Goal: Task Accomplishment & Management: Use online tool/utility

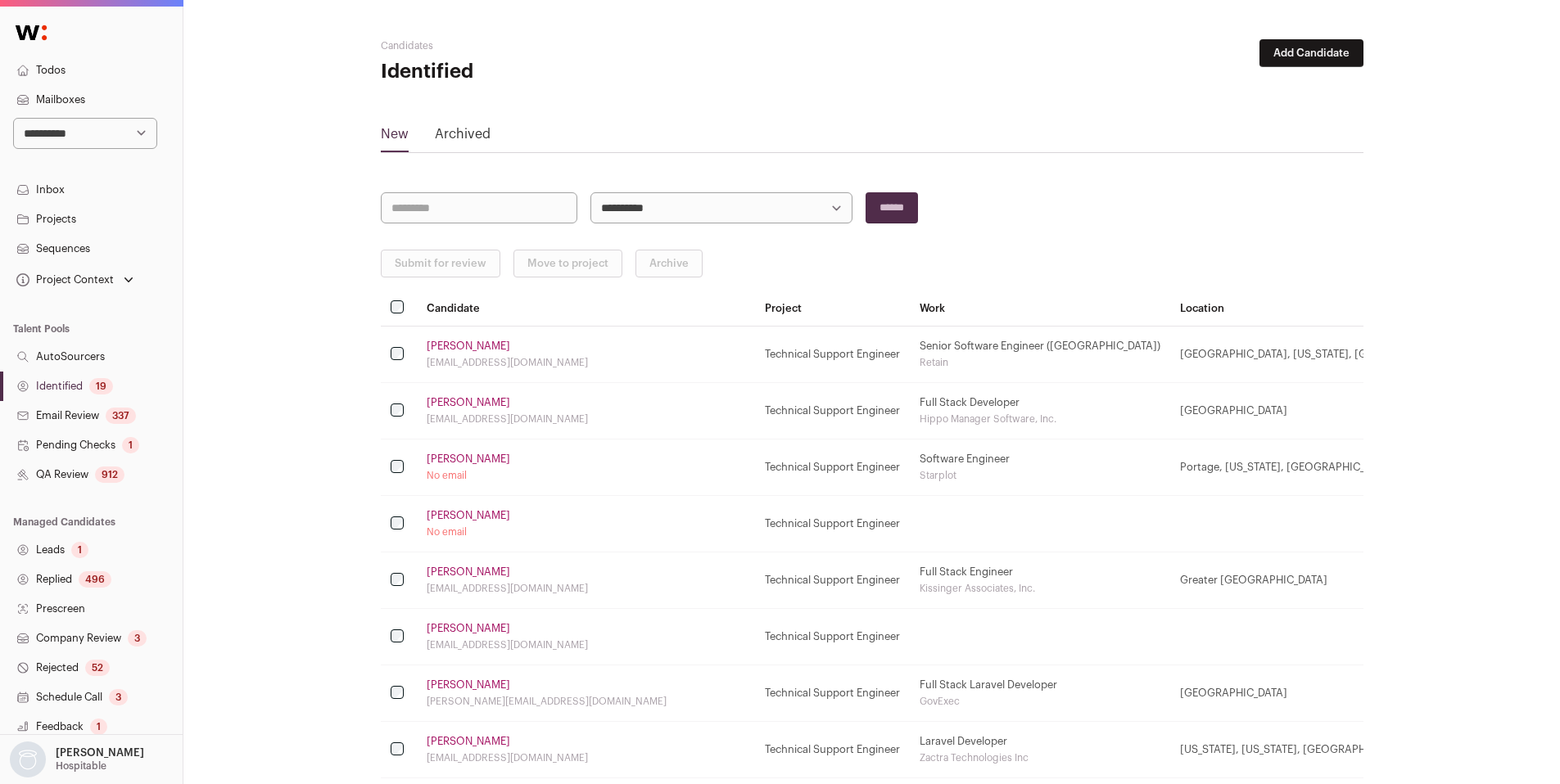
click at [99, 379] on div "19" at bounding box center [100, 386] width 24 height 17
click at [113, 409] on div "337" at bounding box center [120, 415] width 31 height 17
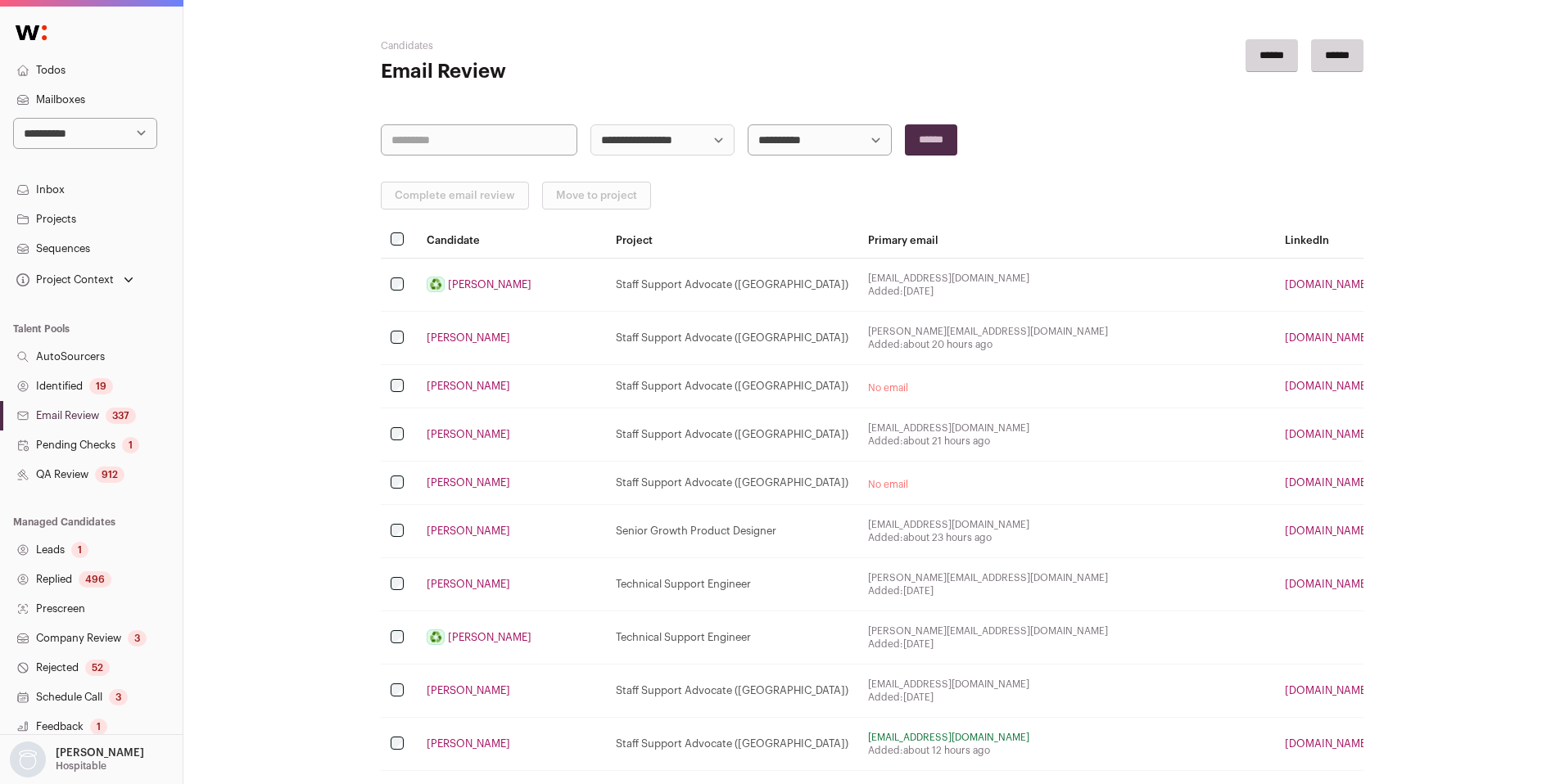
click at [67, 389] on link "Identified 19" at bounding box center [91, 386] width 182 height 30
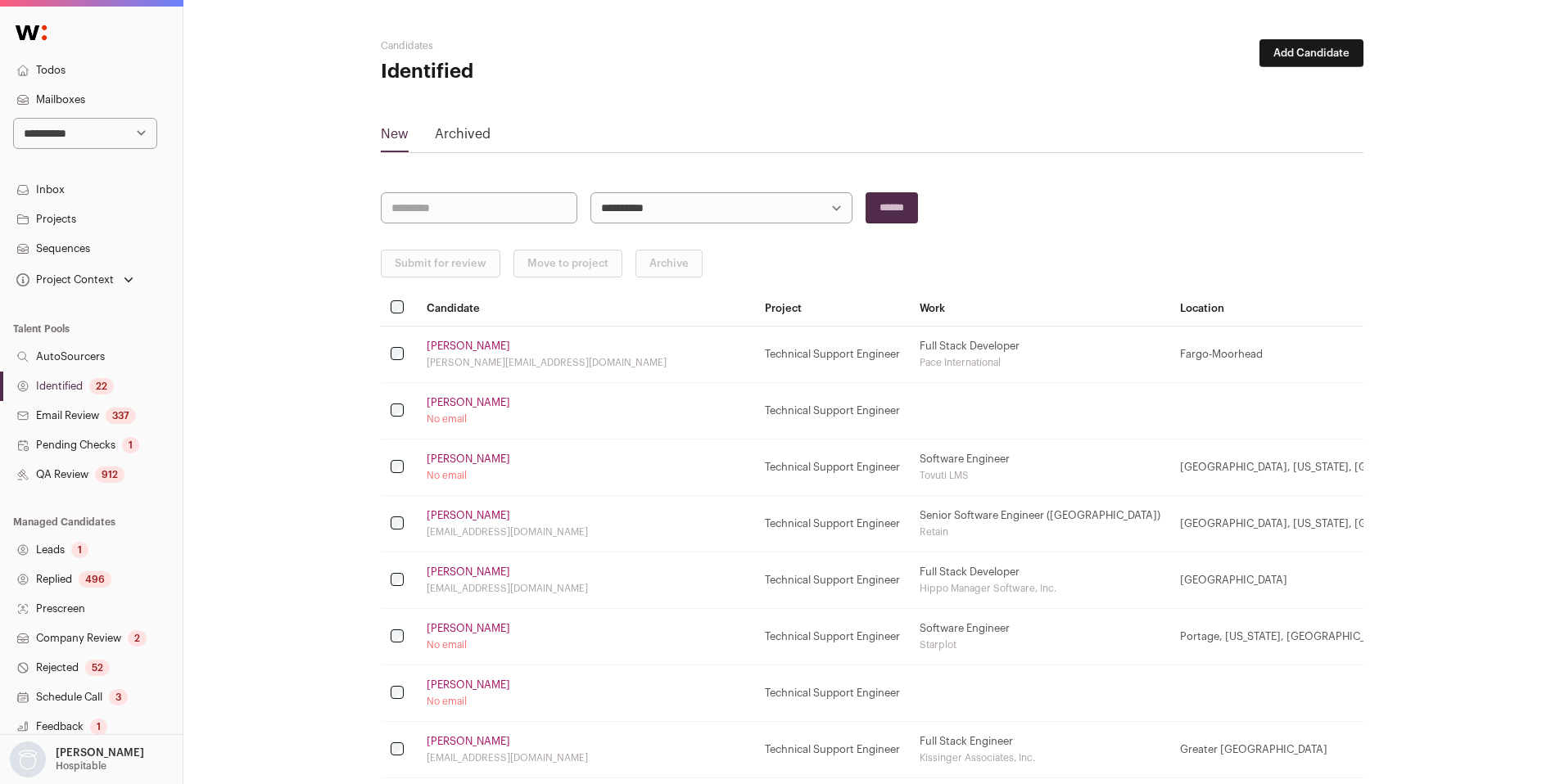
click at [476, 399] on link "Nehme Saikali" at bounding box center [469, 402] width 84 height 13
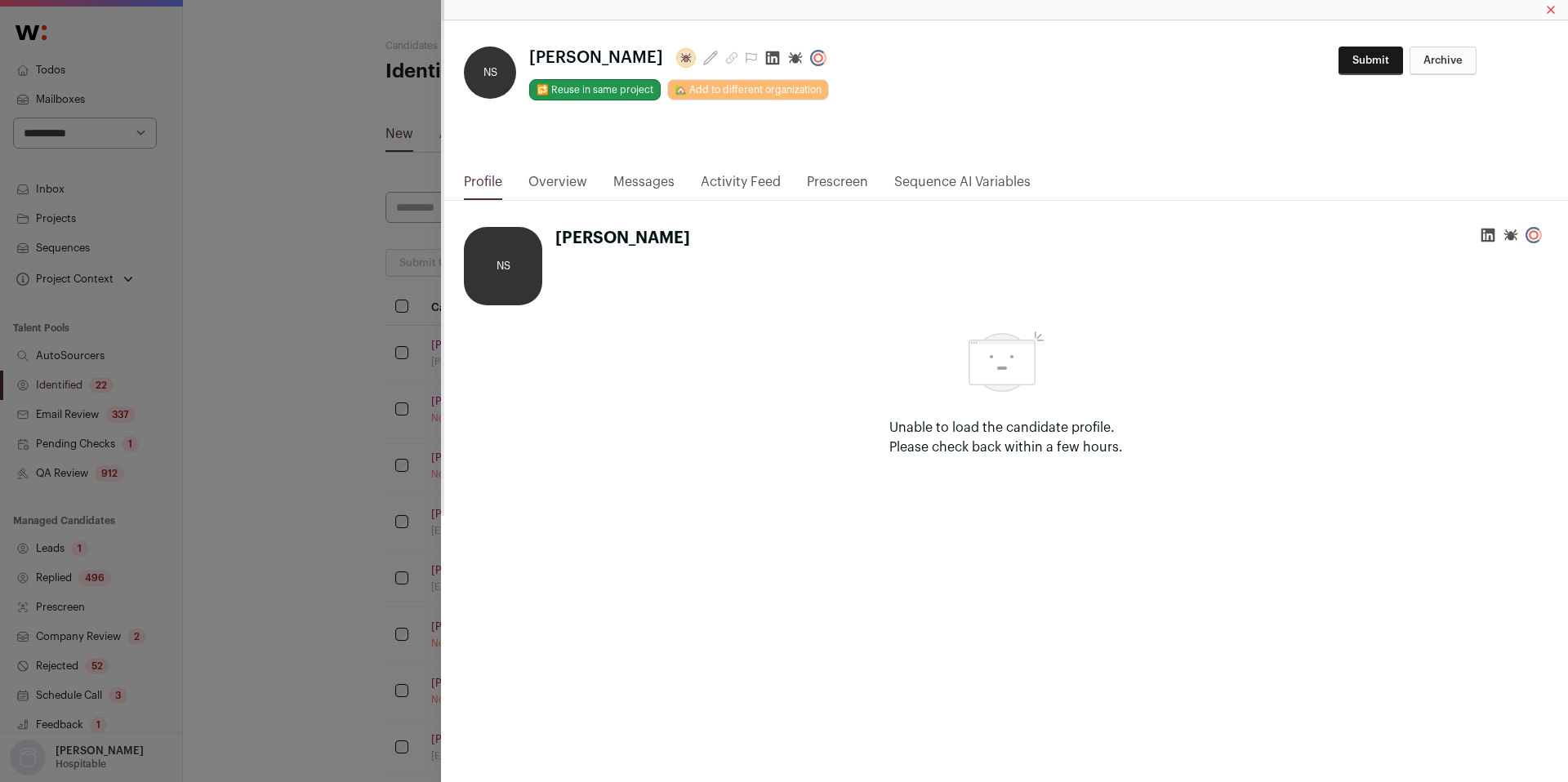
click at [764, 60] on icon "Close modal via background" at bounding box center [772, 57] width 17 height 17
click at [271, 285] on div "**********" at bounding box center [784, 391] width 1568 height 782
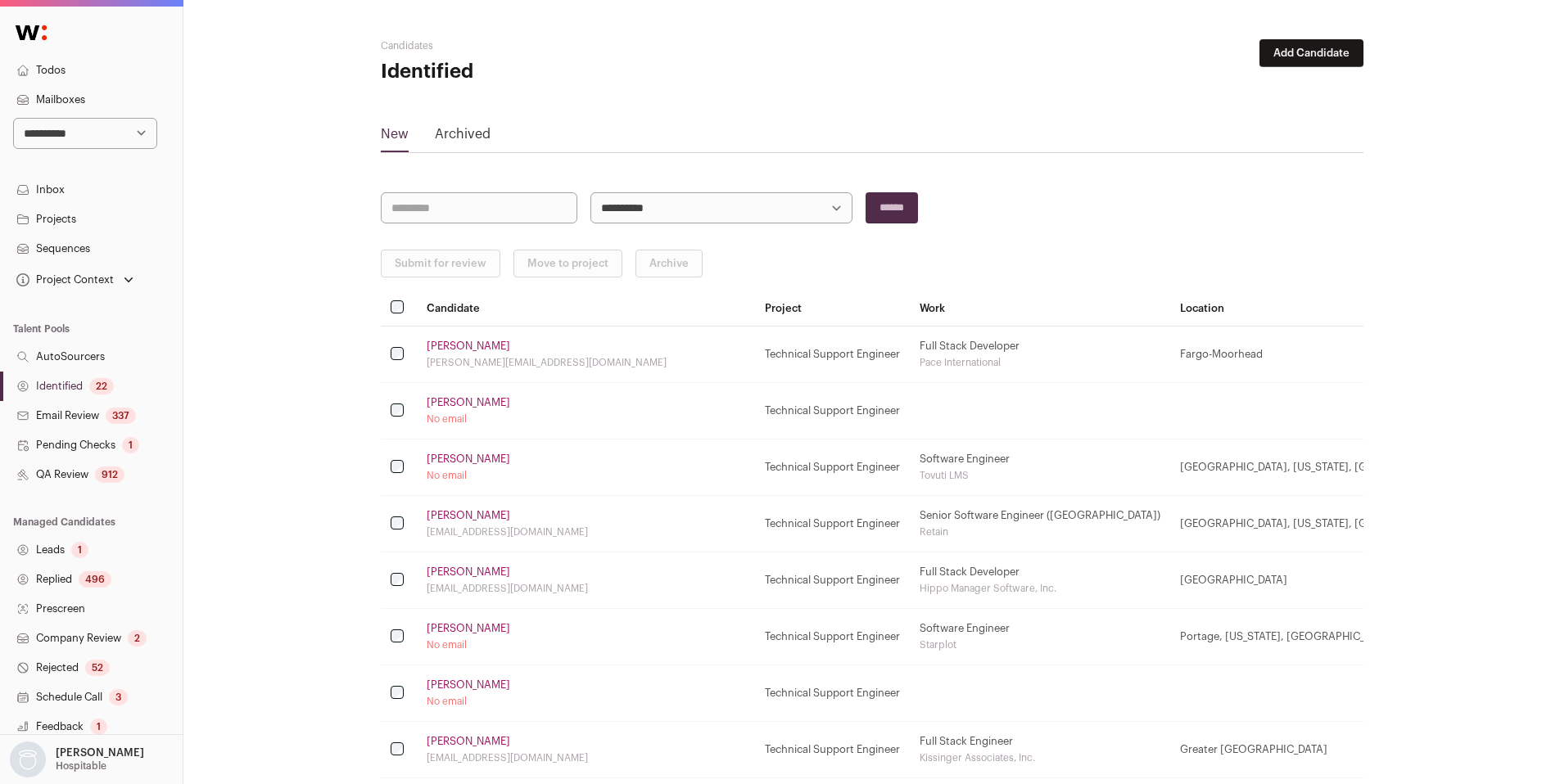
click at [478, 464] on link "Michael Alberda" at bounding box center [469, 459] width 84 height 13
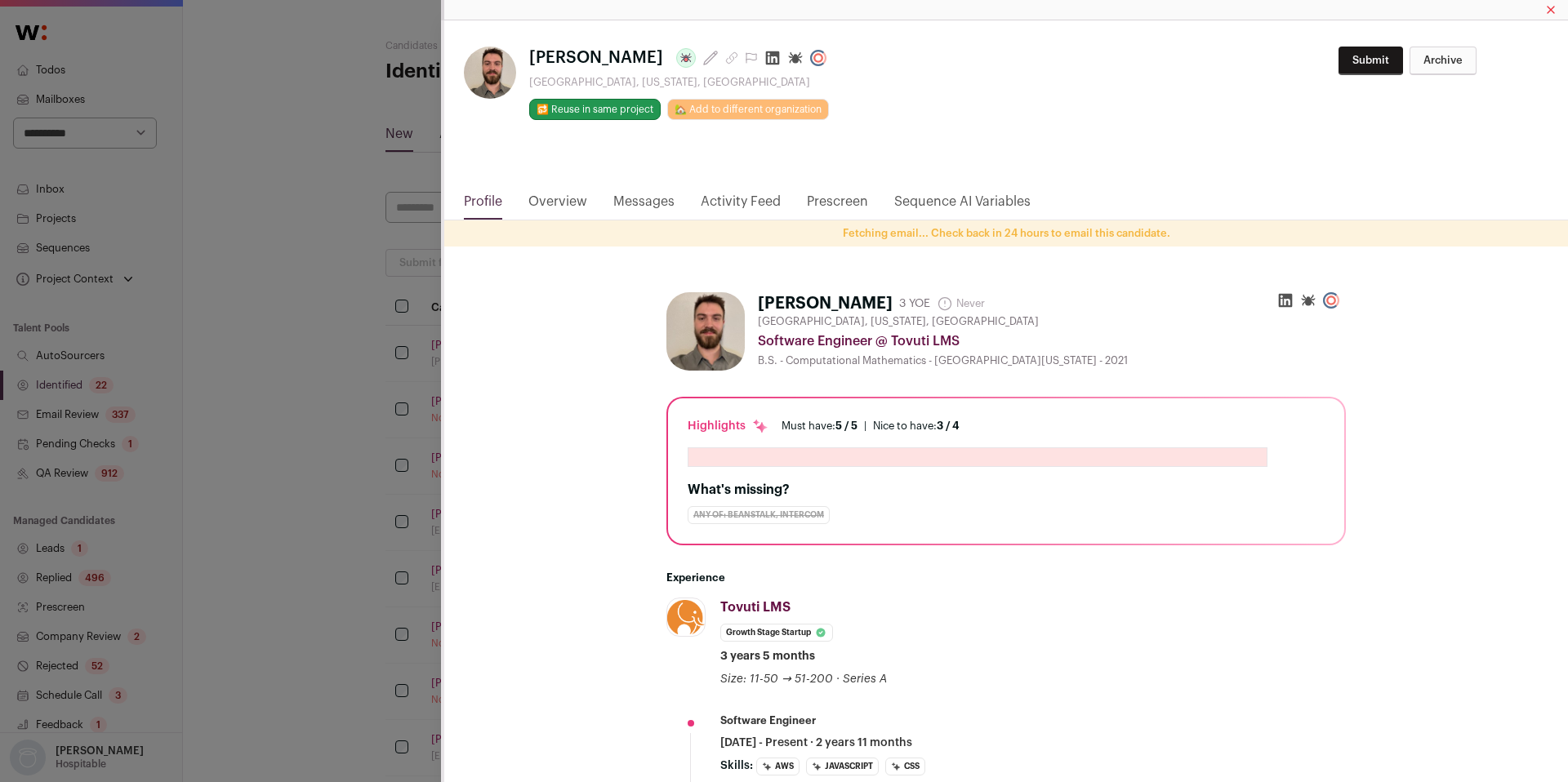
click at [766, 60] on icon "Close modal via background" at bounding box center [773, 58] width 14 height 14
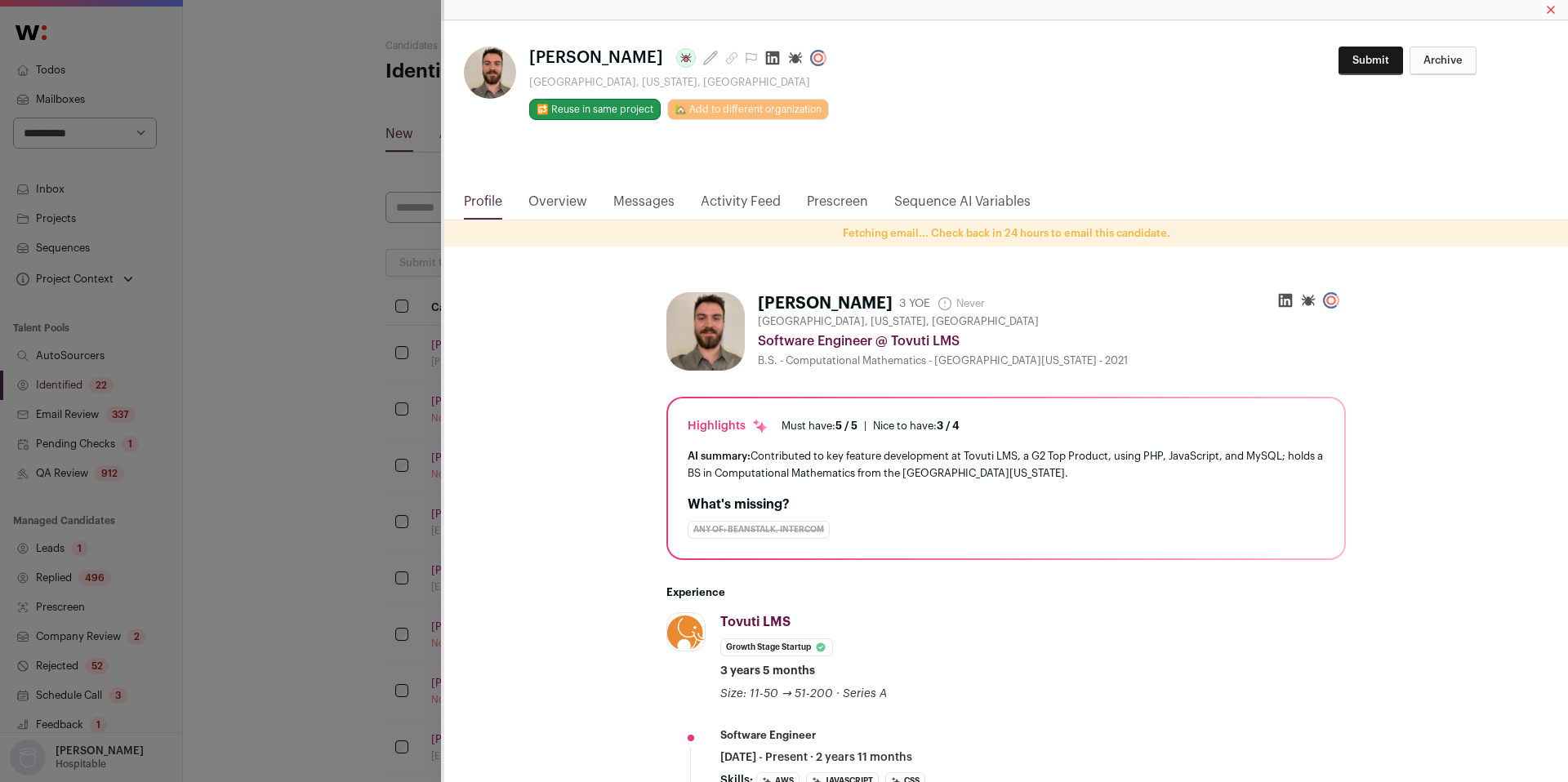
click at [230, 303] on div "**********" at bounding box center [784, 391] width 1568 height 782
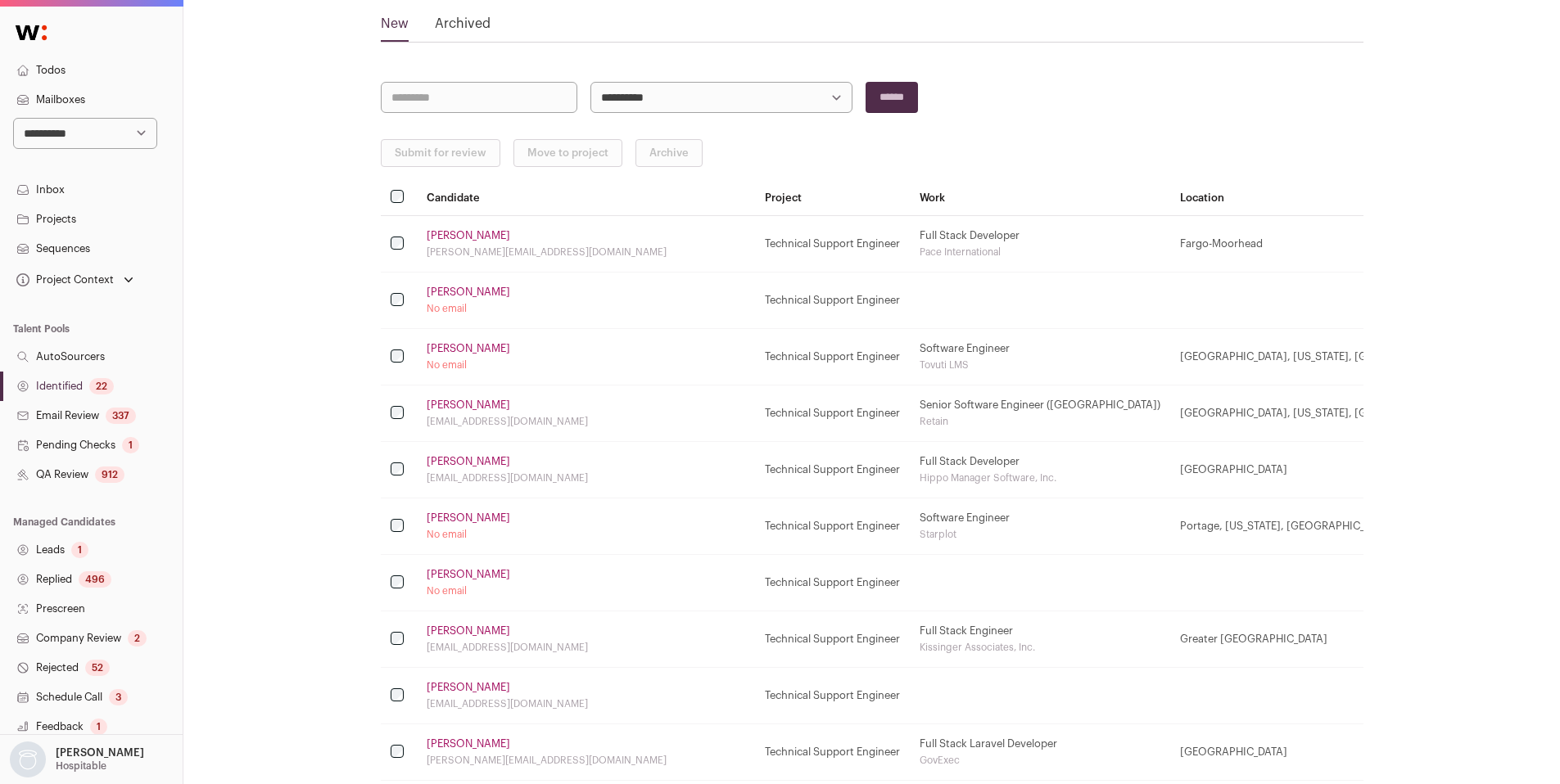
scroll to position [153, 0]
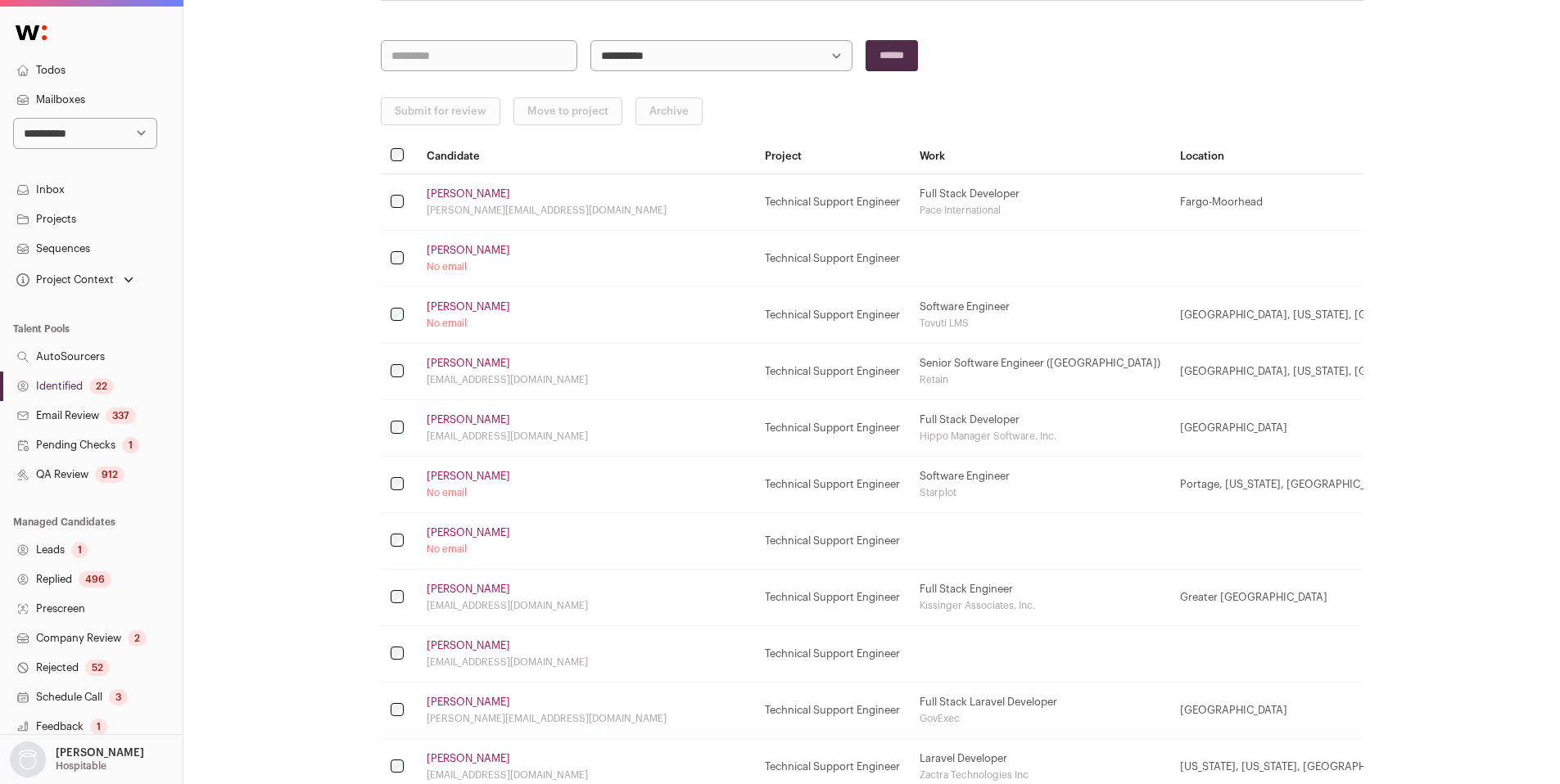
click at [492, 476] on link "Andrew Mcdowell" at bounding box center [469, 476] width 84 height 13
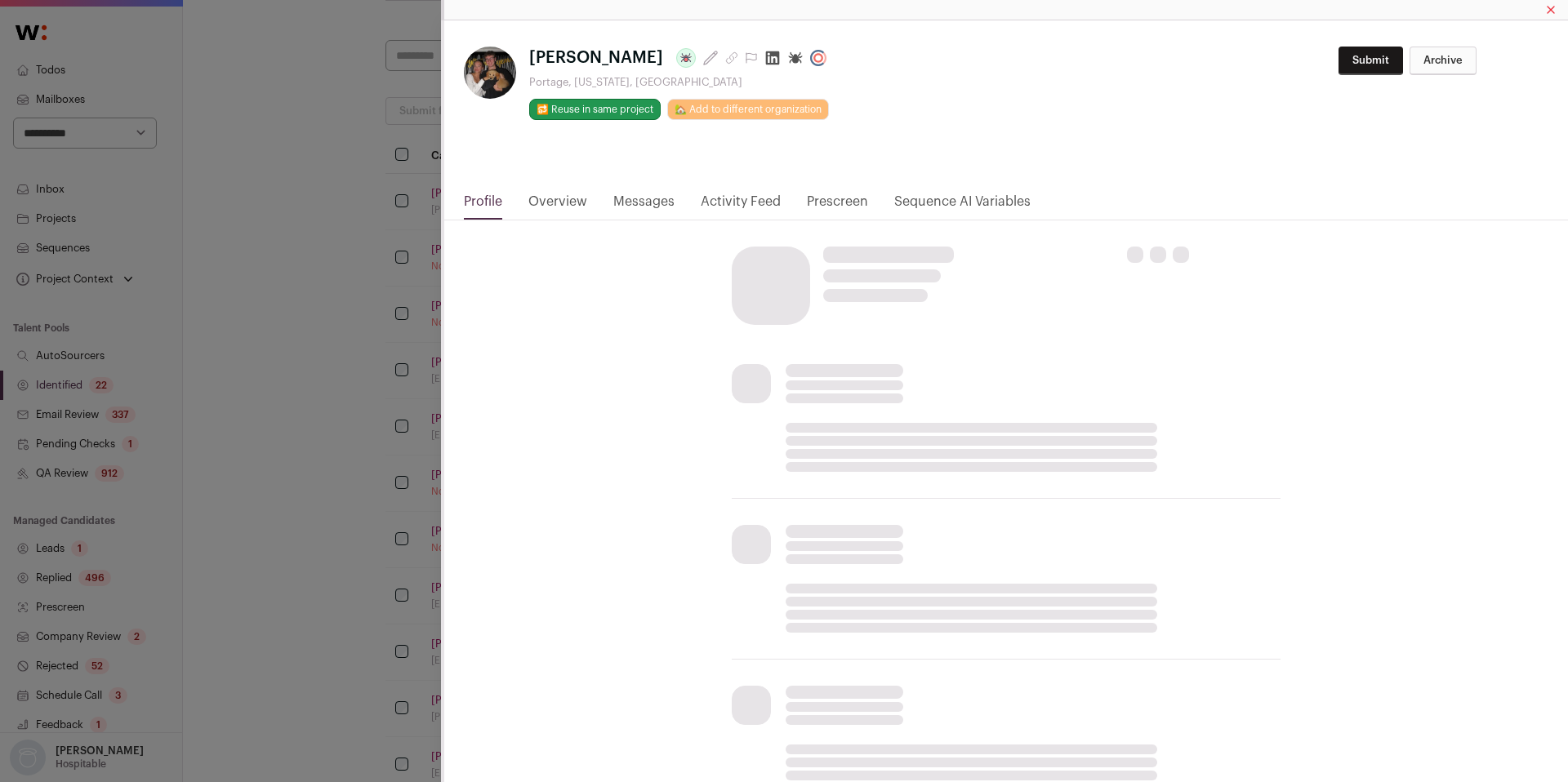
click at [776, 57] on html "**********" at bounding box center [784, 675] width 1568 height 1655
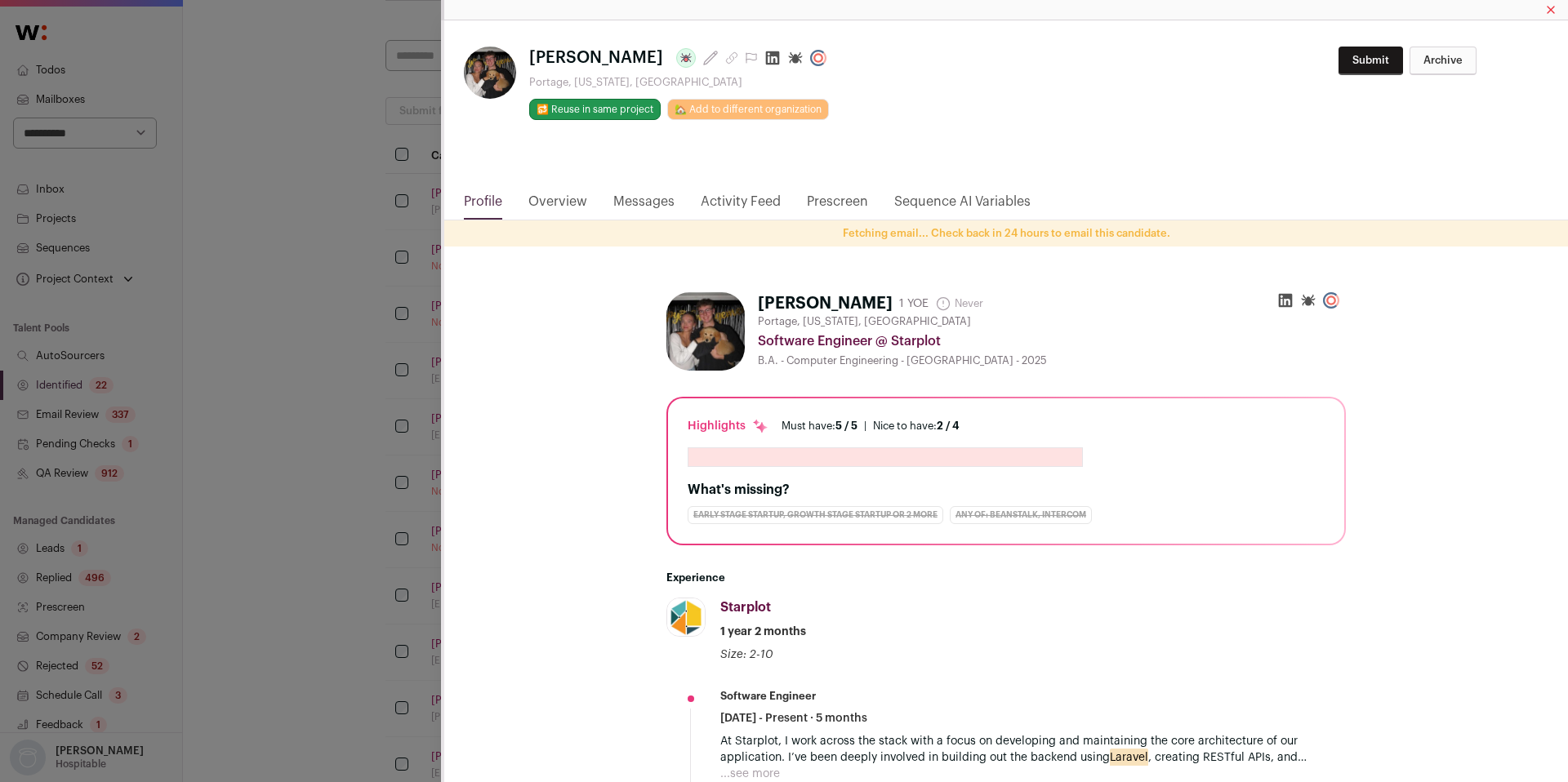
click at [776, 56] on icon "Close modal via background" at bounding box center [773, 58] width 14 height 14
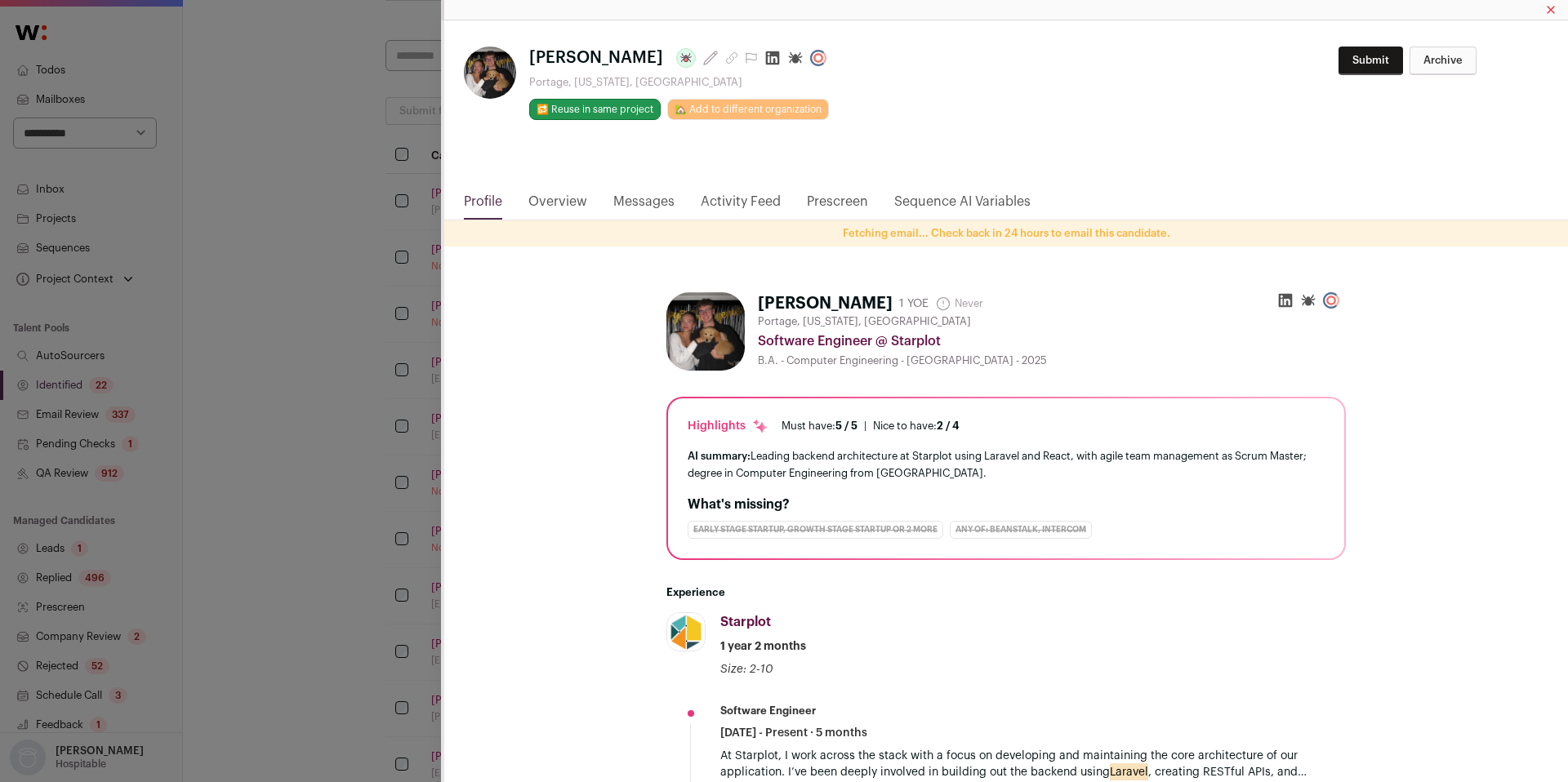
click at [261, 232] on div "**********" at bounding box center [784, 391] width 1568 height 782
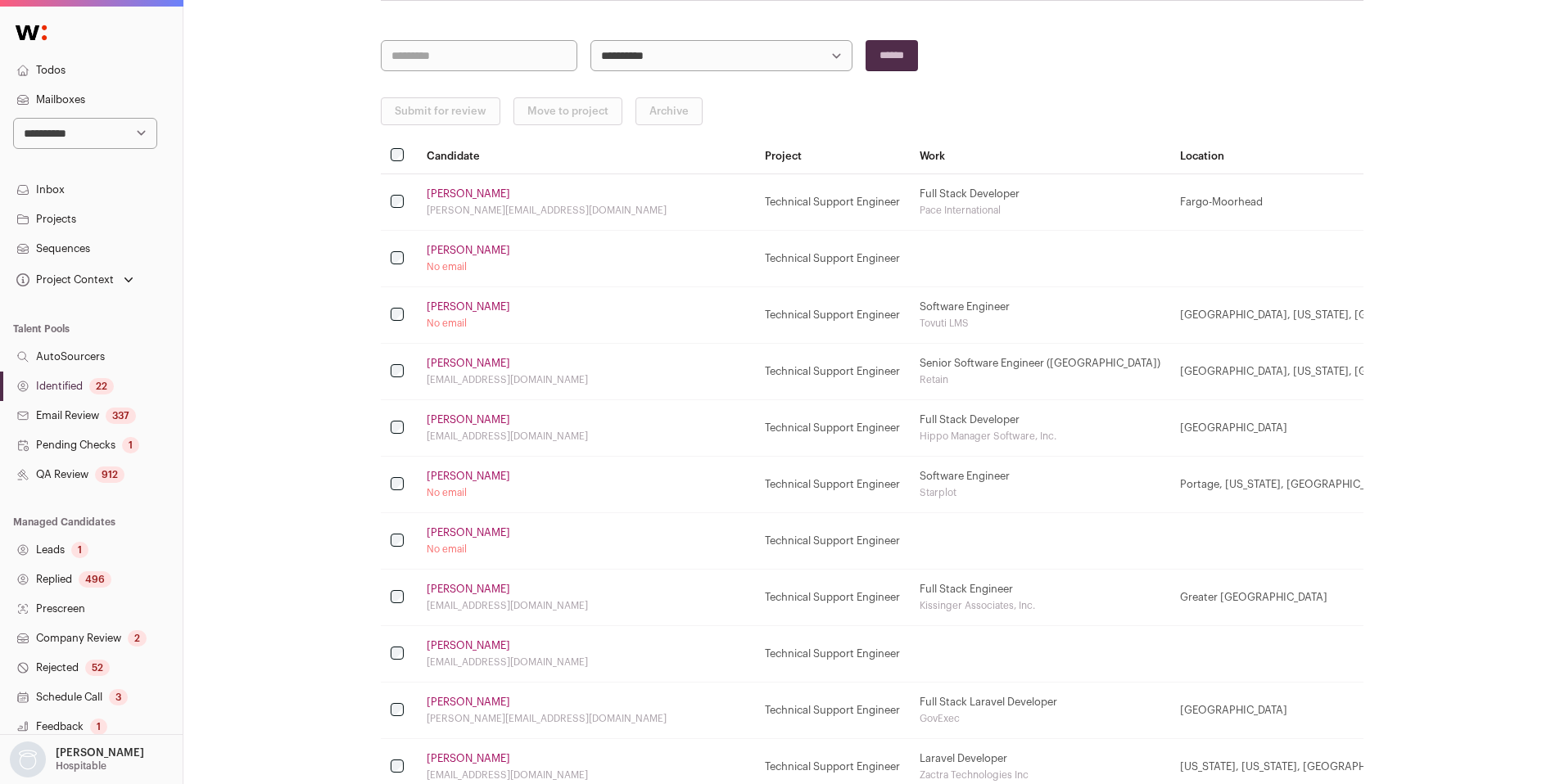
click at [472, 535] on link "Arman Valaee" at bounding box center [469, 532] width 84 height 13
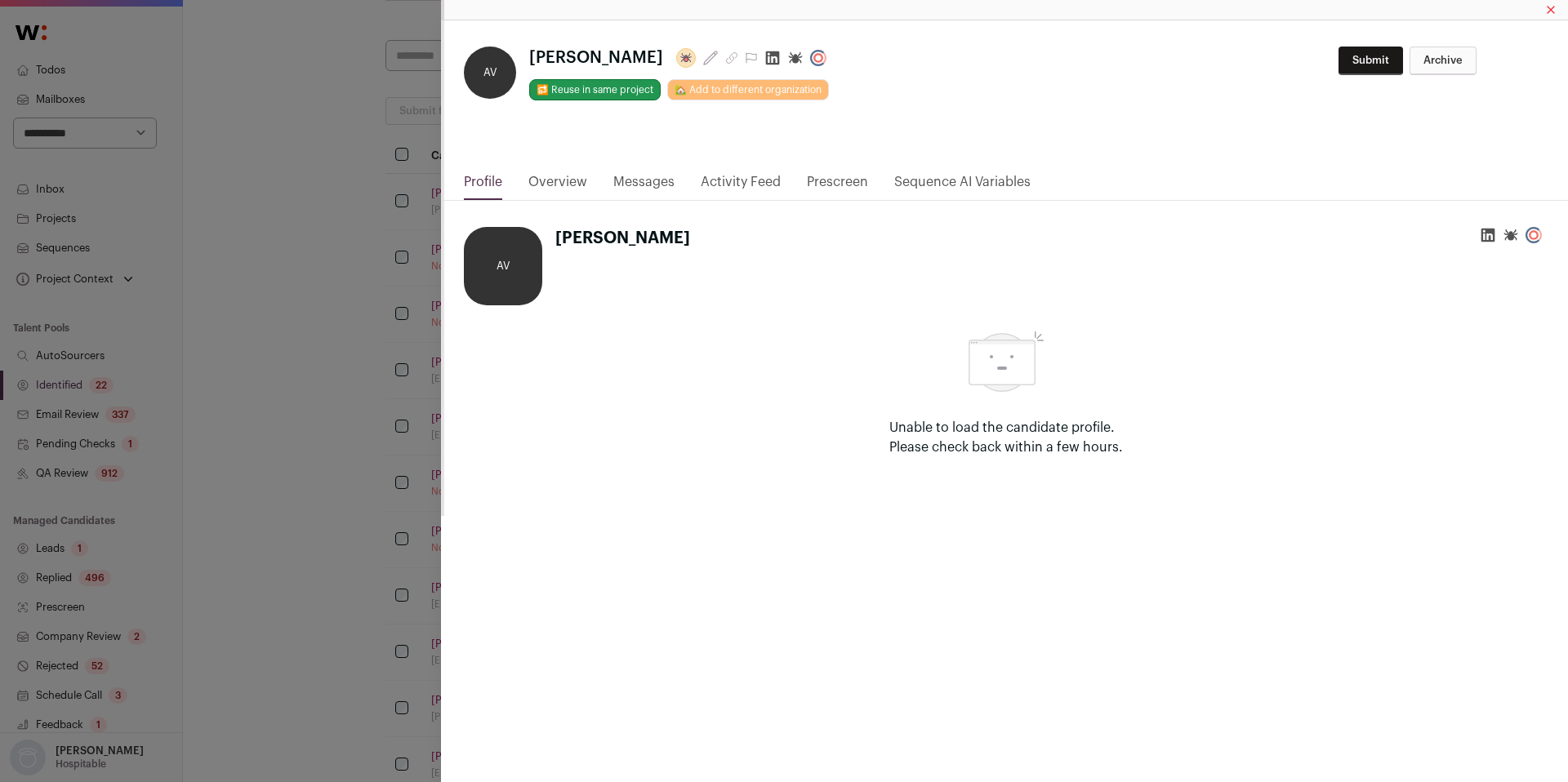
click at [764, 62] on icon "Close modal via background" at bounding box center [772, 57] width 17 height 17
click at [293, 224] on div "**********" at bounding box center [784, 391] width 1568 height 782
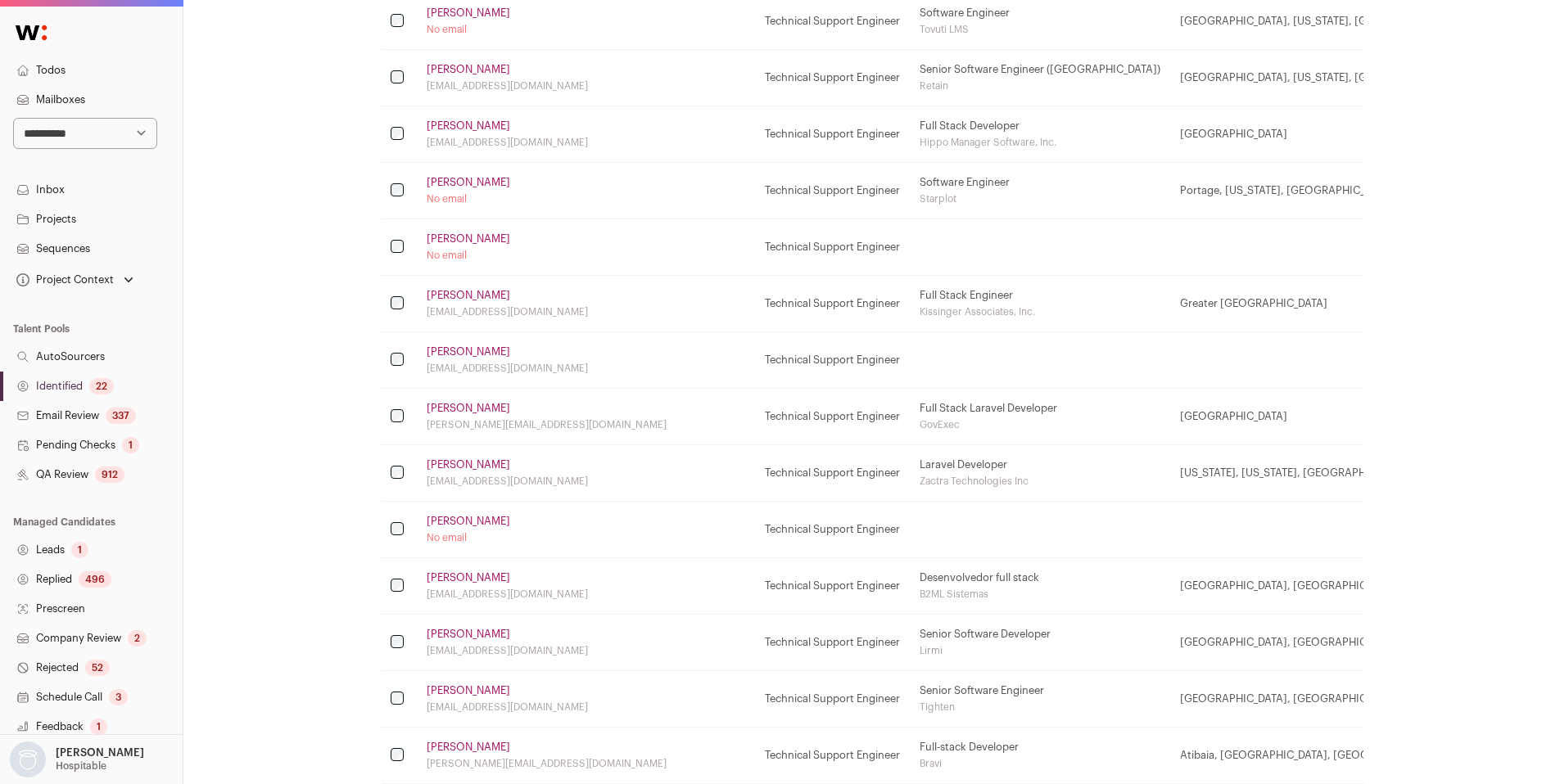
scroll to position [454, 0]
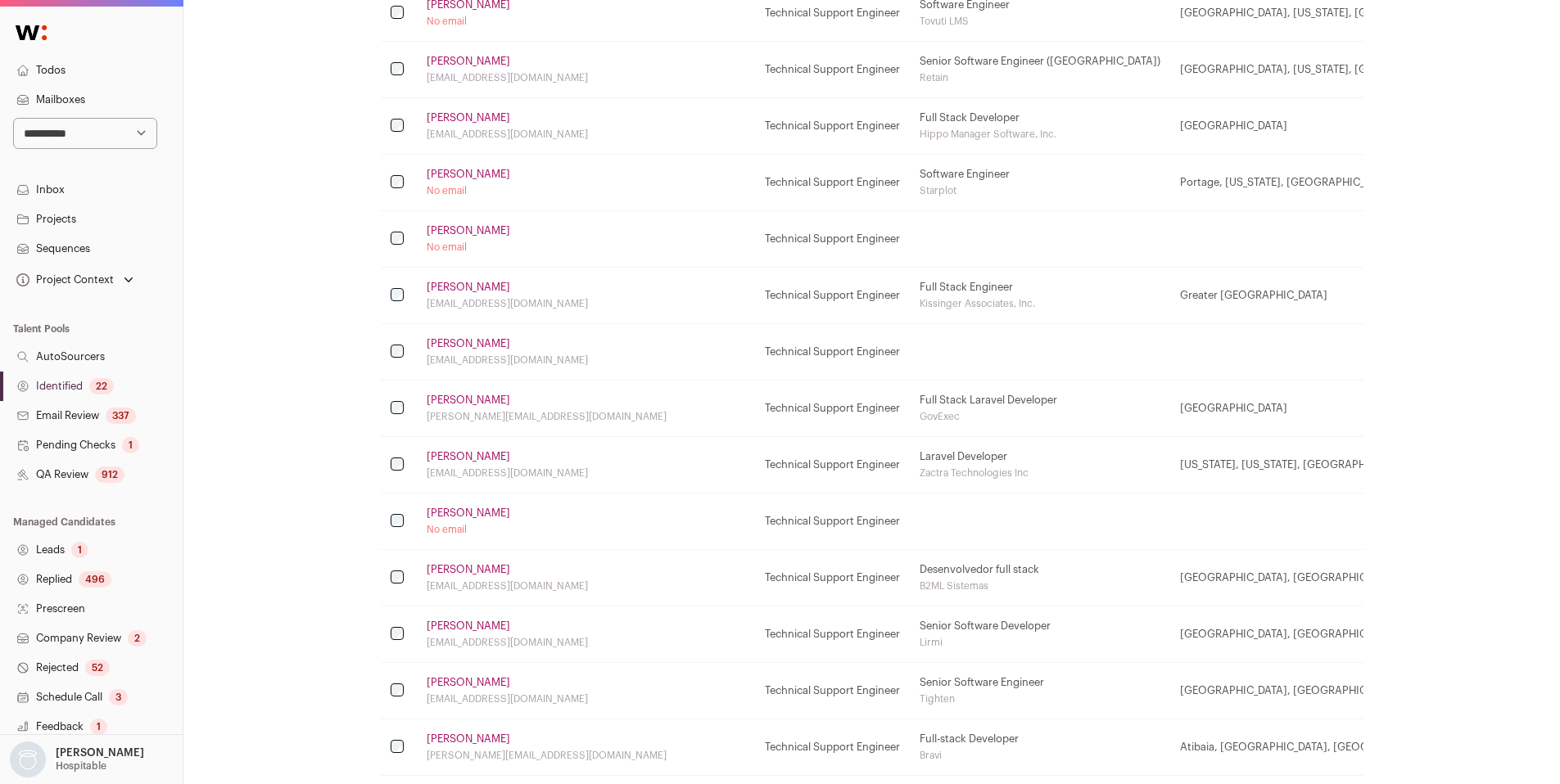
click at [472, 400] on link "Isaac Bowen" at bounding box center [469, 399] width 84 height 13
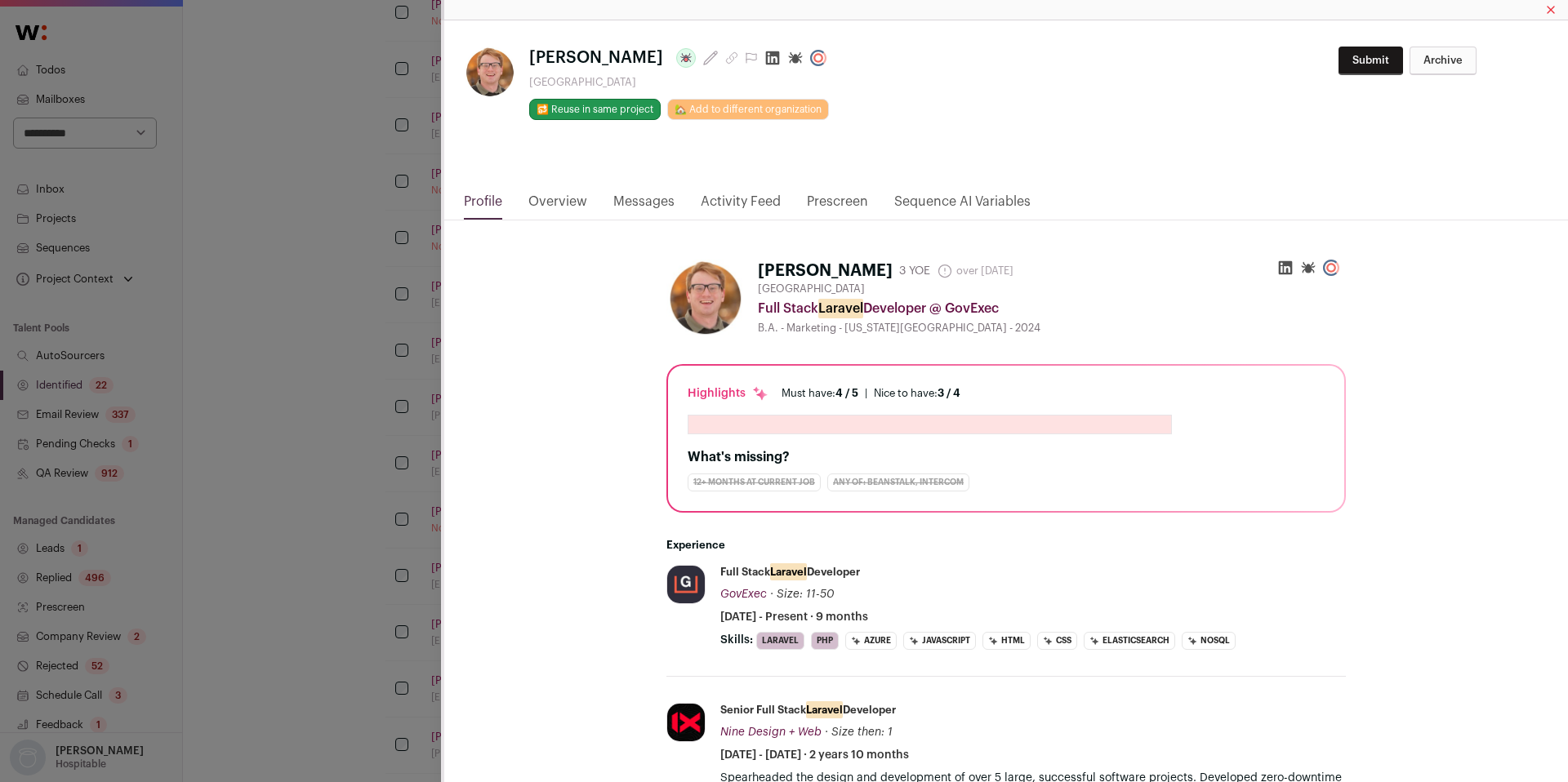
click at [764, 58] on icon "Close modal via background" at bounding box center [772, 57] width 17 height 17
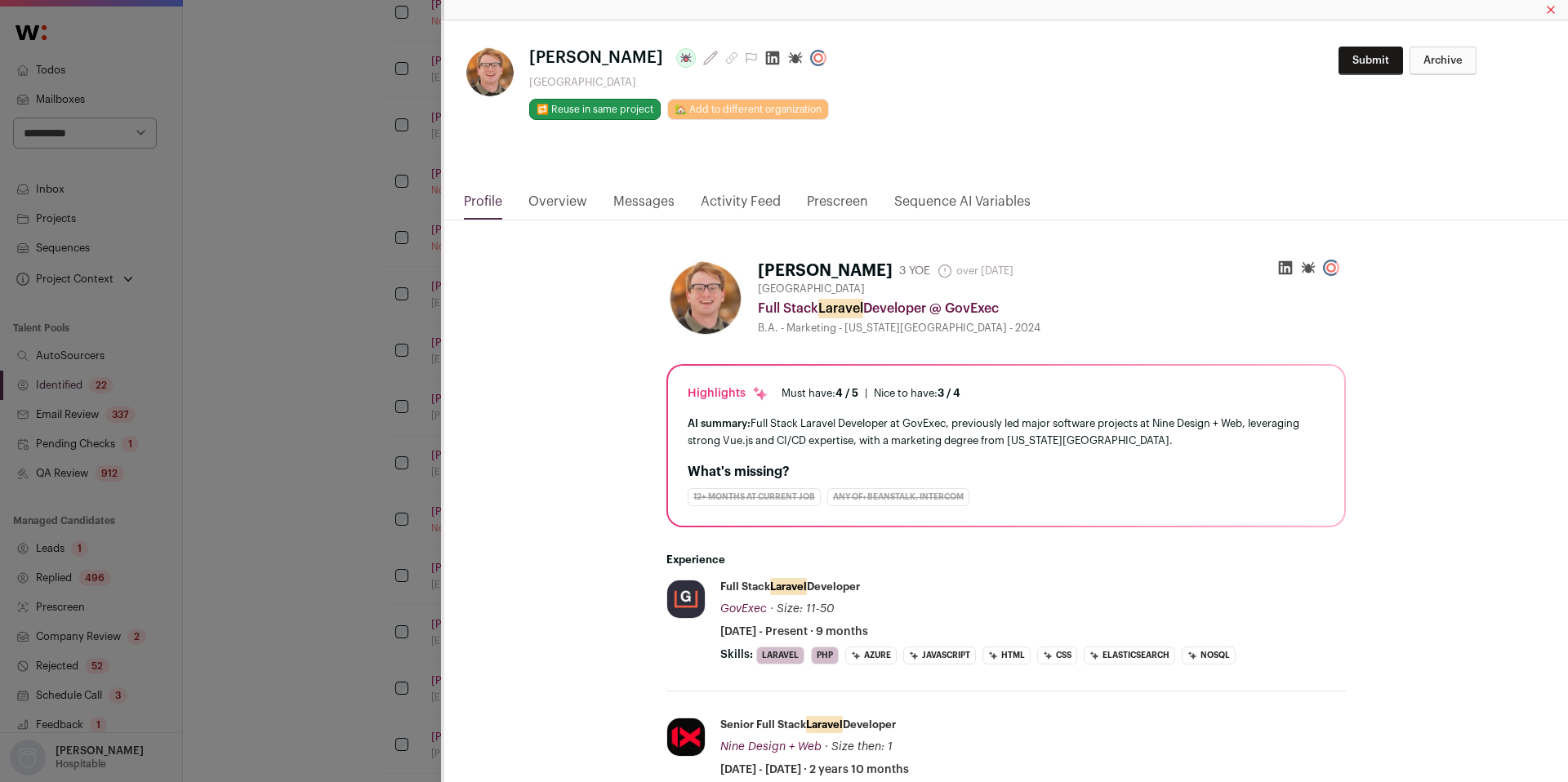
click at [325, 209] on div "**********" at bounding box center [784, 391] width 1568 height 782
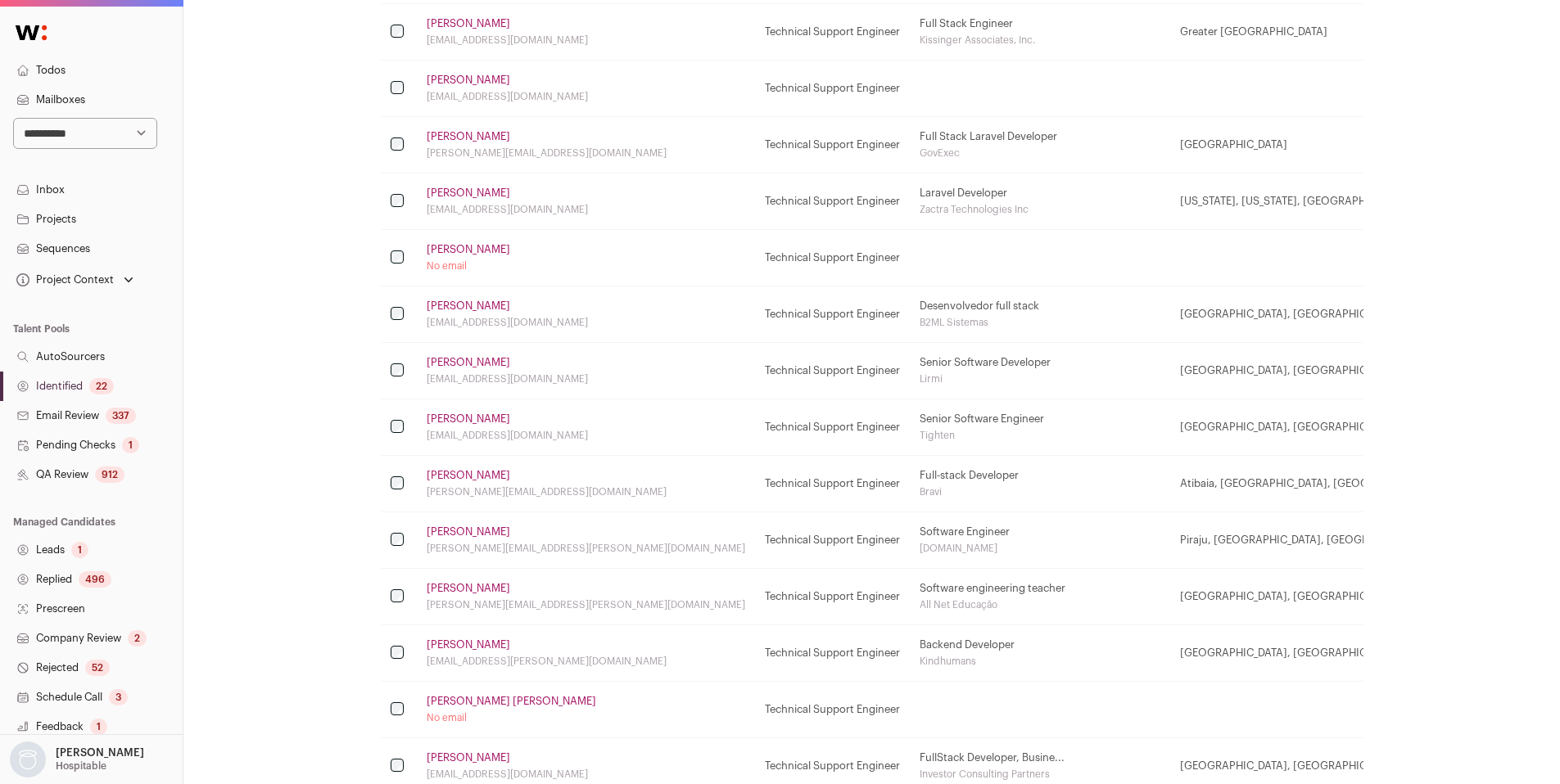
scroll to position [723, 0]
click at [455, 472] on link "Daniel Henrique" at bounding box center [469, 470] width 84 height 13
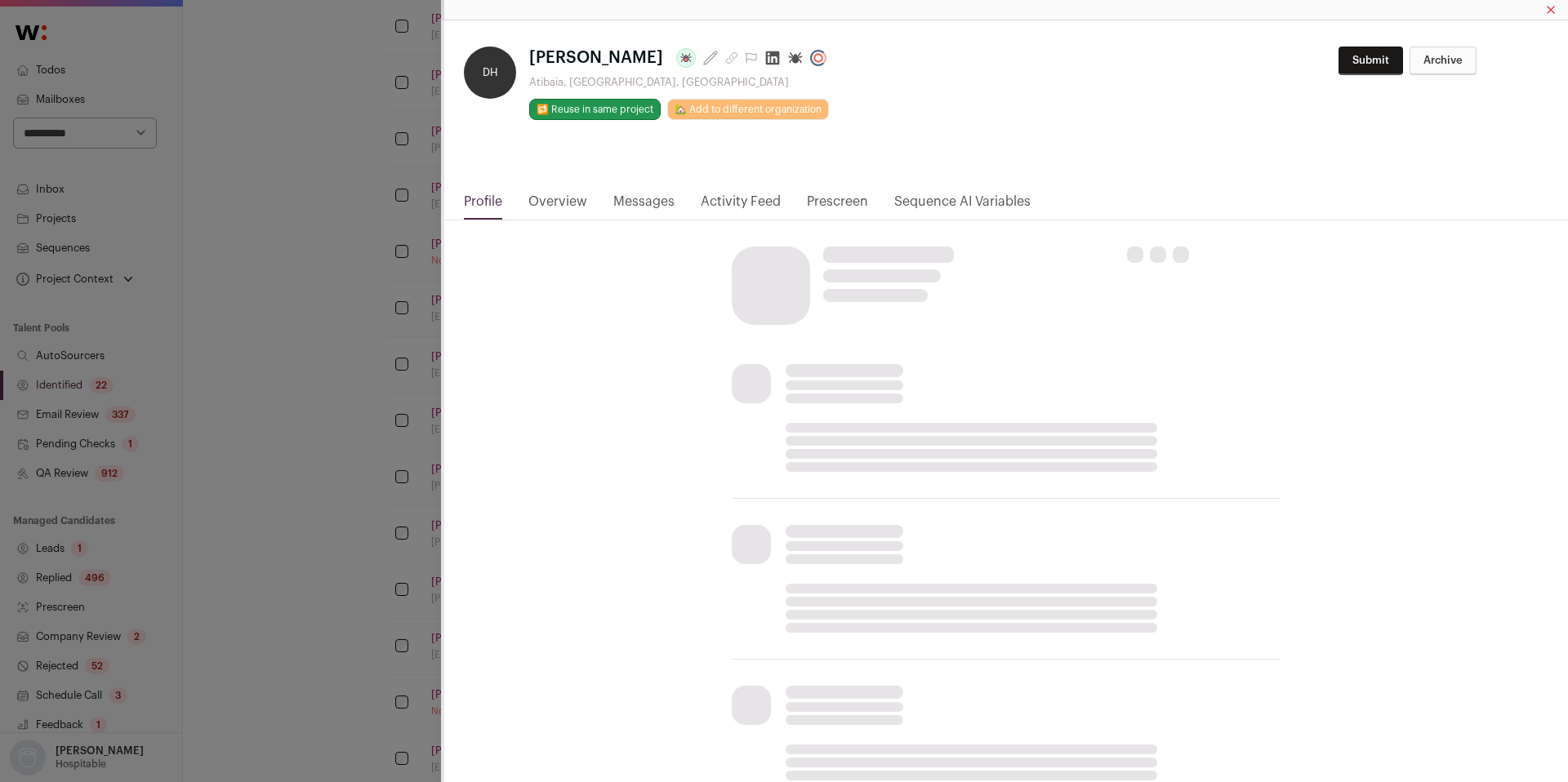
click at [766, 60] on icon "Close modal via background" at bounding box center [773, 58] width 14 height 14
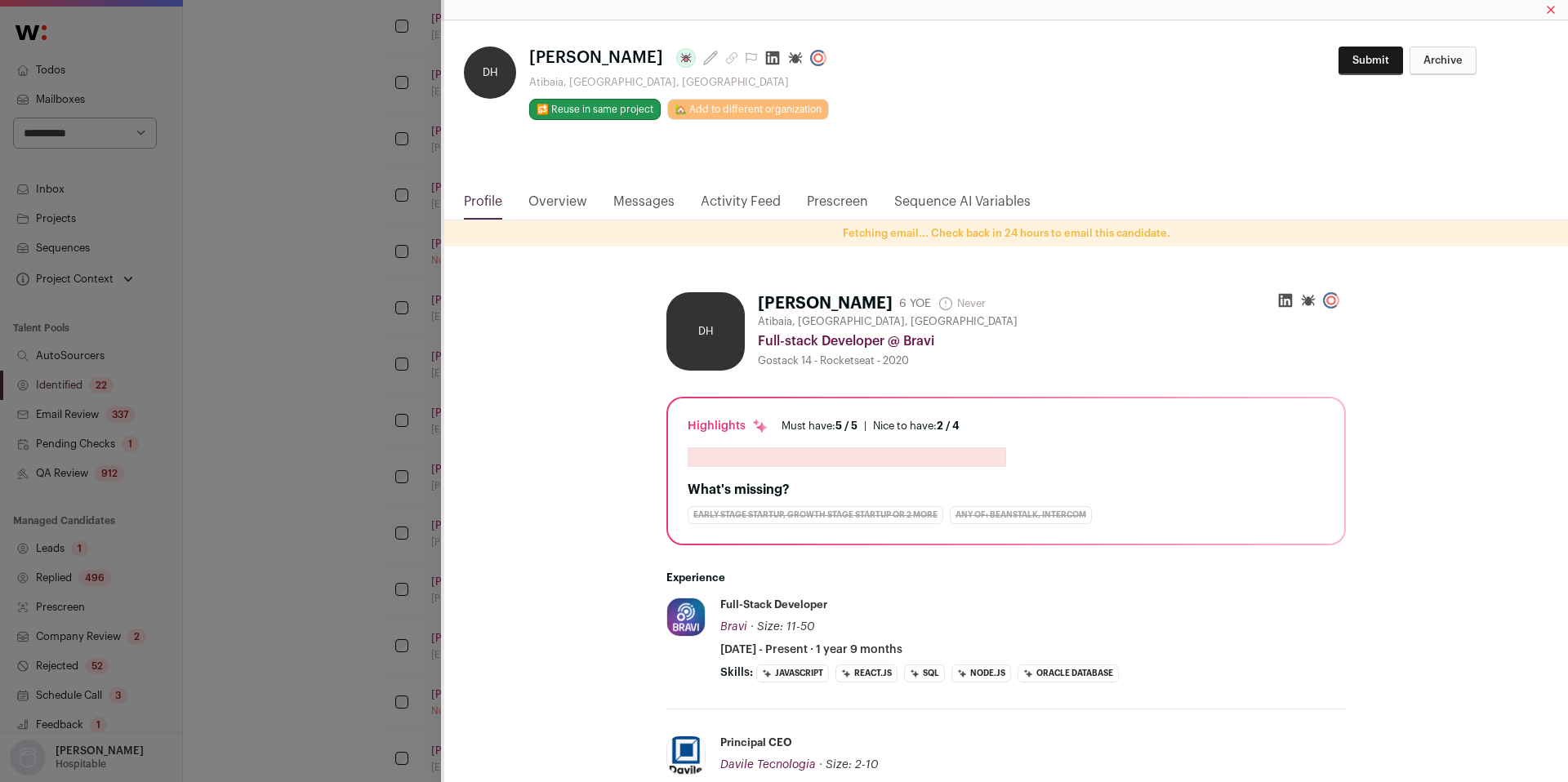
click at [254, 220] on div "DH Daniel Henrique Last update: over 1 year ago Atibaia, São Paulo, Brazil 🔂 Re…" at bounding box center [784, 391] width 1568 height 782
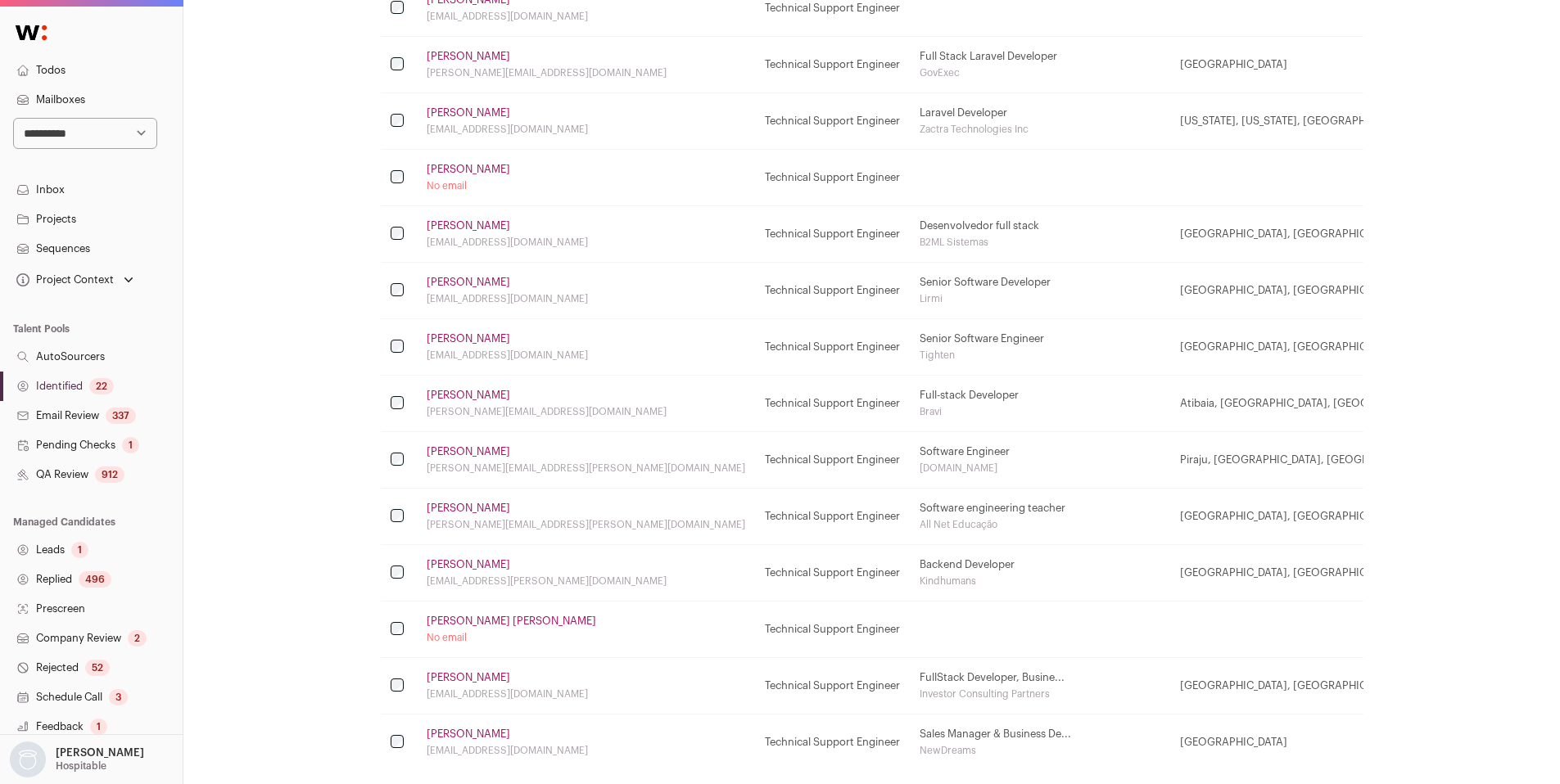
scroll to position [876, 0]
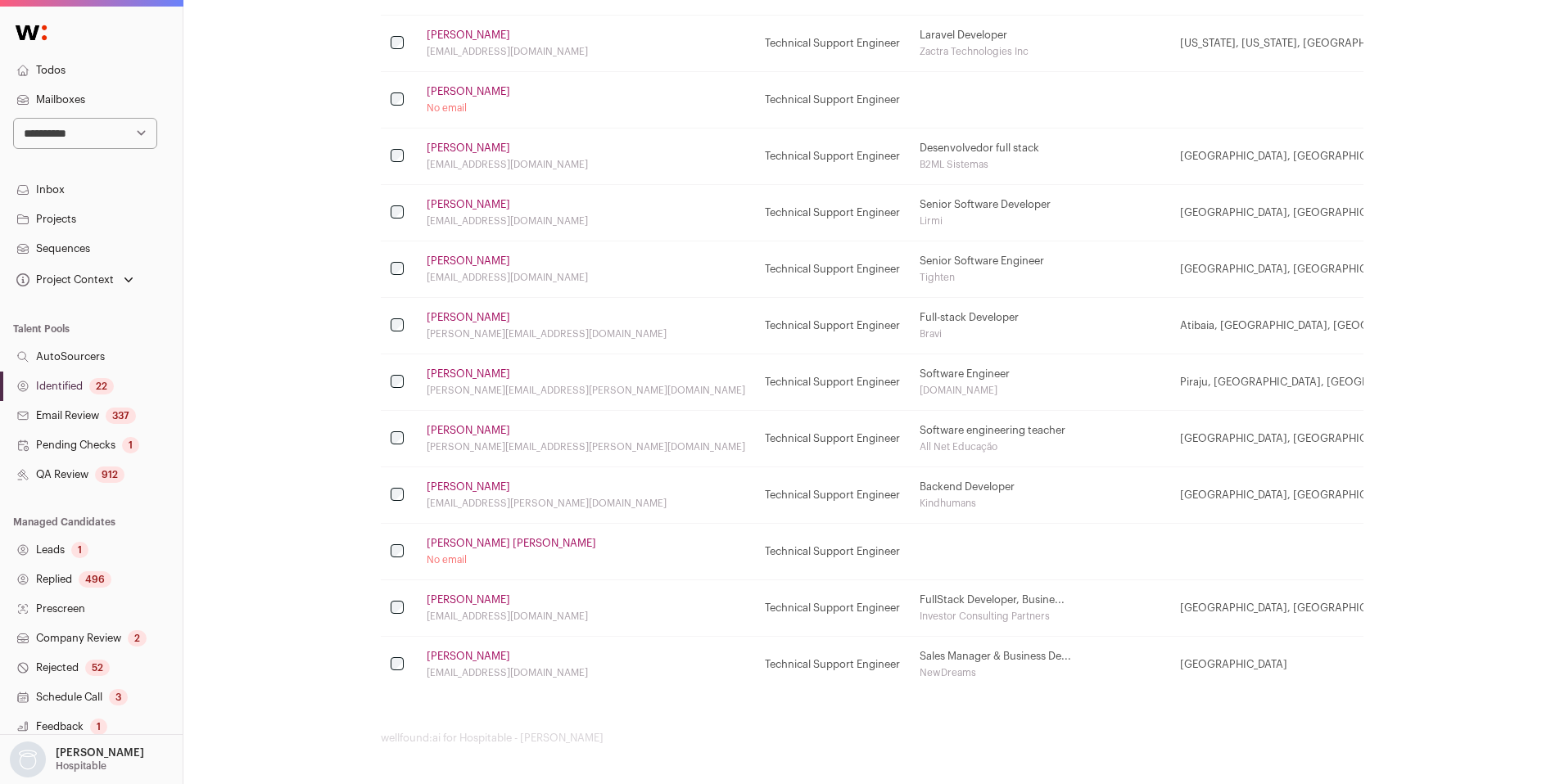
click at [473, 539] on link "Hamilton Dias" at bounding box center [511, 543] width 169 height 13
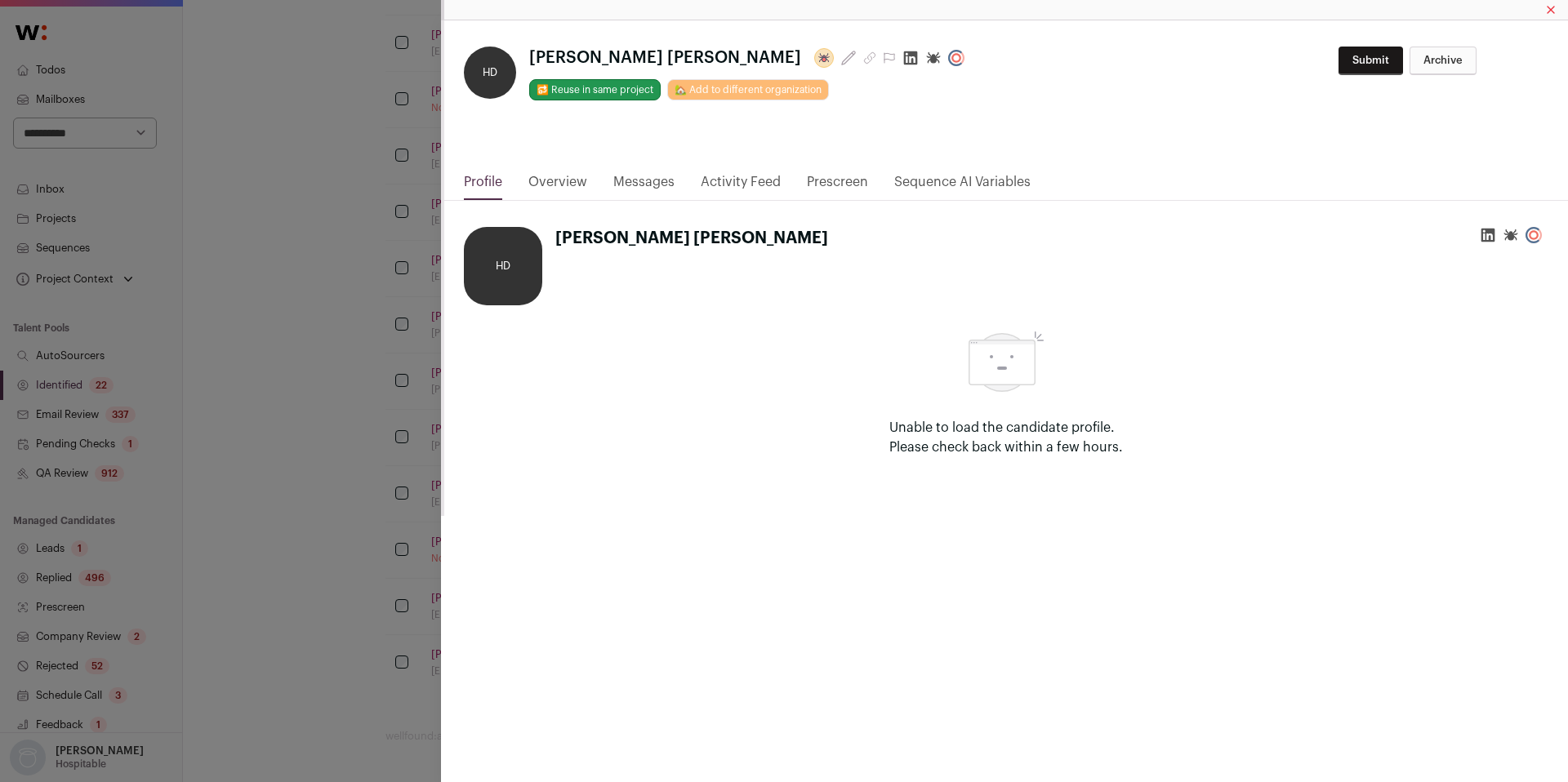
click at [902, 60] on icon "Close modal via background" at bounding box center [910, 57] width 17 height 17
click at [286, 245] on div "**********" at bounding box center [784, 391] width 1568 height 782
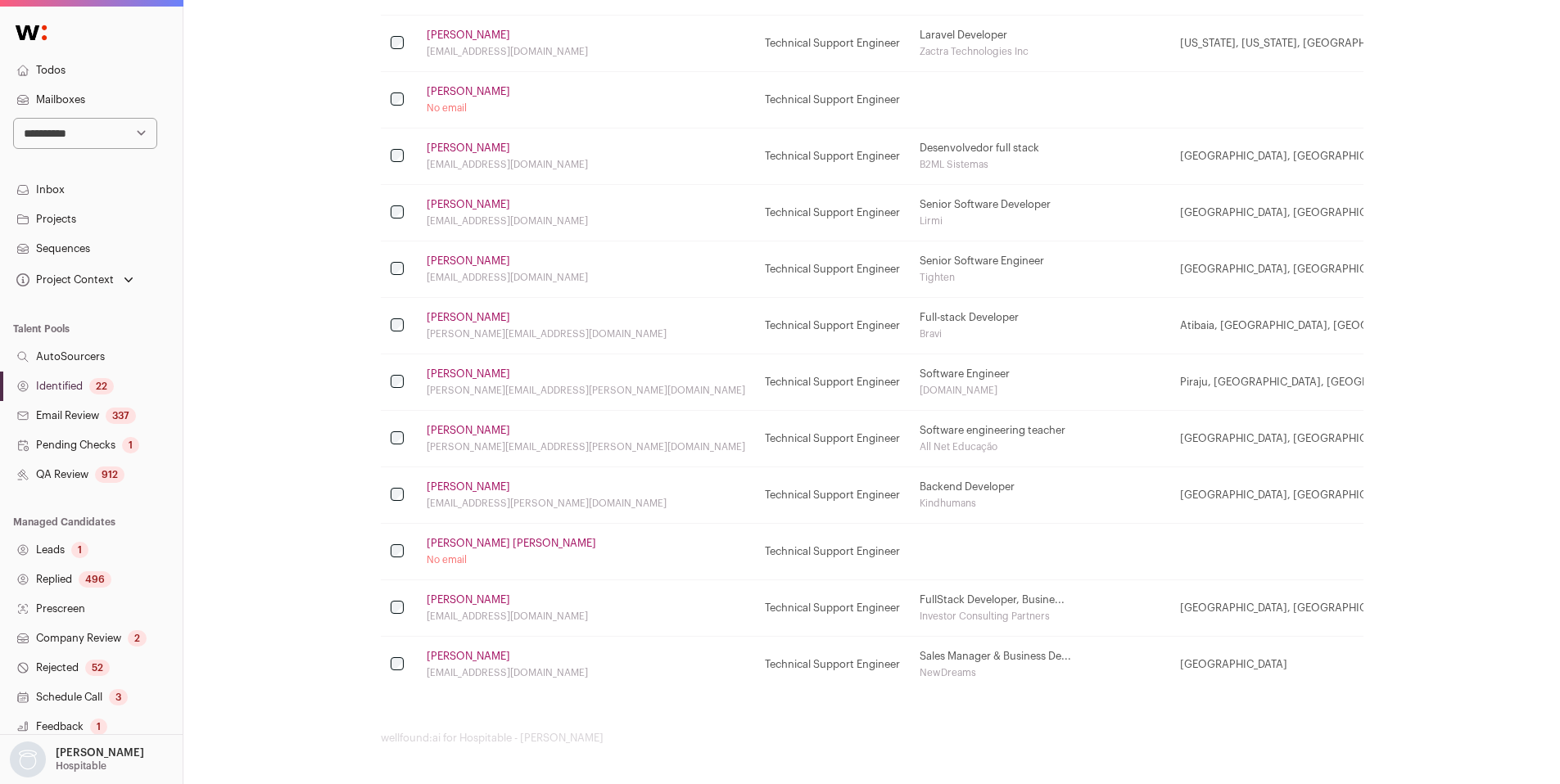
click at [79, 387] on link "Identified 22" at bounding box center [91, 386] width 182 height 30
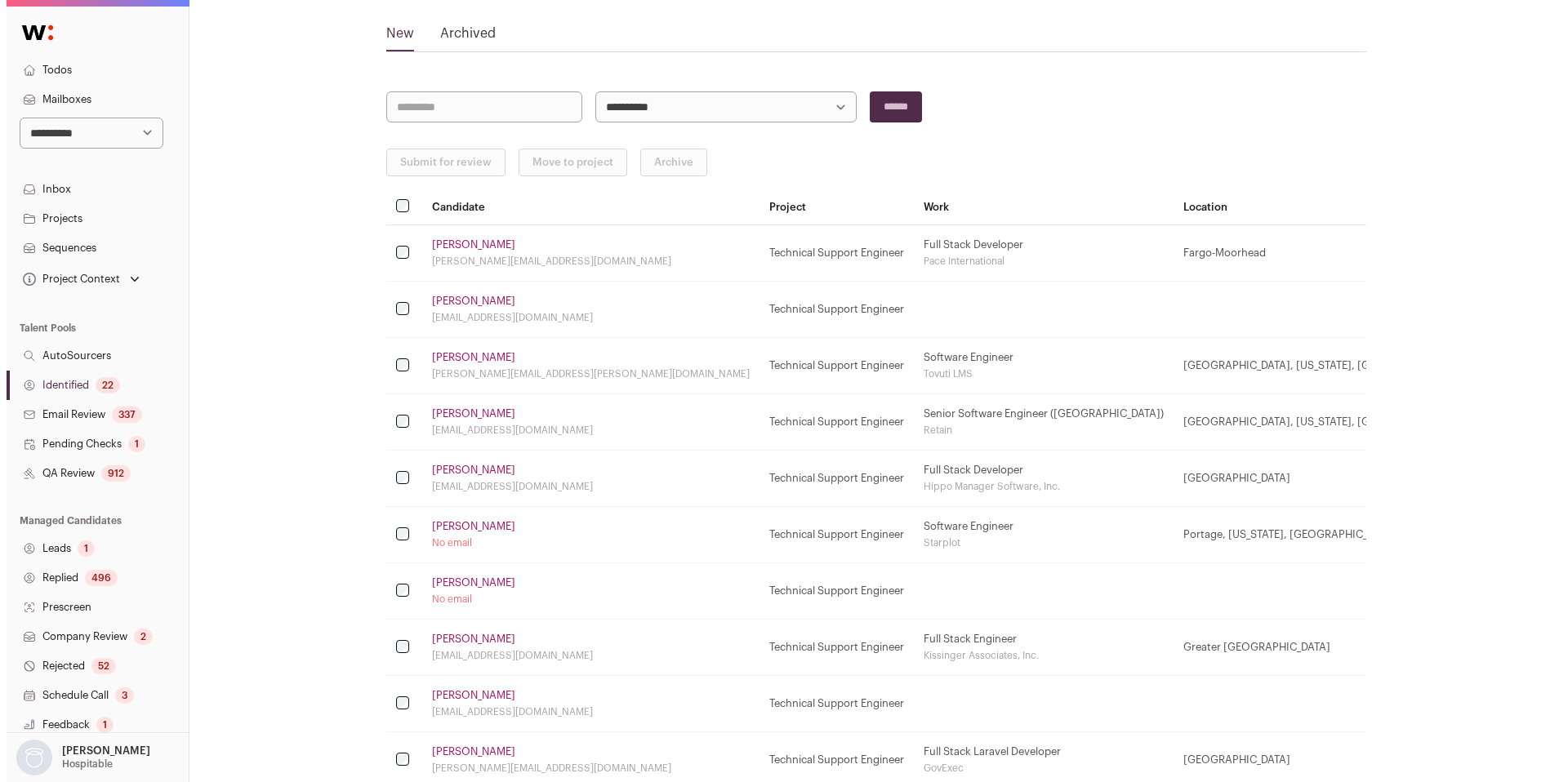
scroll to position [0, 0]
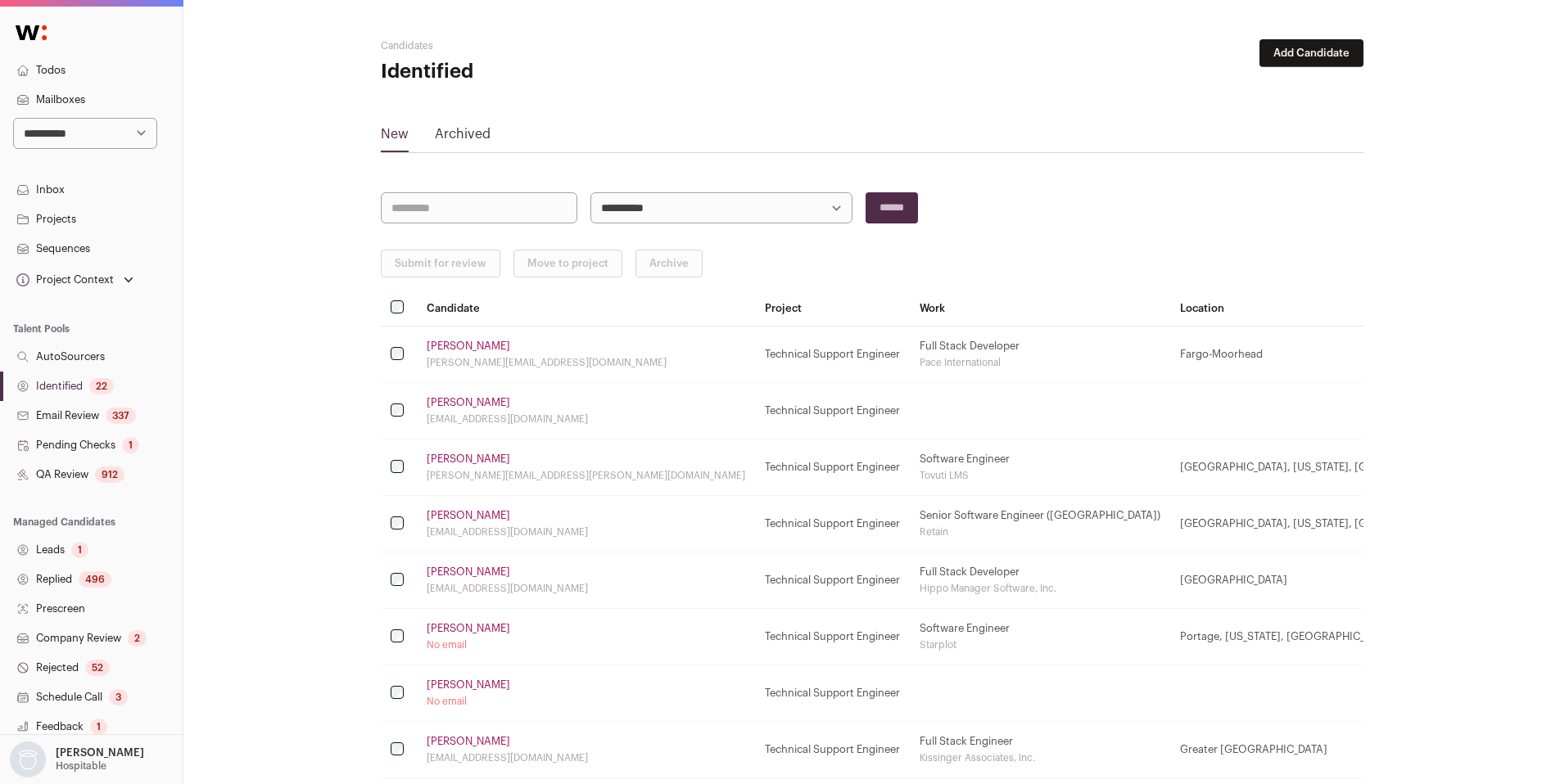
click at [448, 348] on link "Wyatt Keys" at bounding box center [469, 345] width 84 height 13
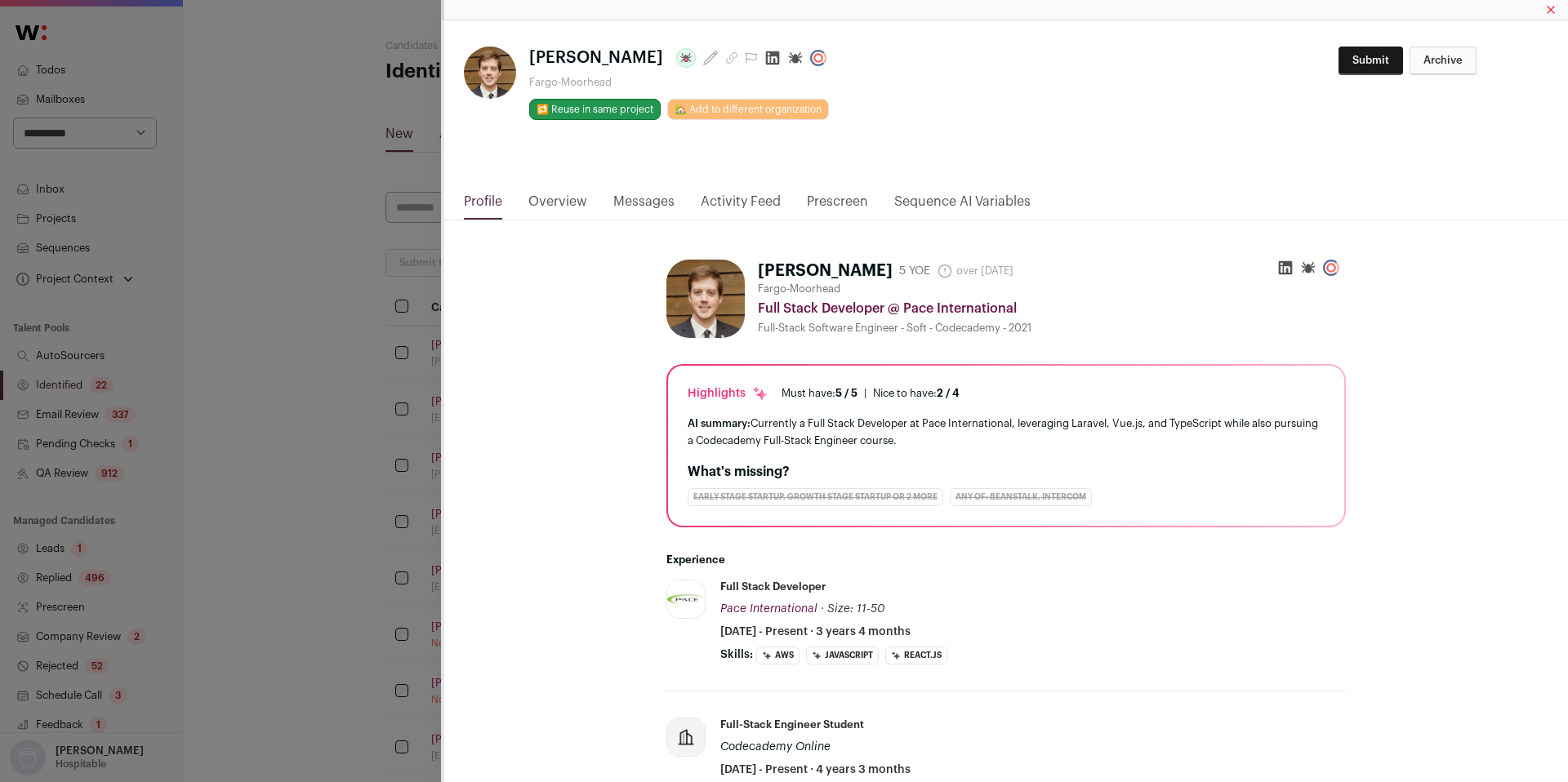
click at [764, 57] on icon "Close modal via background" at bounding box center [772, 57] width 17 height 17
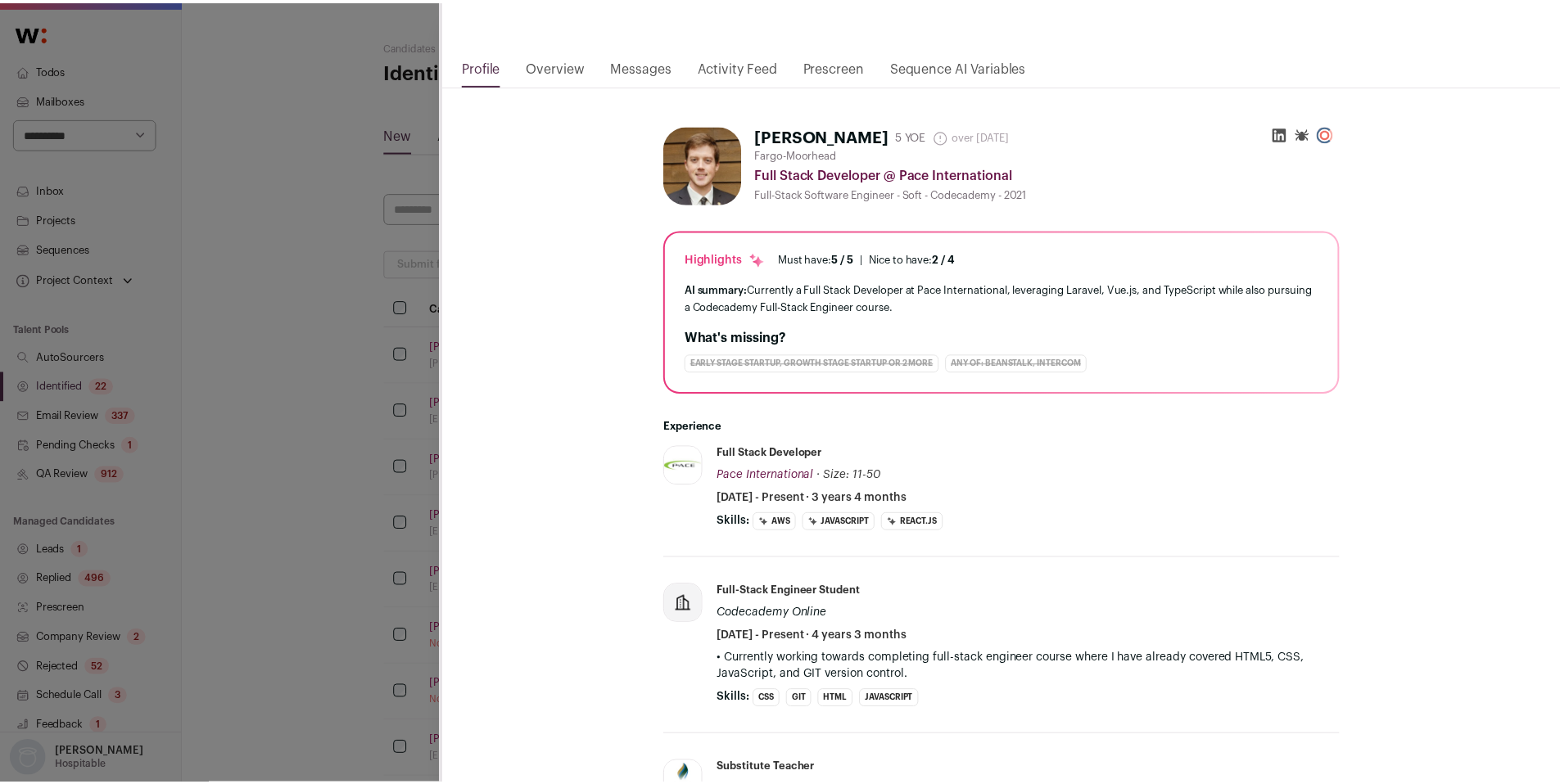
scroll to position [152, 0]
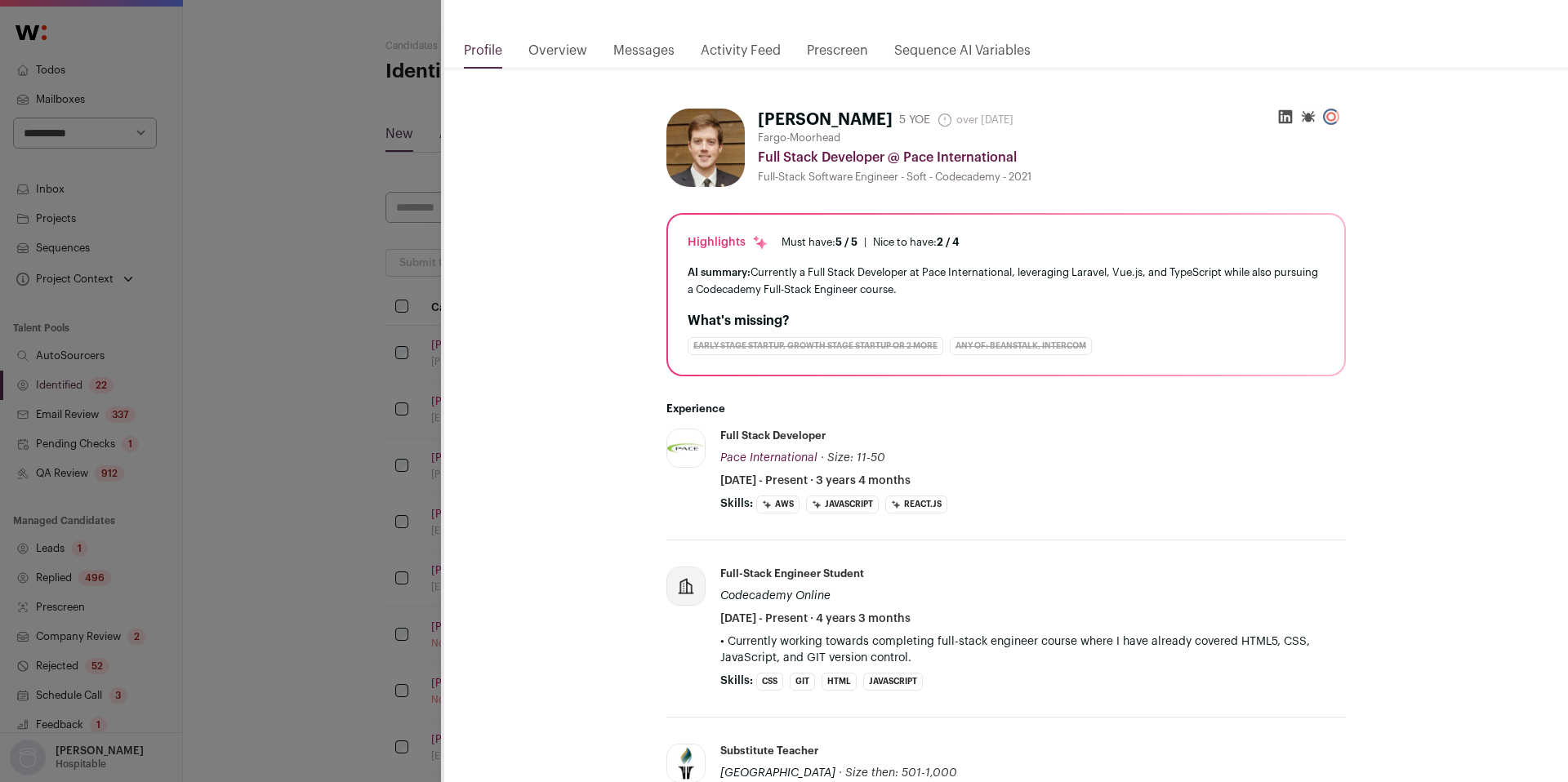
click at [286, 437] on div "**********" at bounding box center [784, 391] width 1568 height 782
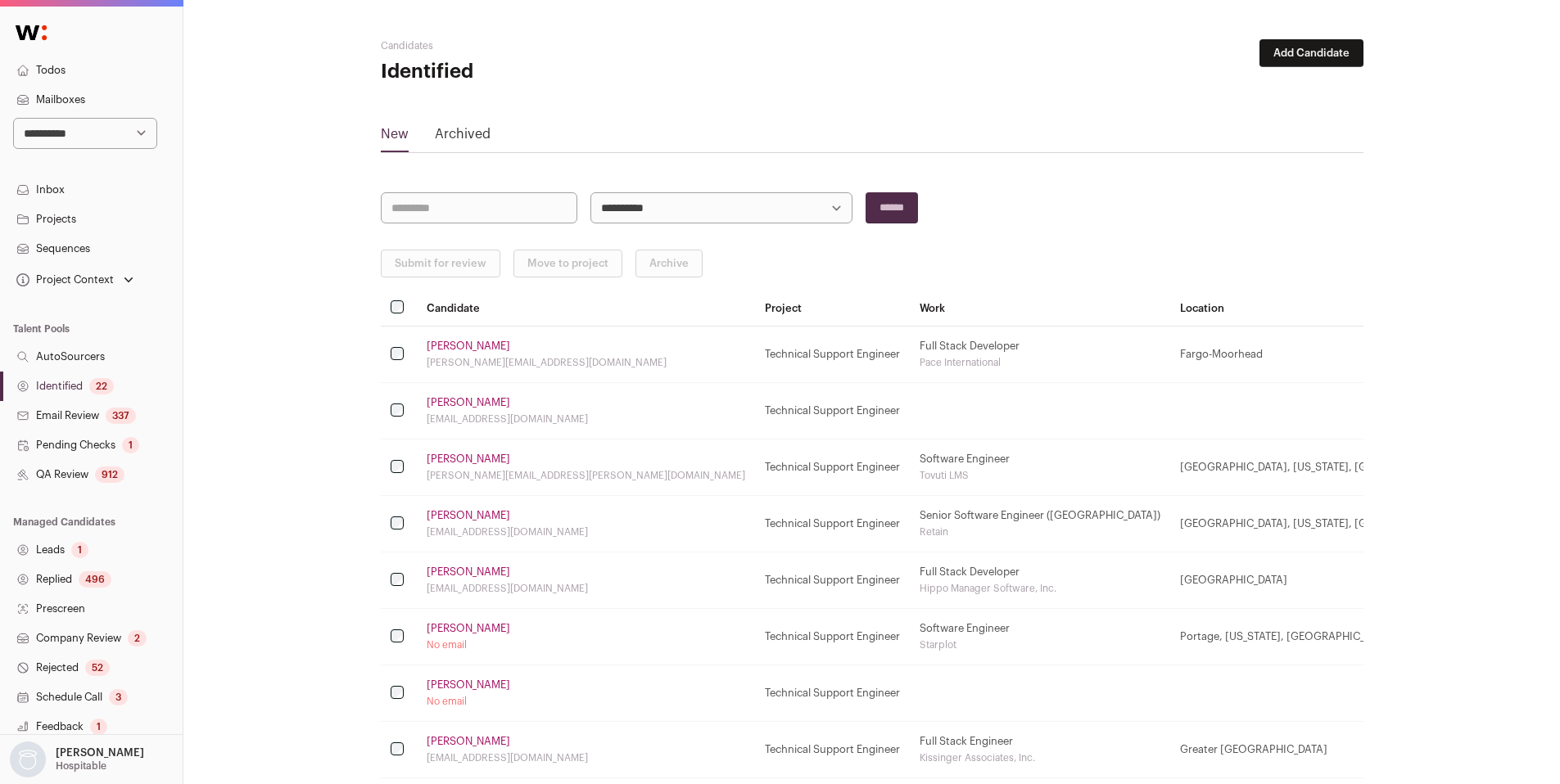
click at [479, 399] on link "Nehme Saikali" at bounding box center [469, 402] width 84 height 13
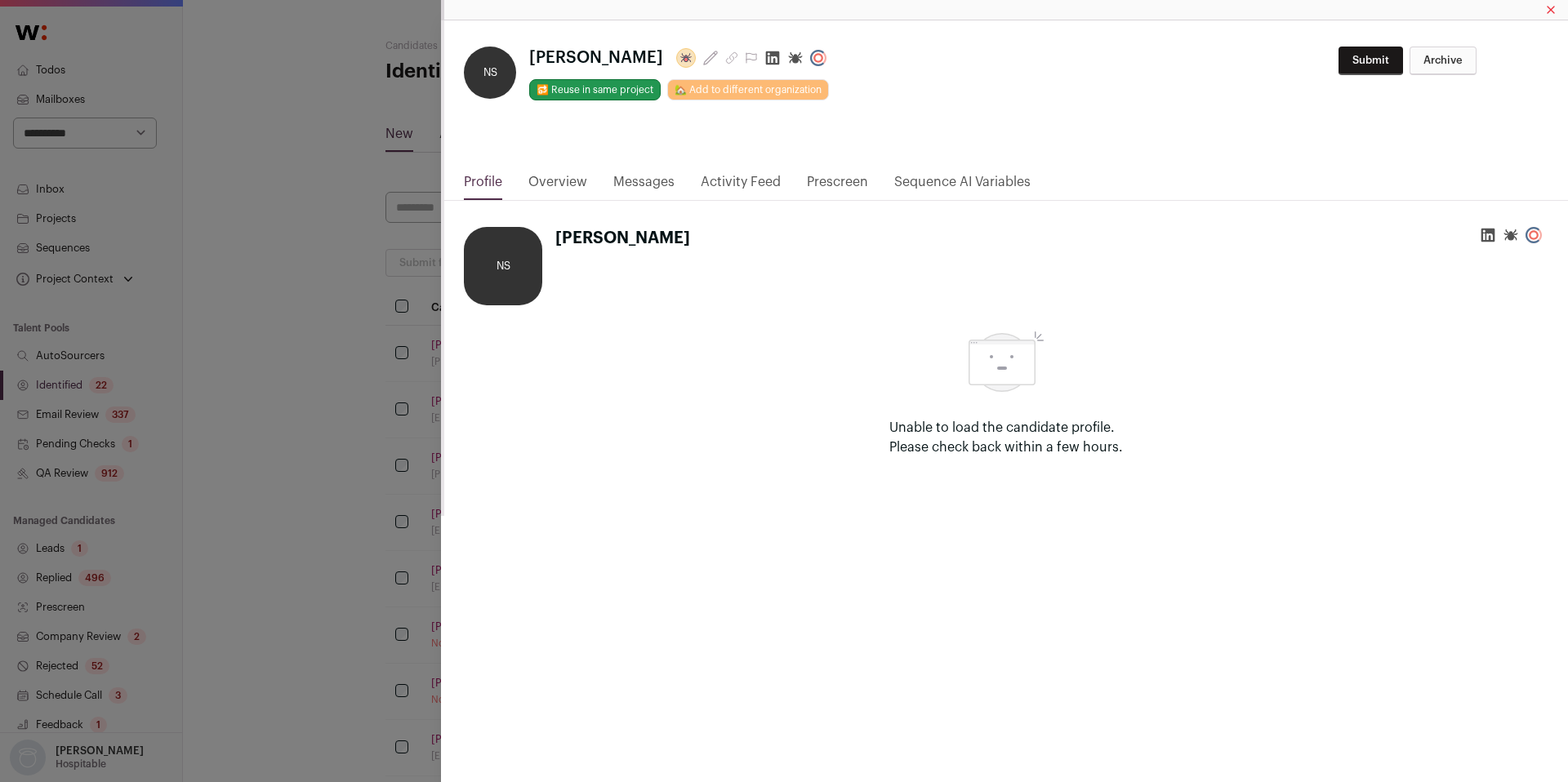
click at [545, 187] on link "Overview" at bounding box center [558, 186] width 59 height 28
click at [551, 183] on link "Overview" at bounding box center [558, 186] width 59 height 28
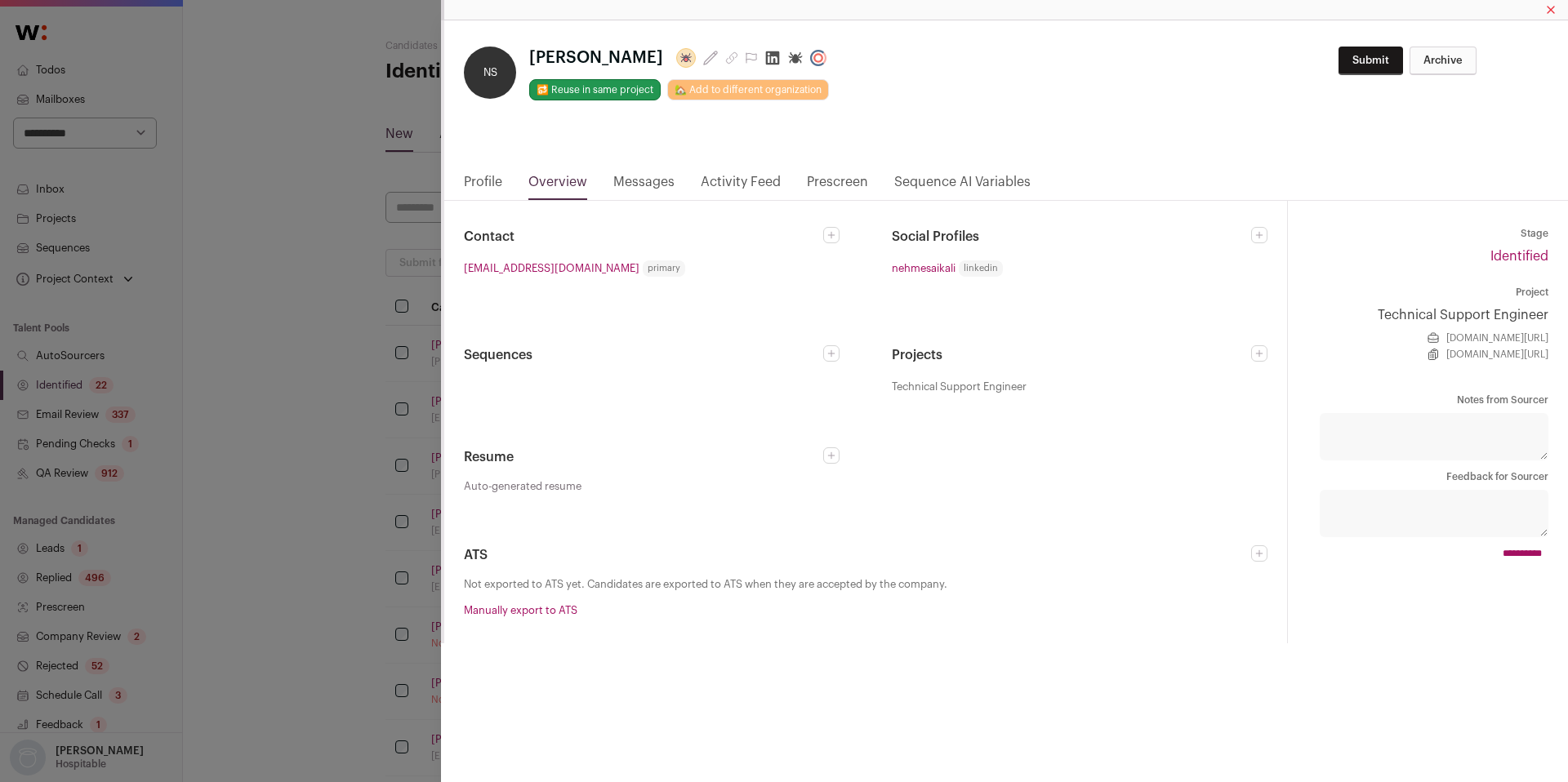
click at [459, 181] on nav "Profile Overview Messages Activity Feed Prescreen Sequence AI Variables" at bounding box center [1006, 186] width 1123 height 29
click at [479, 177] on link "Profile" at bounding box center [483, 186] width 38 height 28
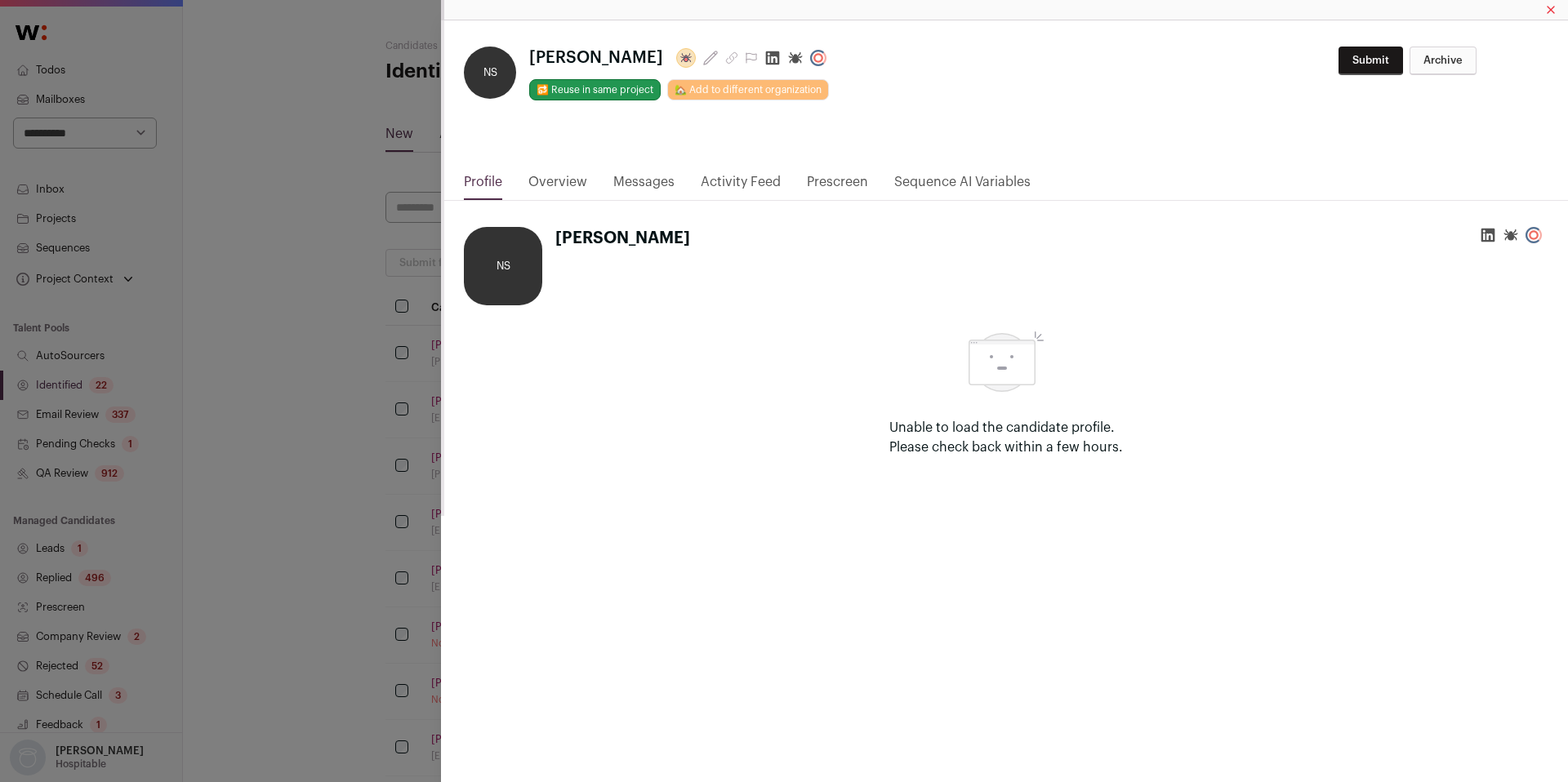
click at [385, 447] on div "**********" at bounding box center [784, 391] width 1568 height 782
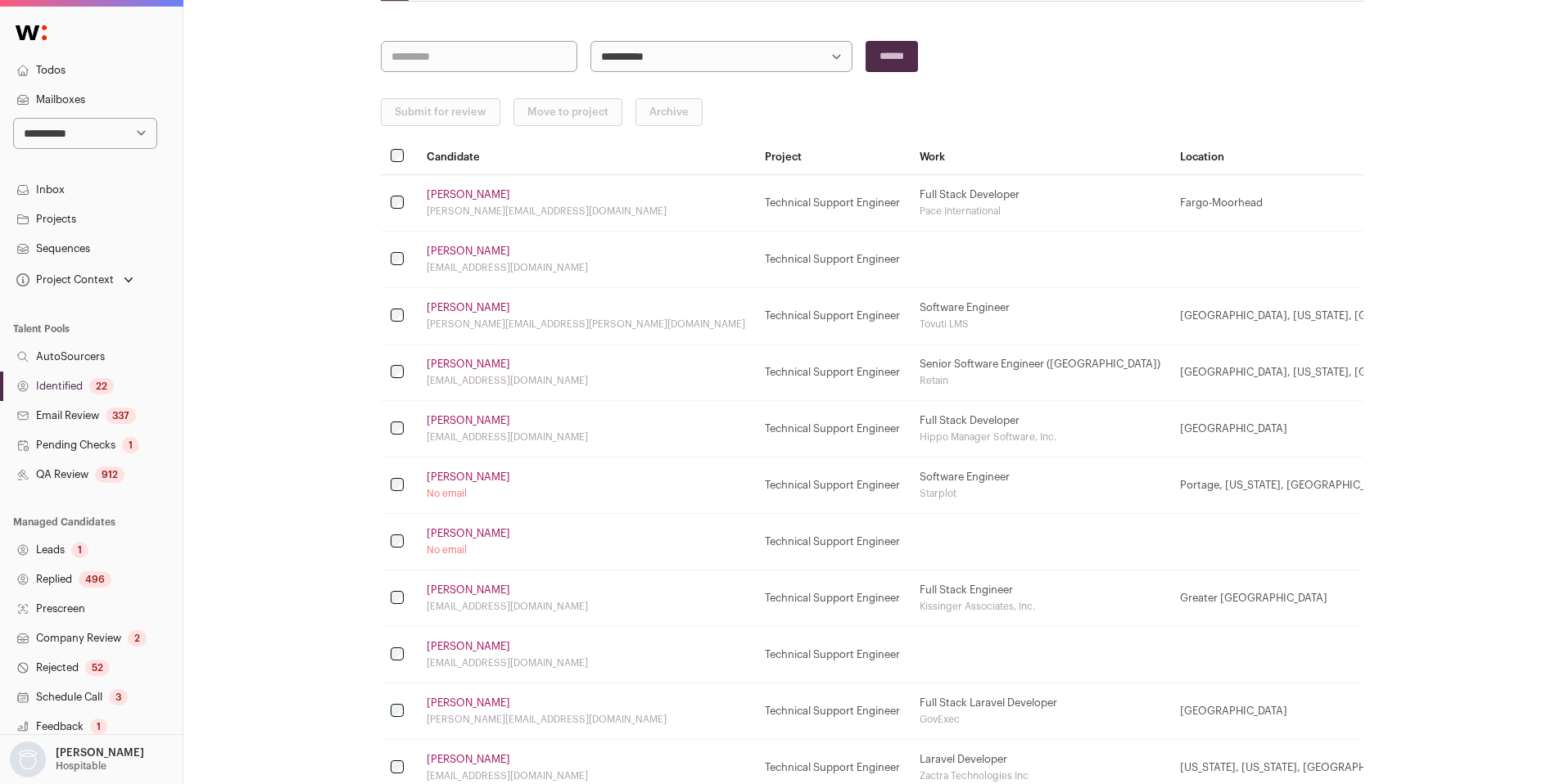
click at [474, 308] on link "Michael Alberda" at bounding box center [469, 307] width 84 height 13
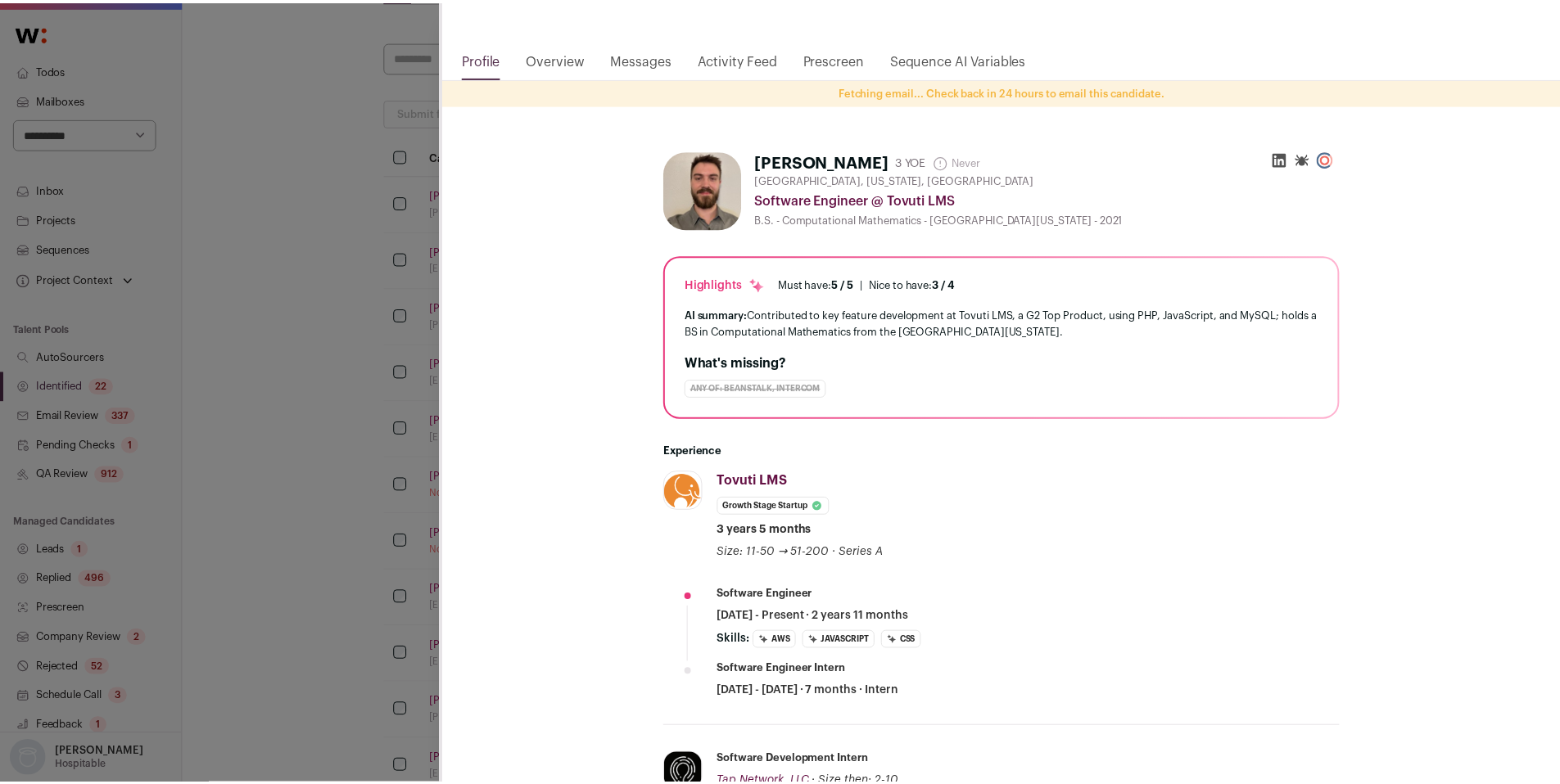
scroll to position [150, 0]
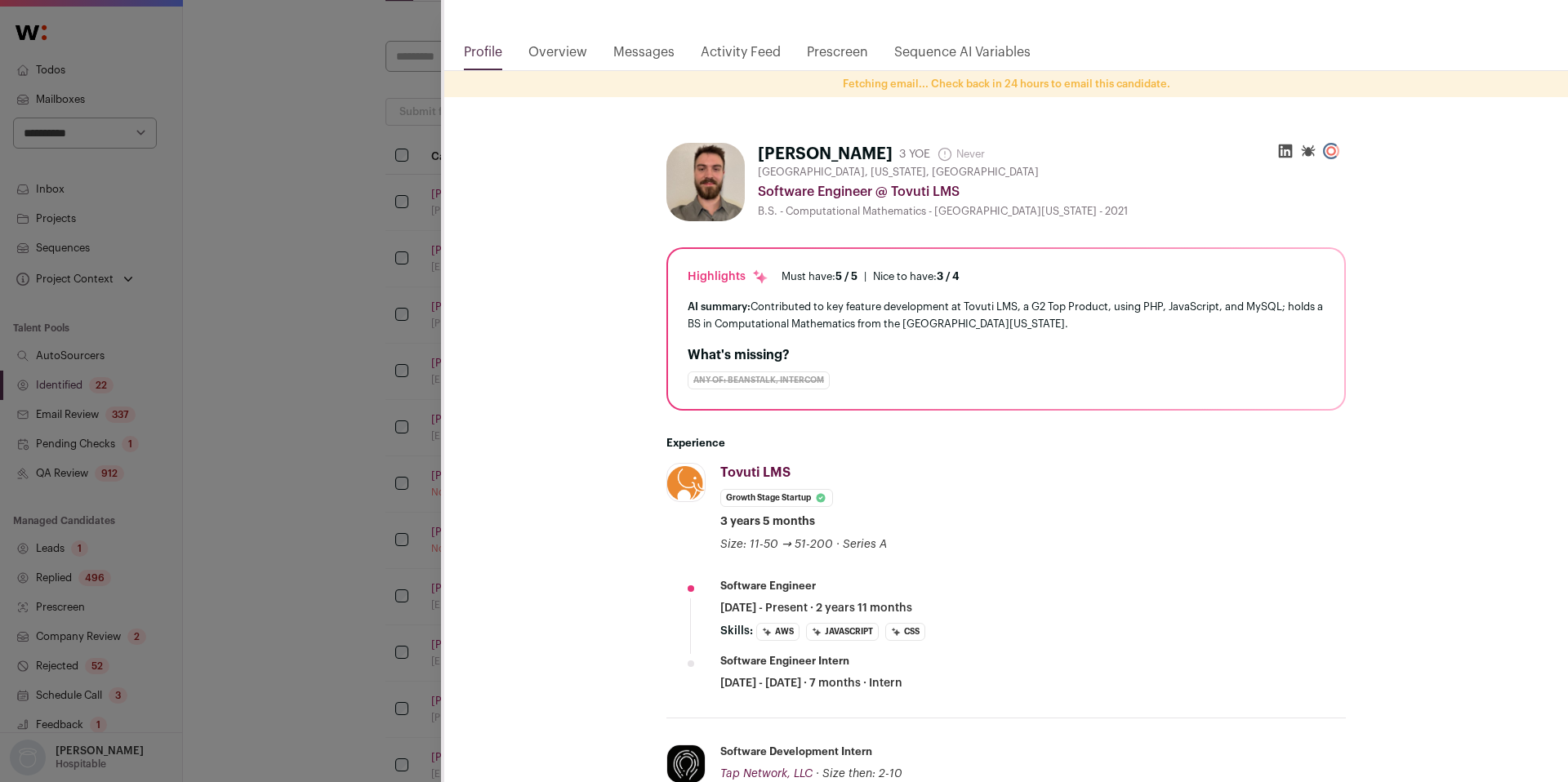
click at [344, 499] on div "**********" at bounding box center [784, 391] width 1568 height 782
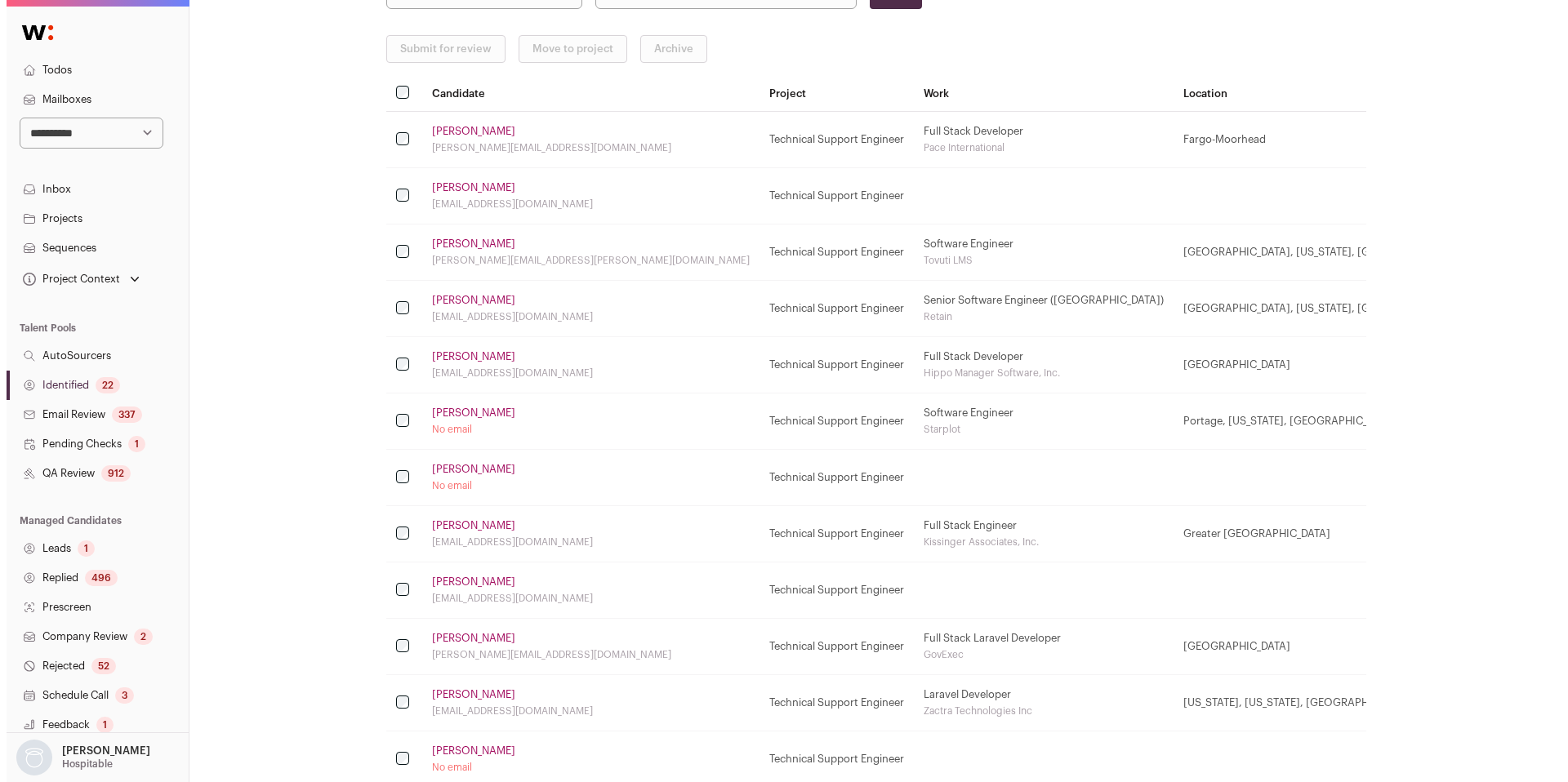
scroll to position [219, 0]
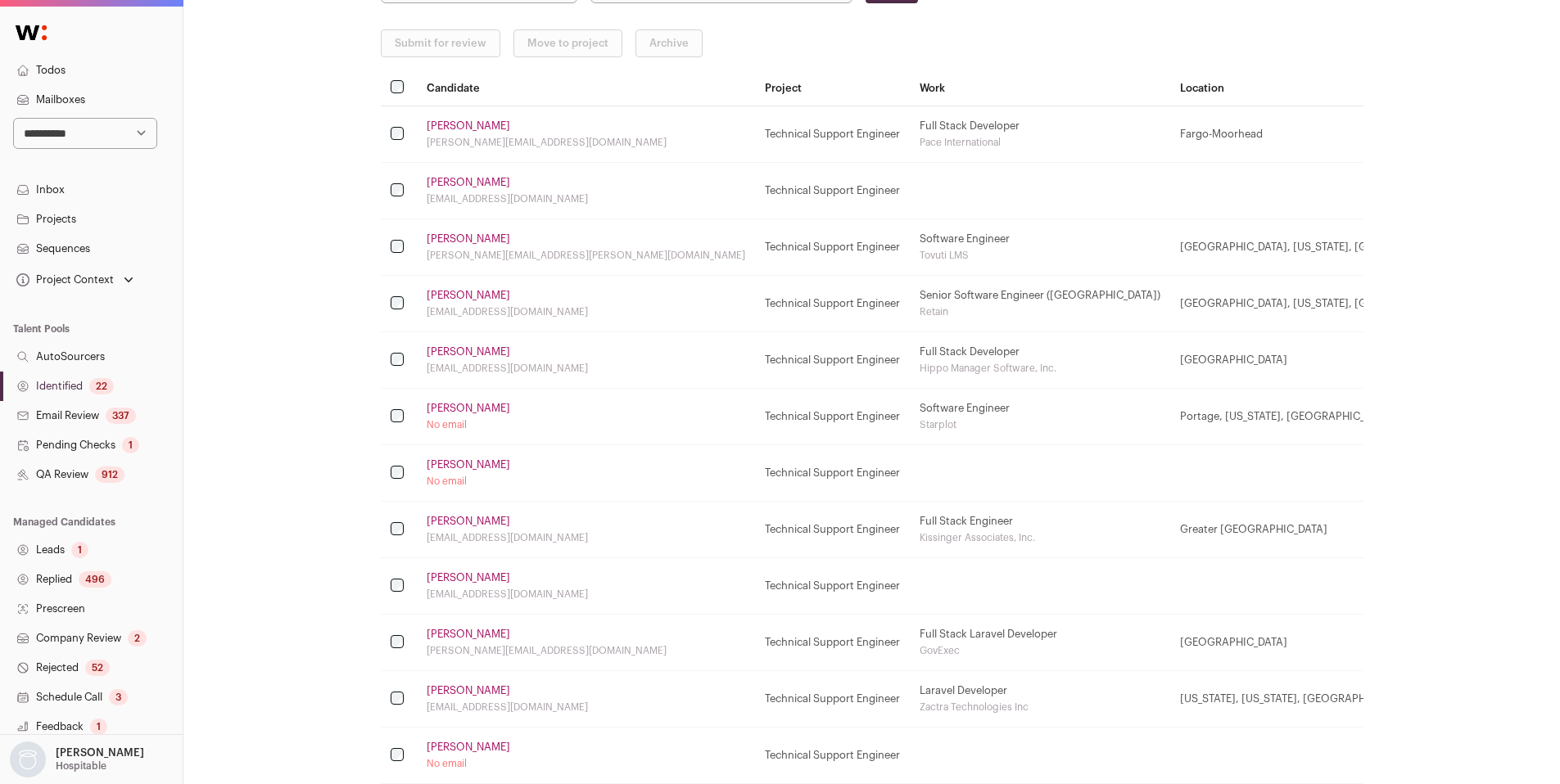
click at [448, 293] on link "Oleksandr Kuznietsov" at bounding box center [469, 295] width 84 height 13
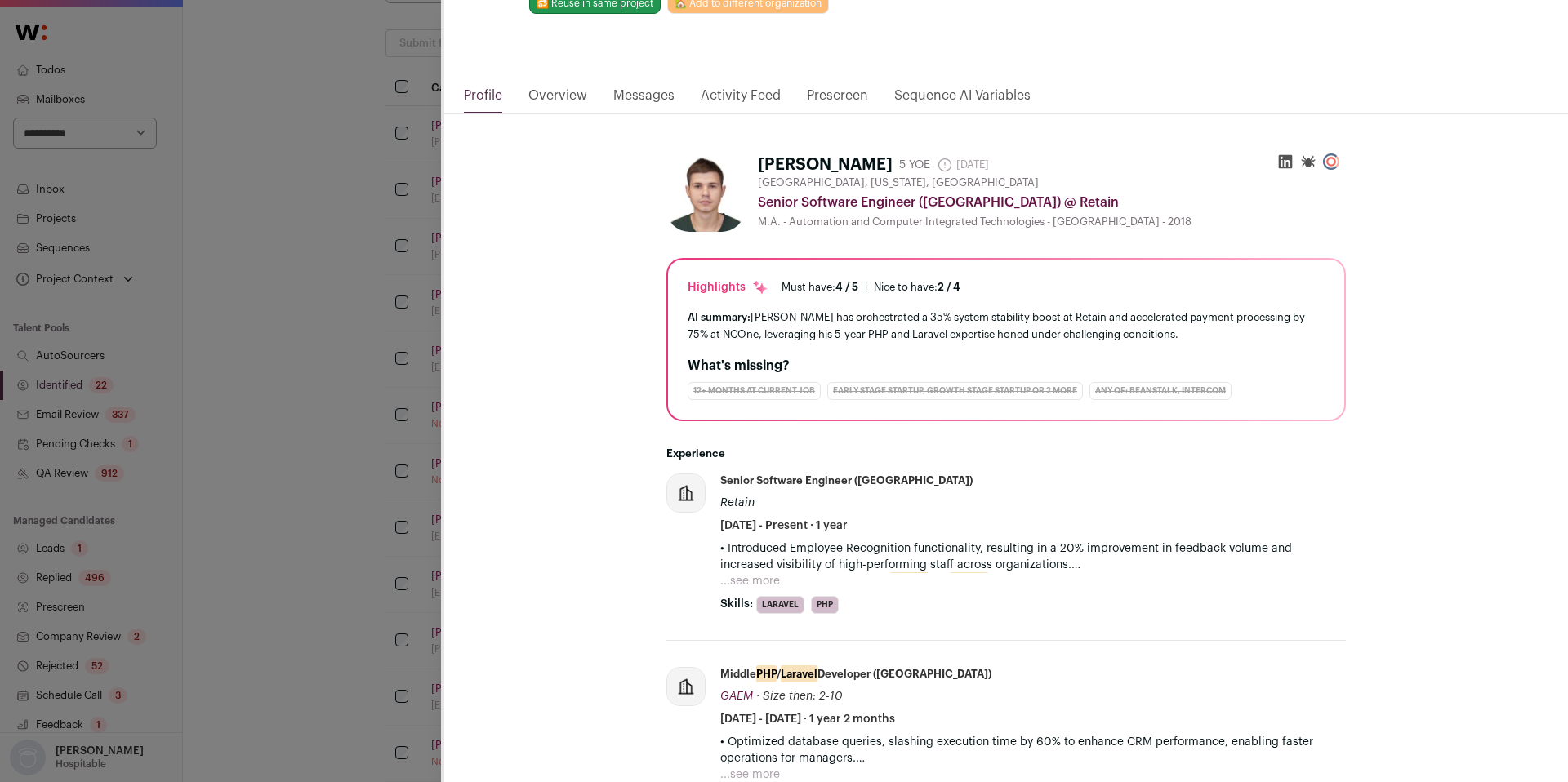
scroll to position [112, 0]
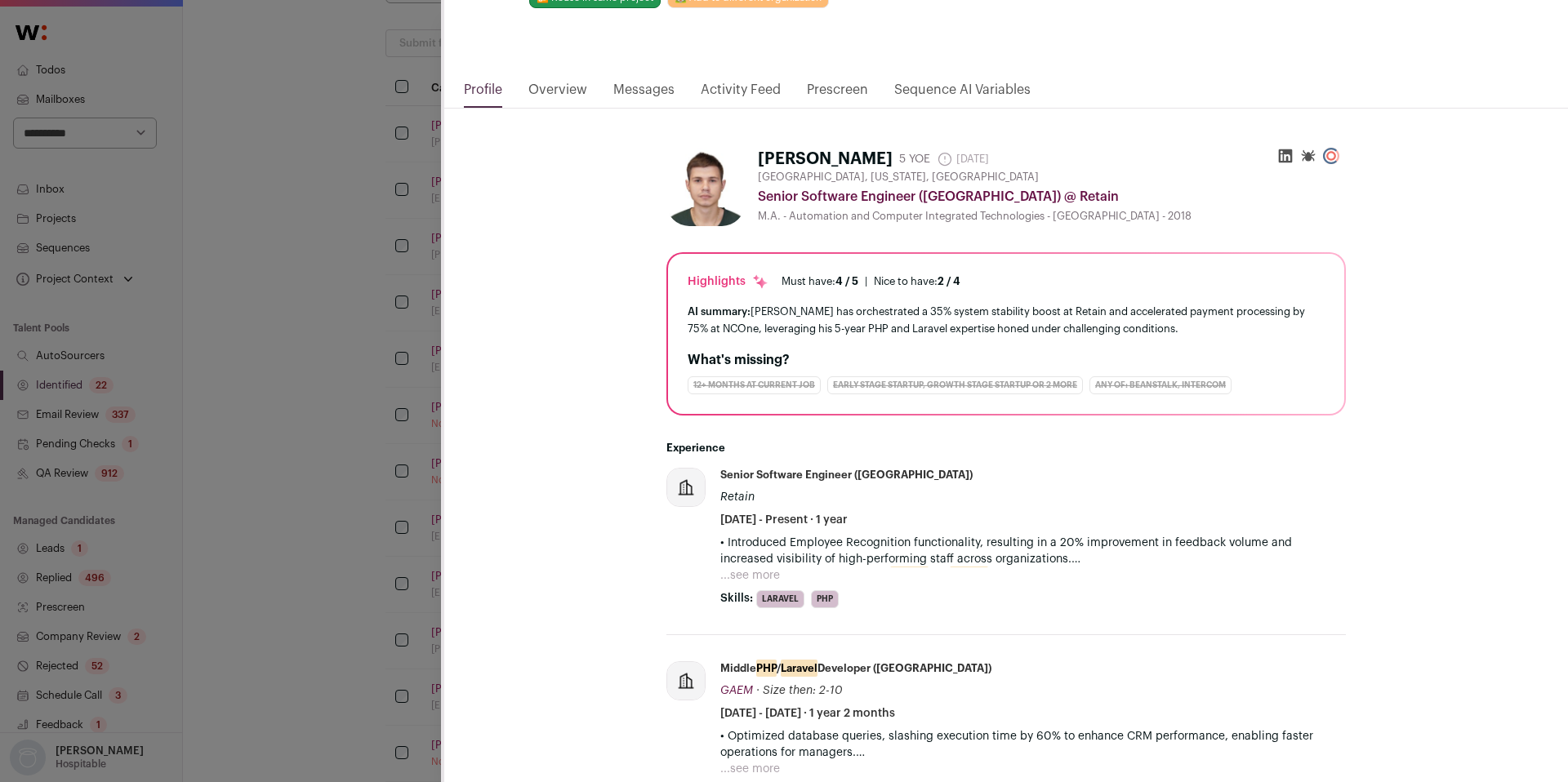
click at [734, 573] on button "...see more" at bounding box center [750, 575] width 60 height 17
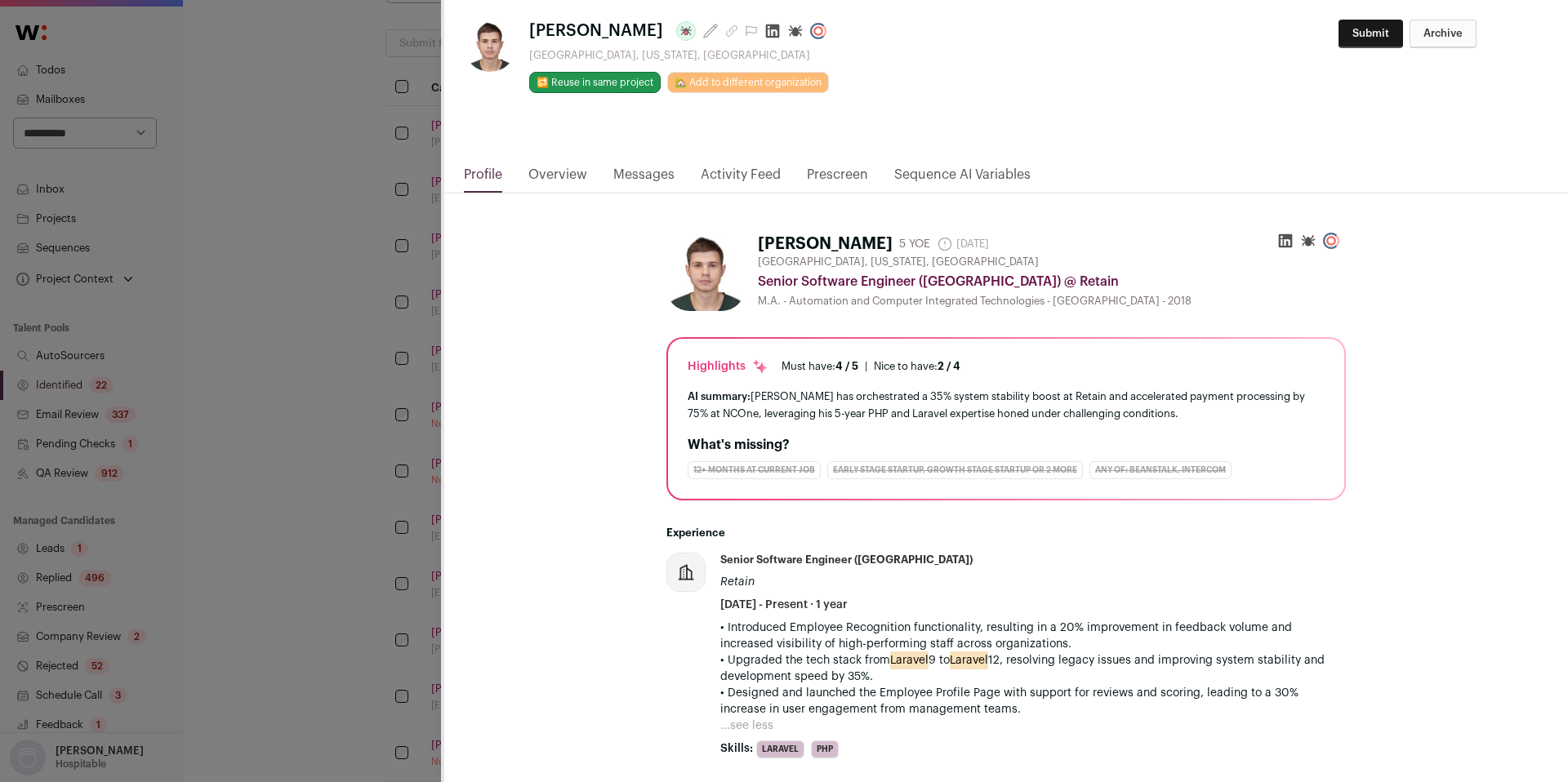
scroll to position [0, 0]
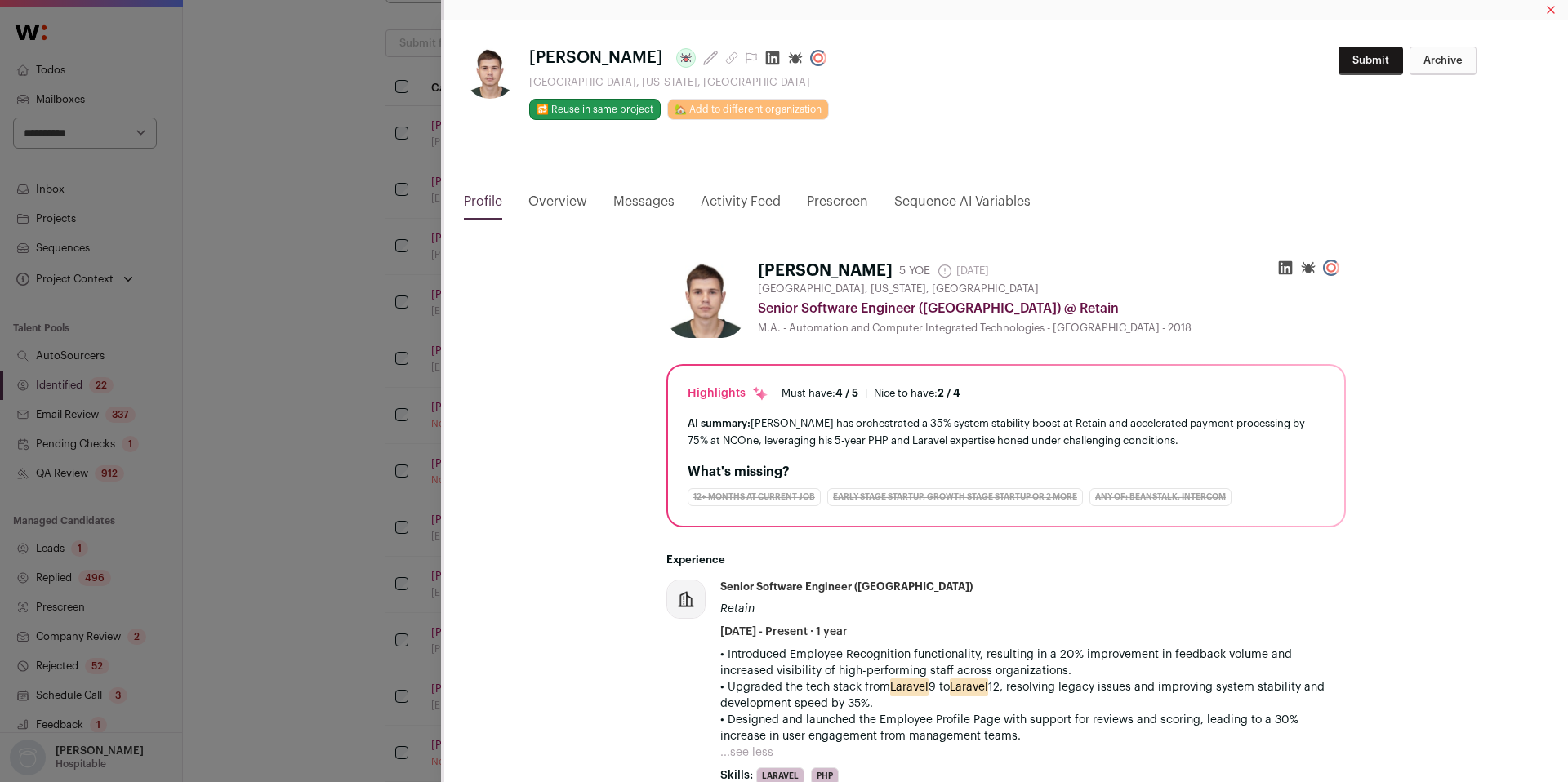
click at [780, 61] on icon "Close modal via background" at bounding box center [773, 58] width 14 height 14
click at [312, 459] on div "Oleksandr Kuznietsov Last update: 11 days ago Woodridge, Illinois, United State…" at bounding box center [784, 391] width 1568 height 782
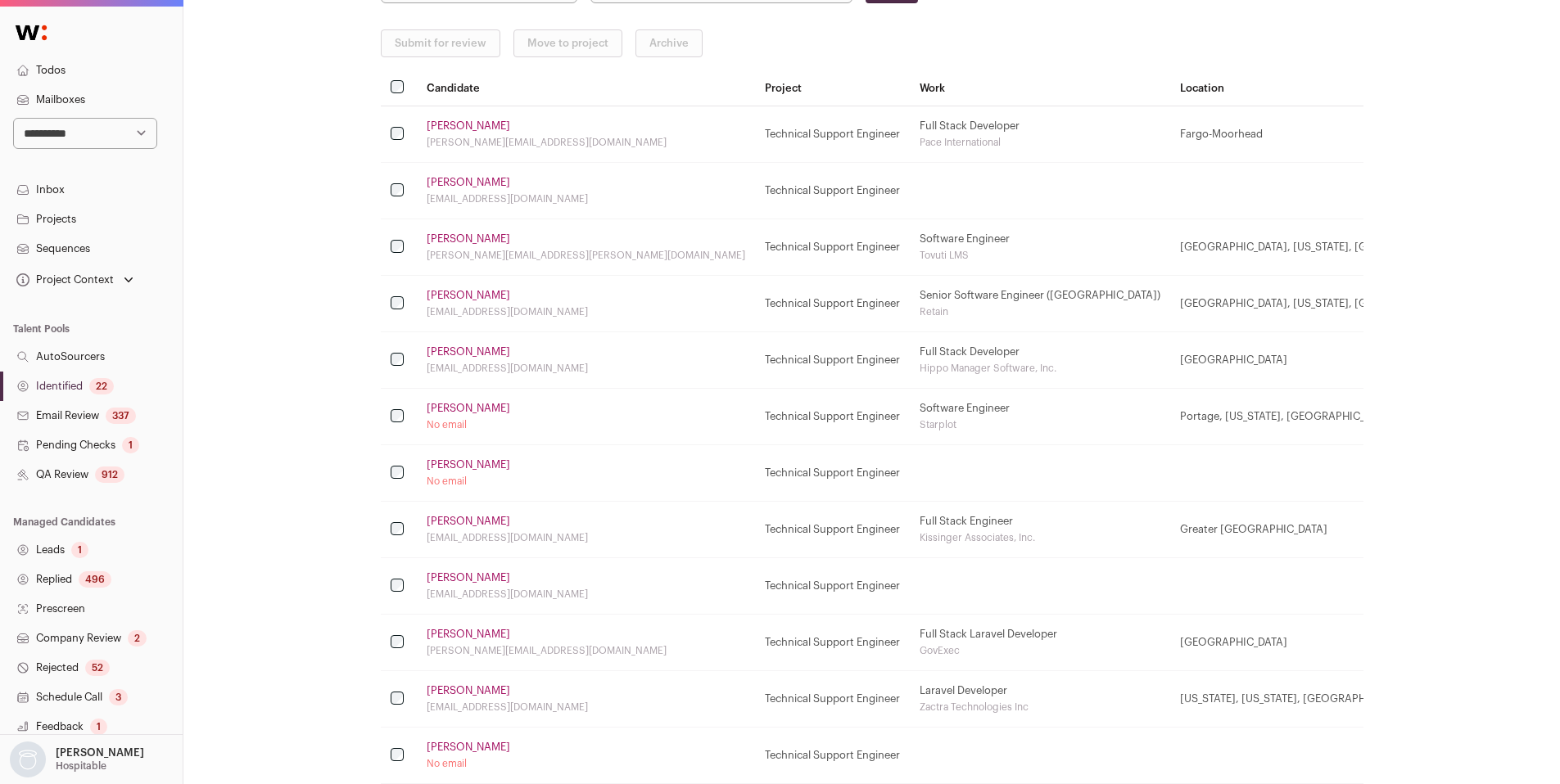
click at [475, 299] on link "Oleksandr Kuznietsov" at bounding box center [469, 295] width 84 height 13
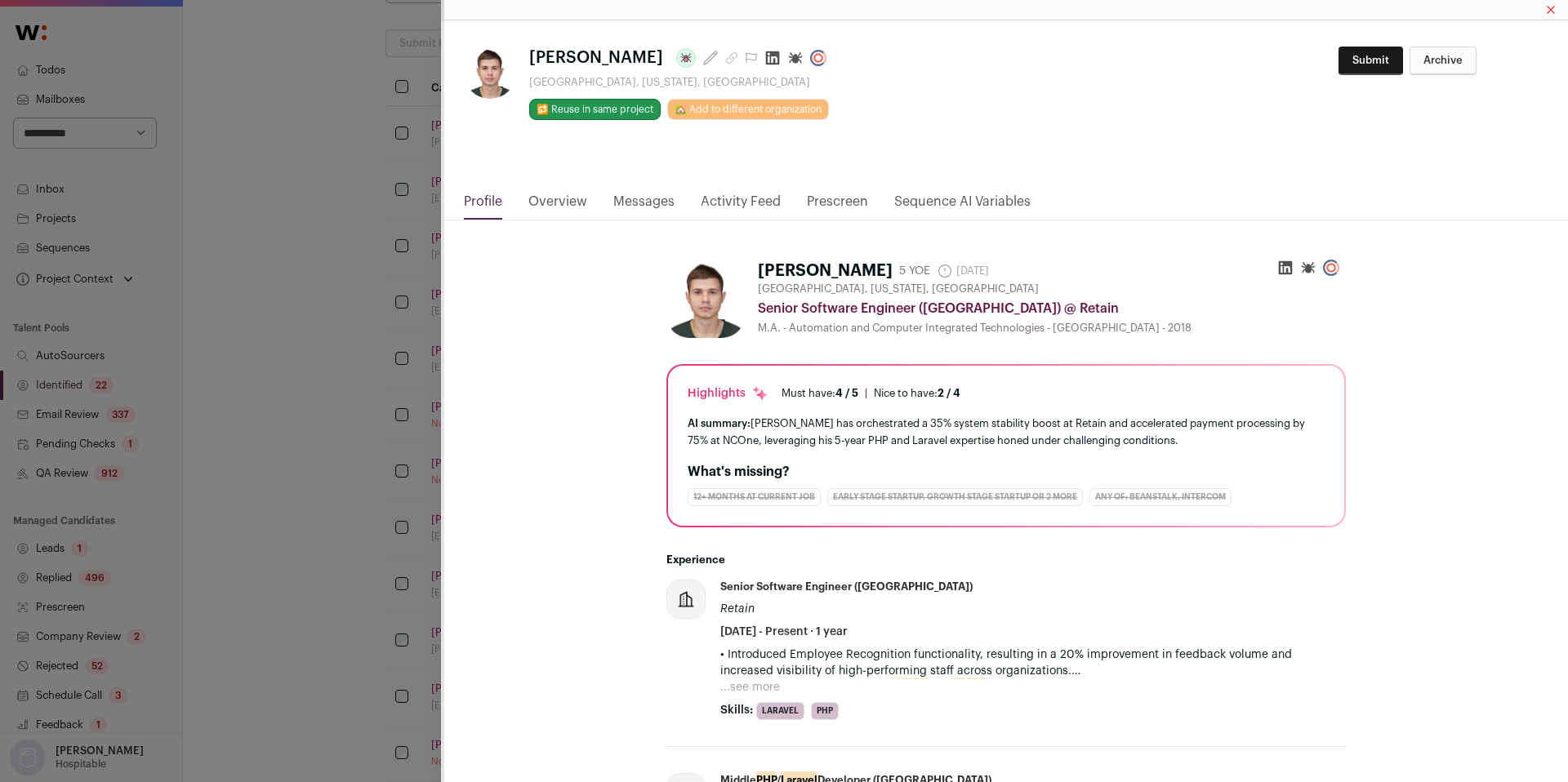
click at [823, 60] on icon "Close modal via background" at bounding box center [818, 57] width 10 height 10
click at [232, 459] on div "Oleksandr Kuznietsov Last update: 11 days ago Woodridge, Illinois, United State…" at bounding box center [784, 391] width 1568 height 782
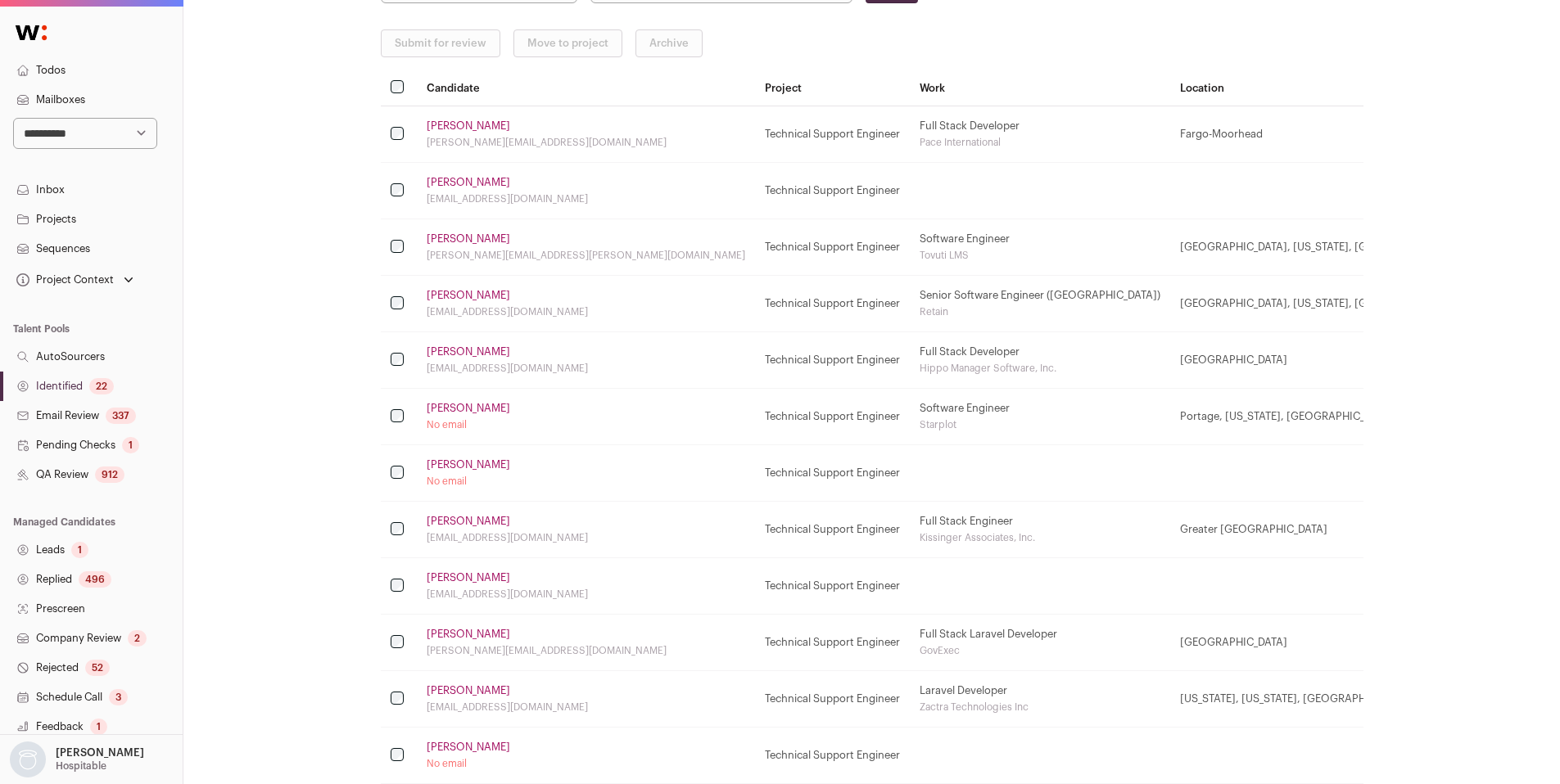
click at [456, 352] on link "Jinsik Kim" at bounding box center [469, 351] width 84 height 13
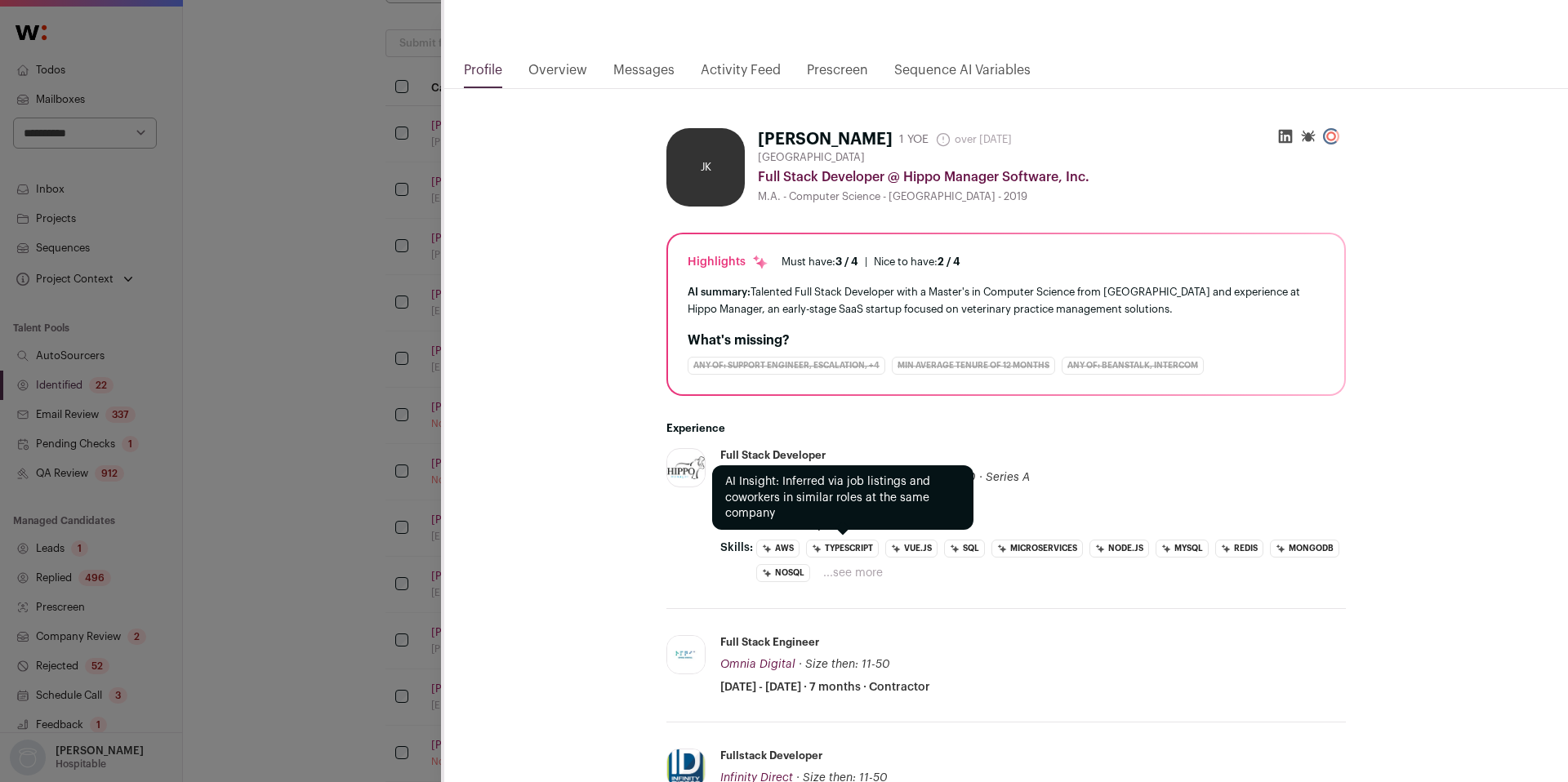
scroll to position [137, 0]
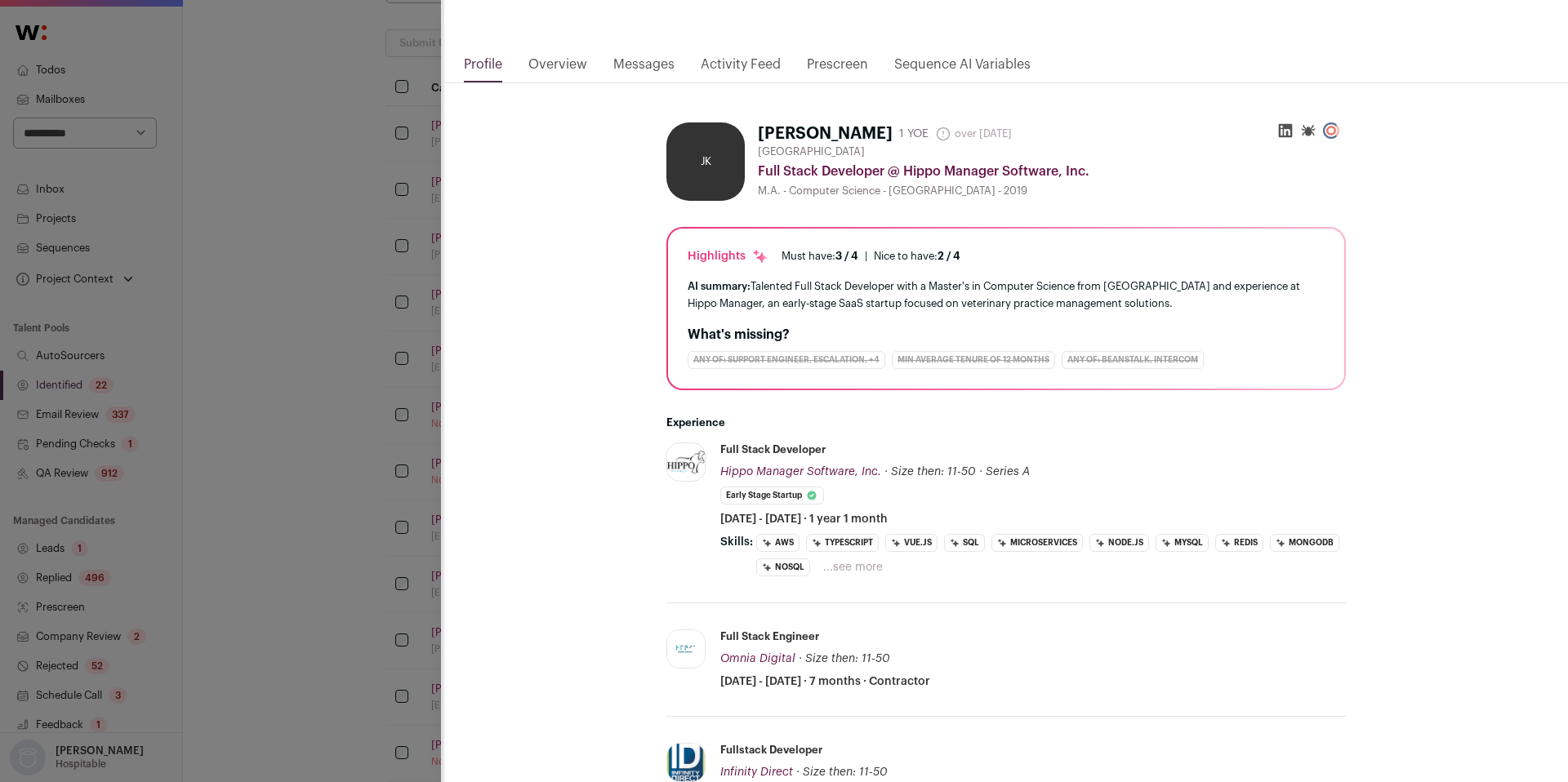
click at [847, 570] on button "...see more" at bounding box center [853, 567] width 60 height 17
click at [883, 570] on button "...see less" at bounding box center [890, 567] width 53 height 17
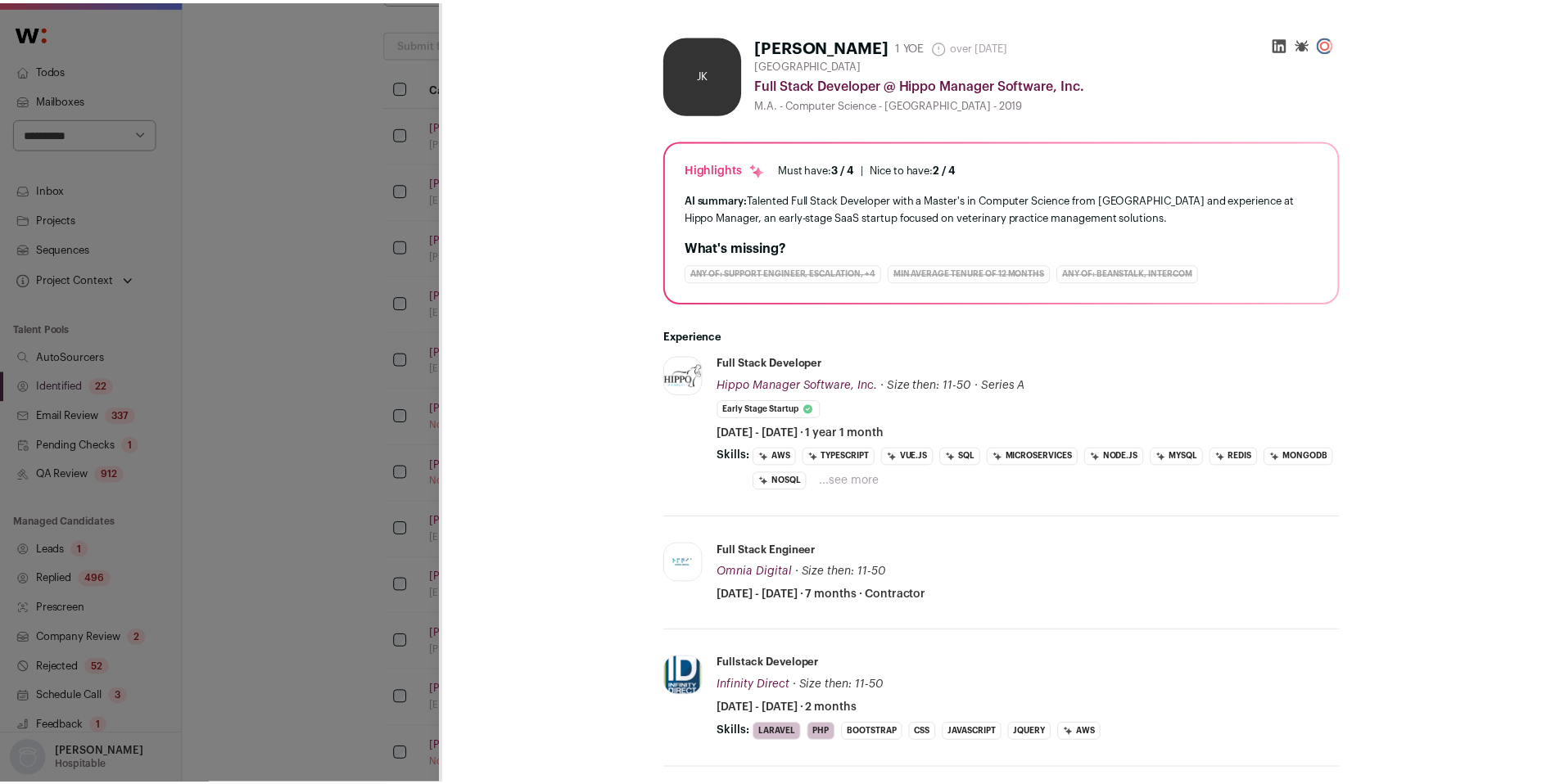
scroll to position [0, 0]
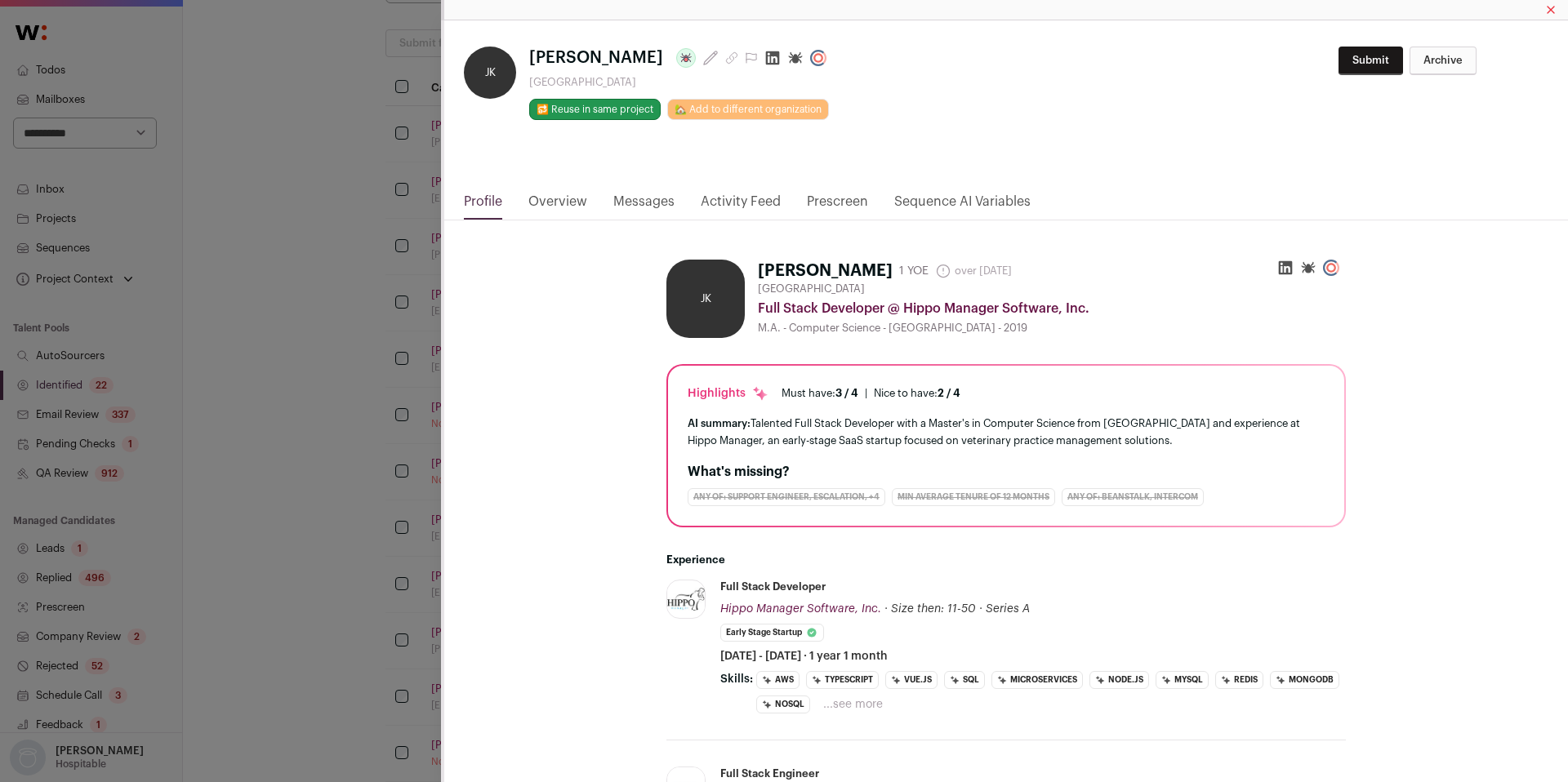
click at [764, 62] on icon "Close modal via background" at bounding box center [772, 57] width 17 height 17
click at [302, 282] on div "**********" at bounding box center [784, 391] width 1568 height 782
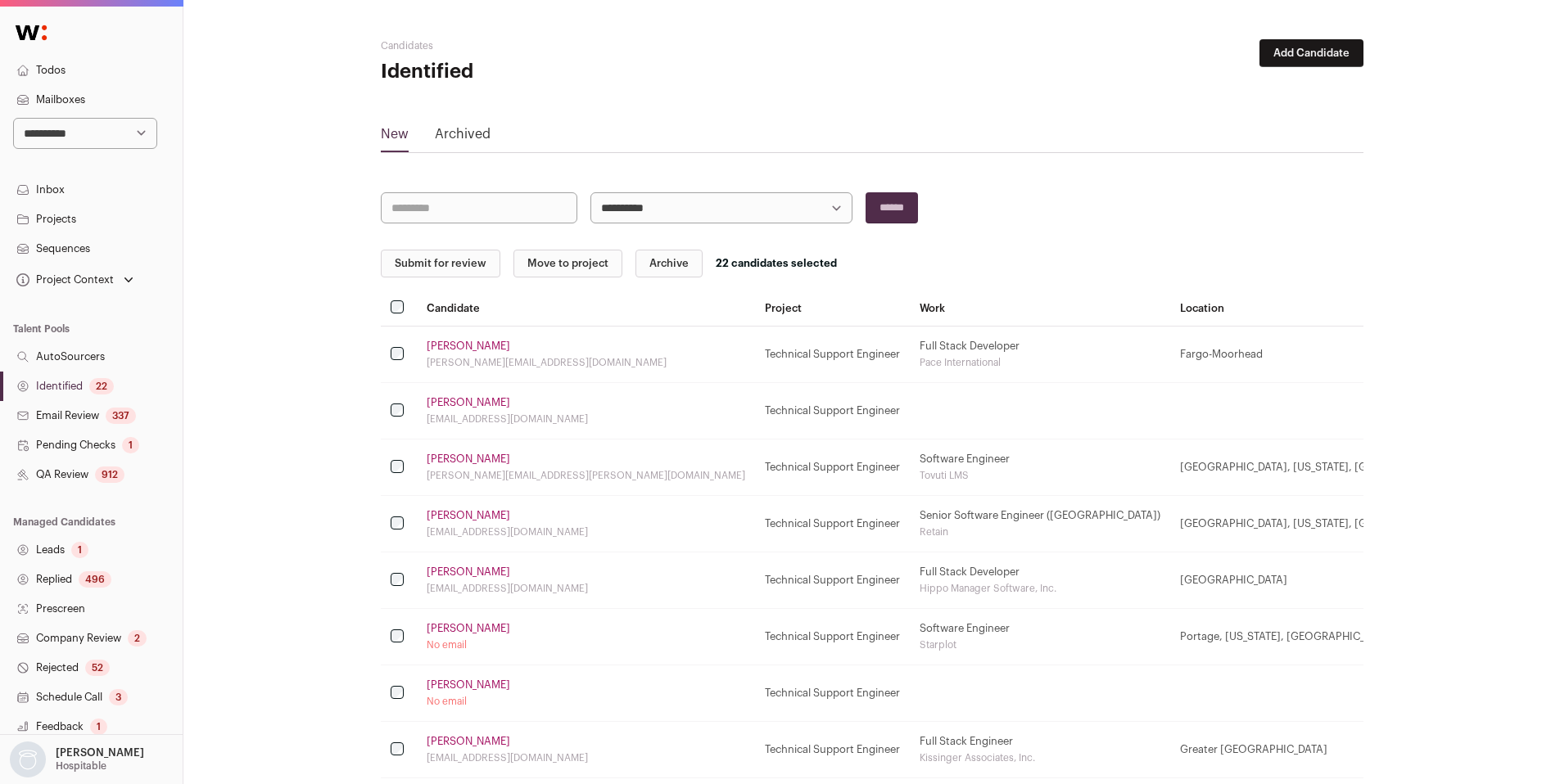
click at [435, 269] on button "Submit for review" at bounding box center [440, 263] width 120 height 28
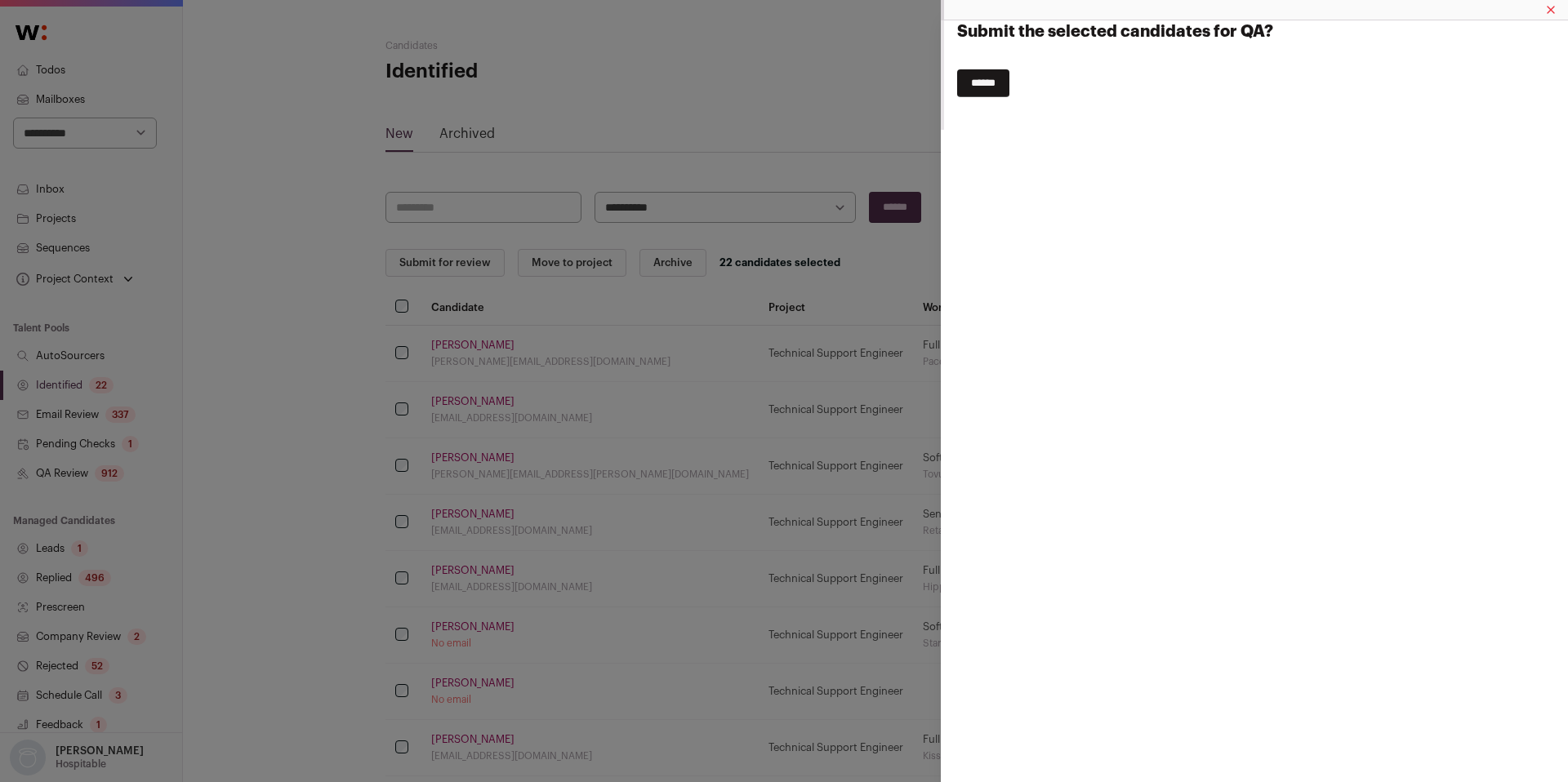
click at [1026, 78] on div "******" at bounding box center [1256, 84] width 598 height 28
click at [1021, 78] on div "******" at bounding box center [1256, 84] width 598 height 28
click at [977, 74] on input "******" at bounding box center [983, 84] width 52 height 28
click at [65, 476] on div "Submit the selected candidates for QA? ******" at bounding box center [784, 391] width 1568 height 782
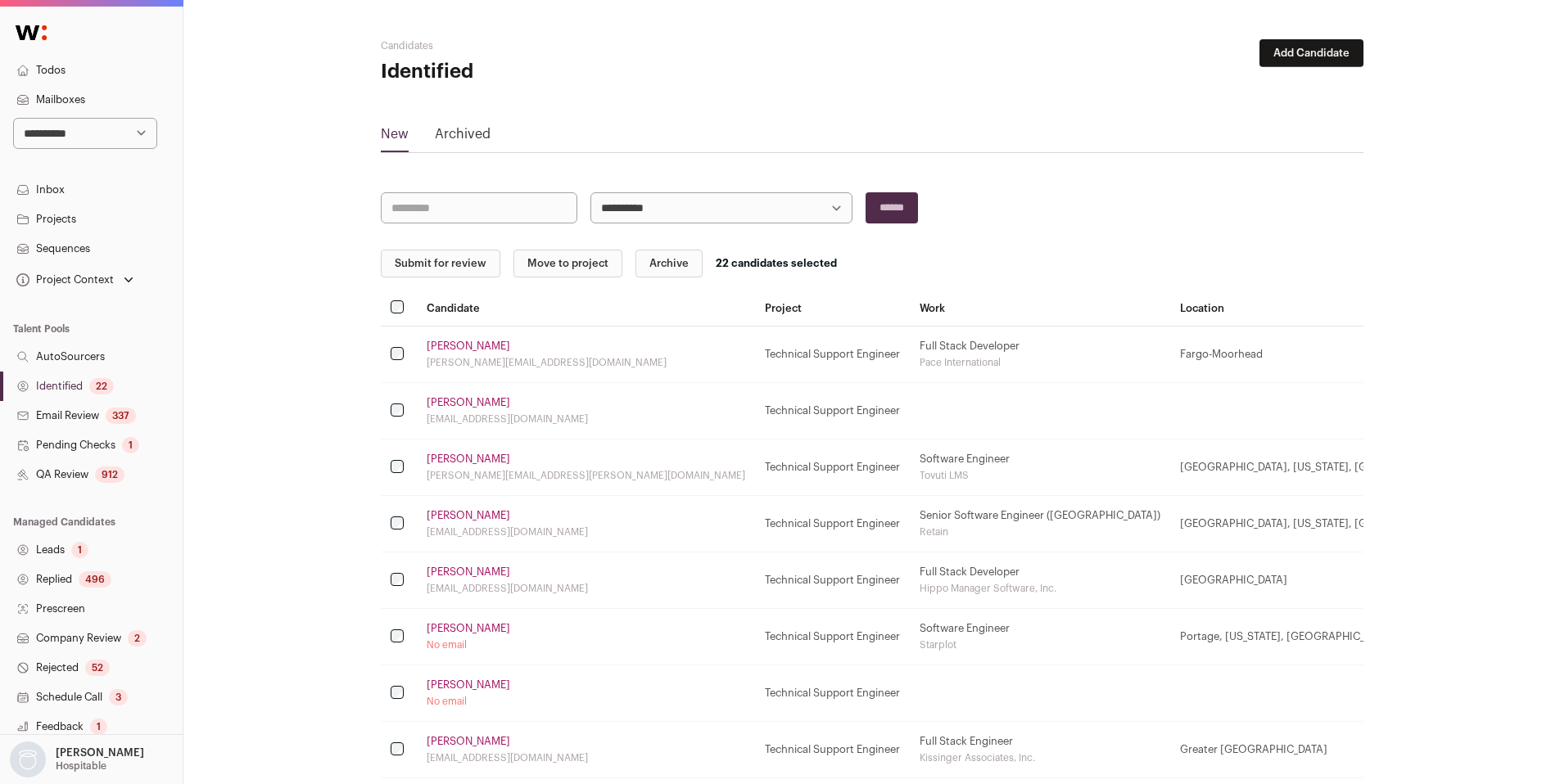
click at [81, 418] on link "Email Review 337" at bounding box center [91, 416] width 182 height 30
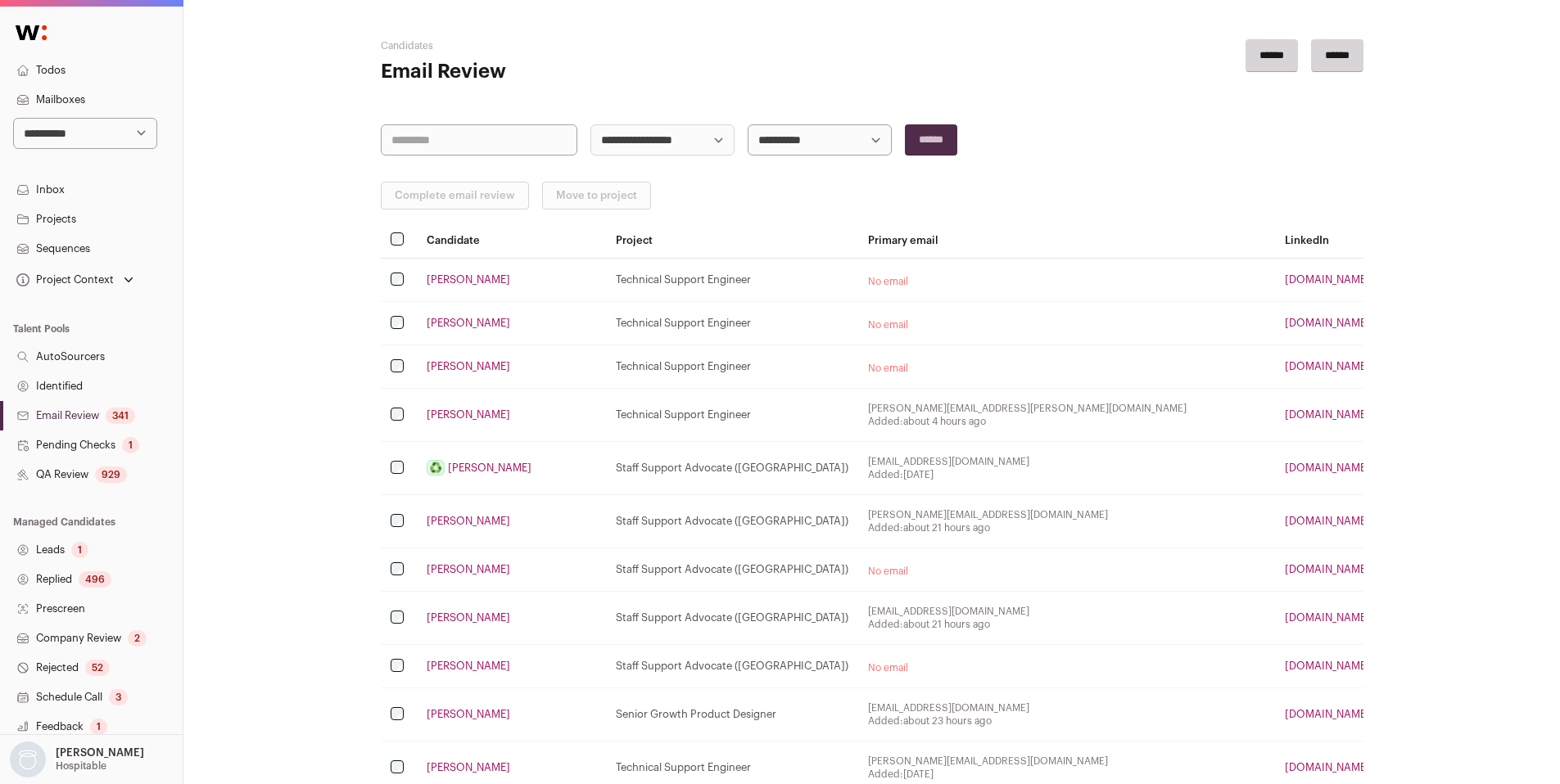
click at [76, 467] on link "QA Review 929" at bounding box center [91, 474] width 182 height 30
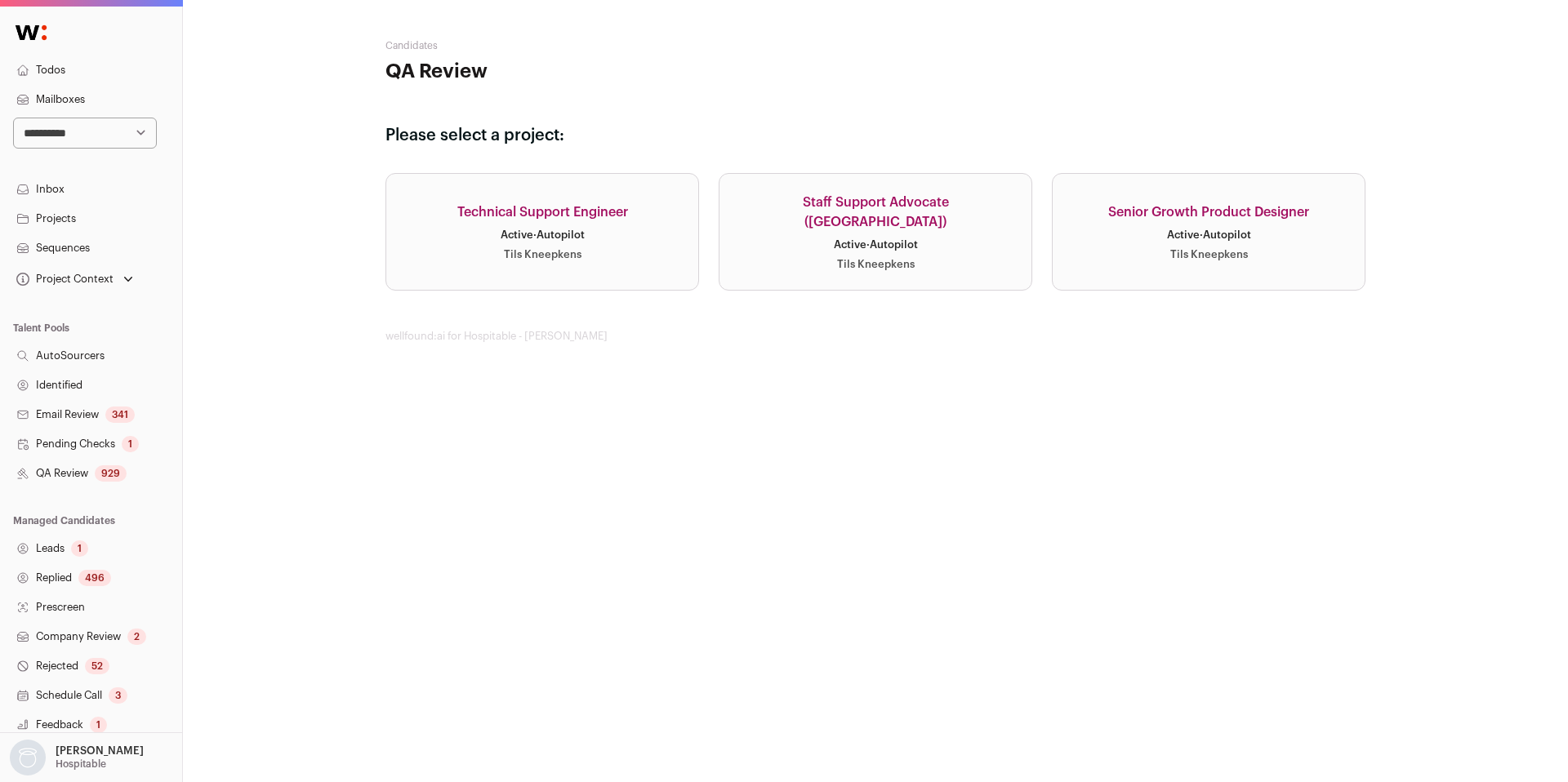
click at [532, 245] on link "Technical Support Engineer Active · Autopilot Tils Kneepkens" at bounding box center [542, 231] width 313 height 117
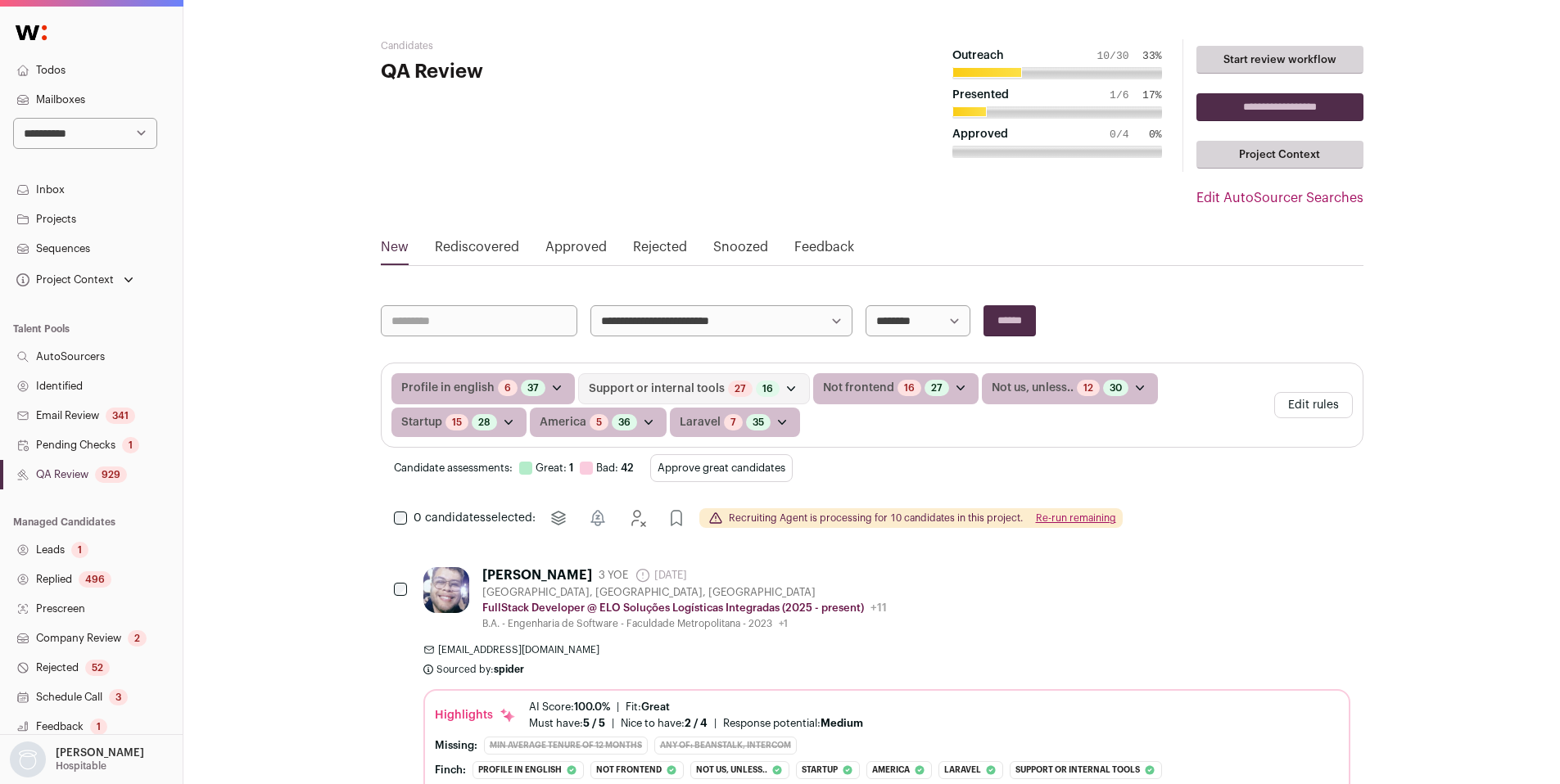
click at [898, 328] on select "**********" at bounding box center [918, 321] width 105 height 31
select select "**********"
click at [866, 305] on select "**********" at bounding box center [918, 321] width 105 height 31
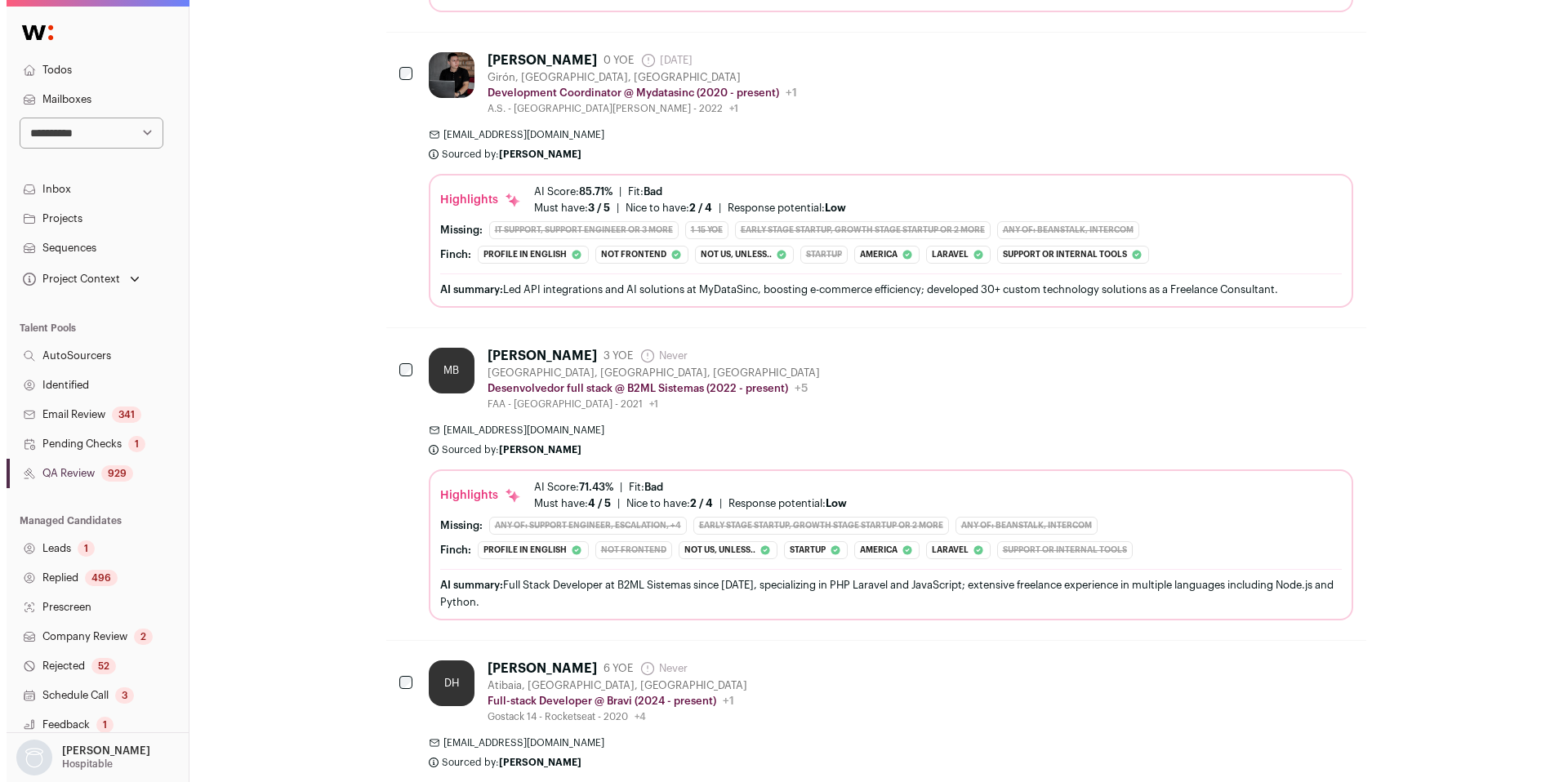
scroll to position [2049, 0]
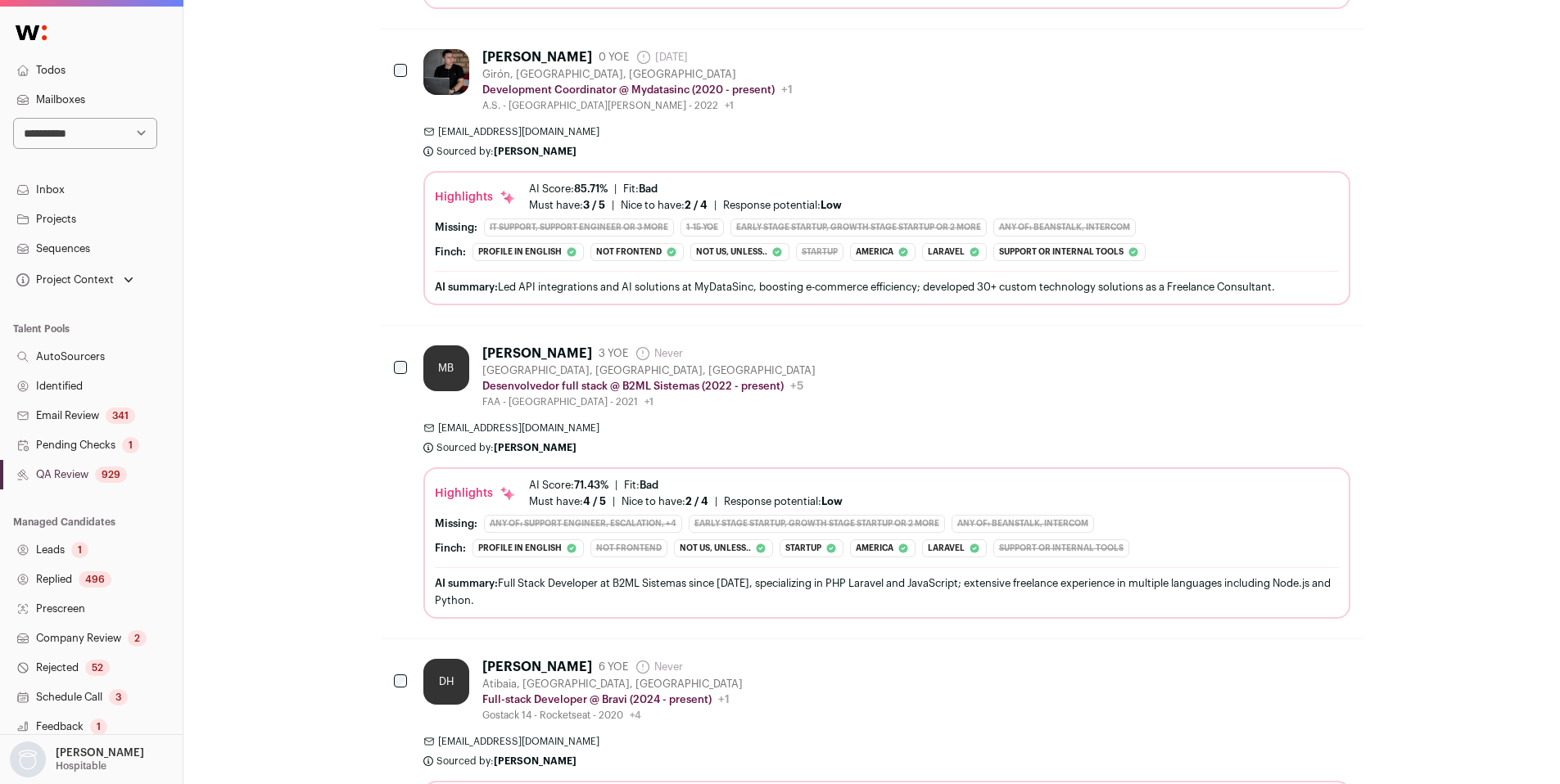
click at [920, 434] on div "eumarlonbraga@gmail.com Sourced by: Sarah Xue Sourced about 4 hours ago" at bounding box center [886, 438] width 927 height 33
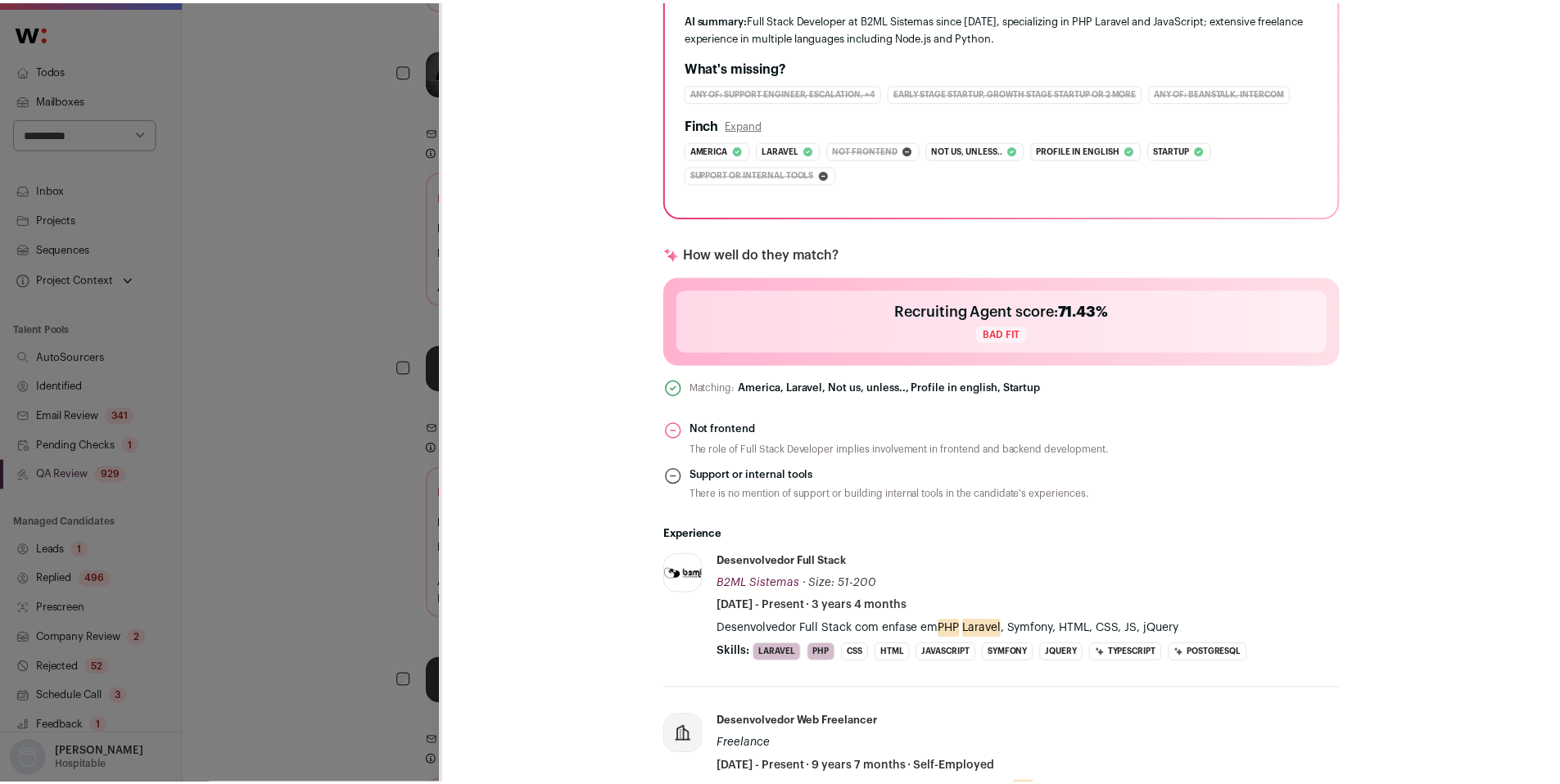
scroll to position [414, 0]
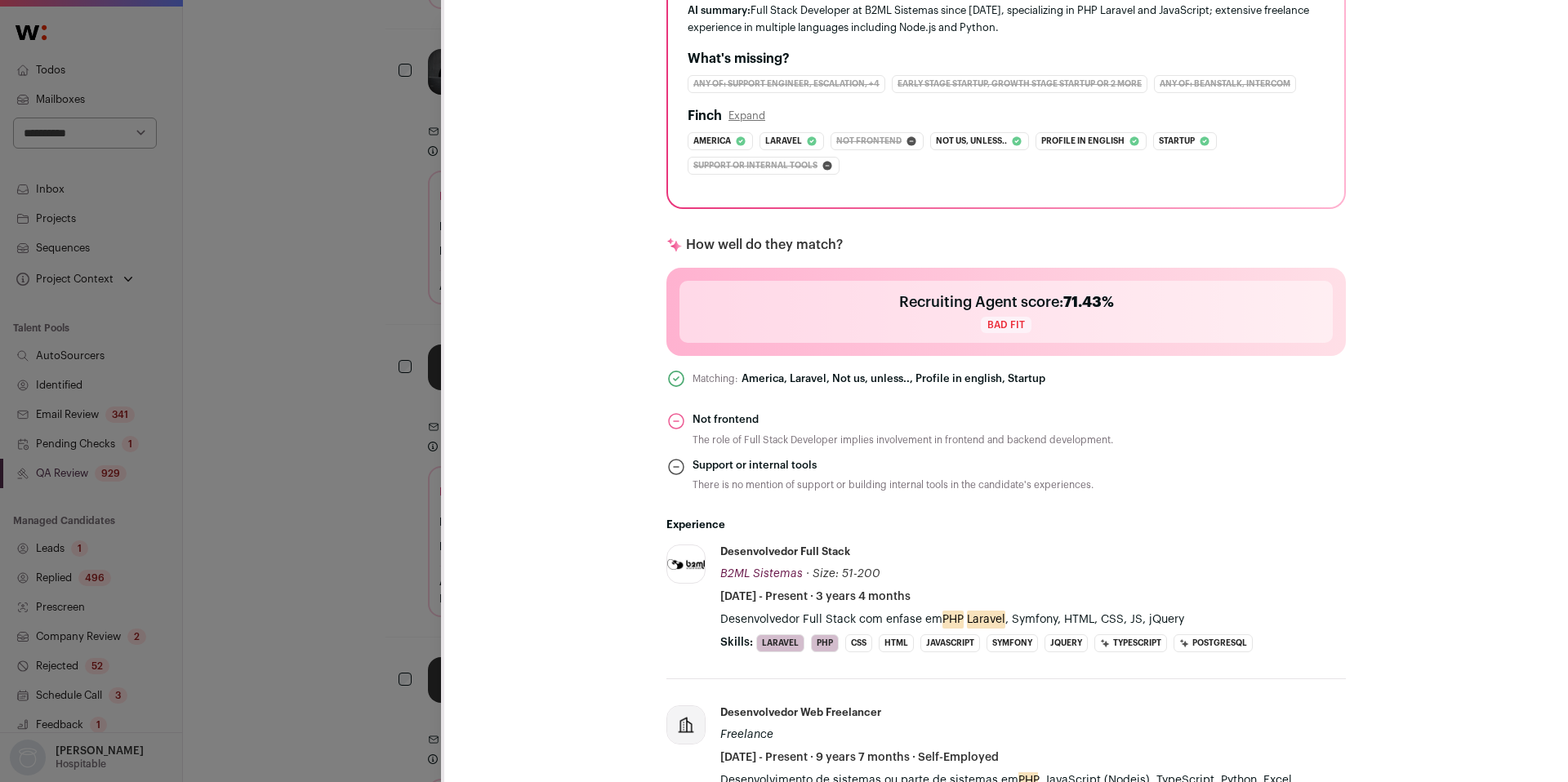
click at [394, 567] on div "MB Marlon Braga Last update: almost 2 years ago Anápolis, Goiás, Brazil 🔂 Reuse…" at bounding box center [784, 391] width 1568 height 782
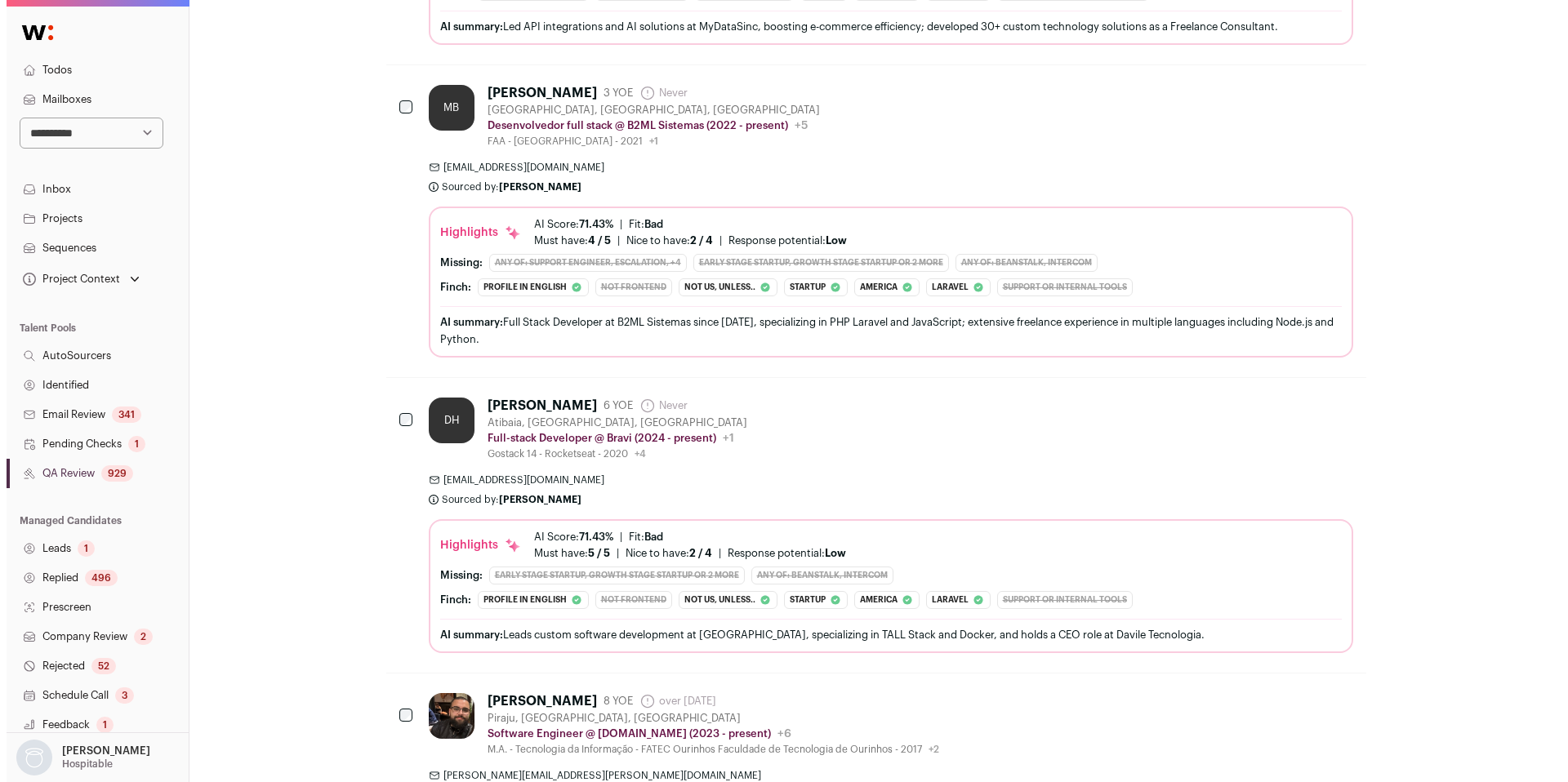
scroll to position [2351, 0]
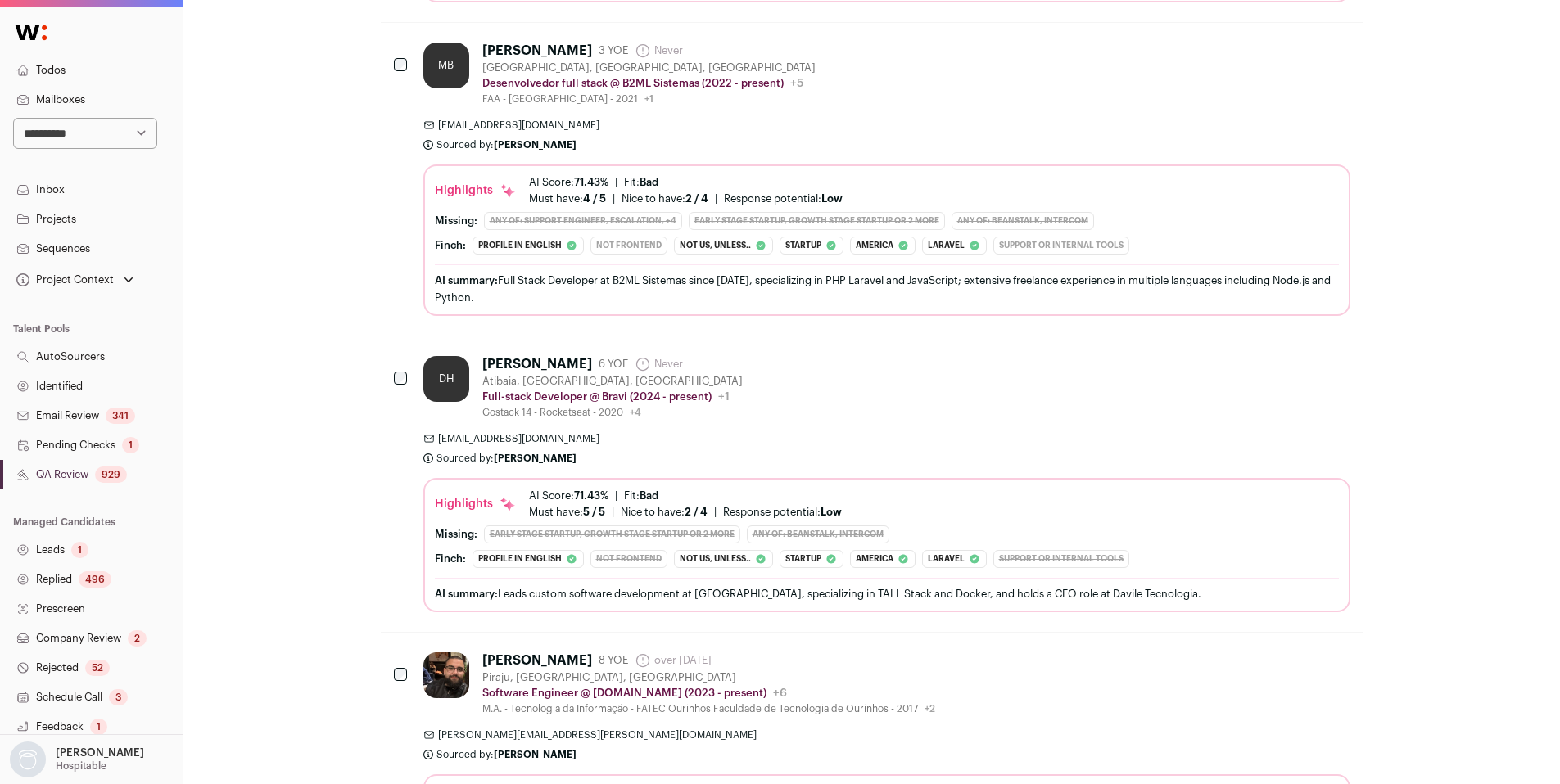
click at [902, 414] on div "DH Daniel Henrique 6 YOE Never Admin only. The last time the profile was scrape…" at bounding box center [886, 387] width 927 height 63
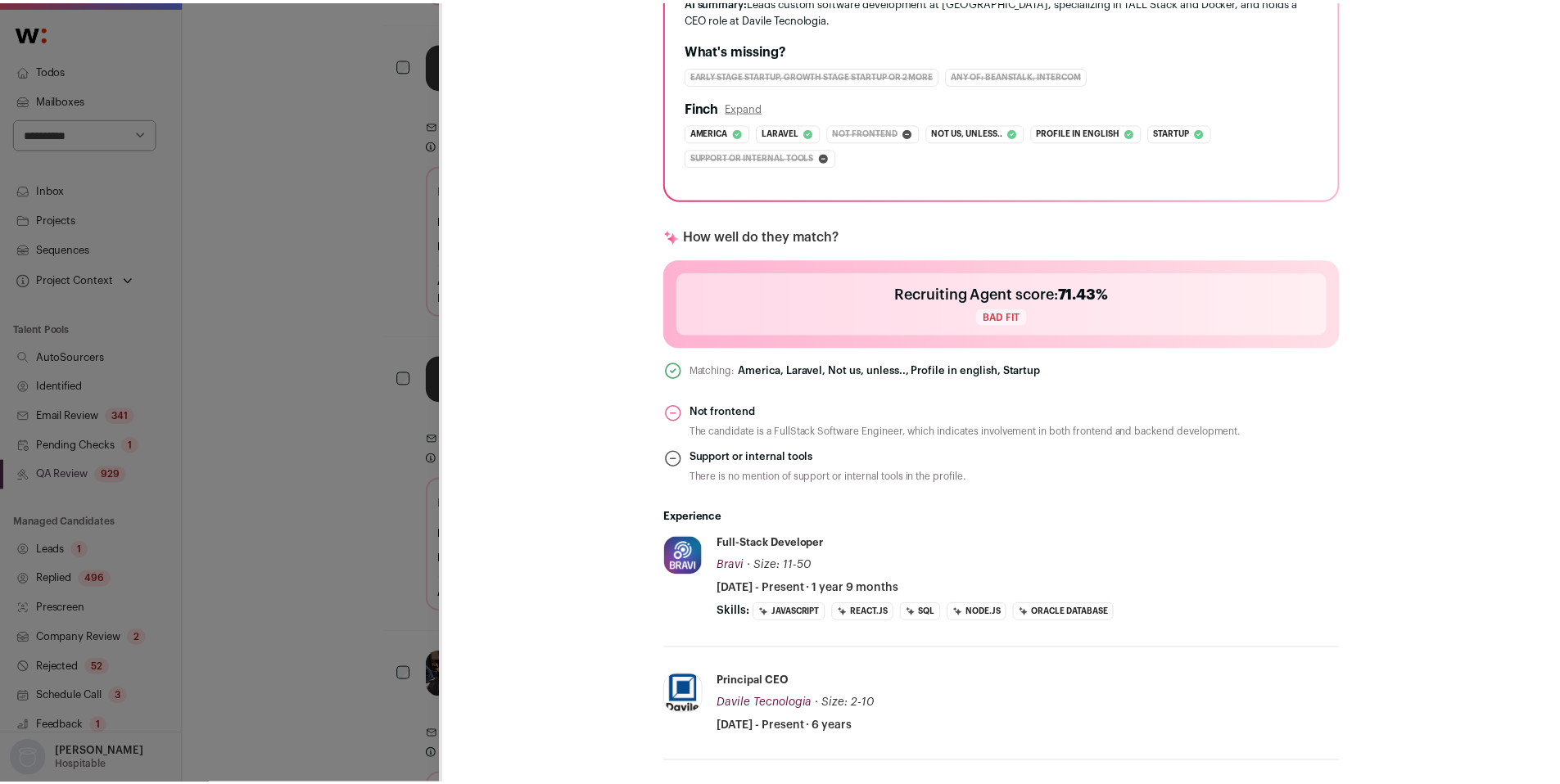
scroll to position [0, 0]
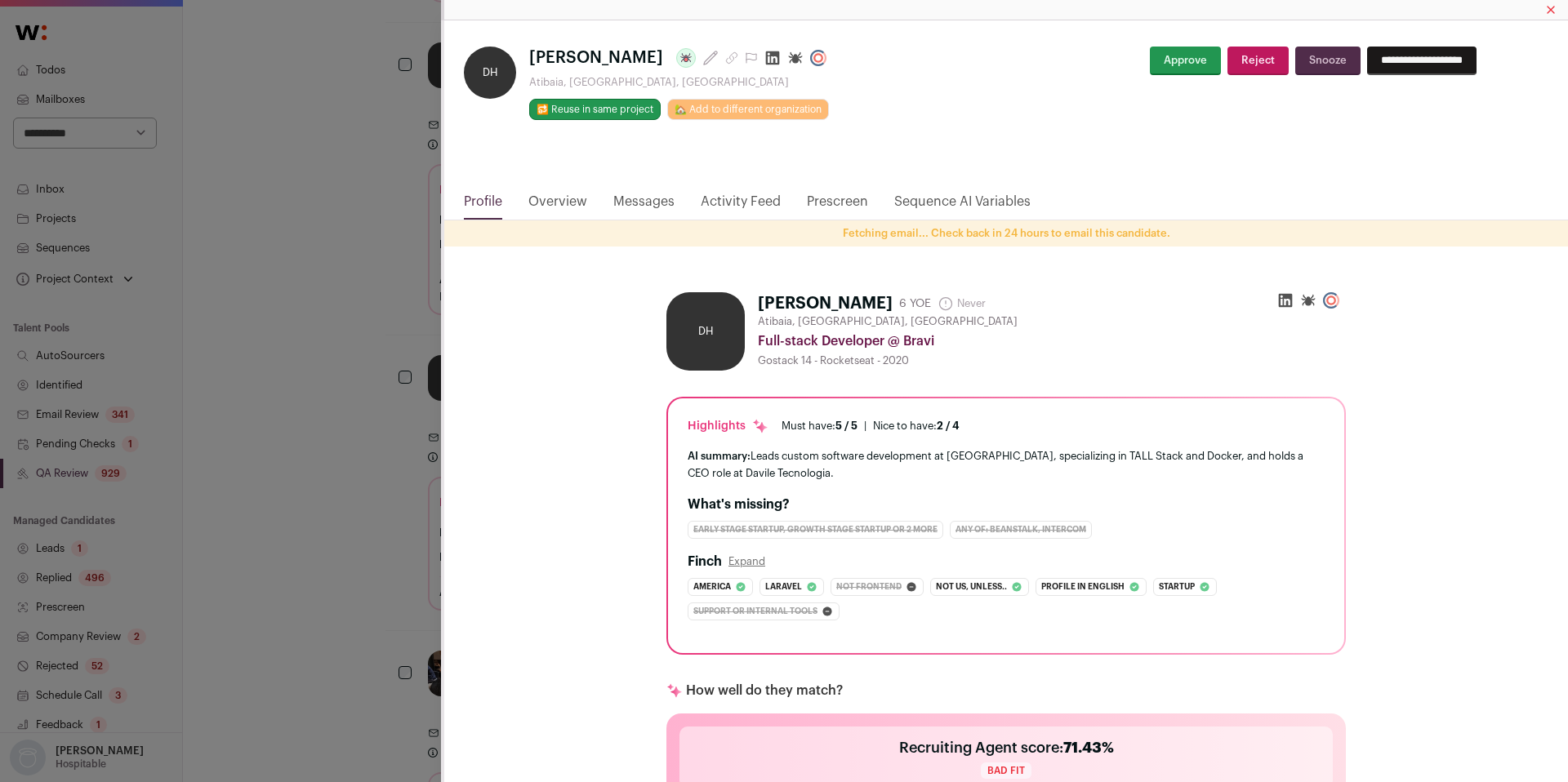
click at [285, 485] on div "DH Daniel Henrique Last update: over 1 year ago Atibaia, São Paulo, Brazil 🔂 Re…" at bounding box center [784, 391] width 1568 height 782
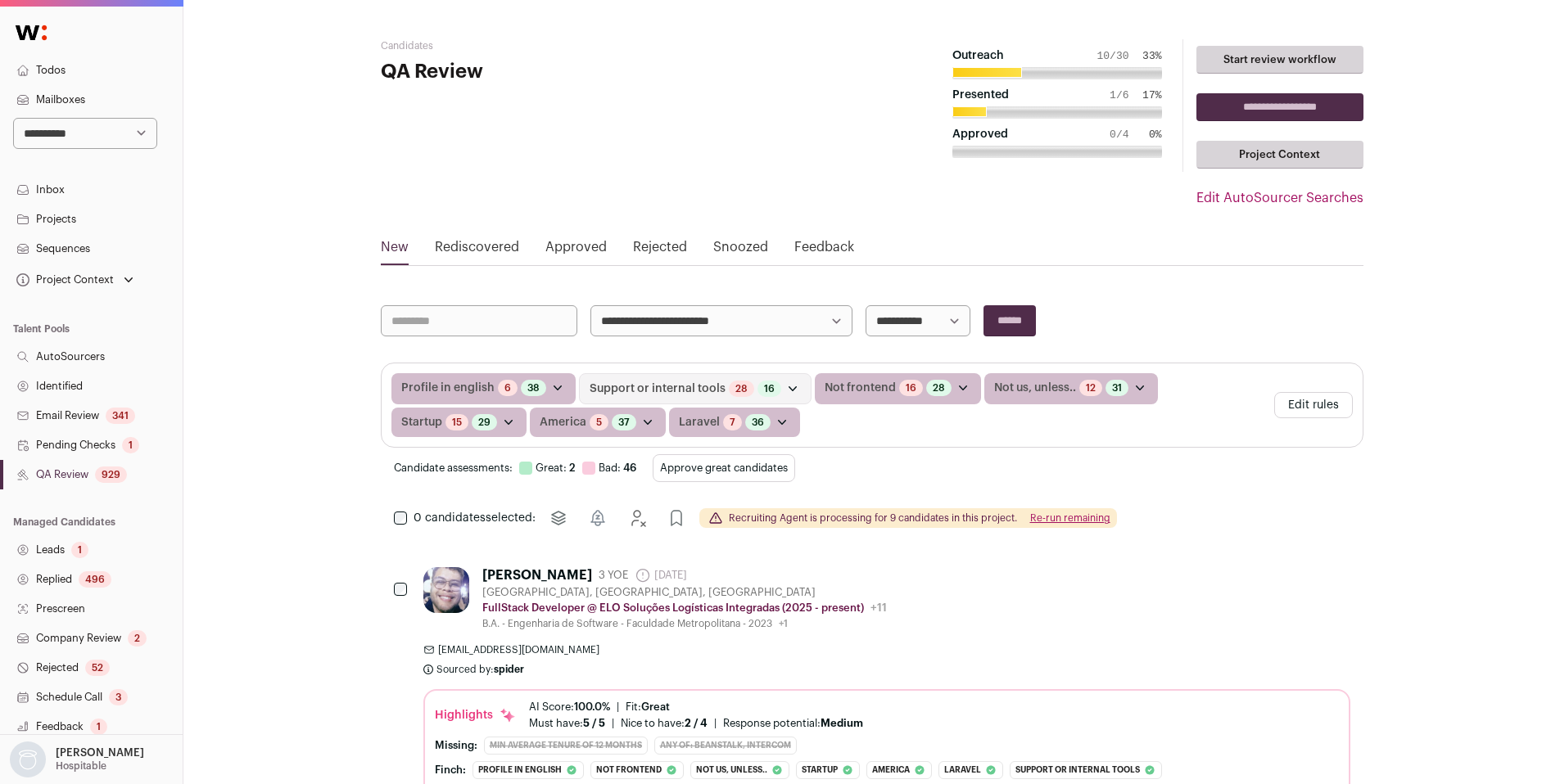
click at [1326, 404] on button "Edit rules" at bounding box center [1313, 406] width 79 height 26
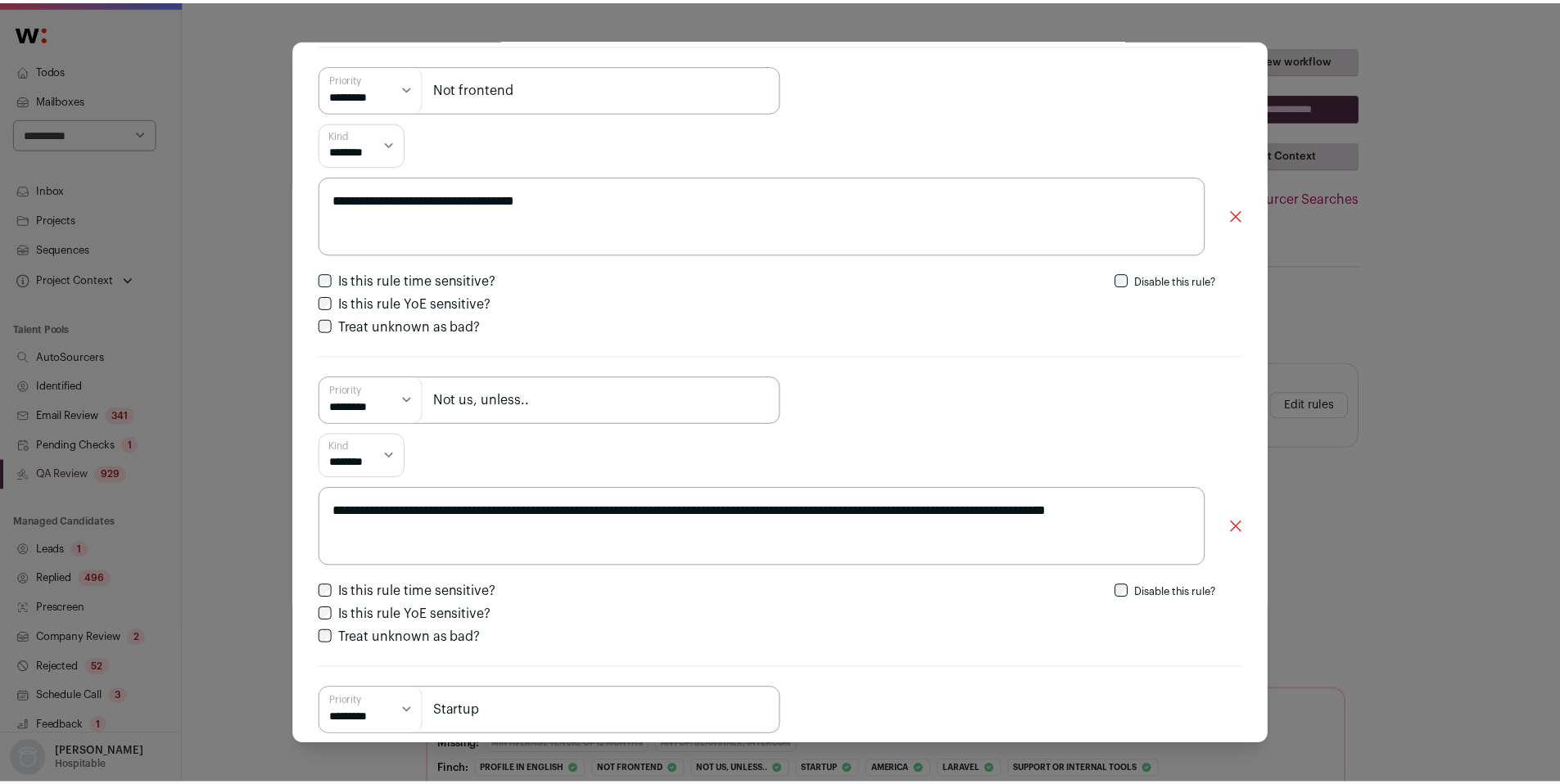
scroll to position [700, 0]
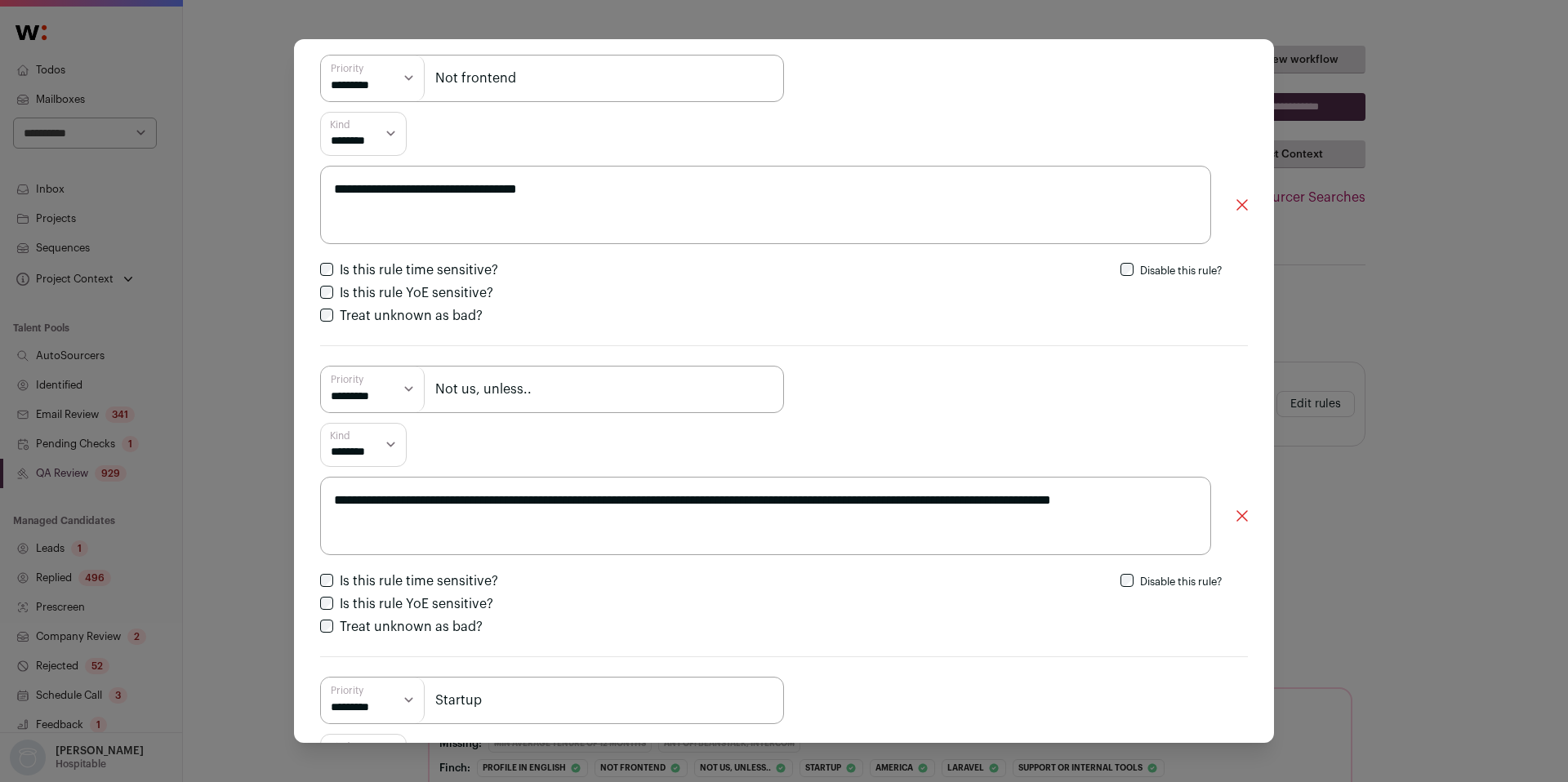
click at [1415, 431] on div "**********" at bounding box center [784, 391] width 1568 height 782
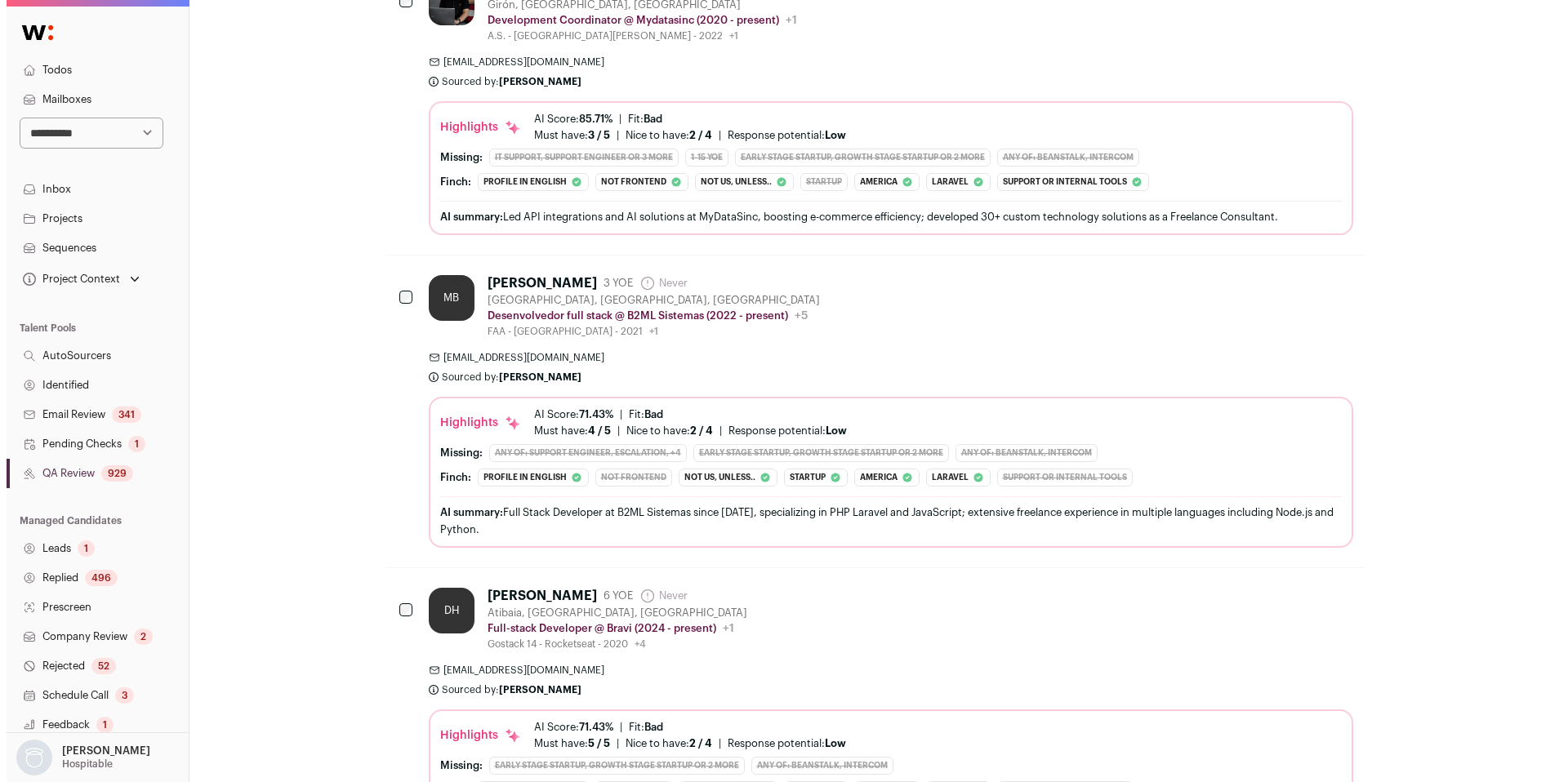
scroll to position [2120, 0]
click at [909, 674] on span "medanielsantos@gmail.com" at bounding box center [884, 668] width 924 height 13
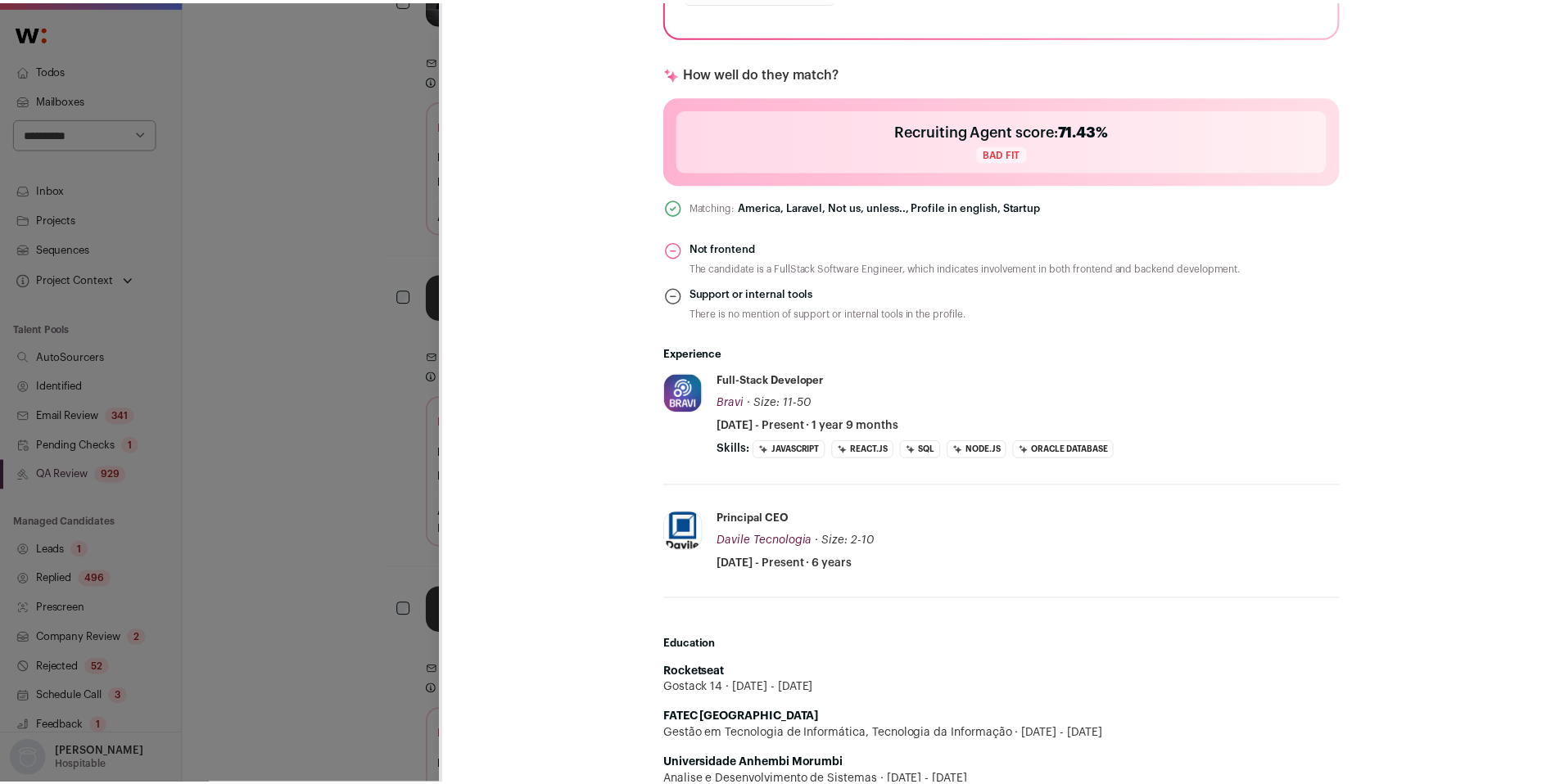
scroll to position [627, 0]
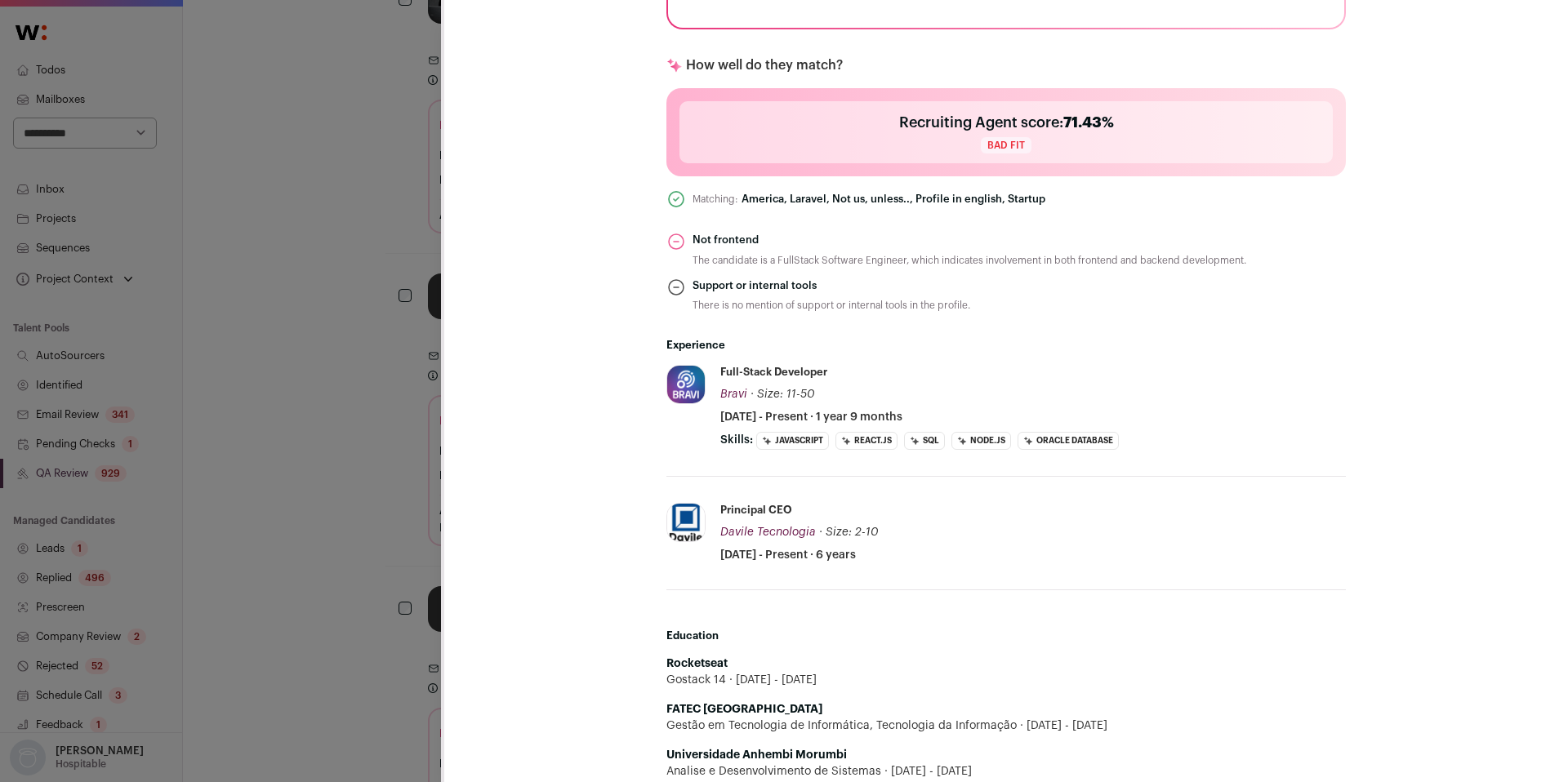
click at [403, 618] on div "DH Daniel Henrique Last update: over 1 year ago Atibaia, São Paulo, Brazil 🔂 Re…" at bounding box center [784, 391] width 1568 height 782
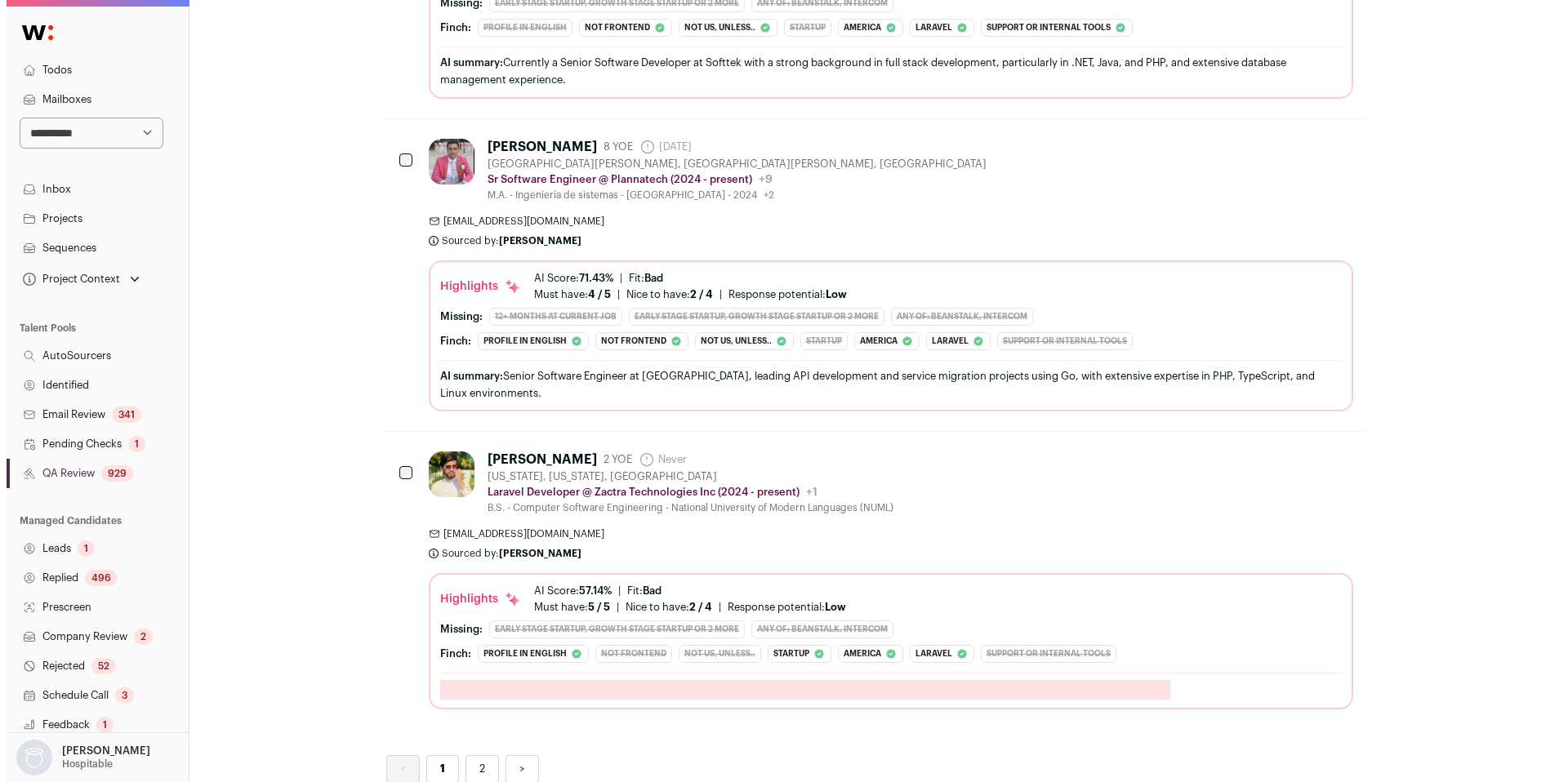
scroll to position [6005, 0]
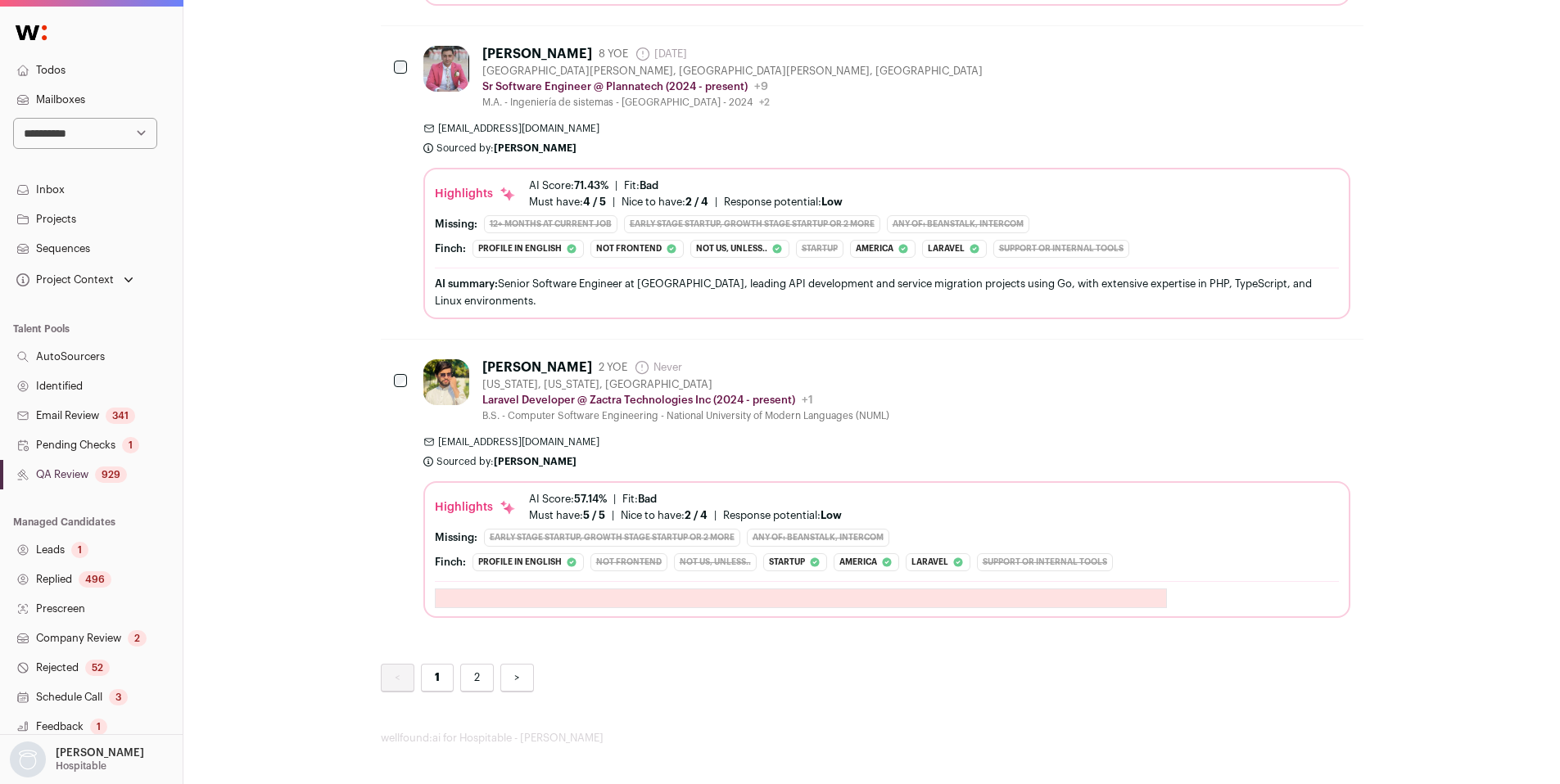
click at [810, 435] on span "haseebhassan416@gmail.com" at bounding box center [886, 441] width 927 height 13
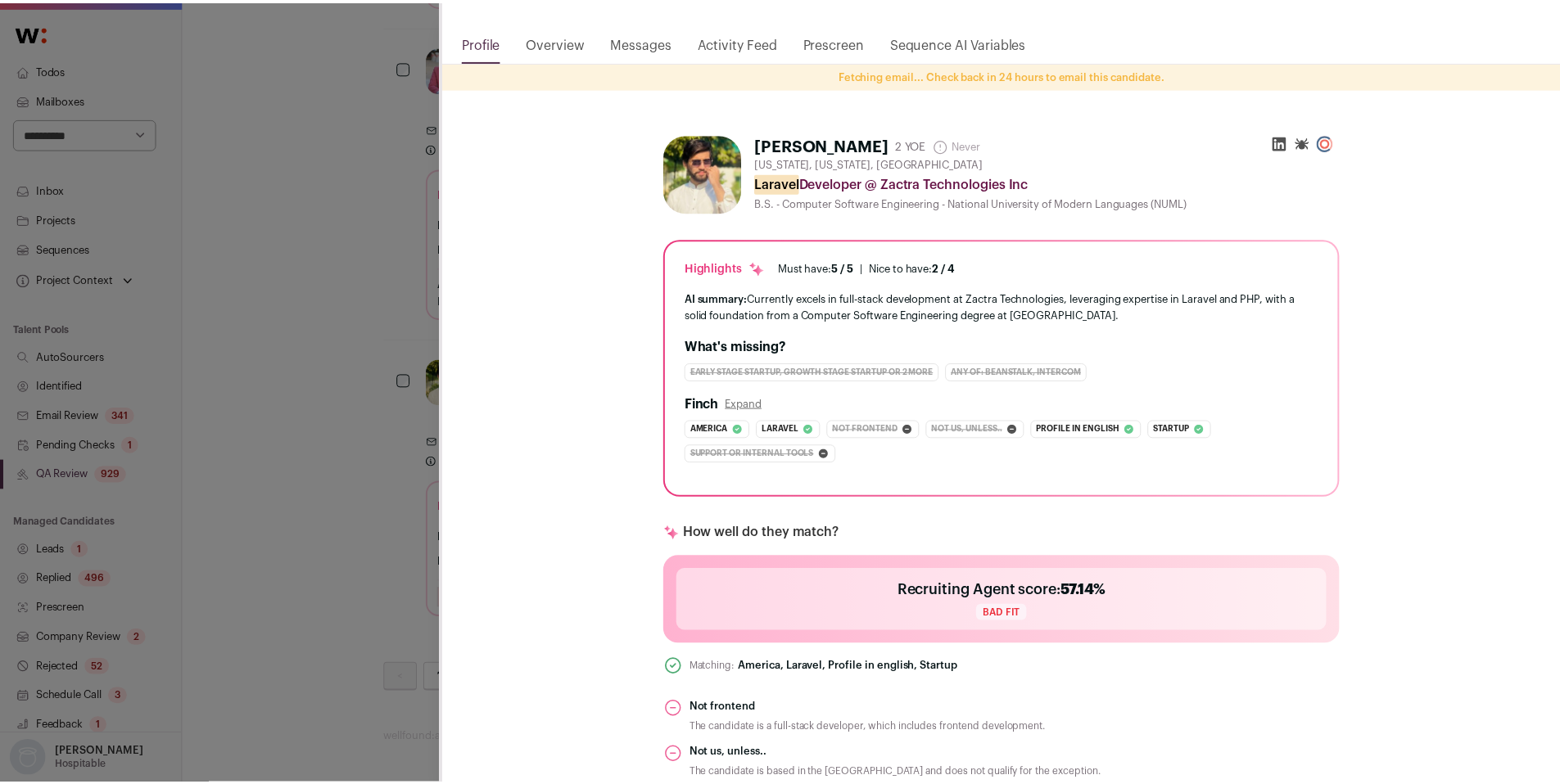
scroll to position [156, 0]
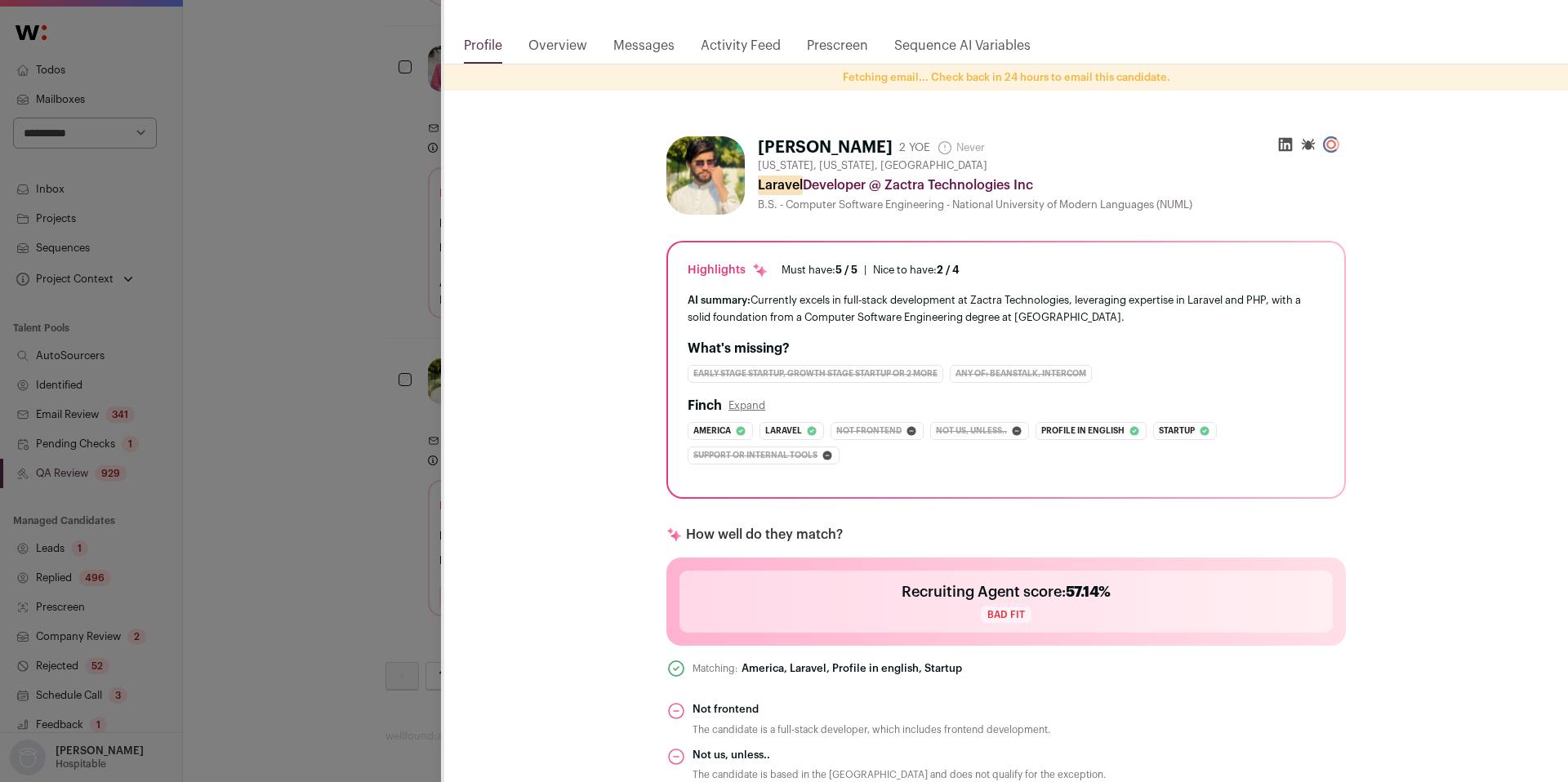
click at [189, 600] on div "Syed Hassan Last update: 23 days ago New York, New York, United States 🔂 Reuse …" at bounding box center [784, 391] width 1568 height 782
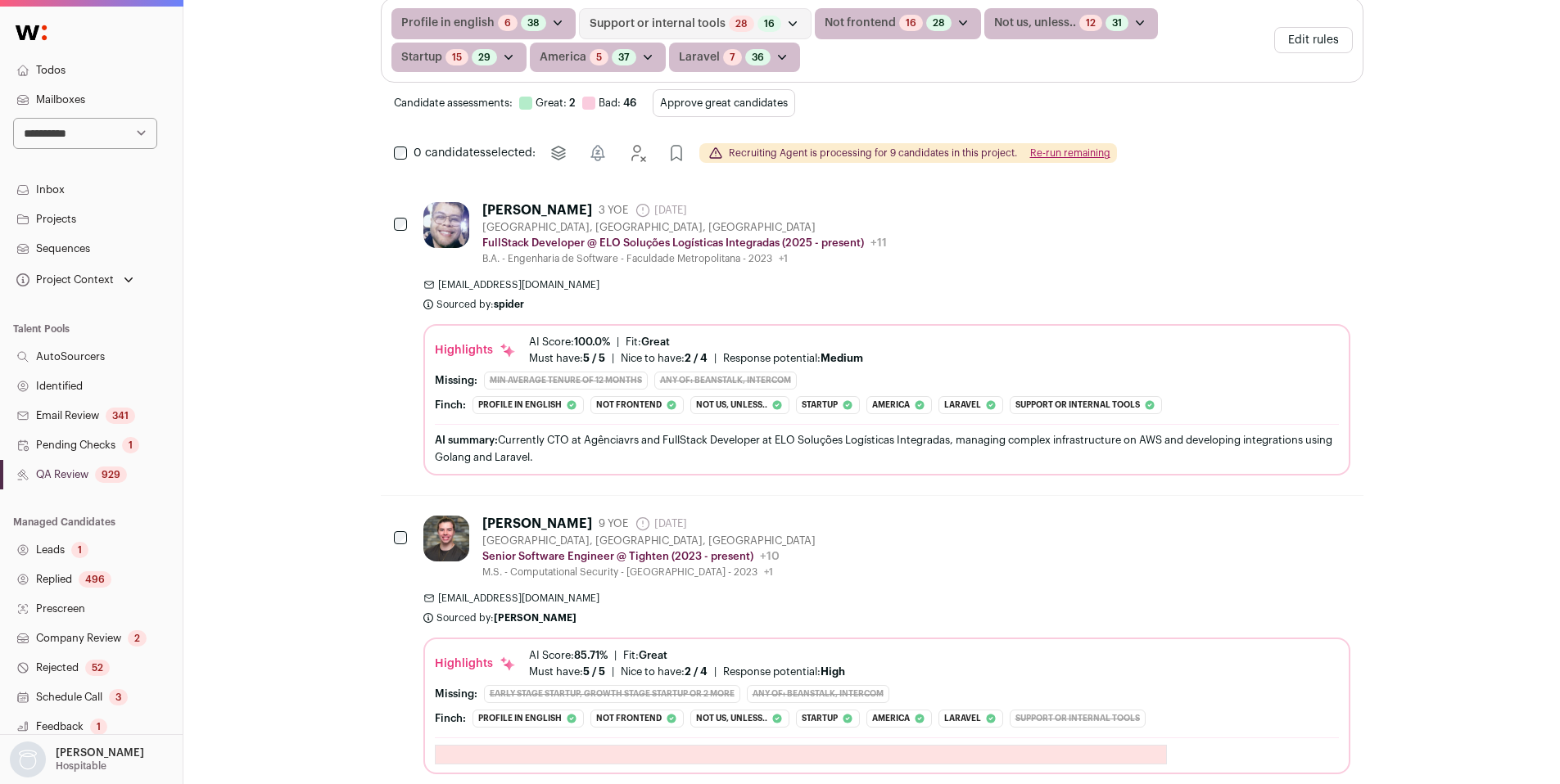
scroll to position [0, 0]
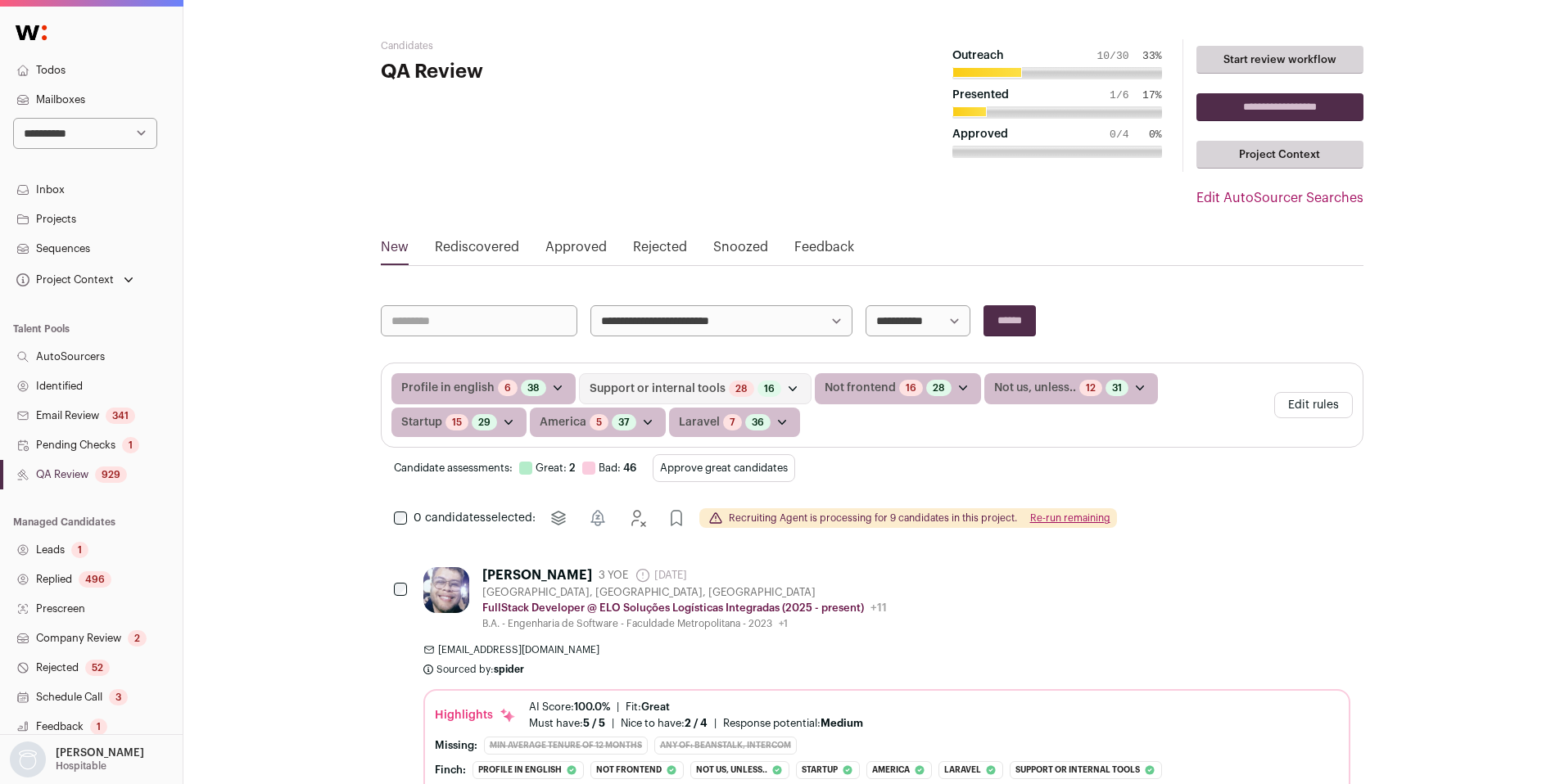
click at [115, 137] on select "**********" at bounding box center [85, 133] width 144 height 31
select select "*****"
click at [13, 118] on select "**********" at bounding box center [85, 133] width 144 height 31
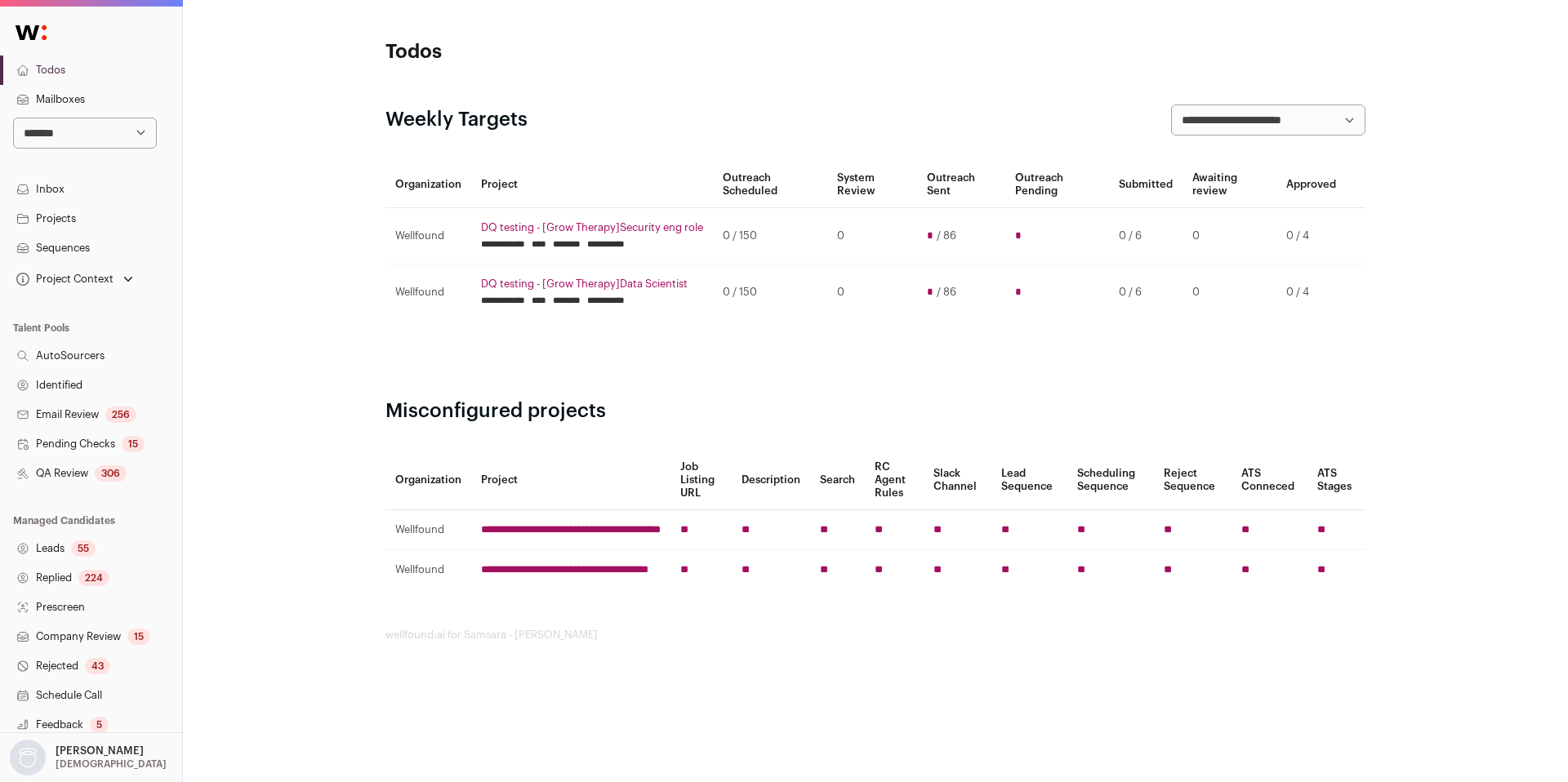
click at [58, 468] on link "QA Review 306" at bounding box center [90, 473] width 182 height 30
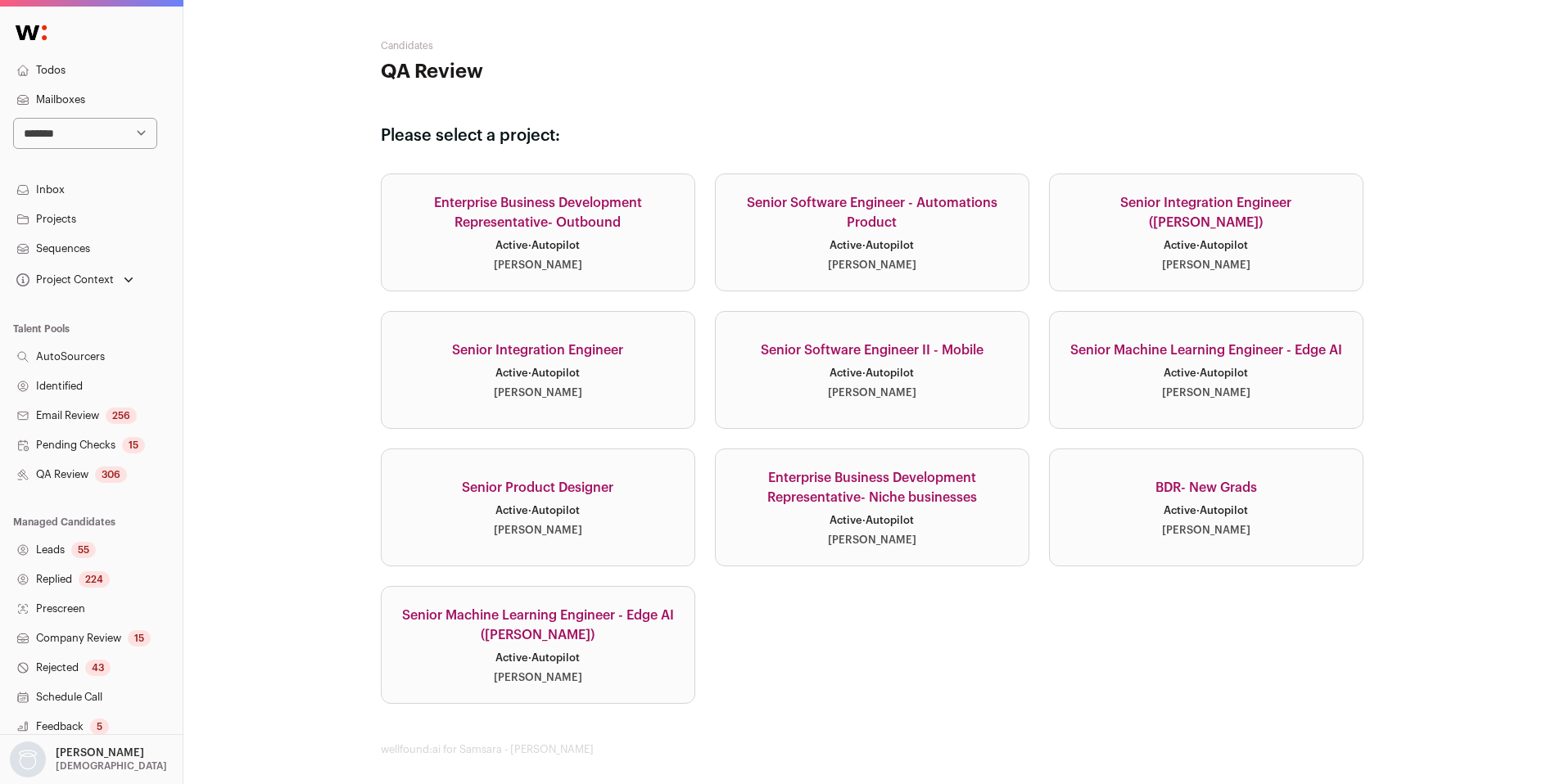
click at [778, 388] on link "Senior Software Engineer II - Mobile Active · Autopilot [PERSON_NAME]" at bounding box center [872, 370] width 314 height 118
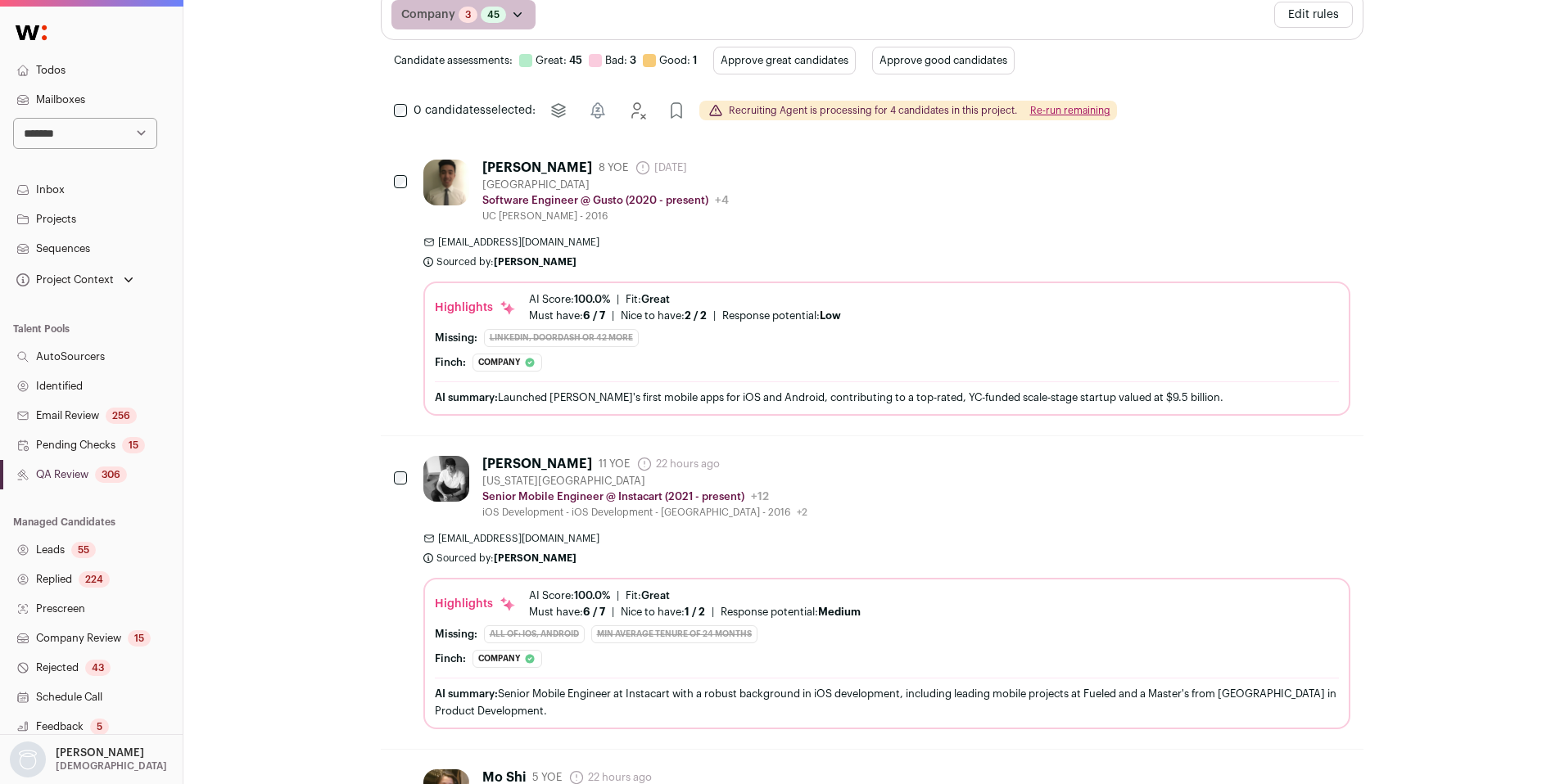
scroll to position [378, 0]
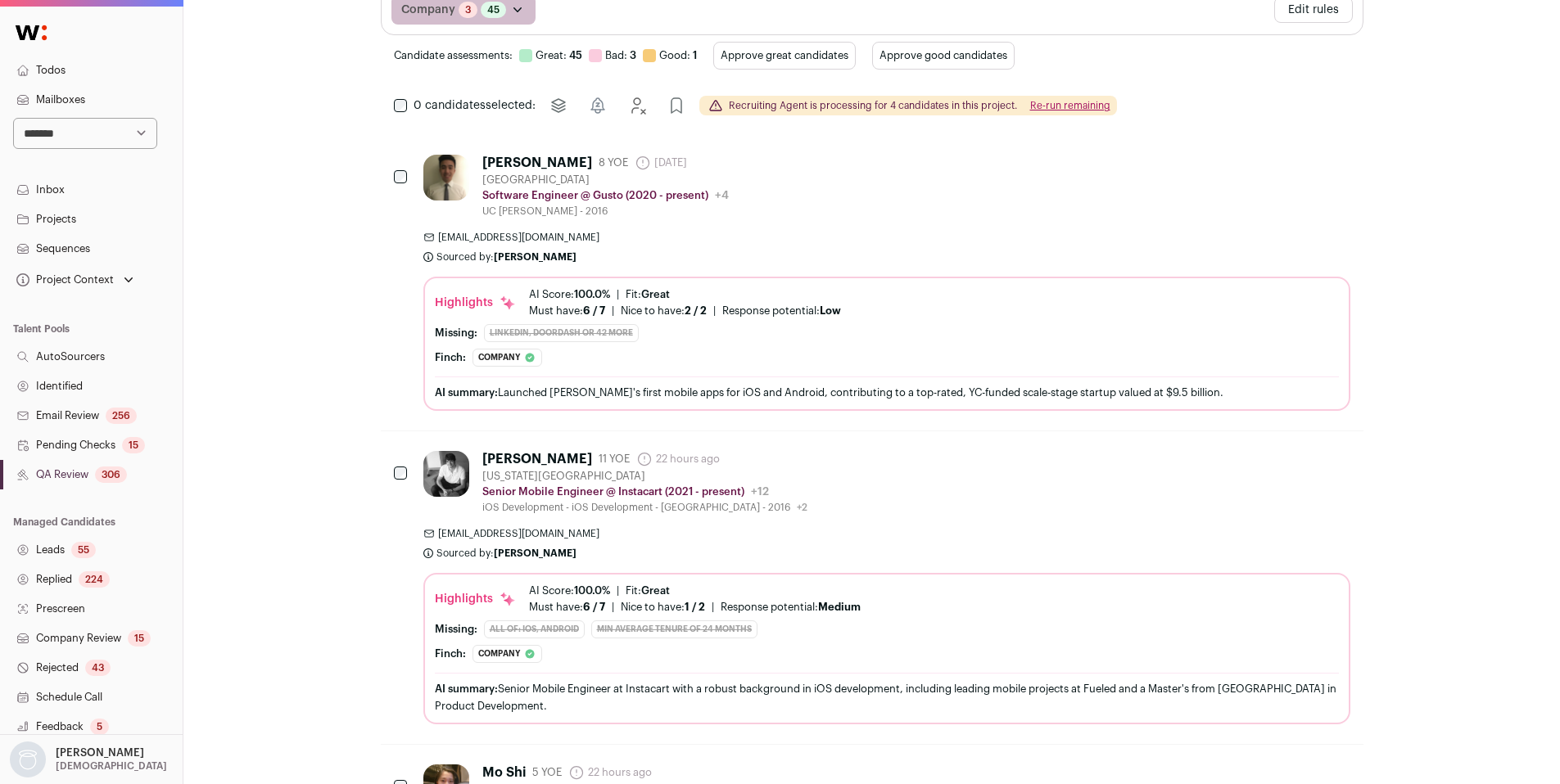
click at [930, 578] on div "Highlights AI Score: 100.0% | Fit: Great Must have: 6 / 7 How many must haves h…" at bounding box center [886, 649] width 927 height 152
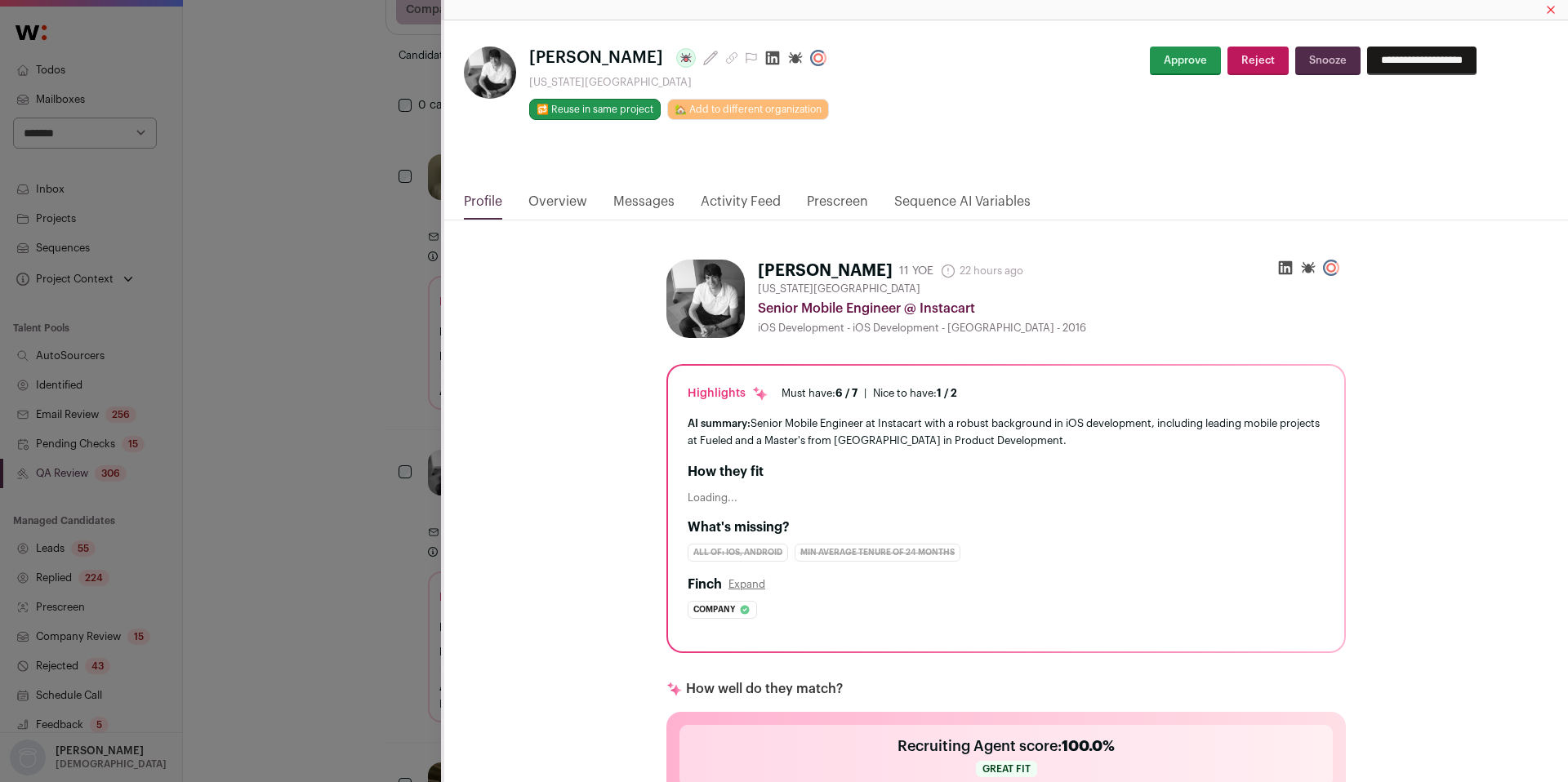
click at [747, 204] on link "Activity Feed" at bounding box center [740, 206] width 80 height 28
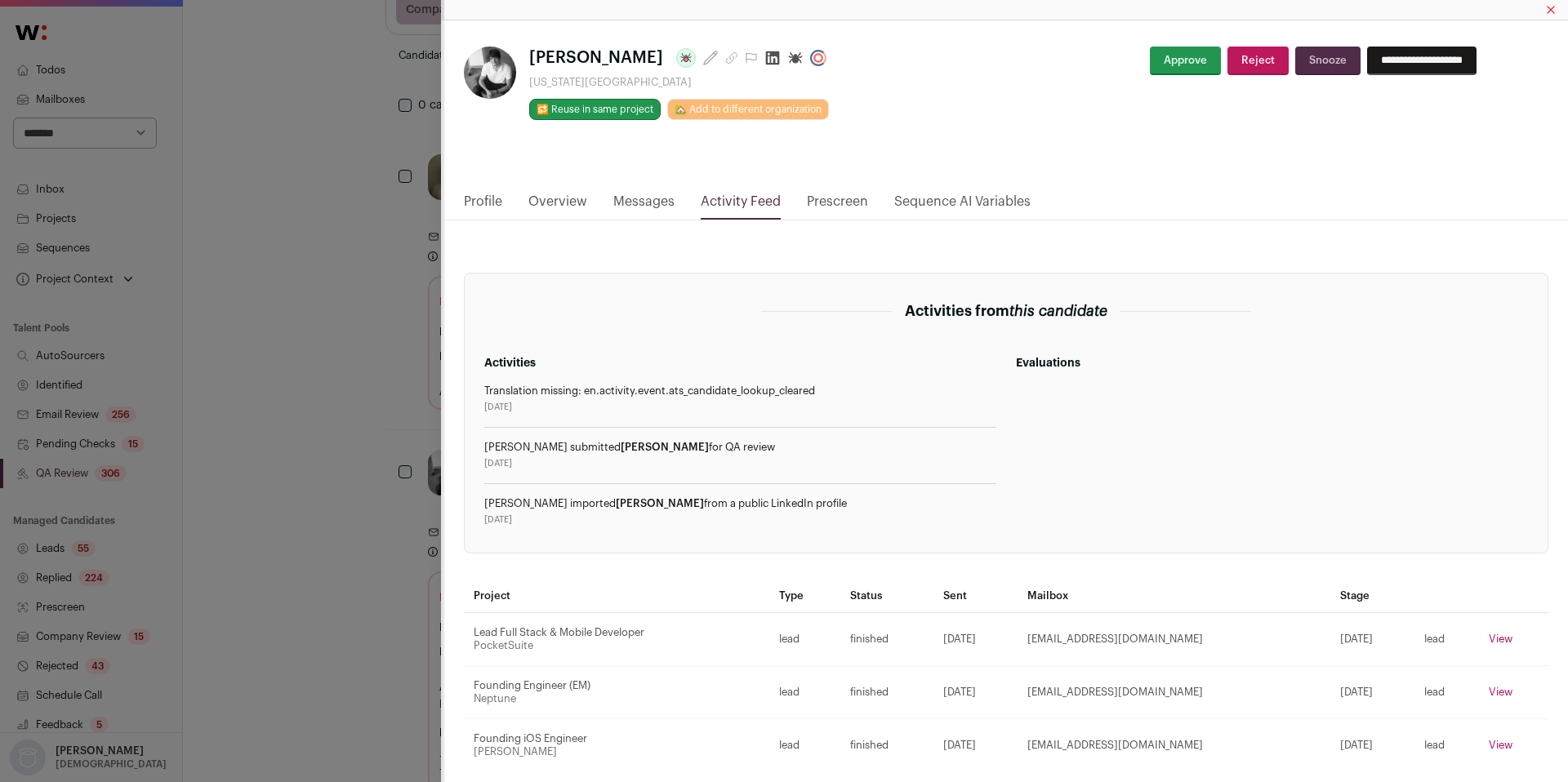
click at [373, 454] on div "[PERSON_NAME] Last update: 22 hours ago [US_STATE][GEOGRAPHIC_DATA] 🔂 Reuse in …" at bounding box center [784, 391] width 1568 height 782
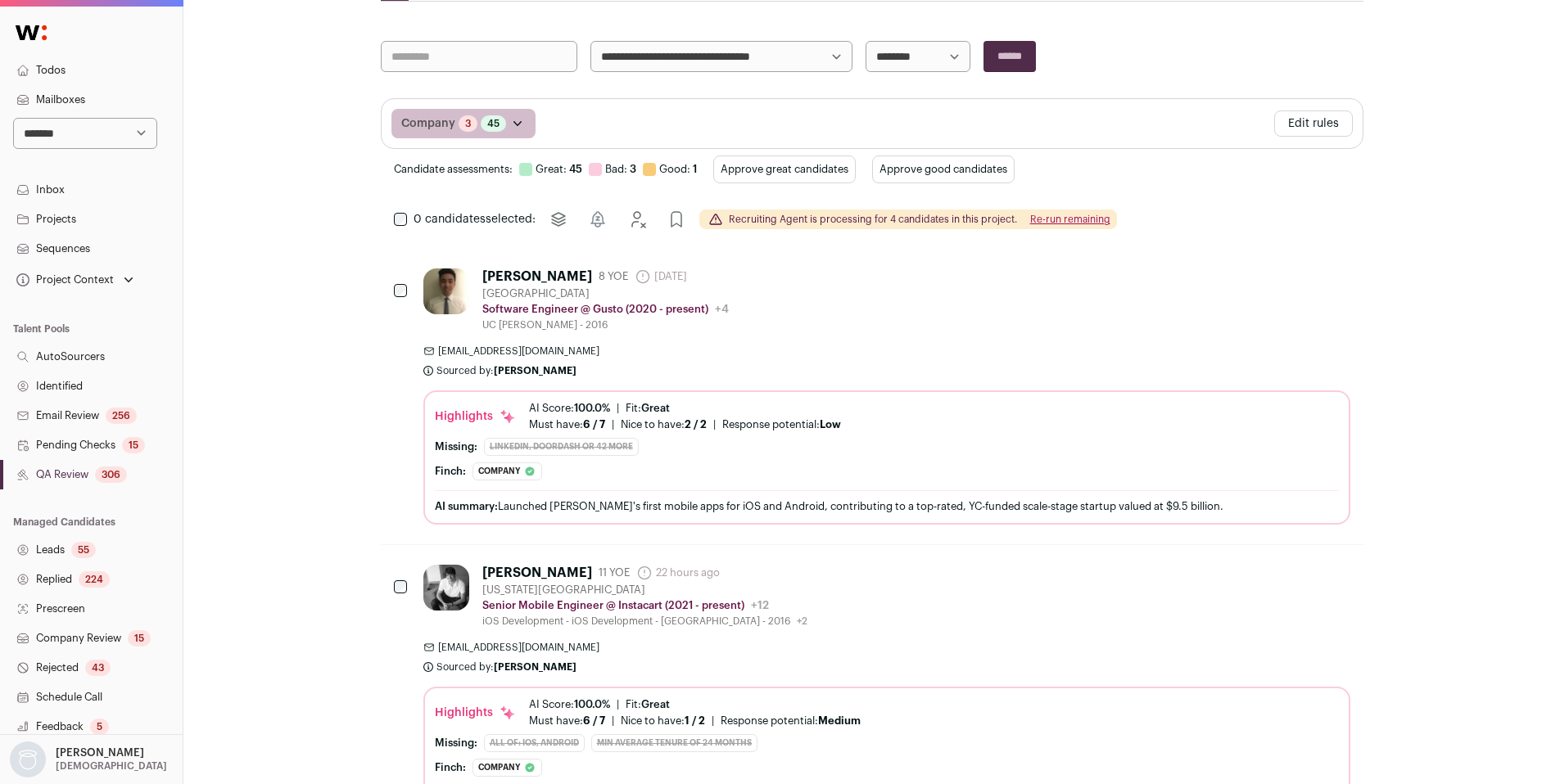
scroll to position [228, 0]
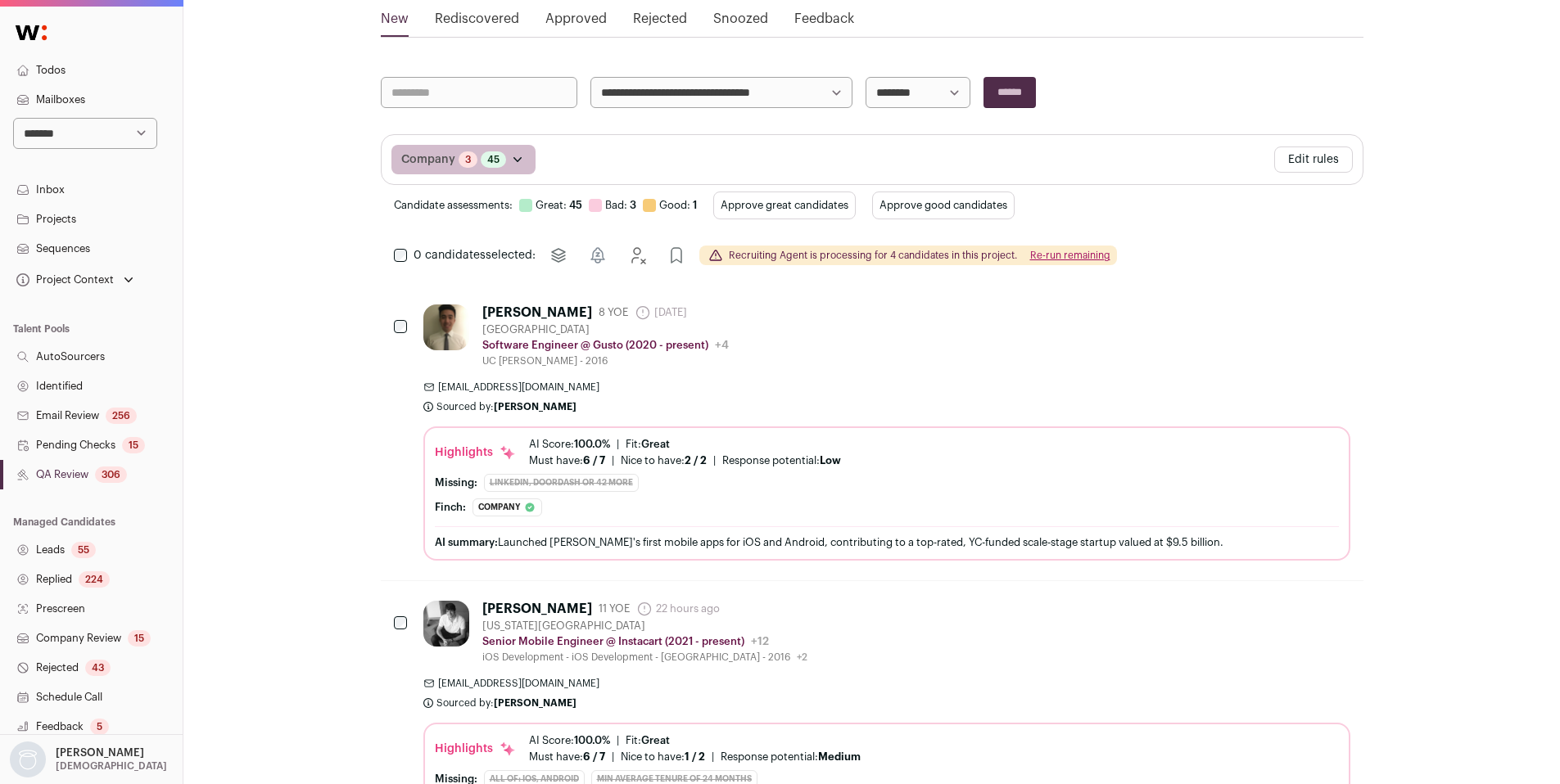
click at [59, 386] on link "Identified" at bounding box center [91, 386] width 182 height 30
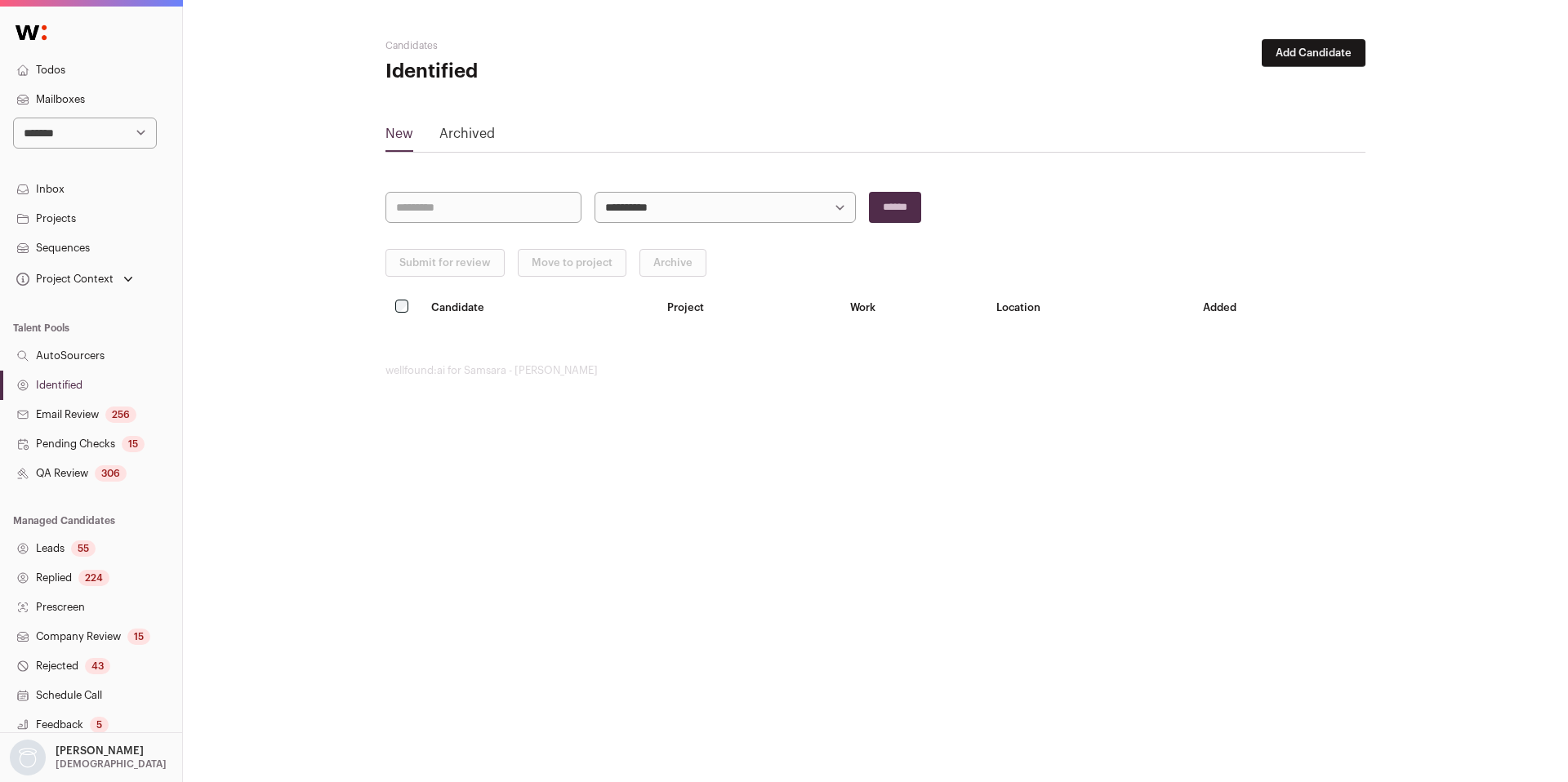
click at [98, 454] on link "Pending Checks 15" at bounding box center [90, 444] width 182 height 30
click at [91, 489] on nav "**********" at bounding box center [90, 450] width 182 height 880
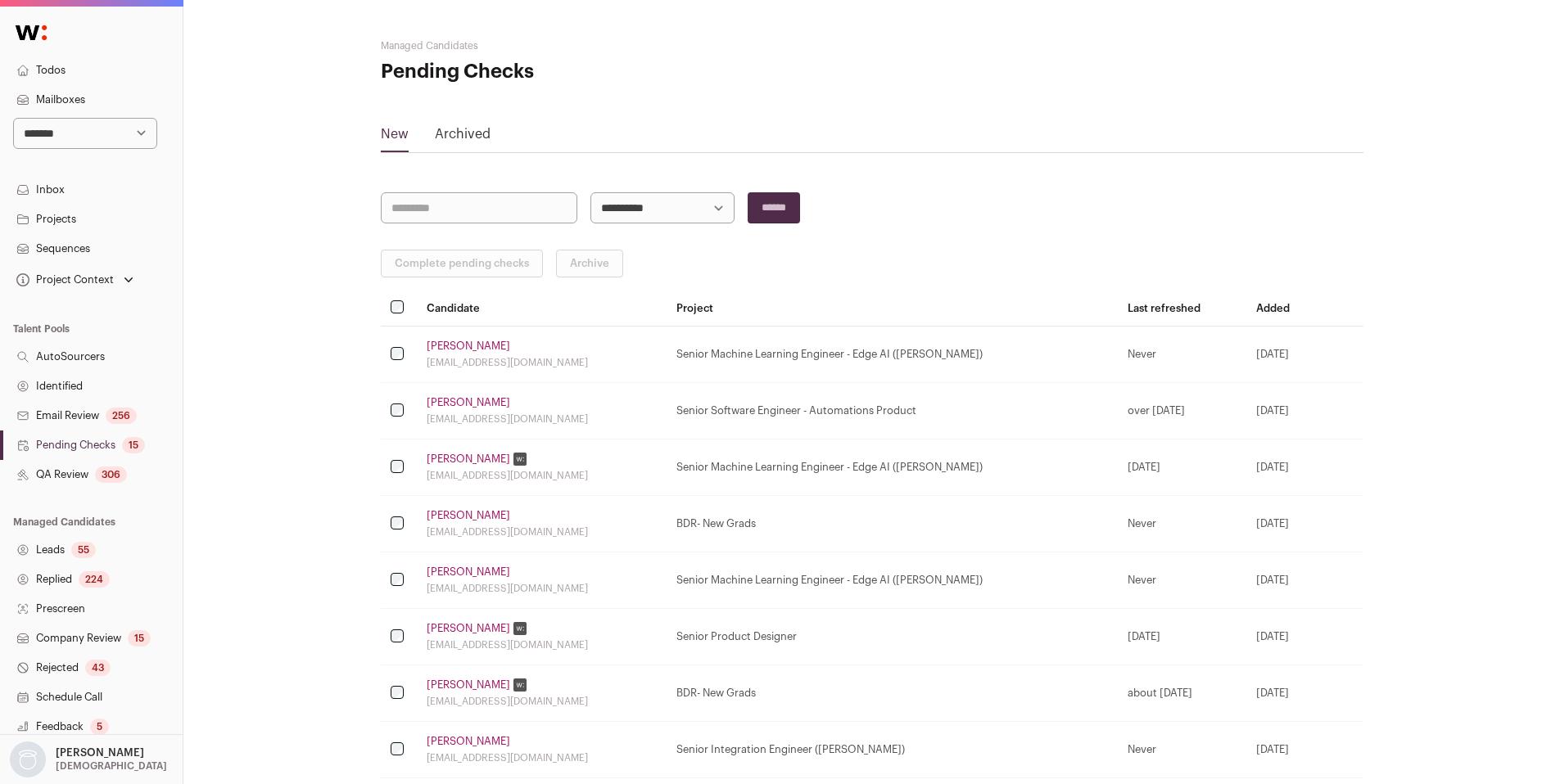
click at [84, 456] on link "Pending Checks 15" at bounding box center [91, 446] width 182 height 30
click at [79, 469] on link "QA Review 306" at bounding box center [91, 474] width 182 height 30
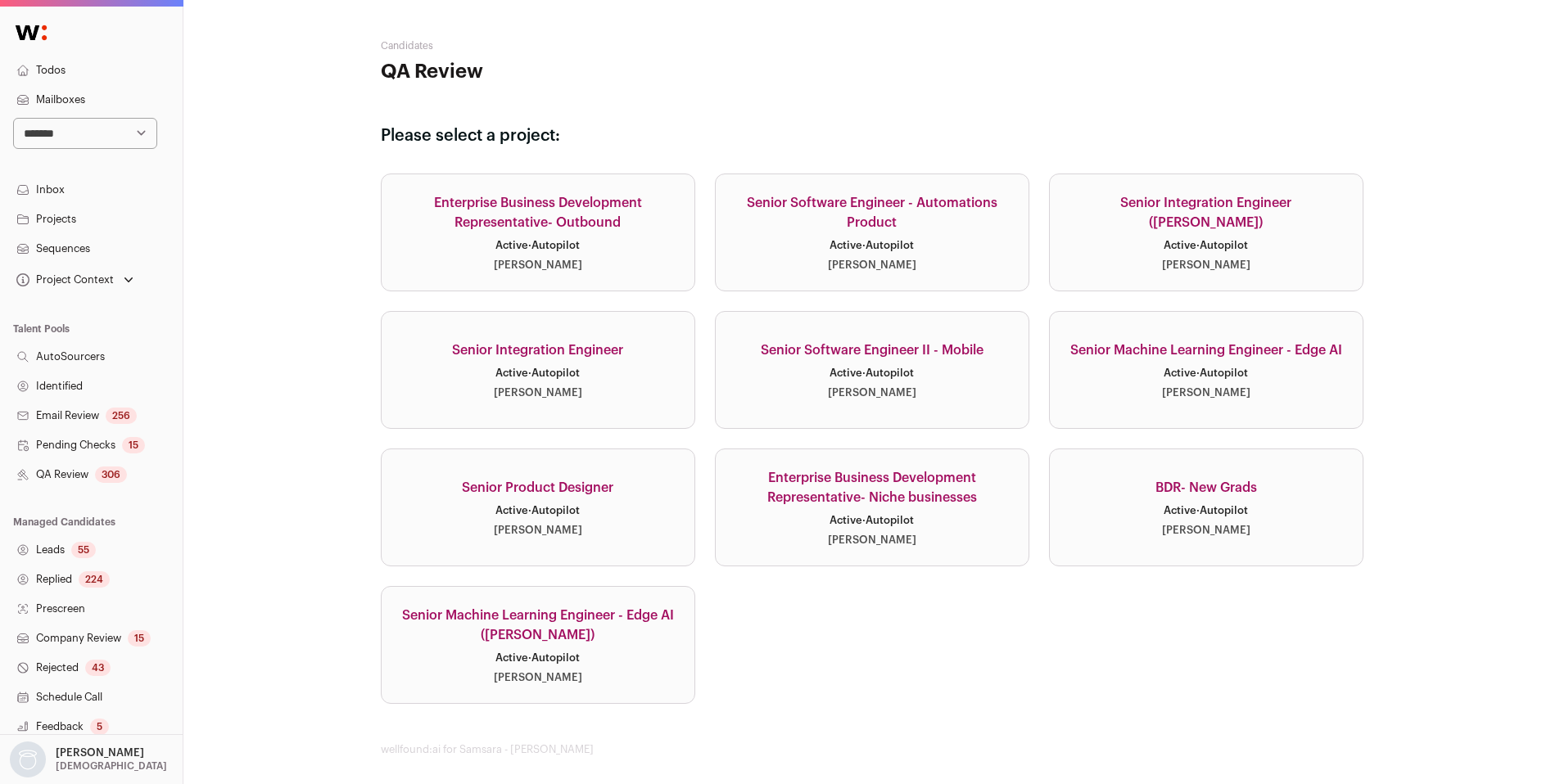
click at [912, 379] on div "Active · Autopilot" at bounding box center [872, 372] width 85 height 13
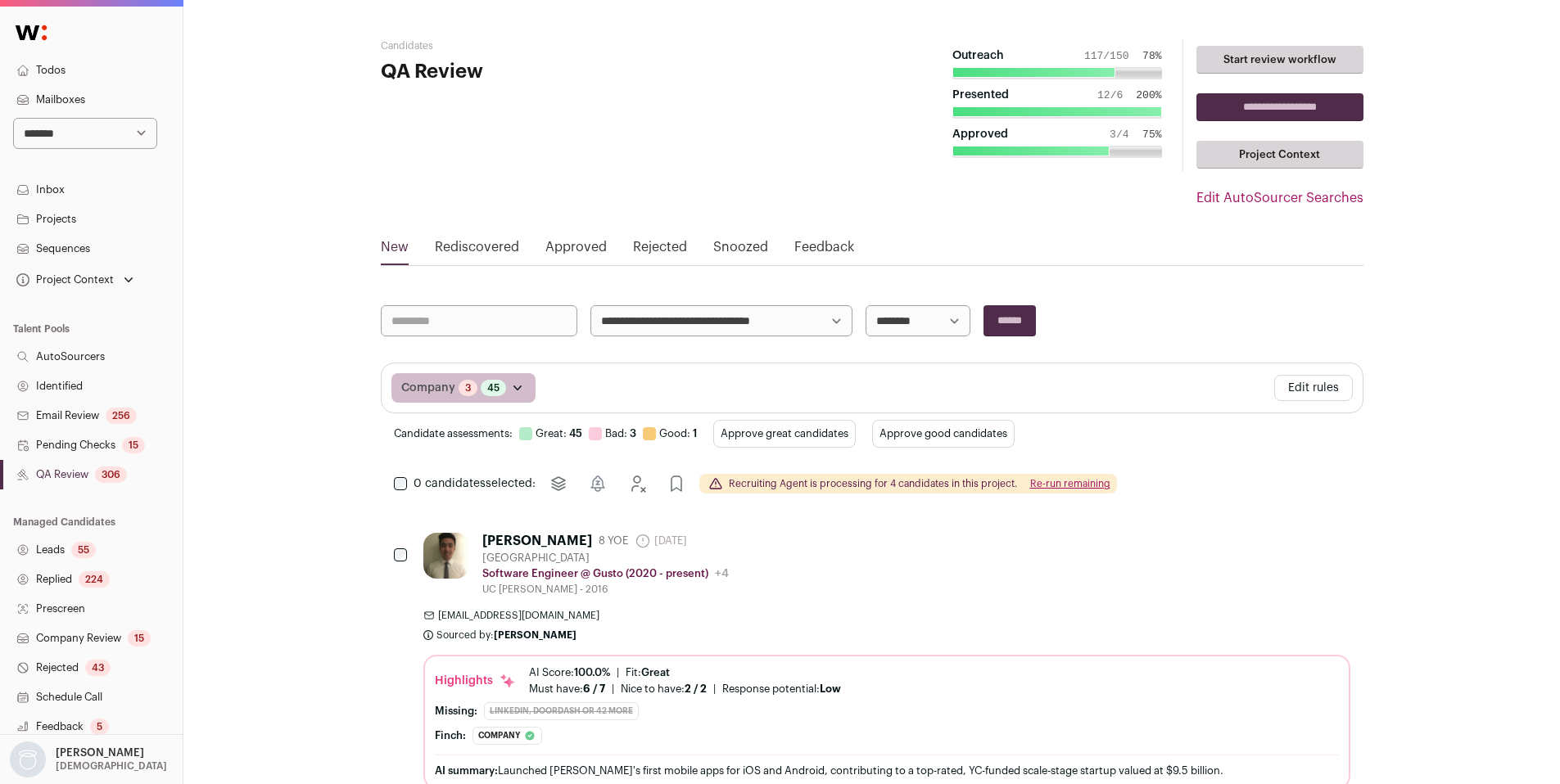
click at [587, 244] on link "Approved" at bounding box center [576, 250] width 61 height 26
click at [571, 242] on link "Approved" at bounding box center [576, 250] width 61 height 26
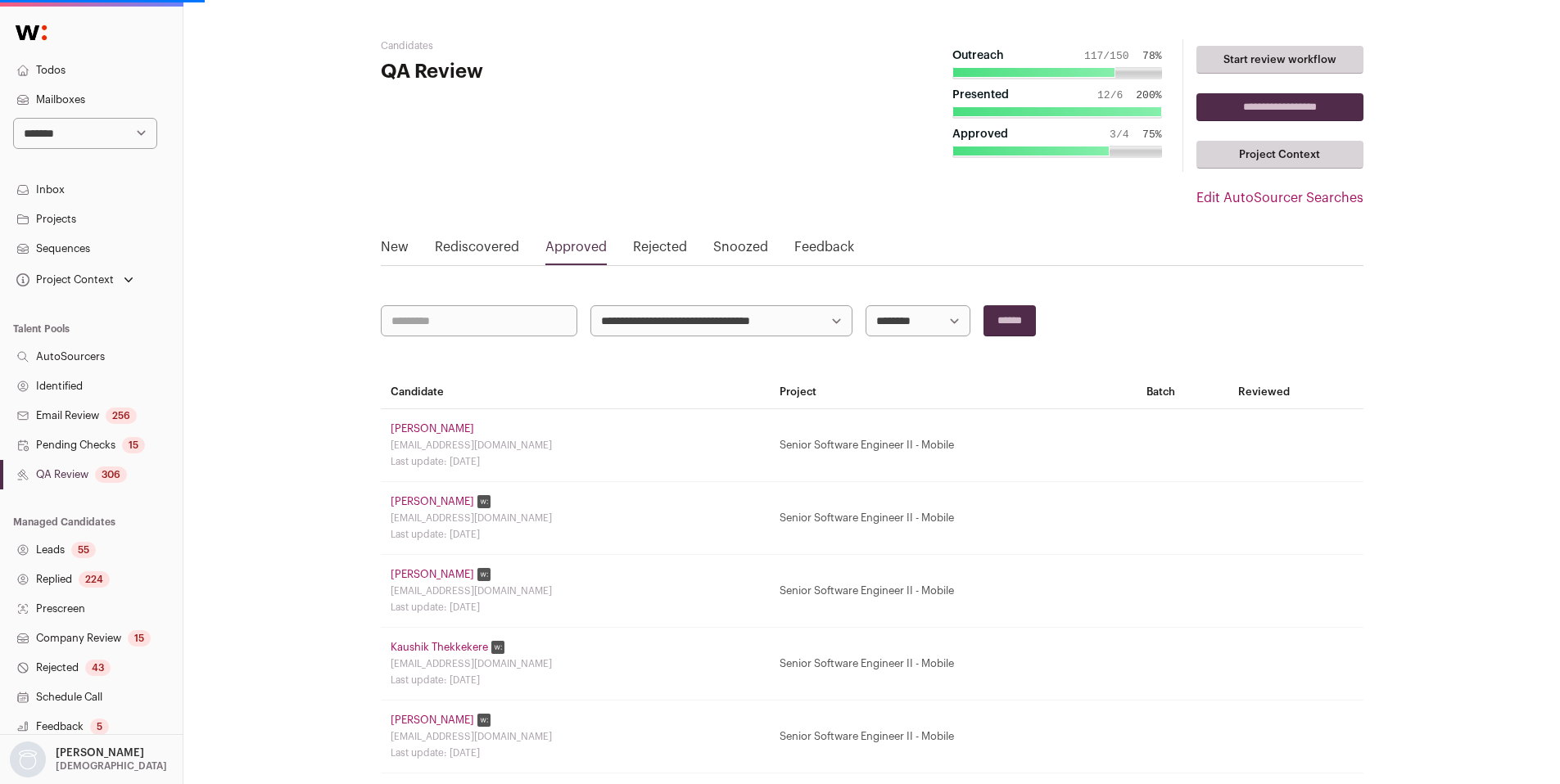
click at [922, 324] on select "**********" at bounding box center [918, 321] width 105 height 31
click at [921, 324] on select "**********" at bounding box center [918, 321] width 105 height 31
select select "**********"
click at [866, 305] on select "**********" at bounding box center [918, 321] width 105 height 31
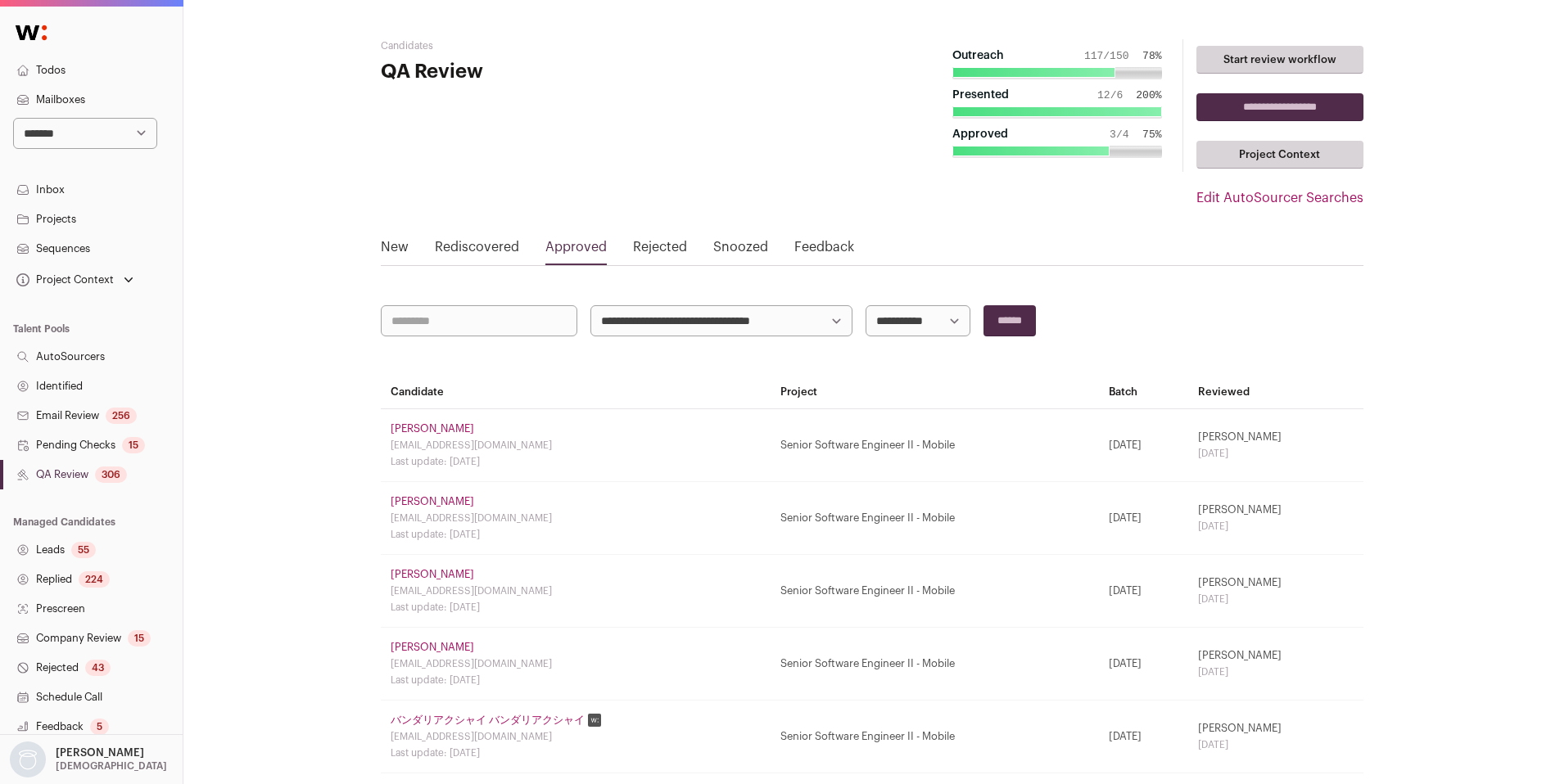
click at [448, 424] on link "[PERSON_NAME]" at bounding box center [433, 428] width 84 height 13
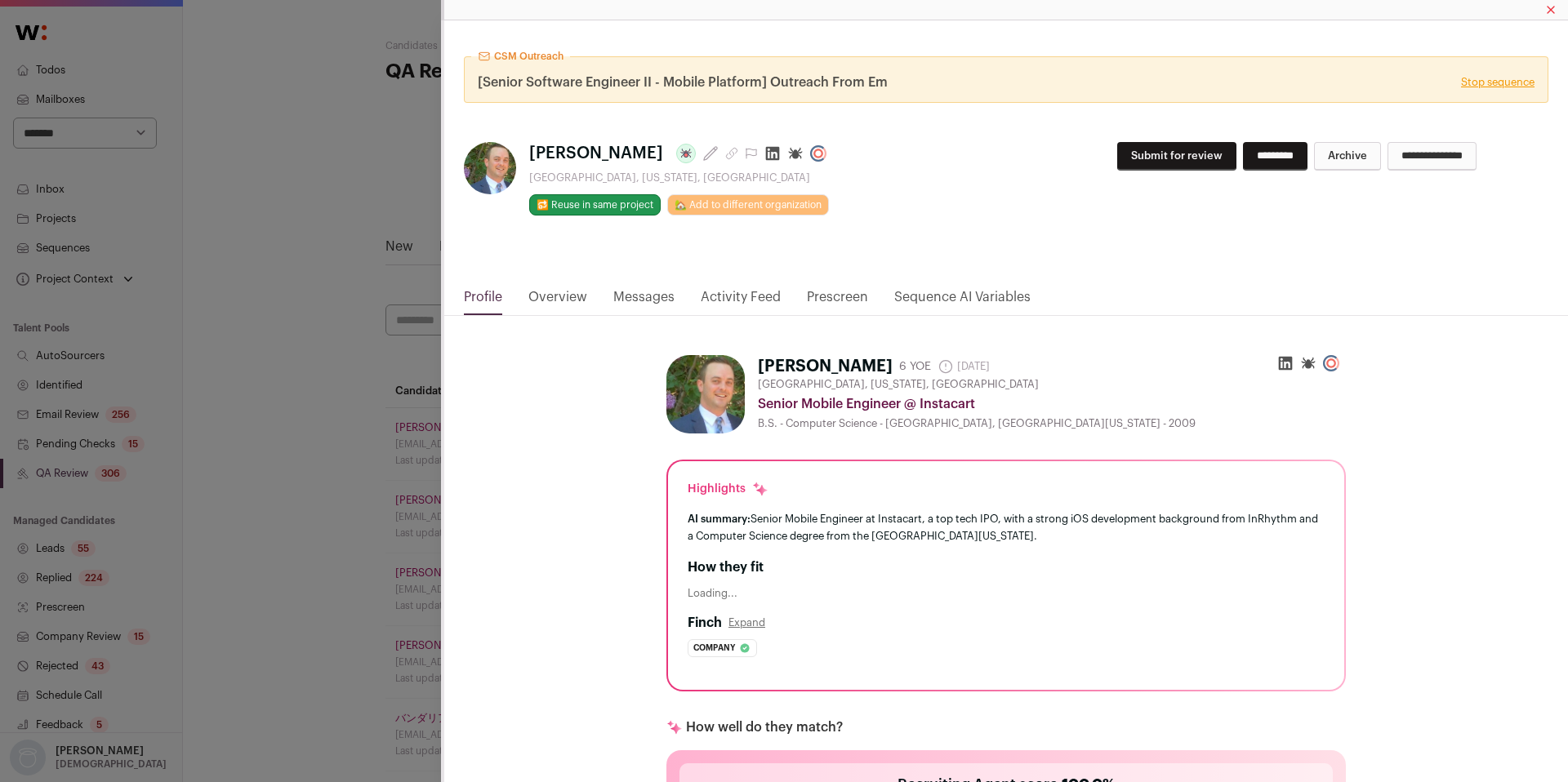
click at [731, 294] on link "Activity Feed" at bounding box center [740, 301] width 80 height 28
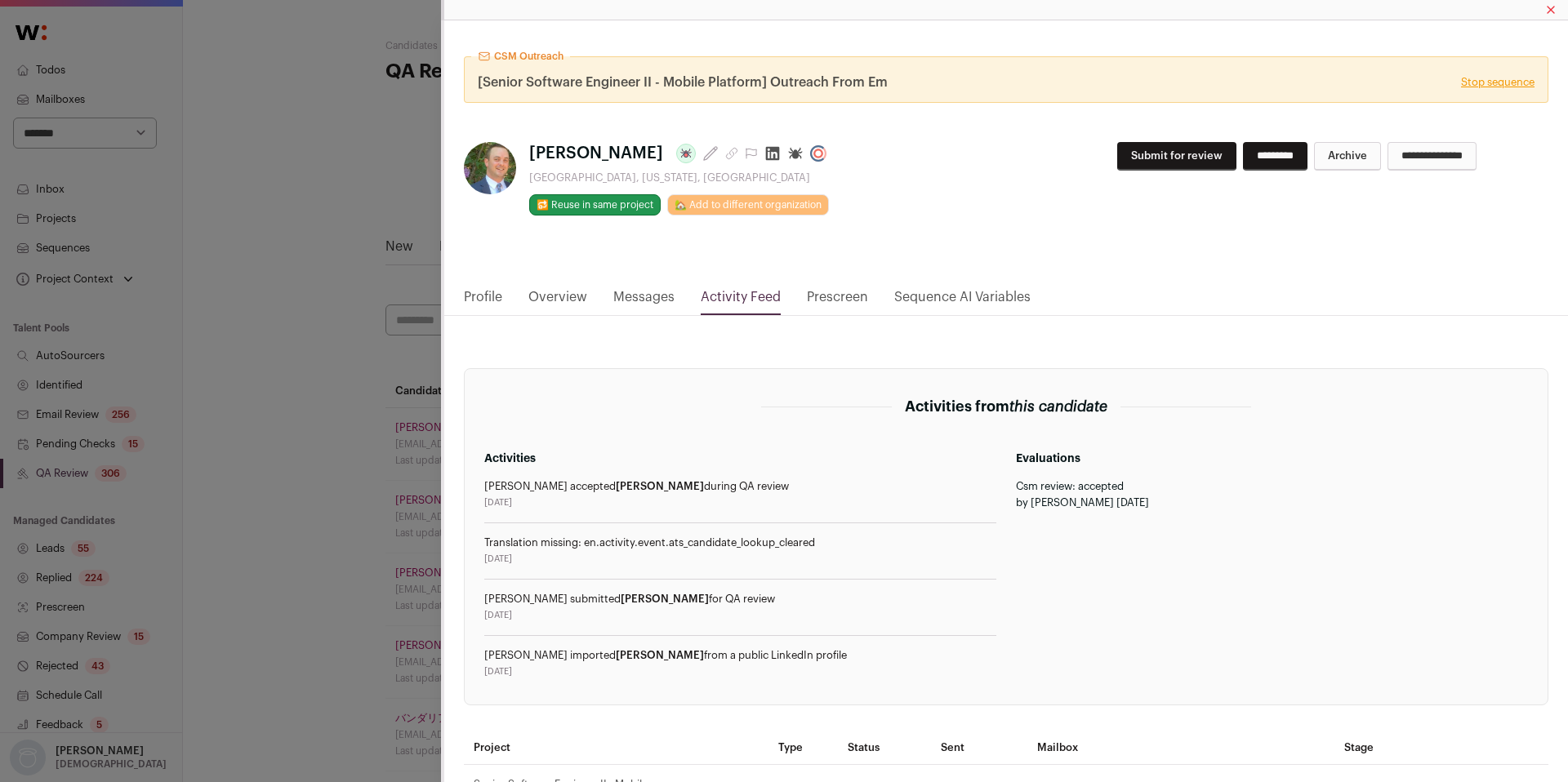
click at [366, 494] on div "CSM Outreach [Senior Software Engineer II - Mobile Platform] Outreach From Em S…" at bounding box center [784, 391] width 1568 height 782
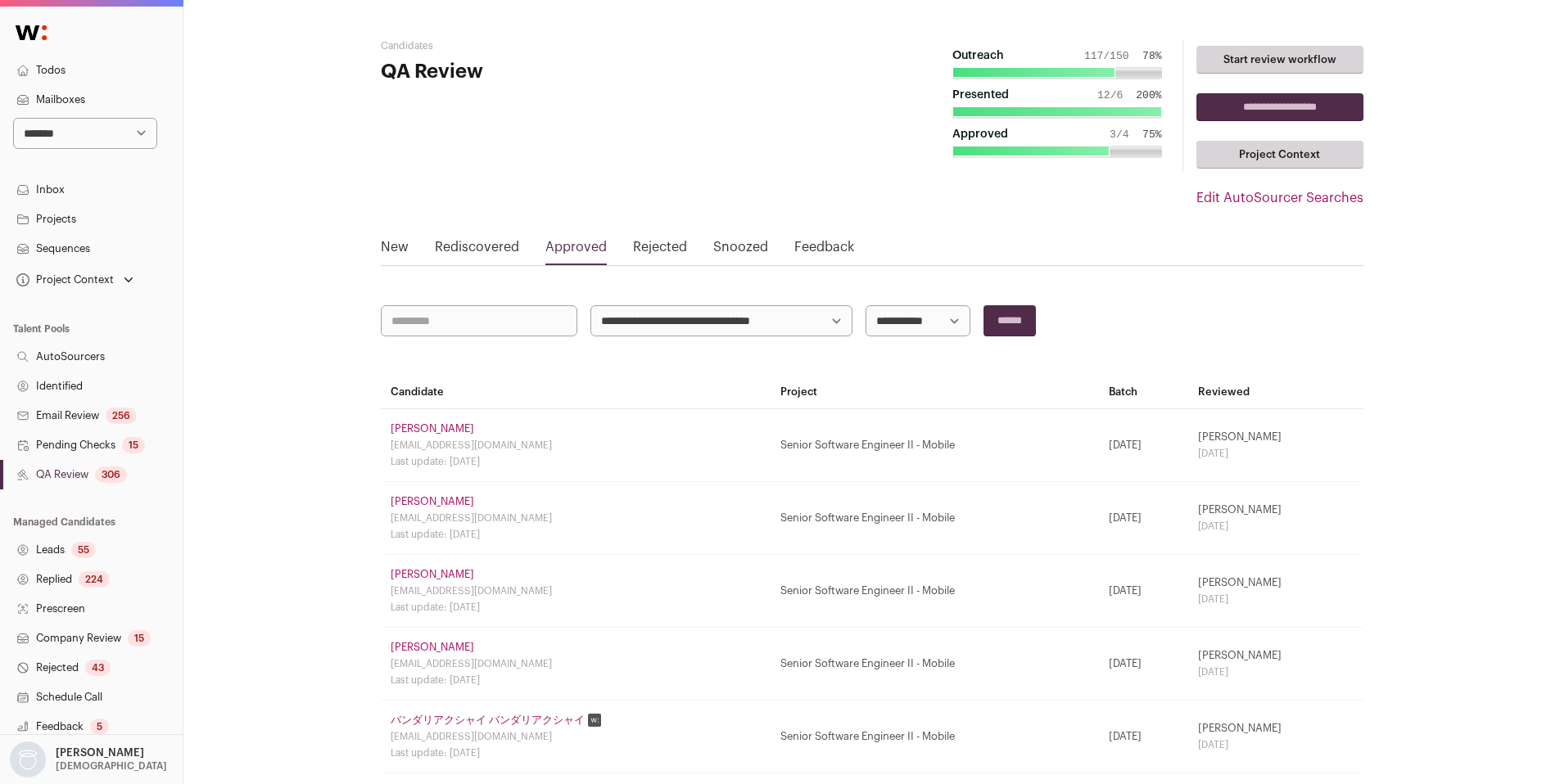
click at [63, 131] on select "**********" at bounding box center [85, 133] width 144 height 31
select select "**"
click at [13, 118] on select "**********" at bounding box center [85, 133] width 144 height 31
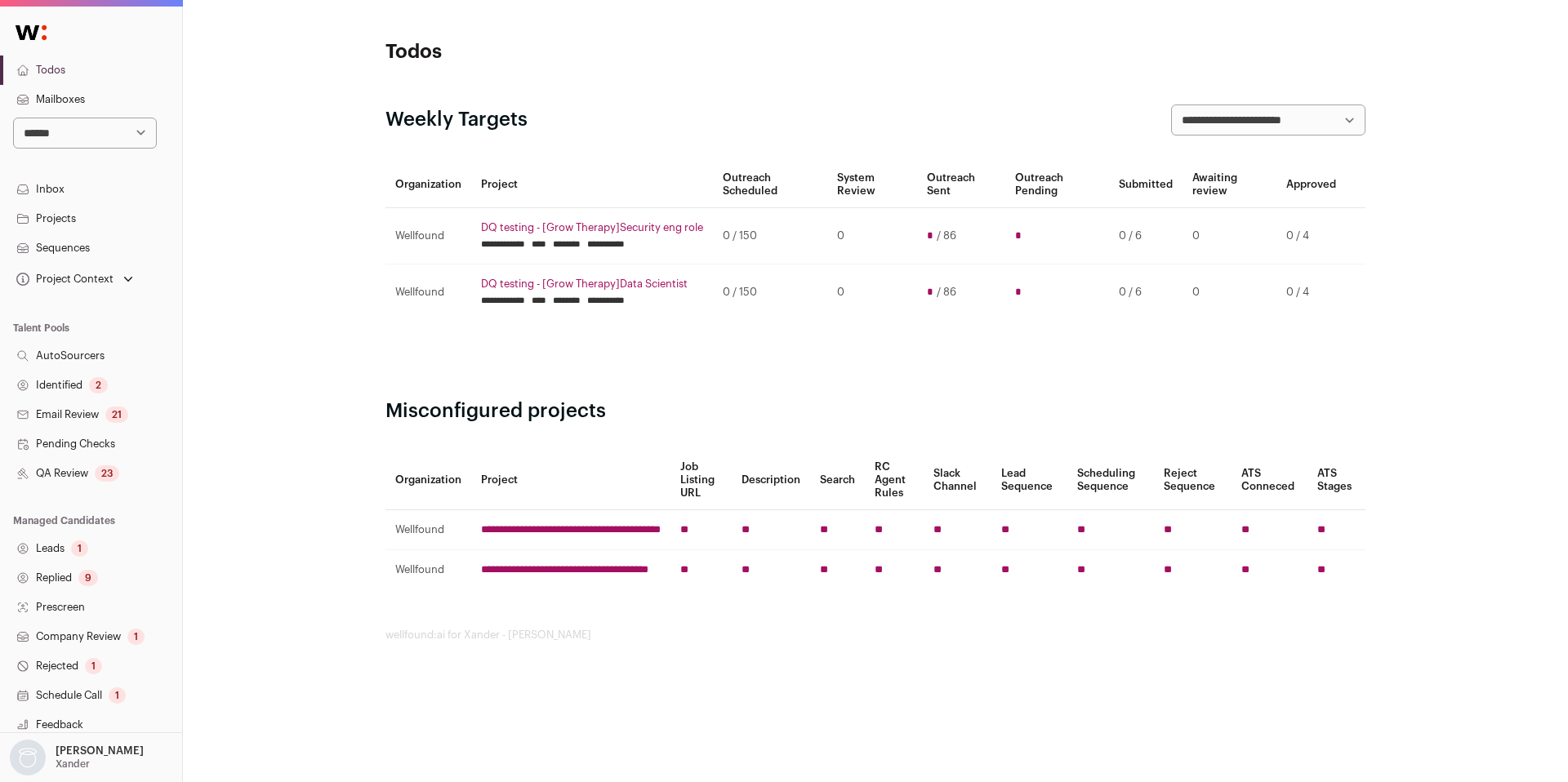
click at [81, 478] on link "QA Review 23" at bounding box center [90, 473] width 182 height 30
click at [82, 476] on link "QA Review 23" at bounding box center [90, 473] width 182 height 30
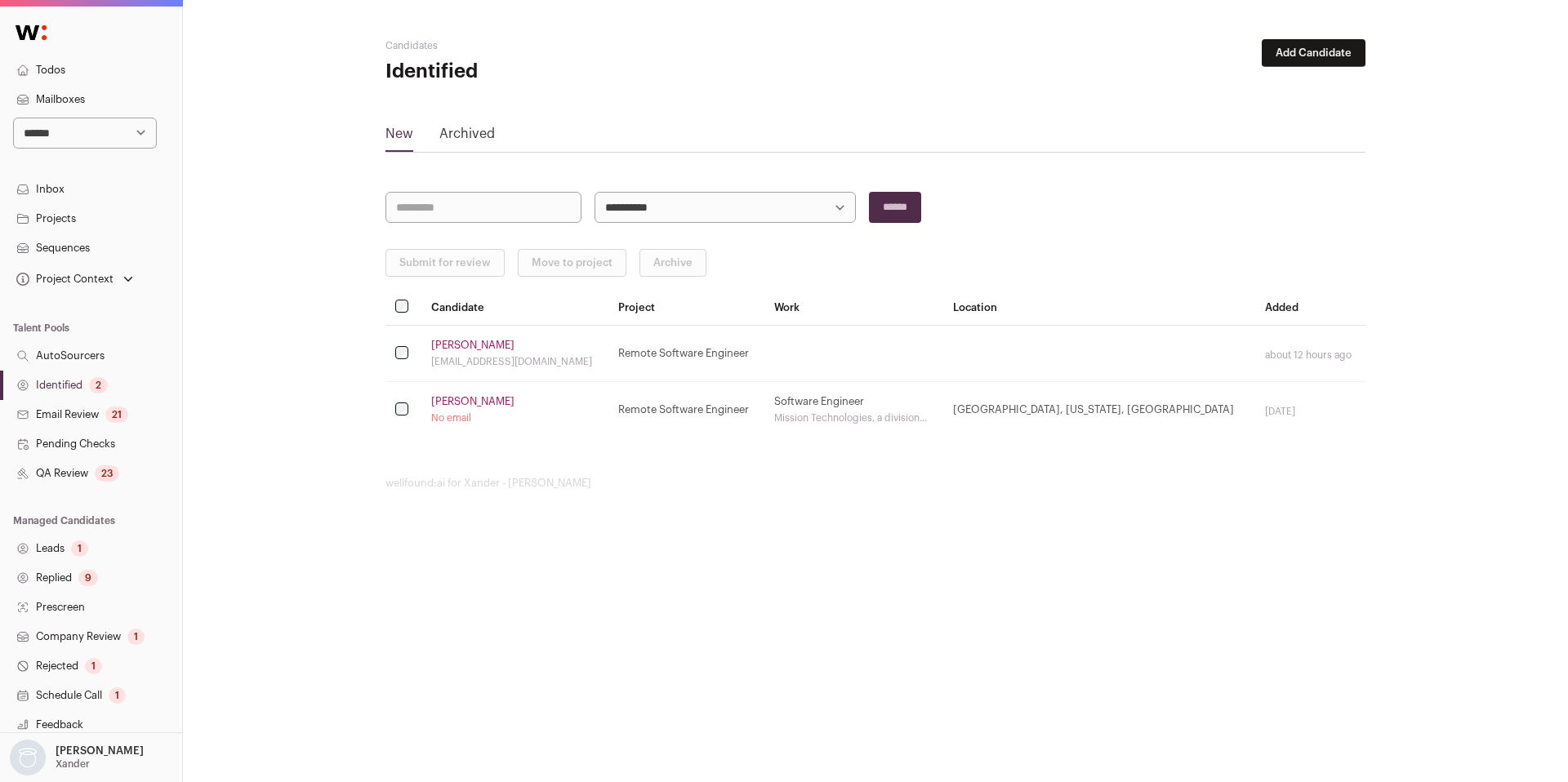
click at [65, 382] on link "Identified 2" at bounding box center [90, 385] width 182 height 30
click at [458, 349] on link "Joshua M." at bounding box center [473, 344] width 84 height 13
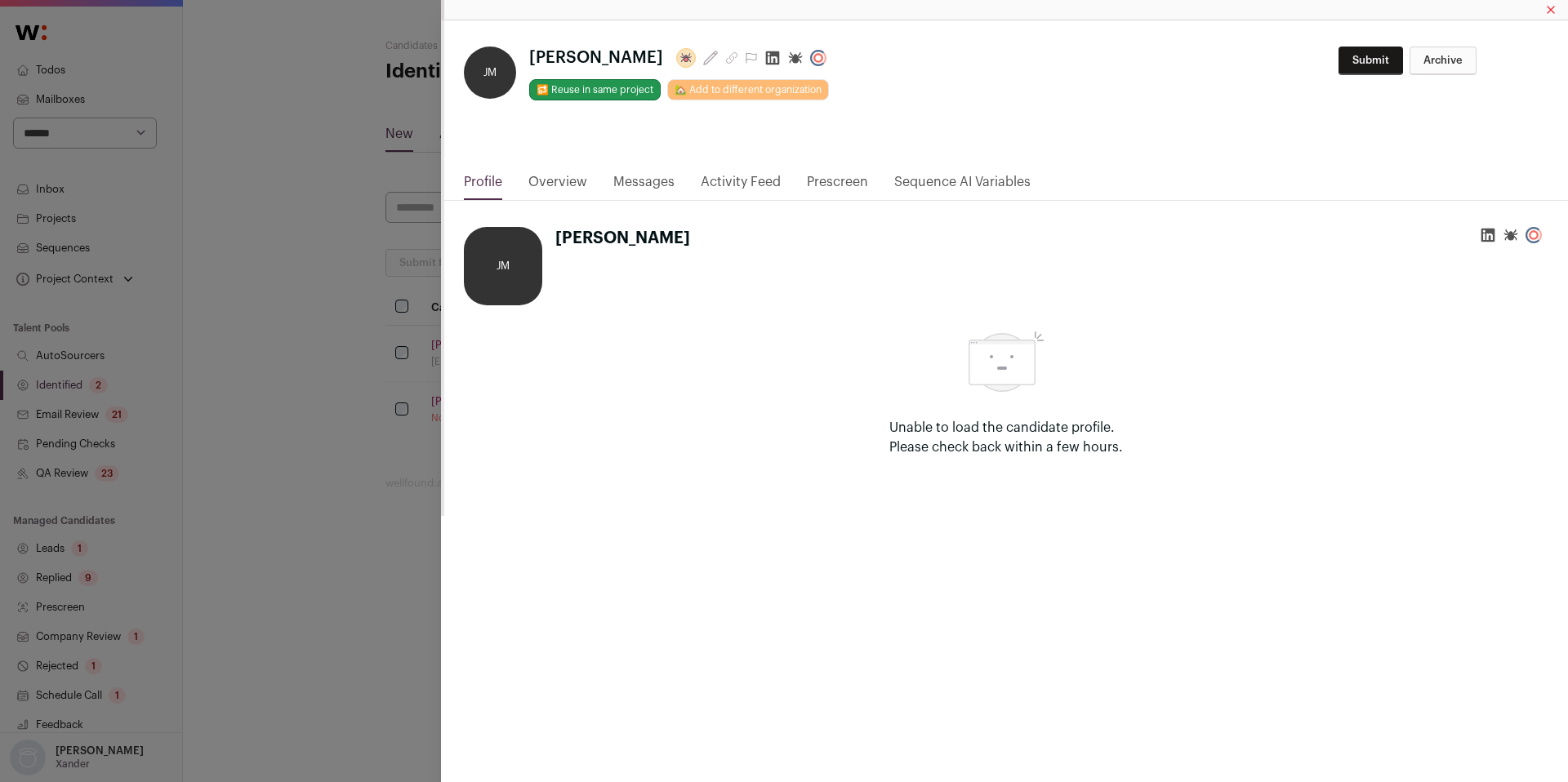
click at [740, 180] on link "Activity Feed" at bounding box center [740, 186] width 80 height 28
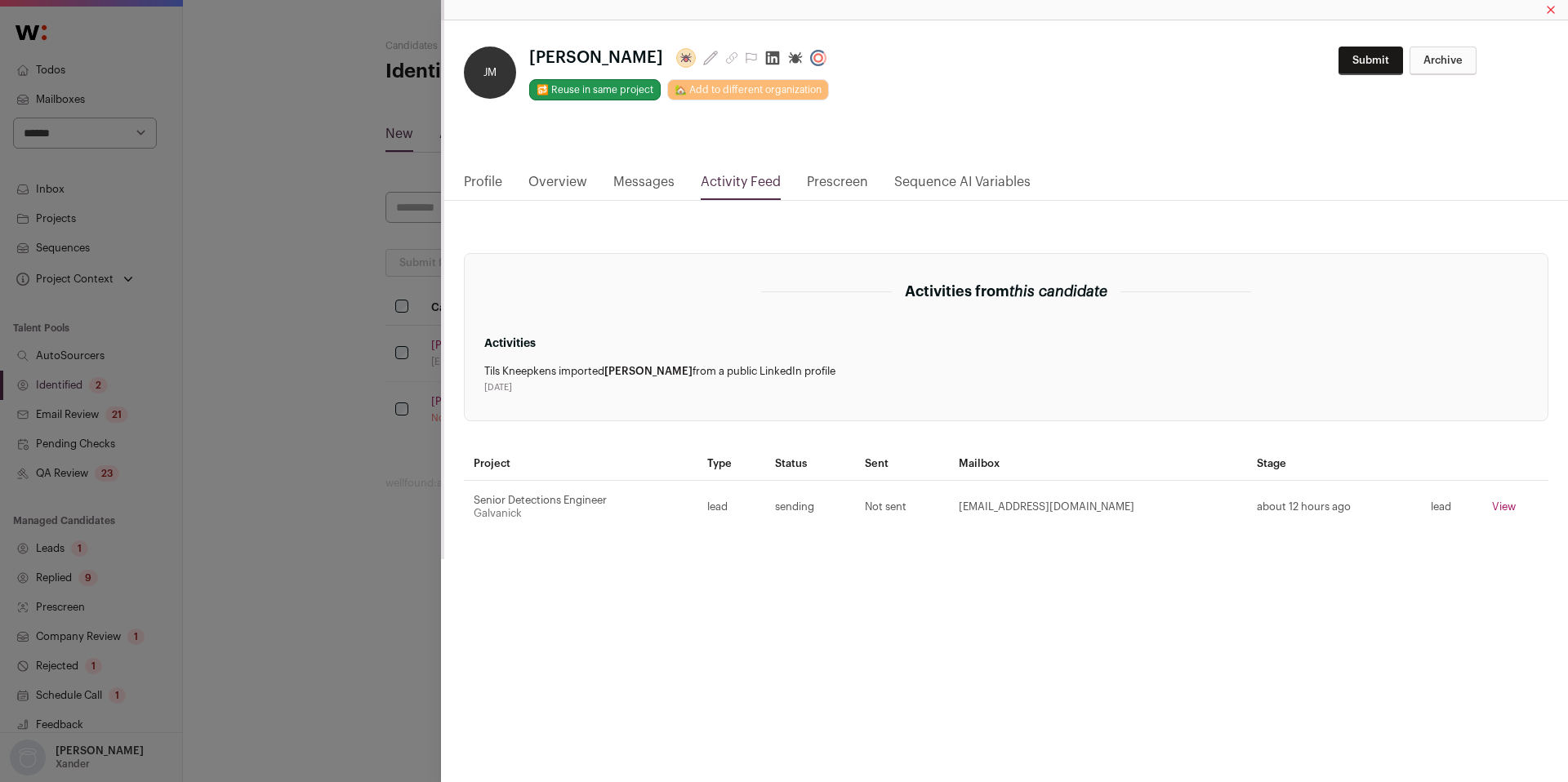
click at [346, 456] on div "**********" at bounding box center [784, 391] width 1568 height 782
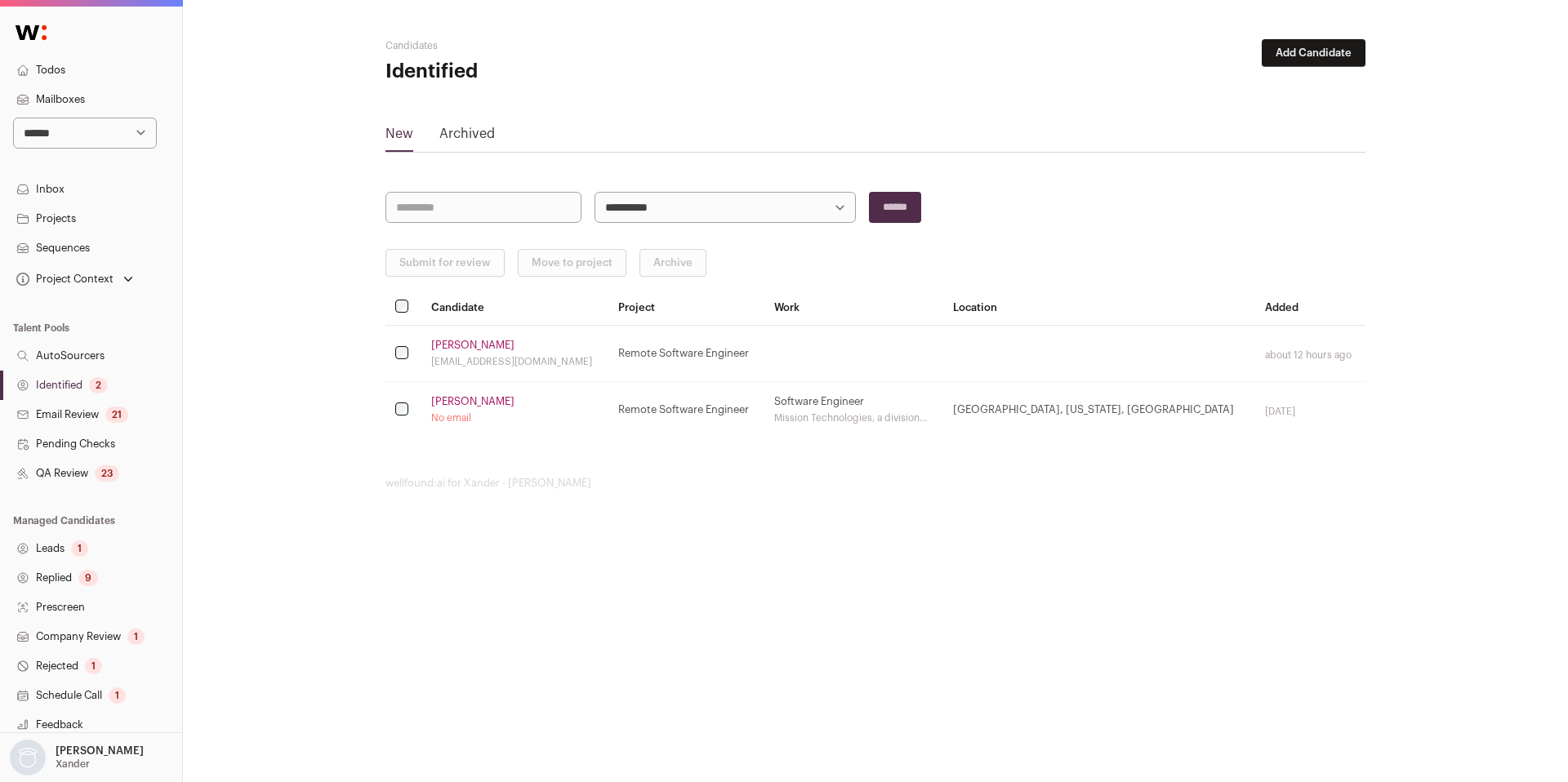
click at [85, 481] on link "QA Review 23" at bounding box center [90, 473] width 182 height 30
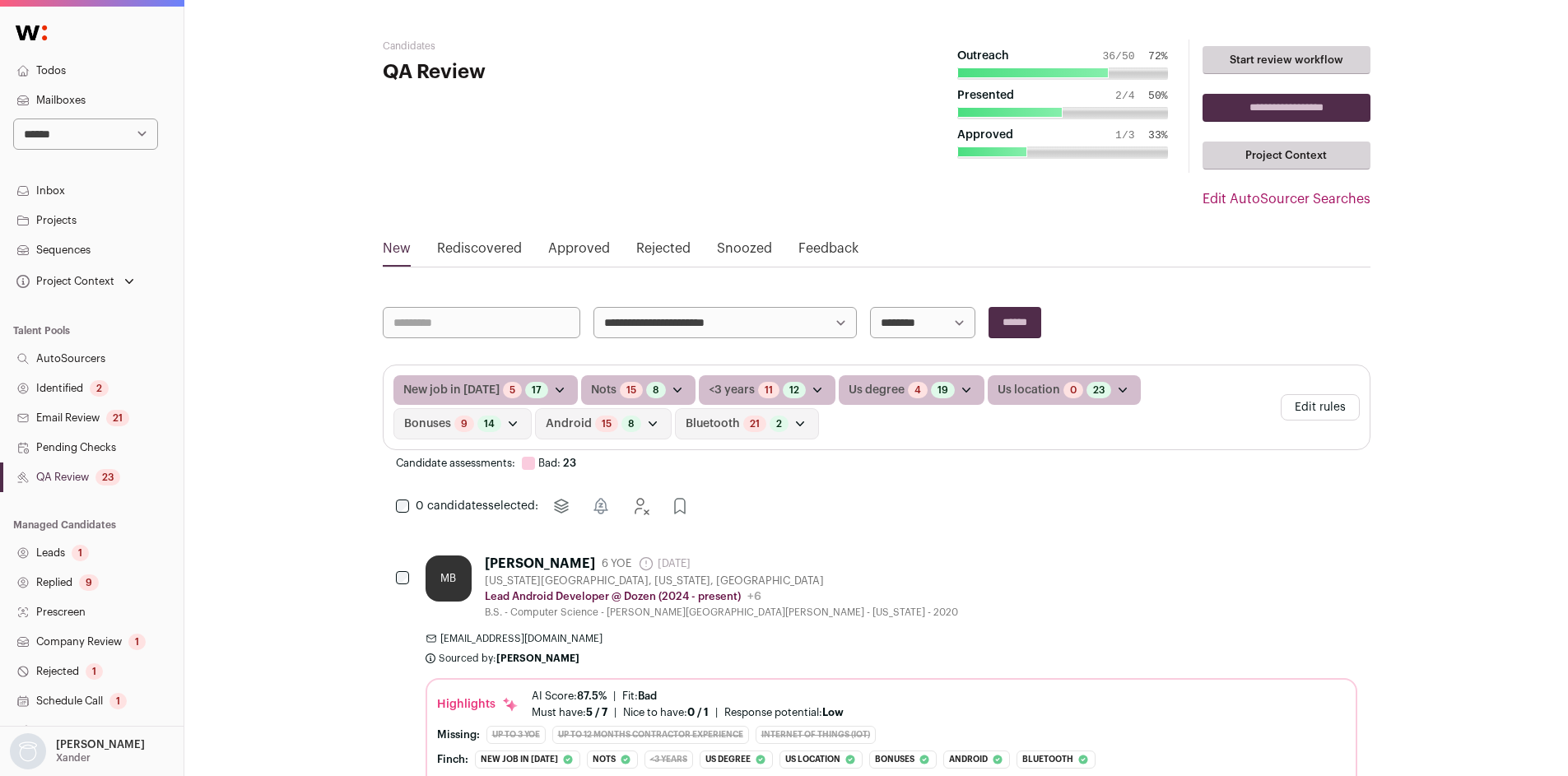
click at [1311, 406] on button "Edit rules" at bounding box center [1320, 408] width 79 height 26
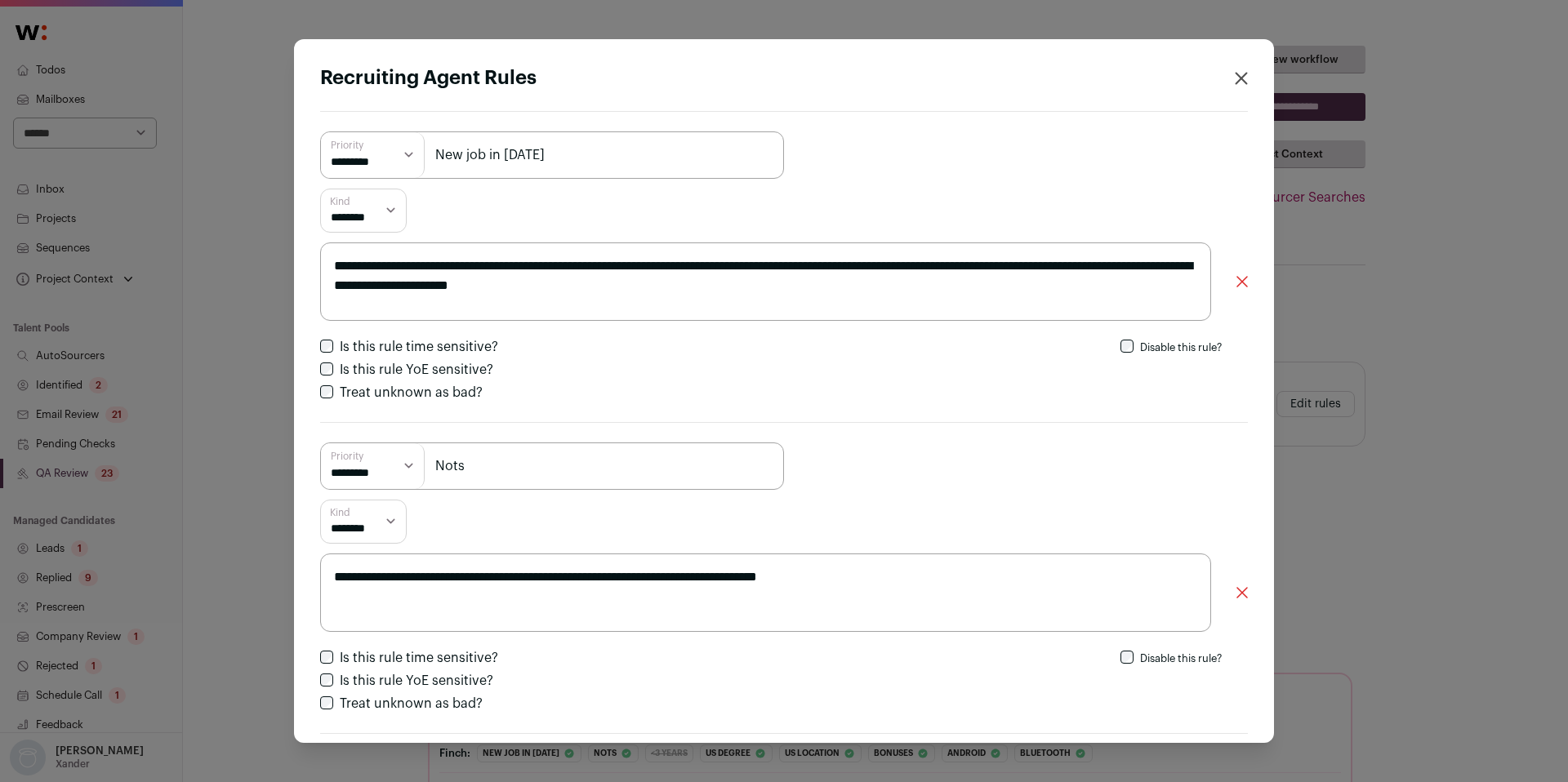
click at [1436, 416] on div "**********" at bounding box center [784, 391] width 1568 height 782
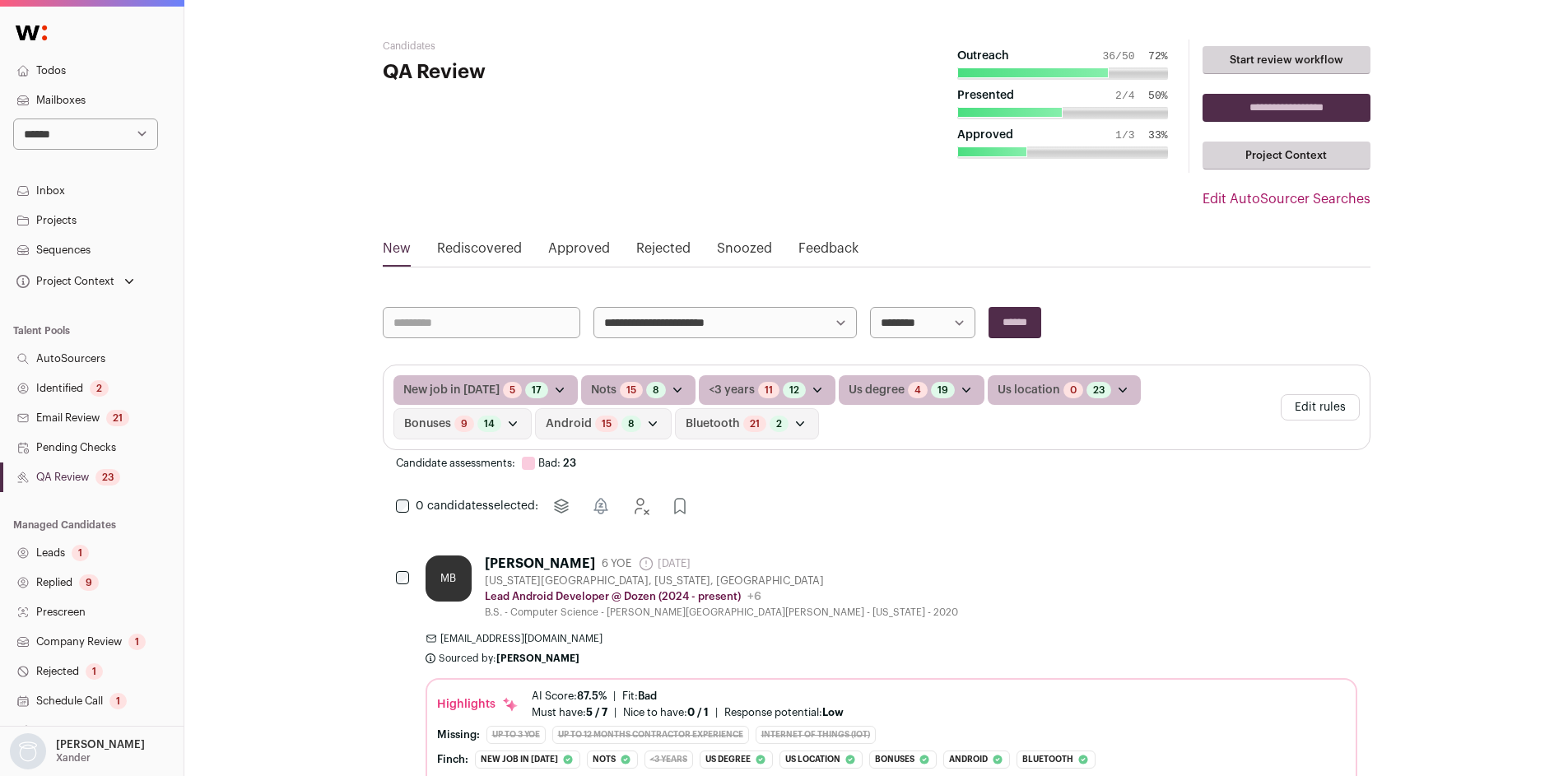
click at [104, 640] on link "Company Review 1" at bounding box center [91, 642] width 183 height 30
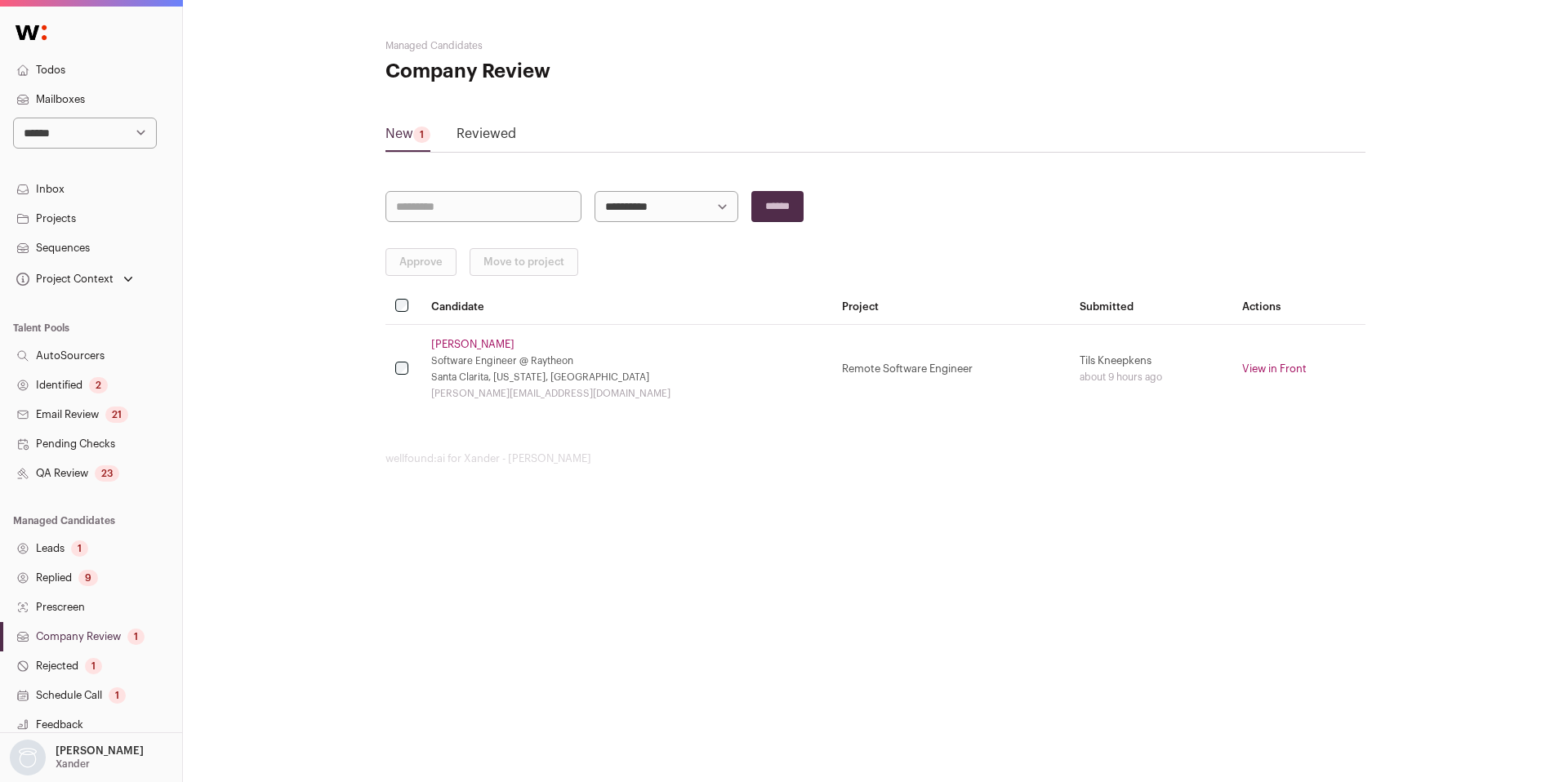
click at [454, 343] on link "Patrick Chu" at bounding box center [473, 344] width 84 height 13
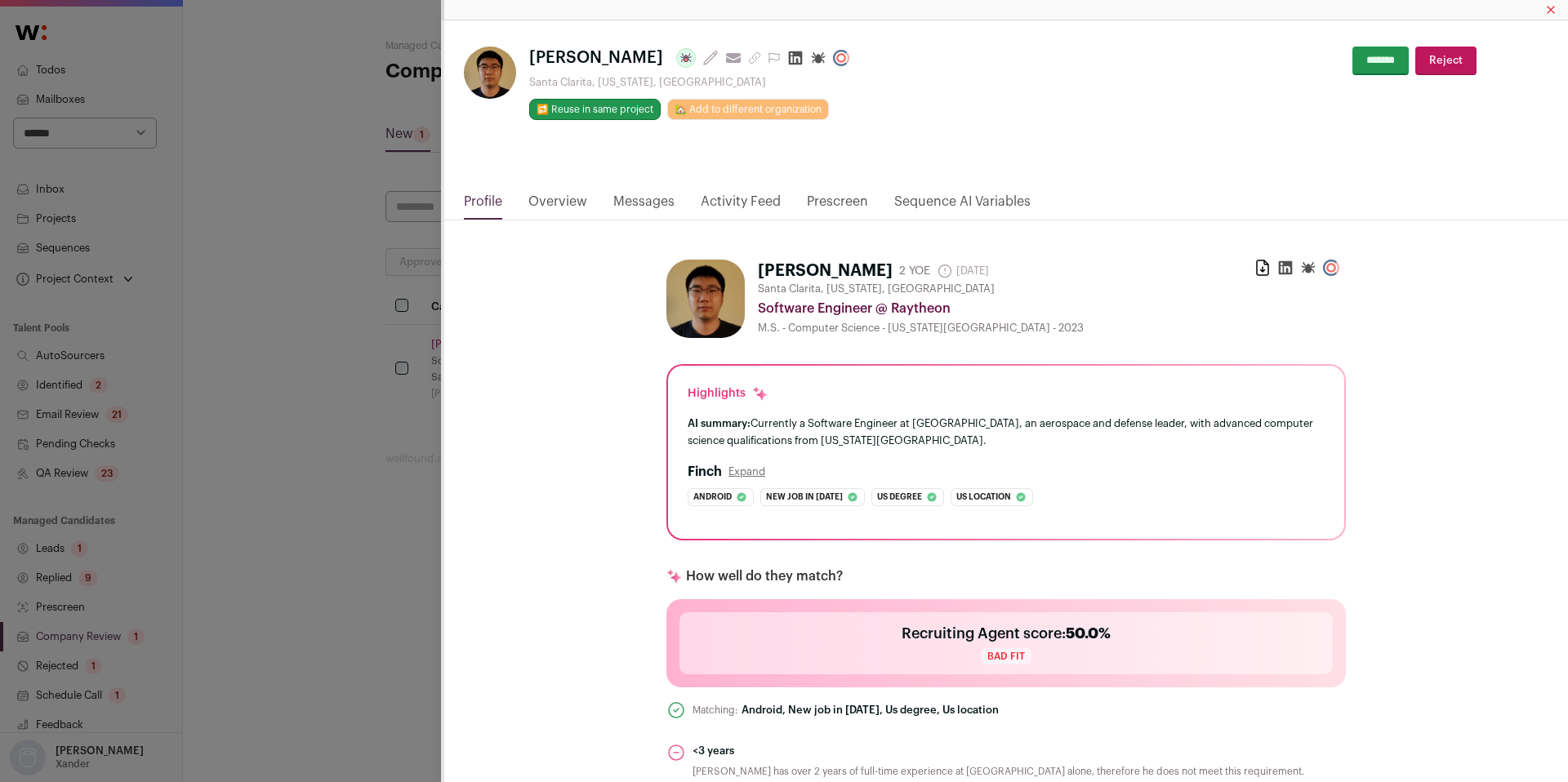
click at [747, 198] on link "Activity Feed" at bounding box center [740, 206] width 80 height 28
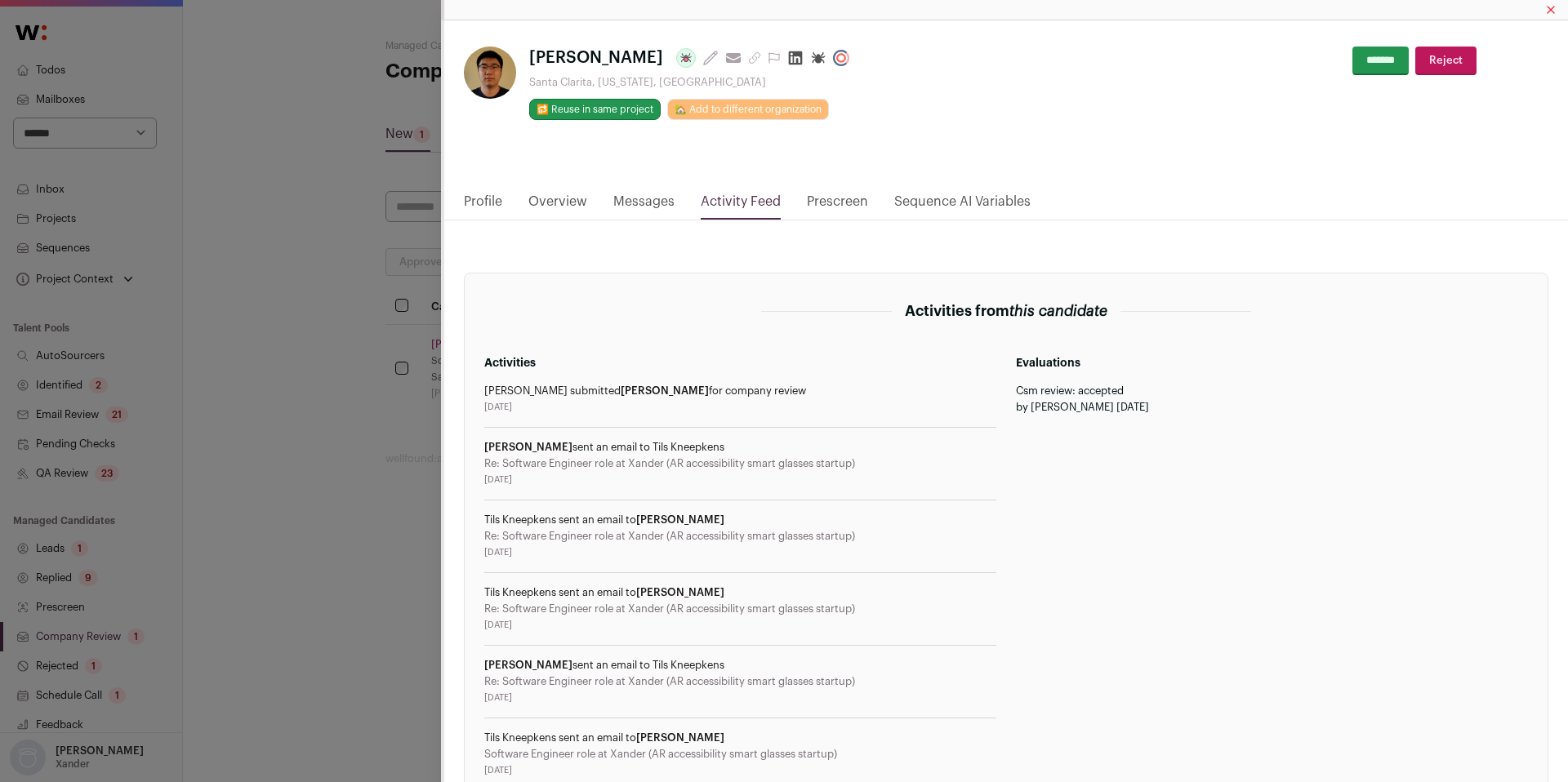
click at [379, 398] on div "Patrick Chu Last update: 6 days ago View most recent conversation in Front Sant…" at bounding box center [784, 391] width 1568 height 782
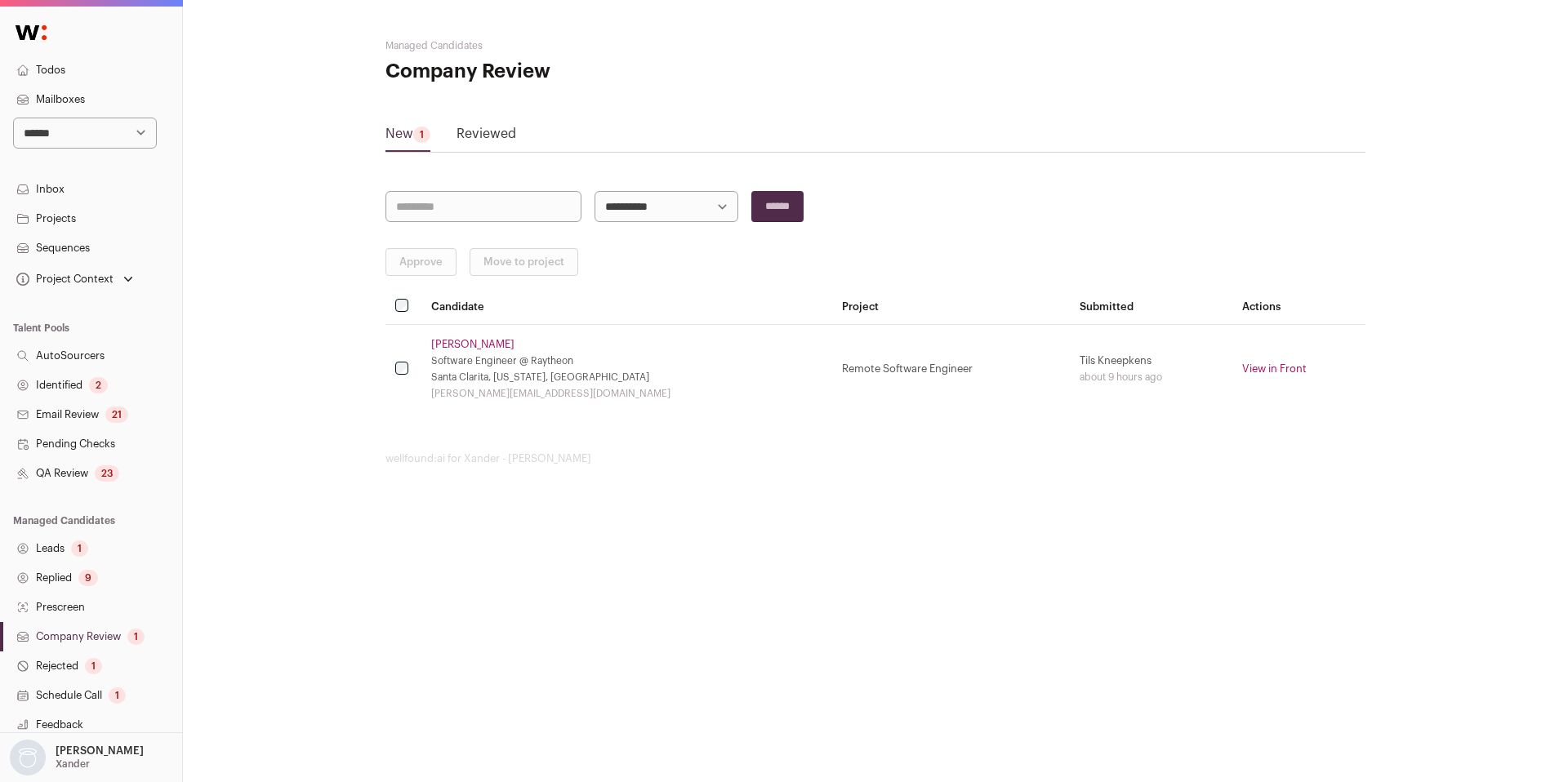
click at [501, 137] on link "Reviewed" at bounding box center [486, 137] width 60 height 26
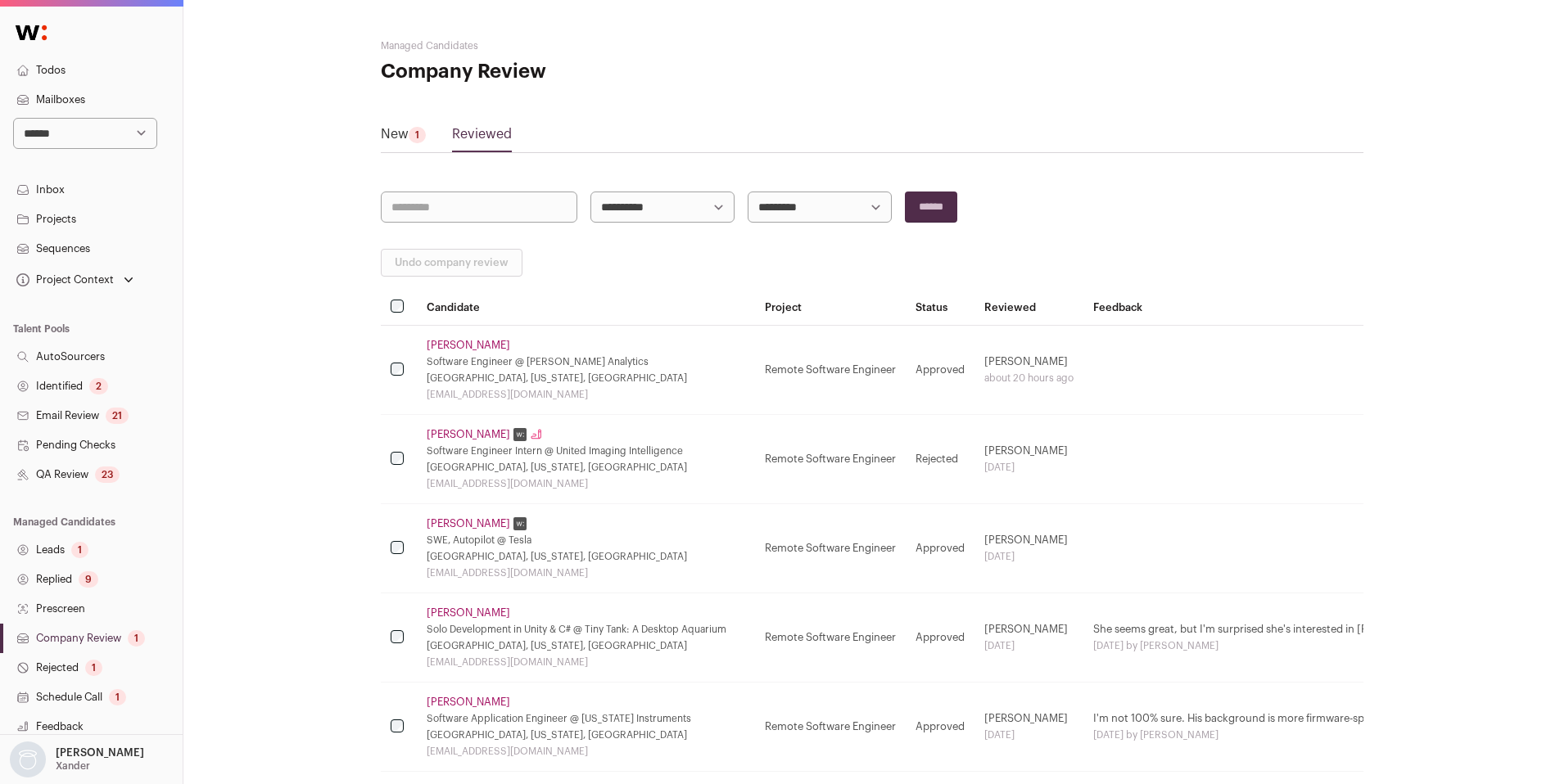
click at [492, 348] on link "Hruday Vairagade" at bounding box center [469, 345] width 84 height 13
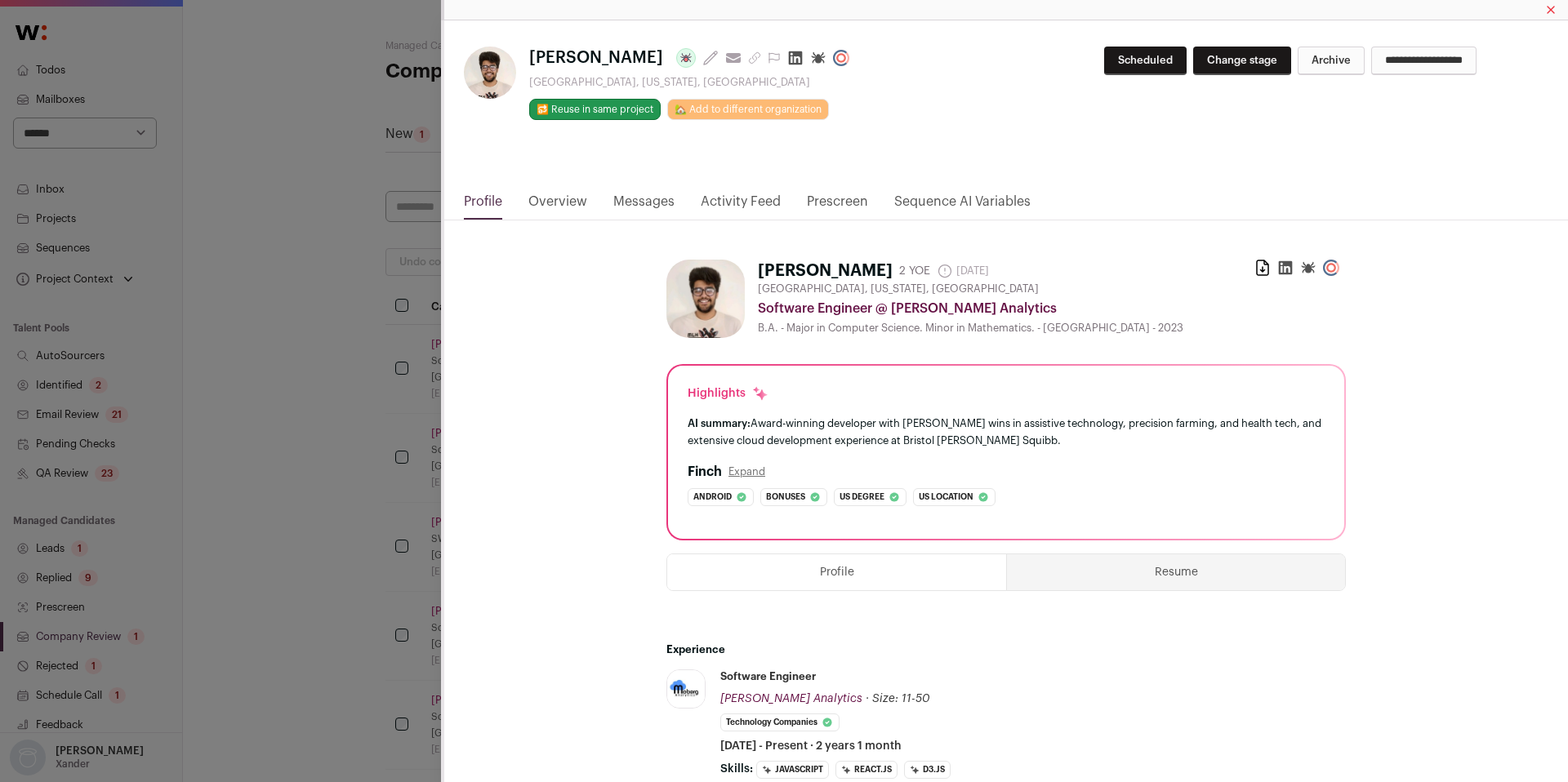
click at [751, 204] on link "Activity Feed" at bounding box center [740, 206] width 80 height 28
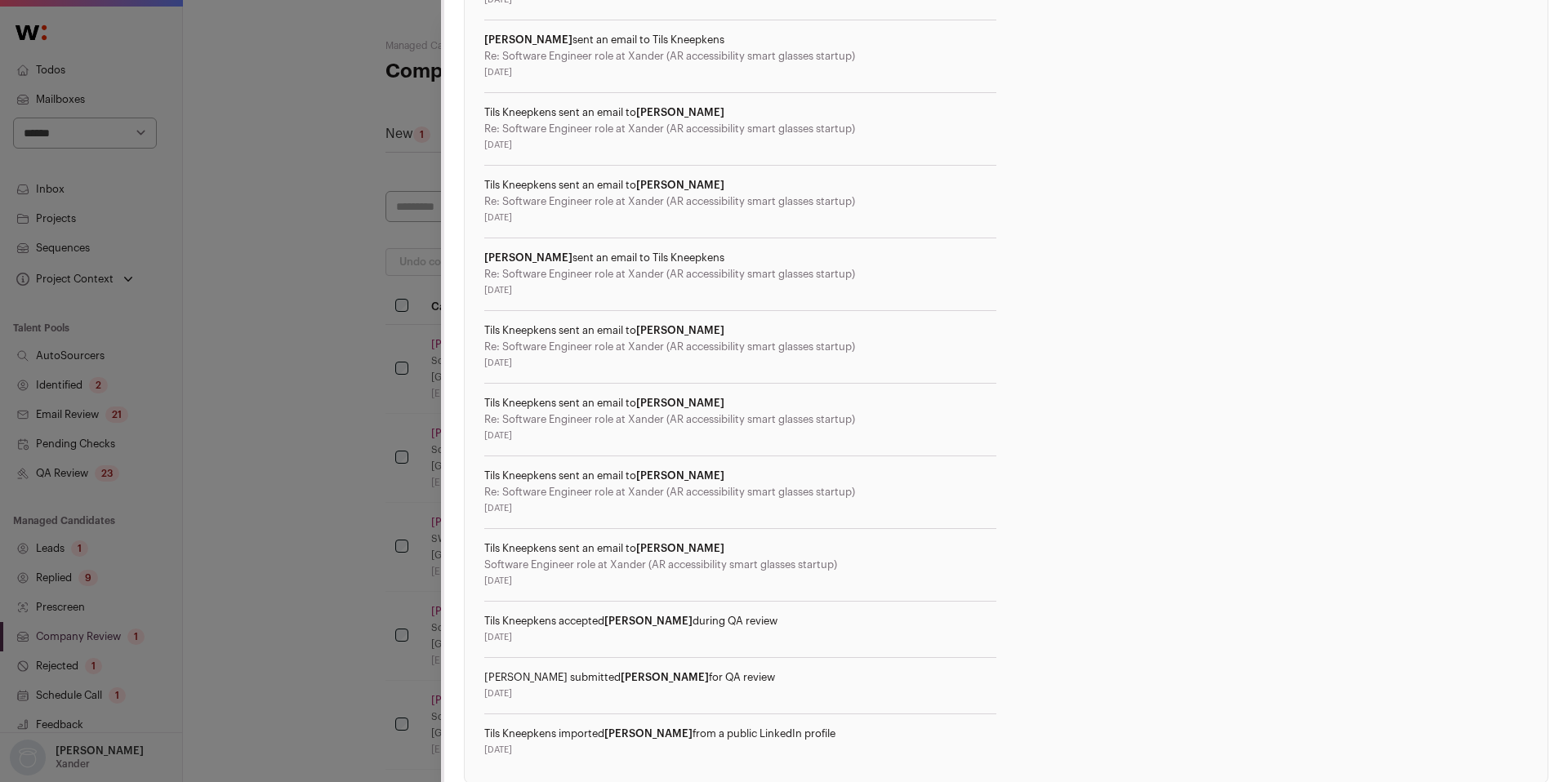
scroll to position [874, 0]
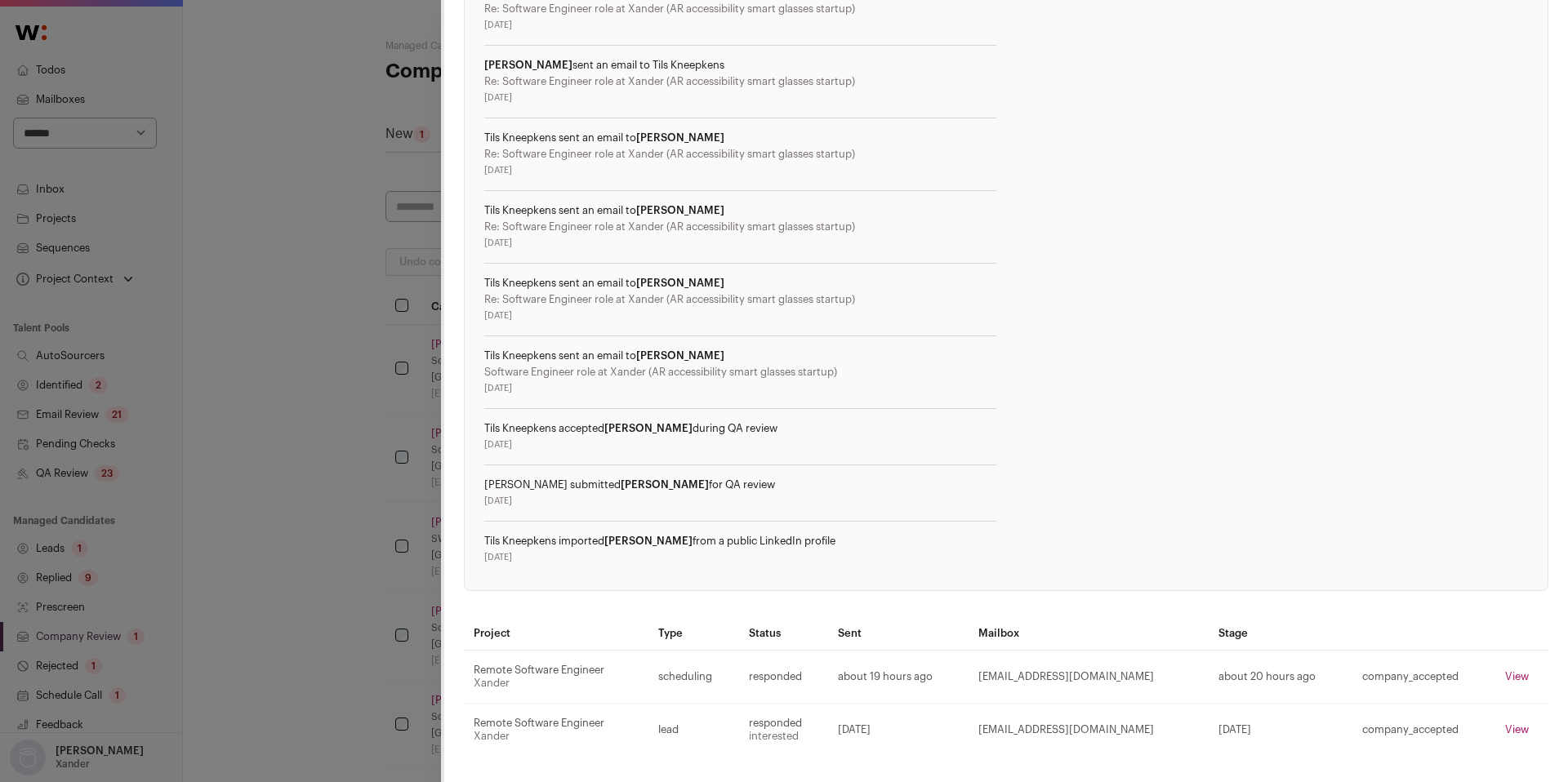
click at [389, 482] on div "Hruday Vairagade Last update: 4 days ago View most recent conversation in Front…" at bounding box center [784, 391] width 1568 height 782
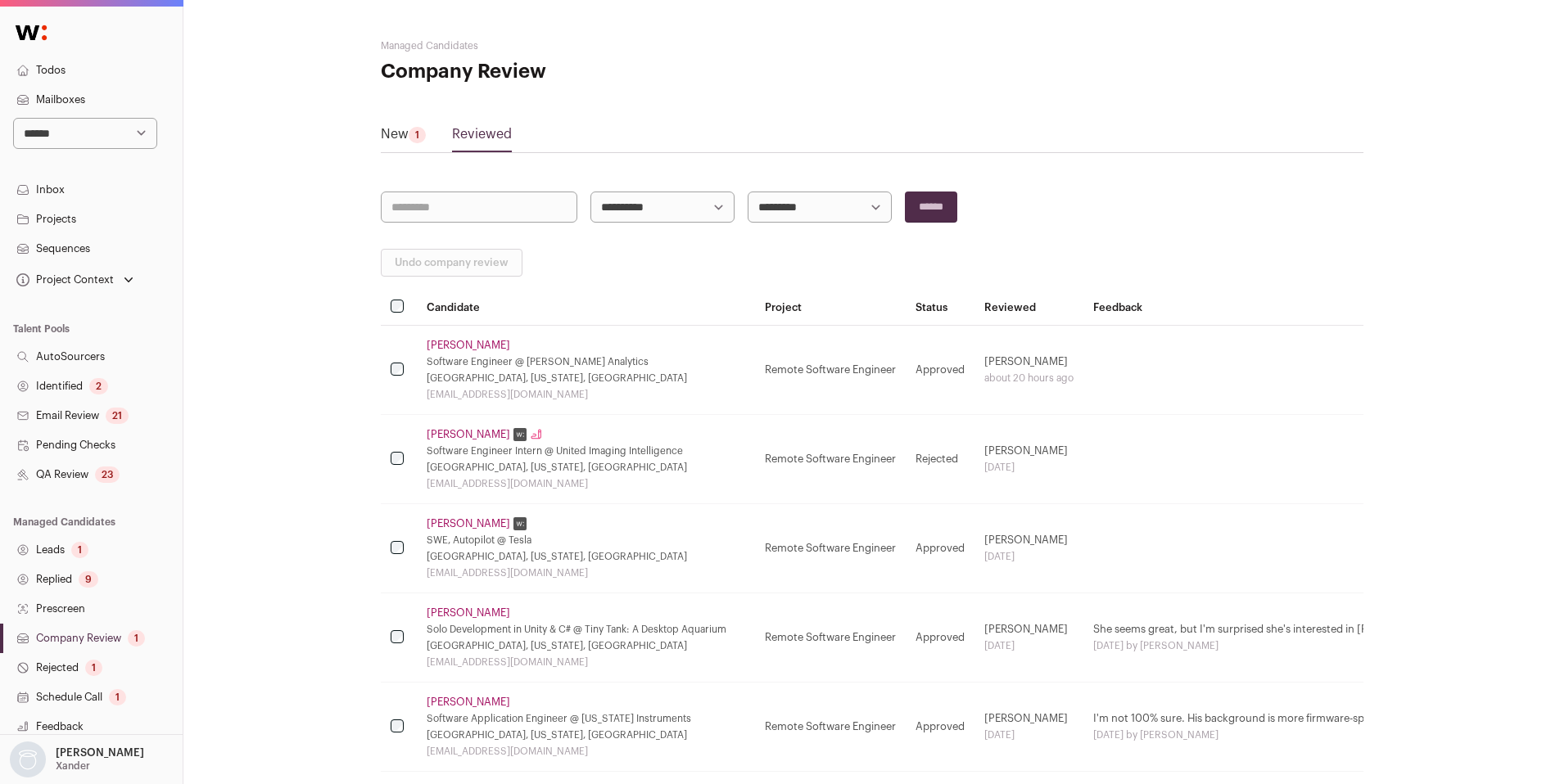
click at [459, 524] on link "Ishita Ghosh" at bounding box center [469, 523] width 84 height 13
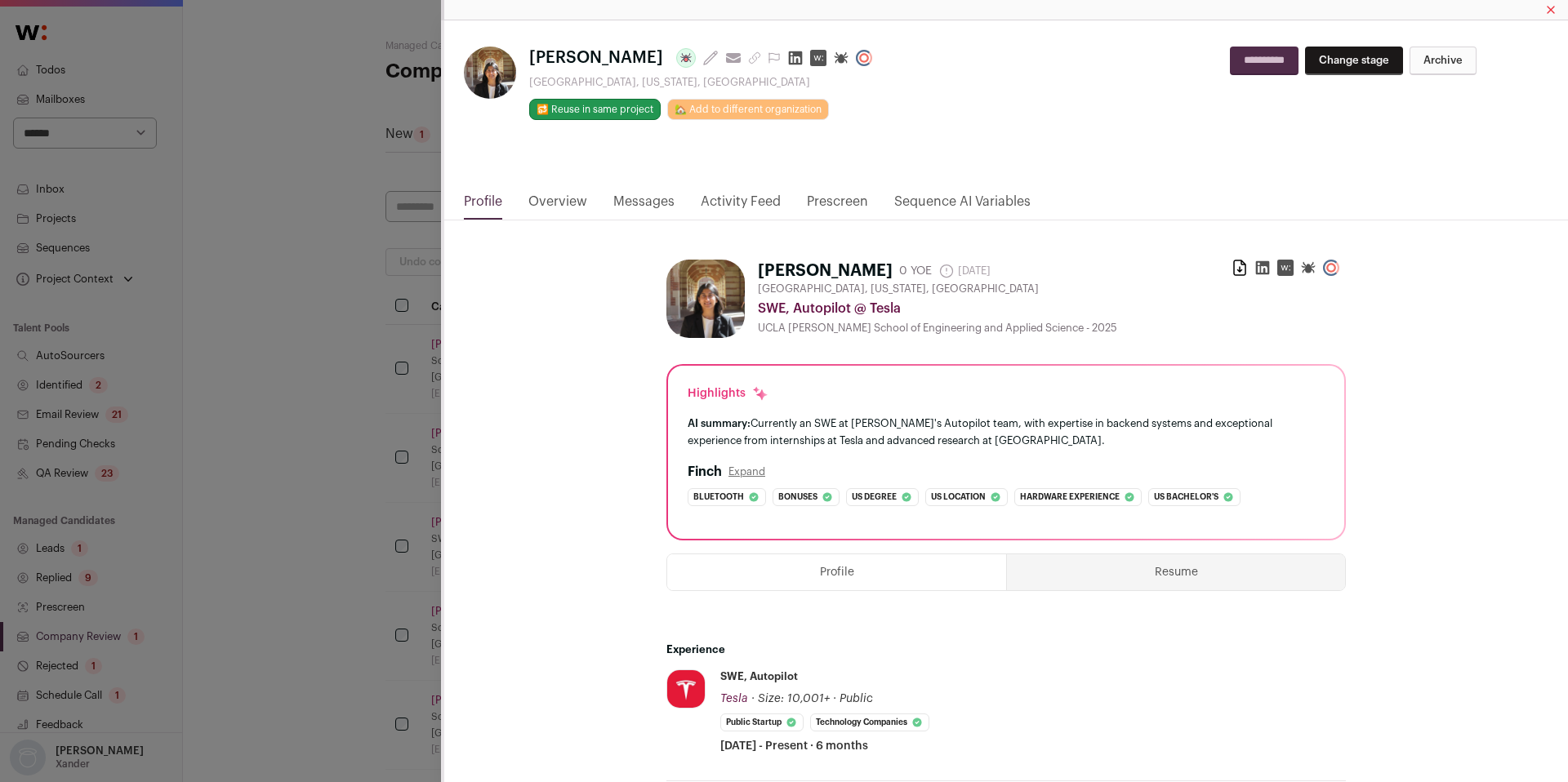
click at [734, 200] on link "Activity Feed" at bounding box center [740, 206] width 80 height 28
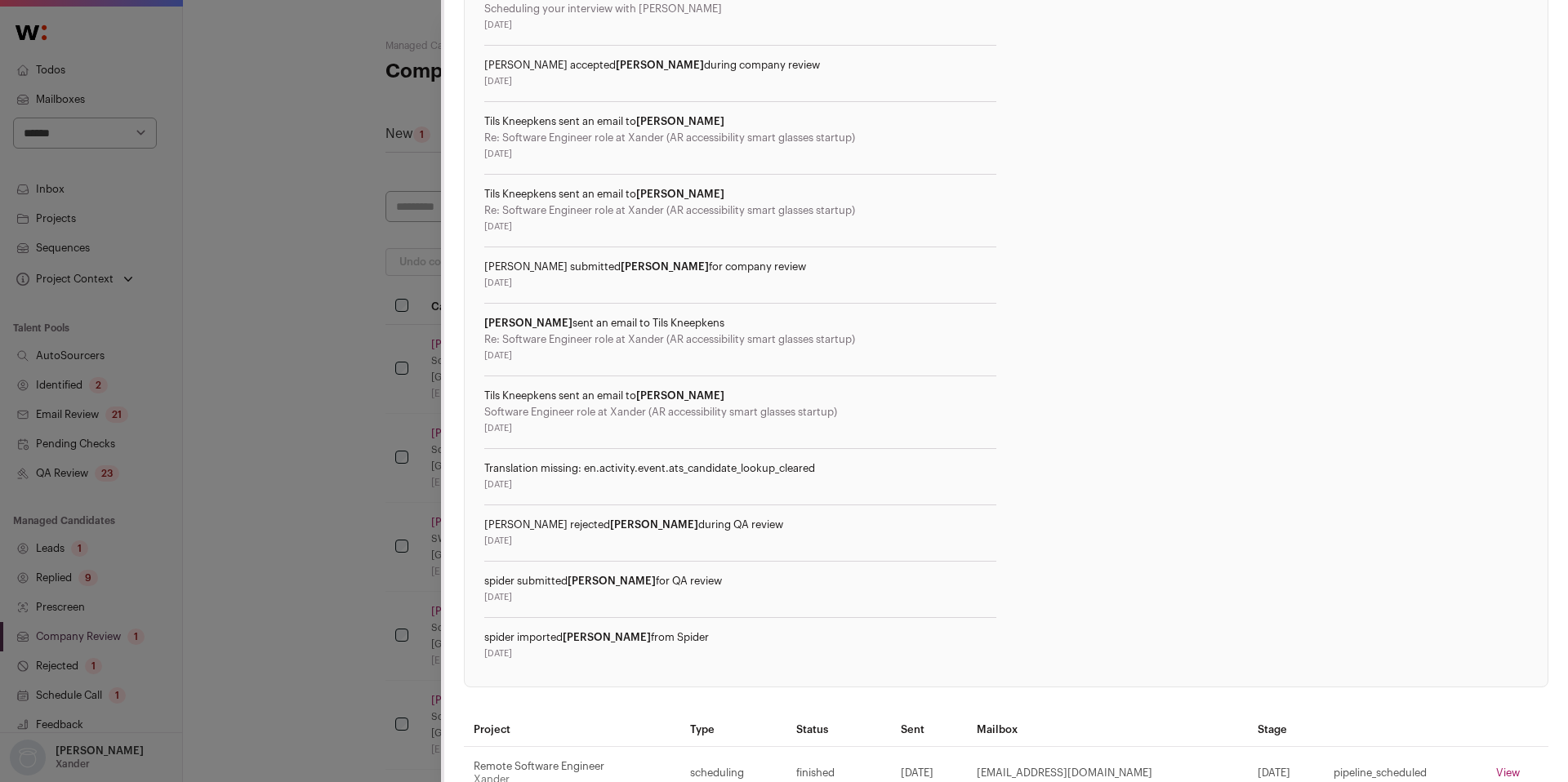
scroll to position [674, 0]
click at [363, 444] on div "Ishita Ghosh Last update: 6 days ago View most recent conversation in Front San…" at bounding box center [784, 391] width 1568 height 782
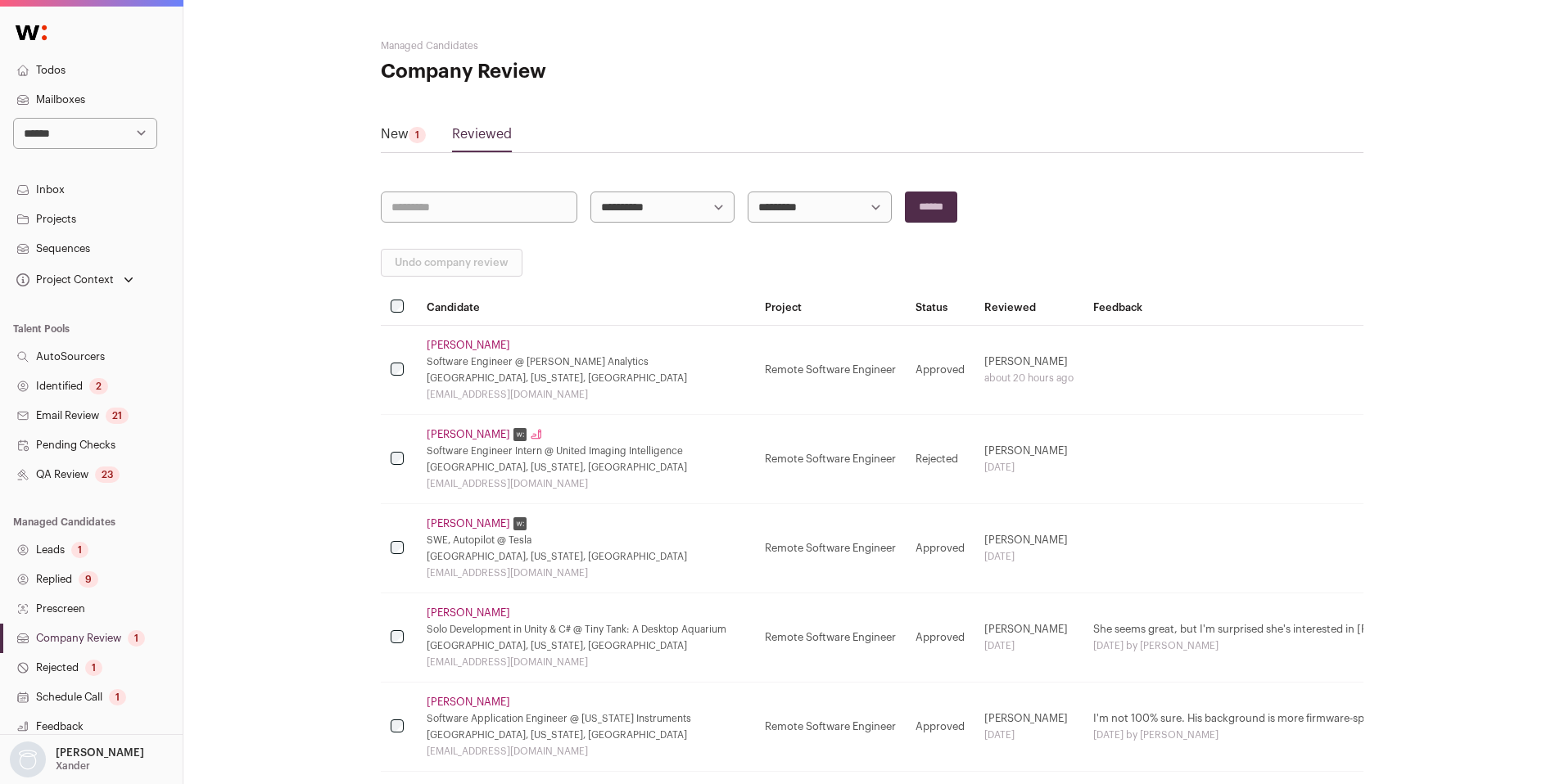
click at [466, 529] on link "Ishita Ghosh" at bounding box center [469, 523] width 84 height 13
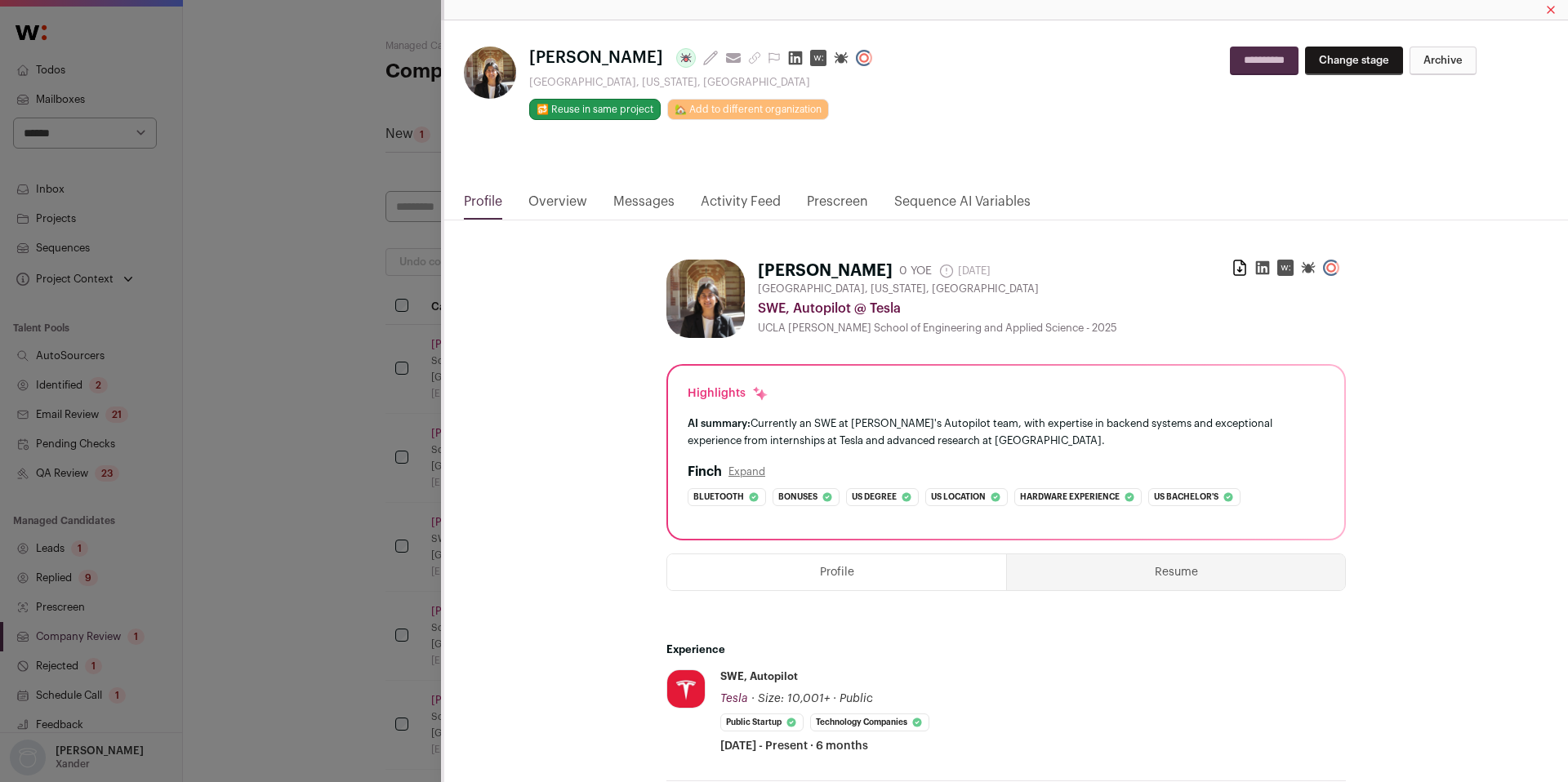
click at [756, 200] on link "Activity Feed" at bounding box center [740, 206] width 80 height 28
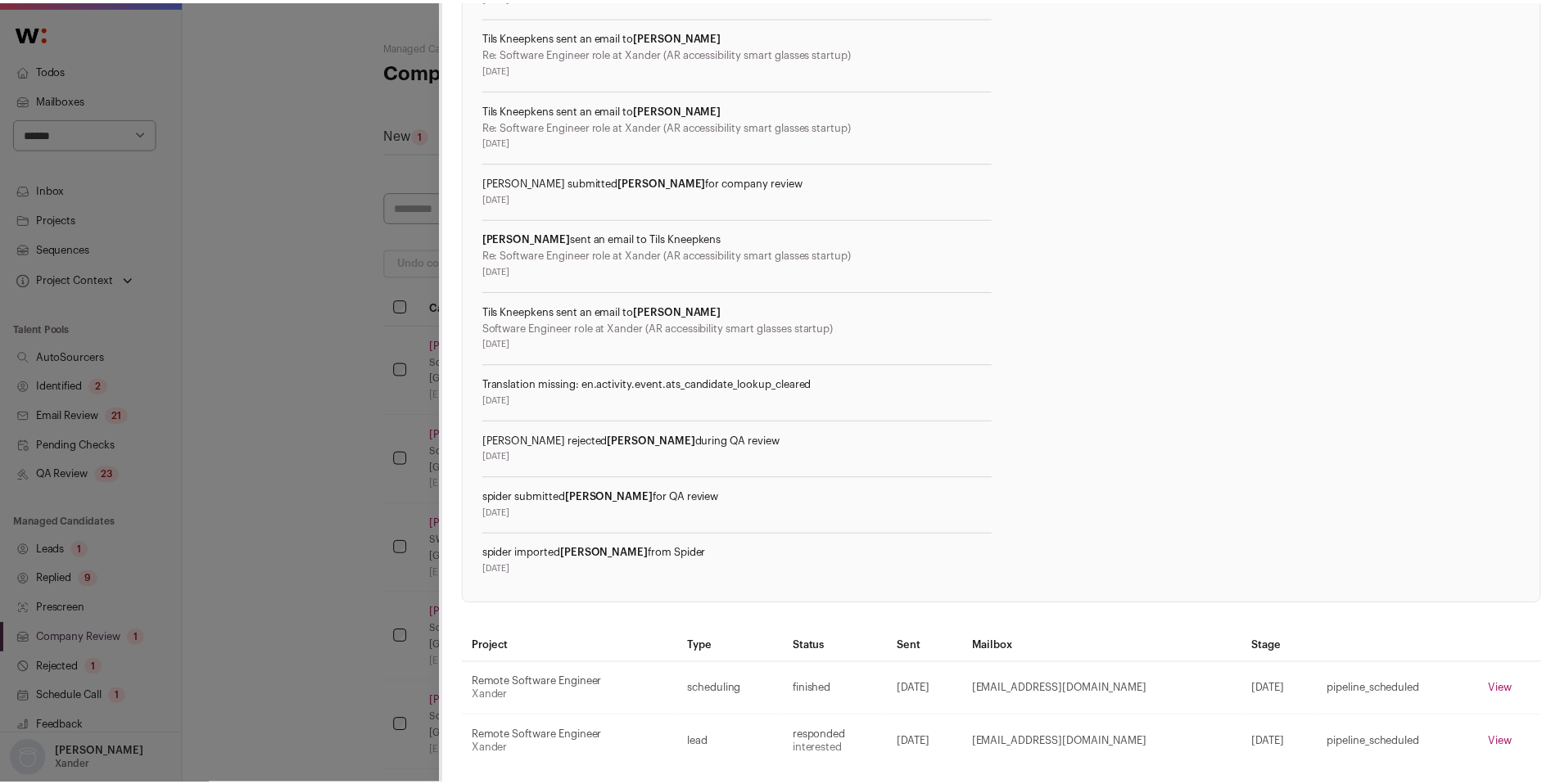
scroll to position [771, 0]
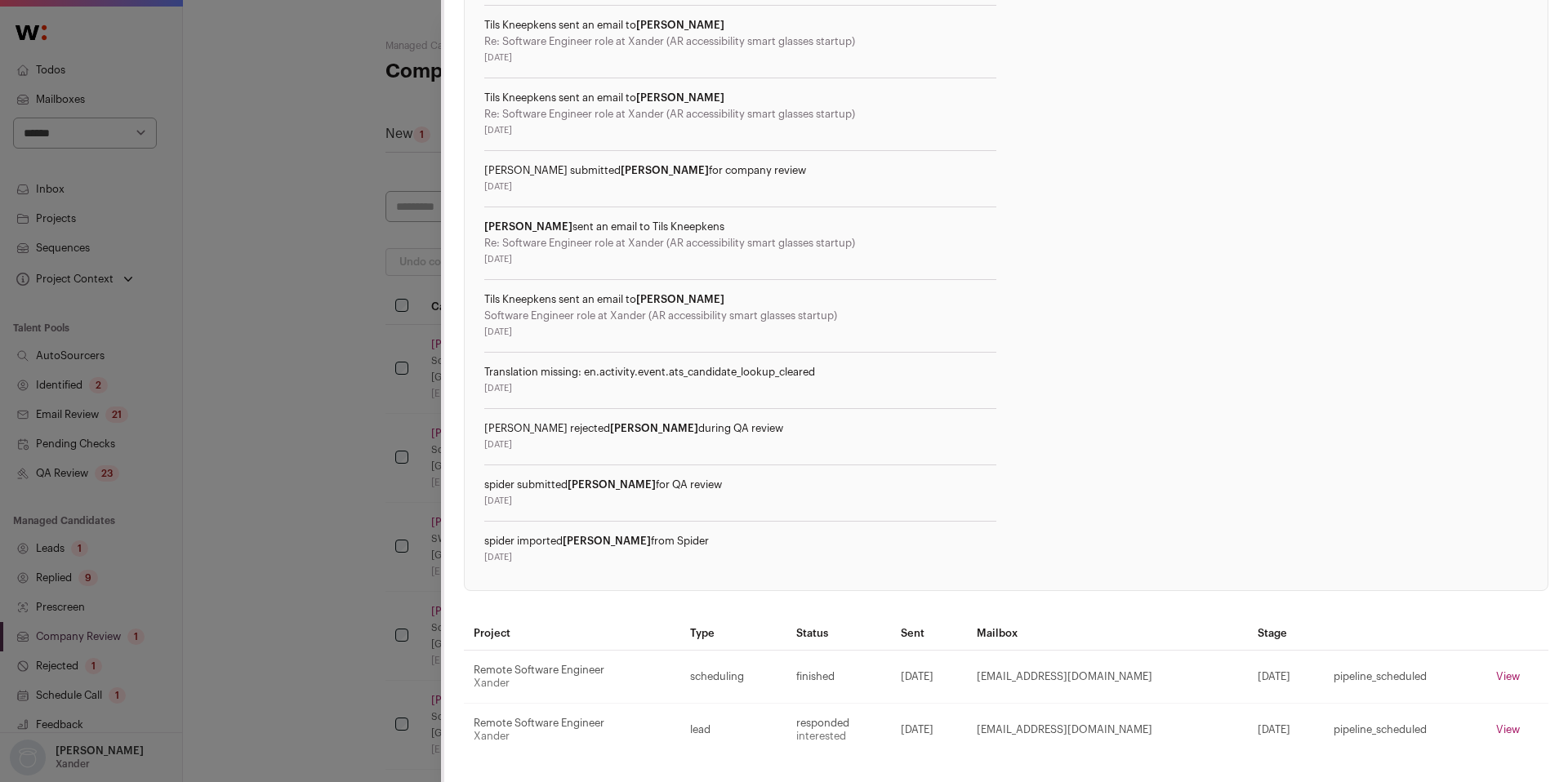
click at [453, 479] on div "Activities from this candidate Activities Alex Westner moved Ishita to inital c…" at bounding box center [1006, 117] width 1123 height 1331
click at [340, 505] on div "Ishita Ghosh Last update: 6 days ago View most recent conversation in Front San…" at bounding box center [784, 391] width 1568 height 782
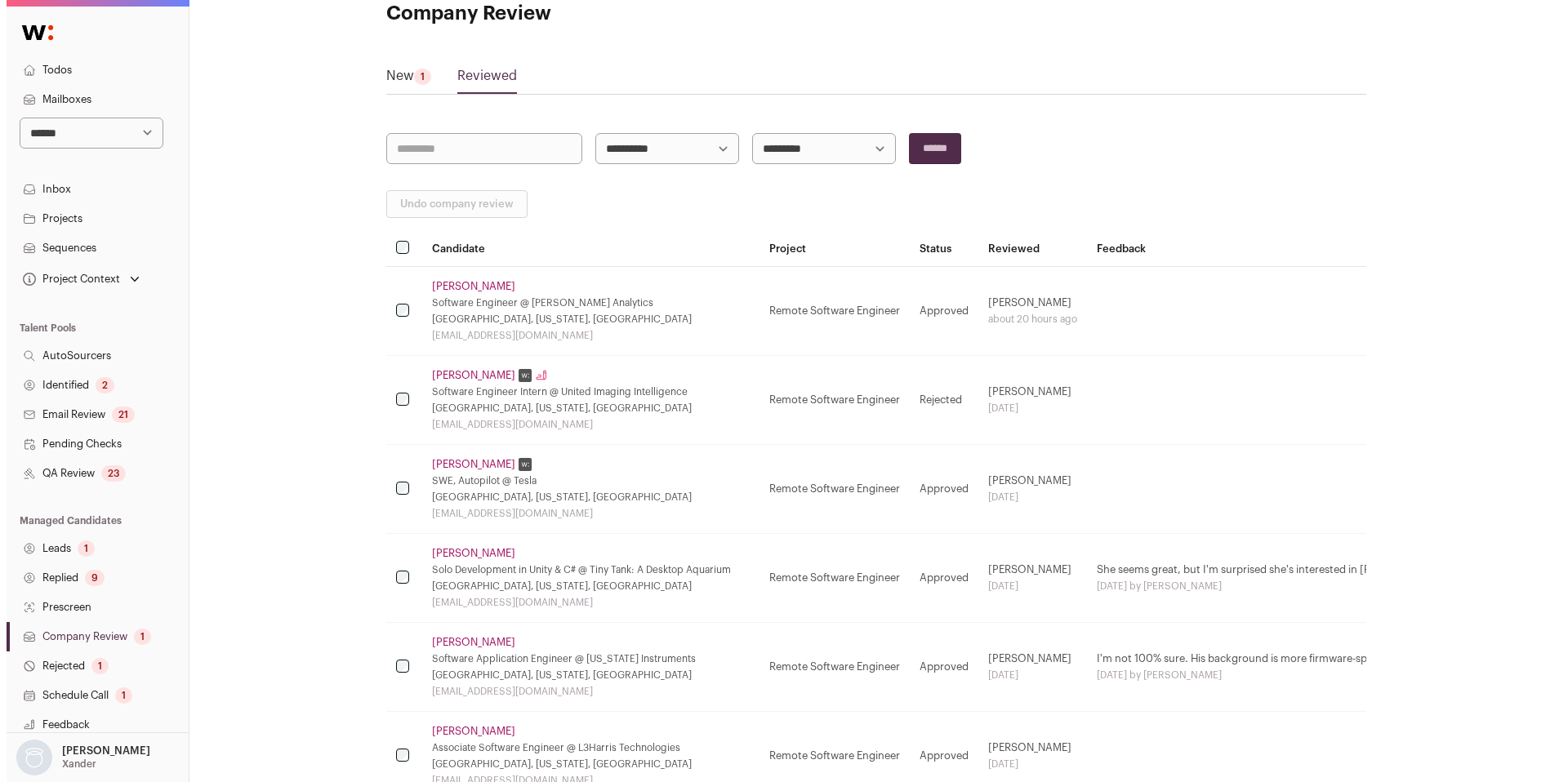
scroll to position [69, 0]
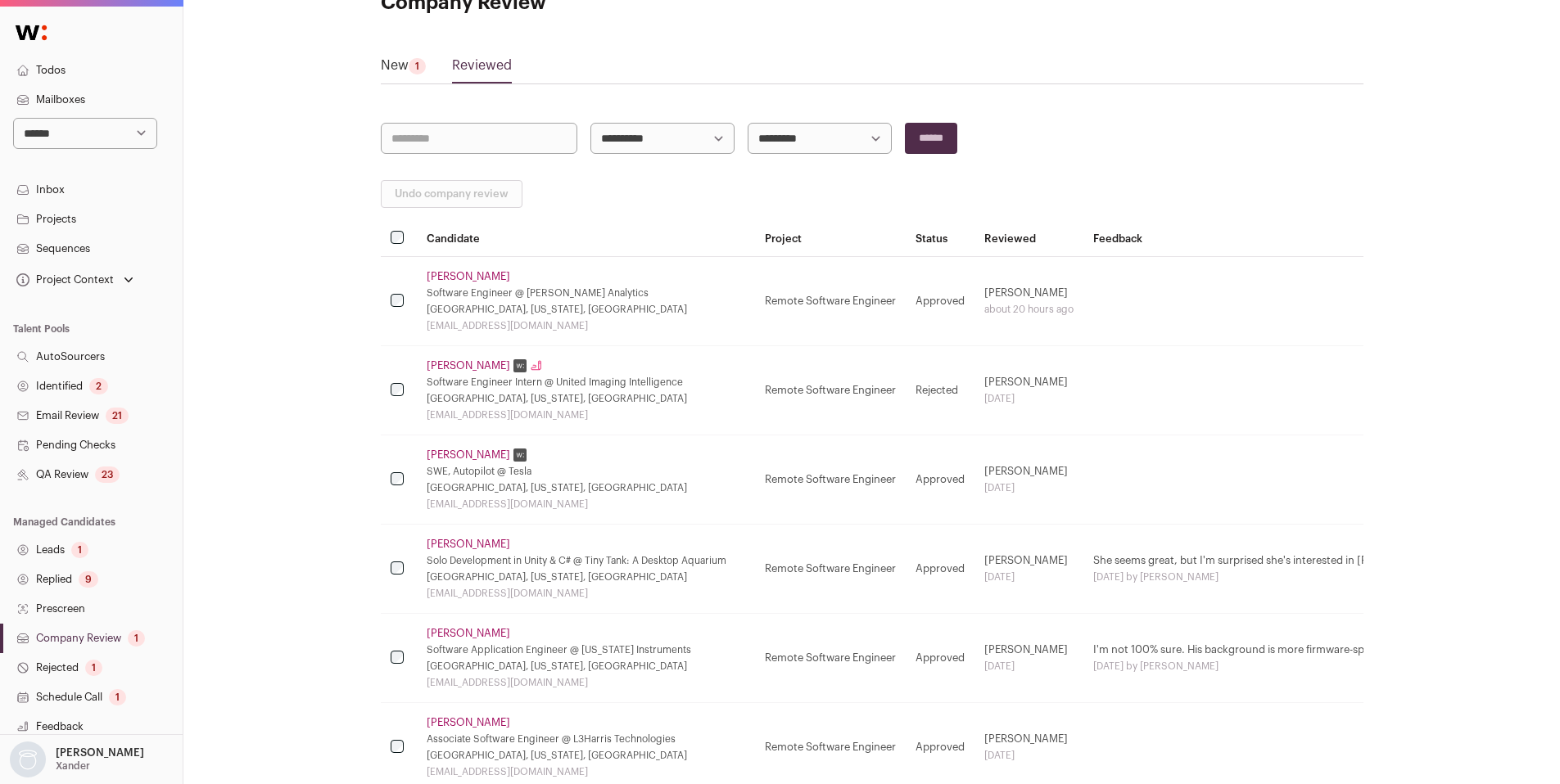
click at [448, 628] on link "Nima Behmanesh" at bounding box center [469, 633] width 84 height 13
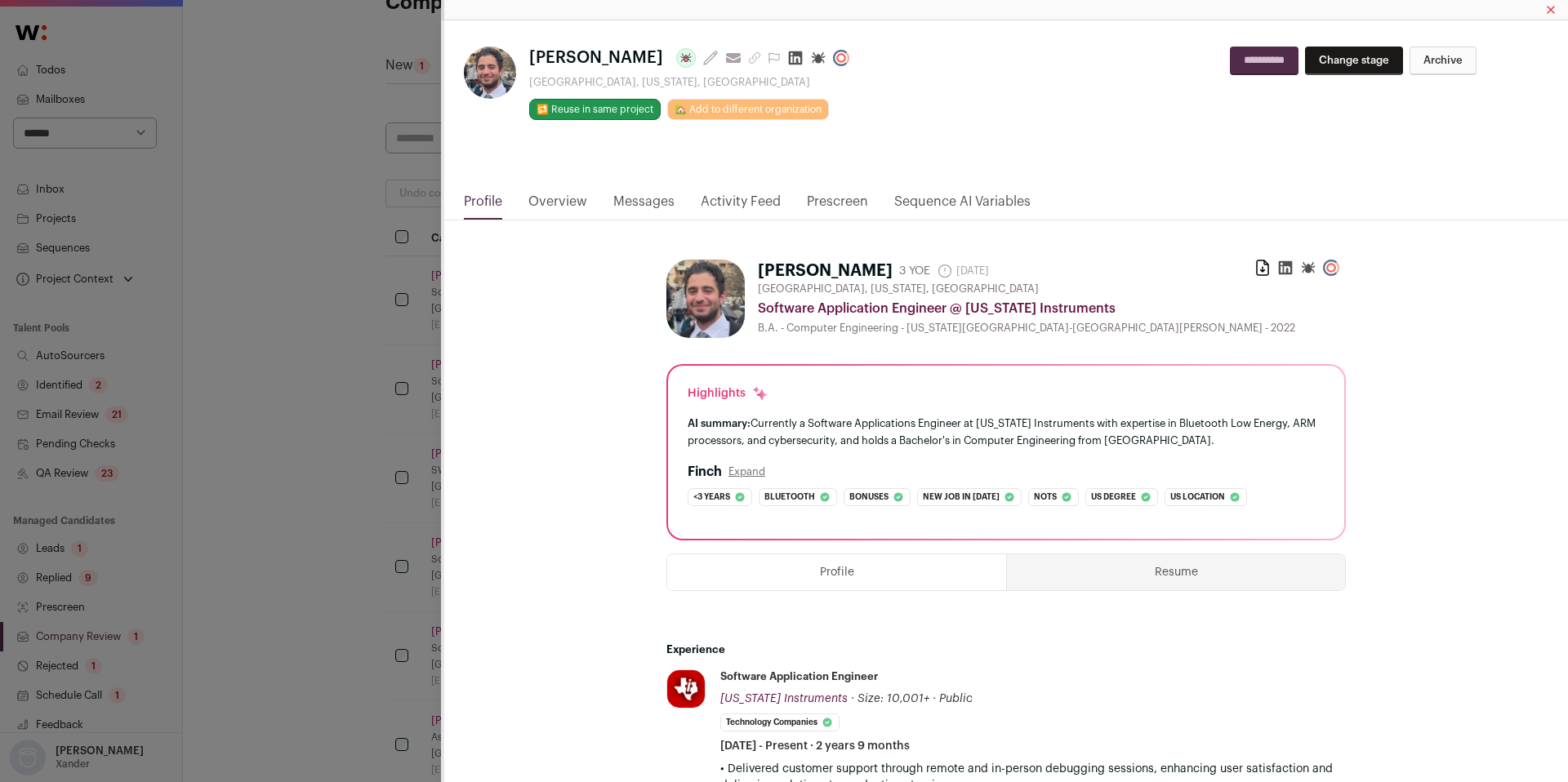
click at [726, 201] on link "Activity Feed" at bounding box center [740, 206] width 80 height 28
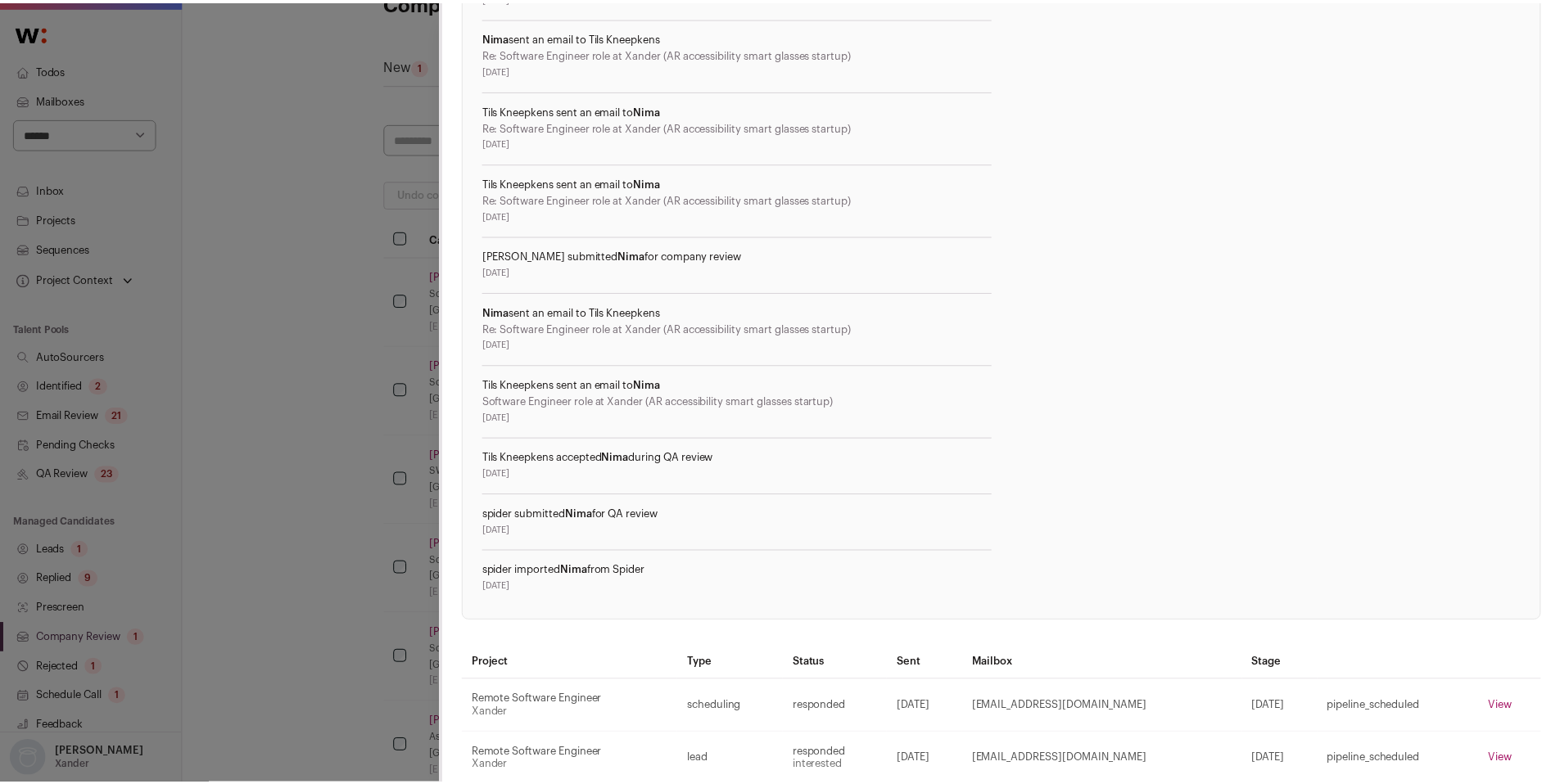
scroll to position [787, 0]
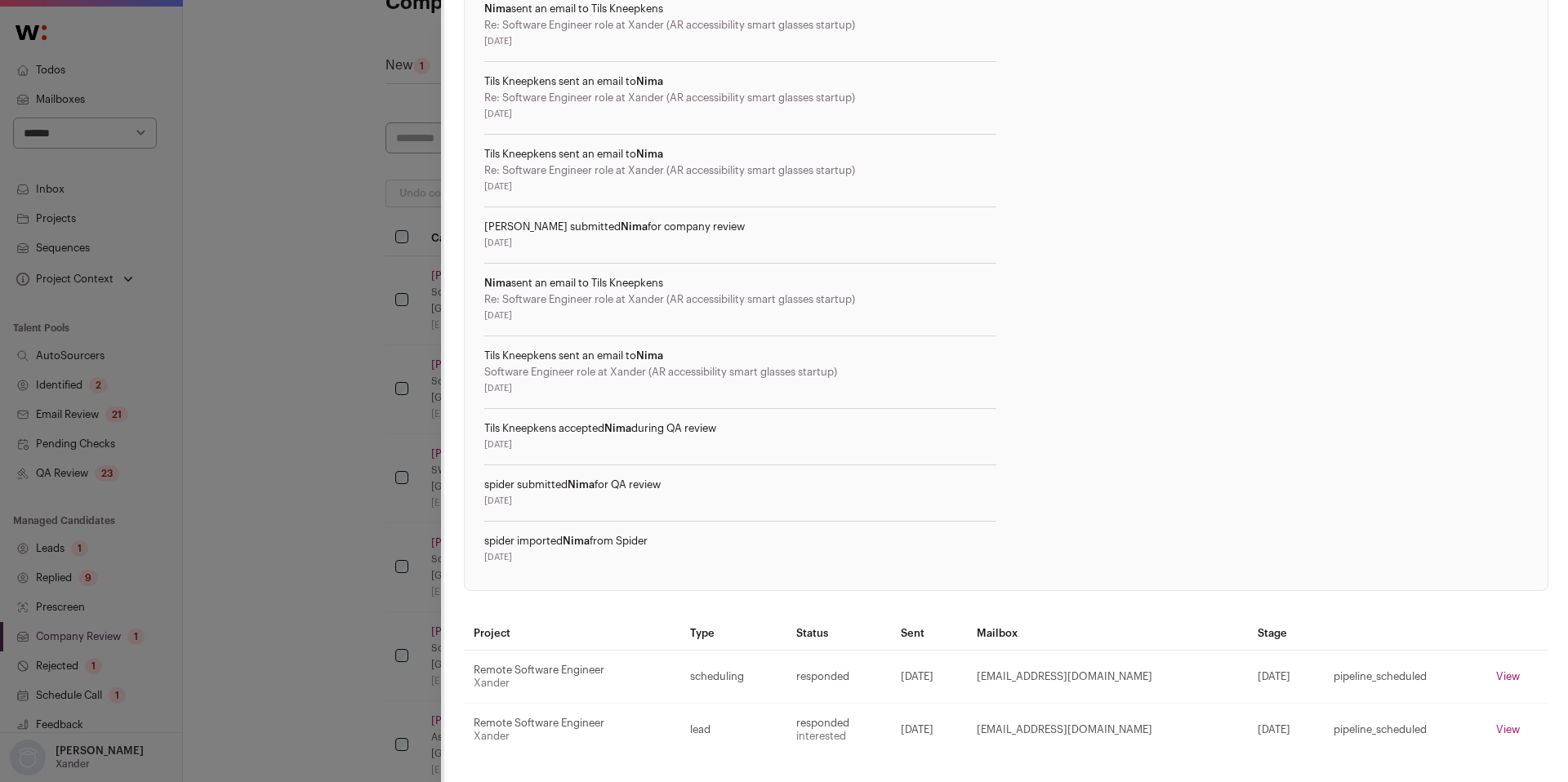
click at [356, 465] on div "Nima Behmanesh Last update: 8 days ago View most recent conversation in Front P…" at bounding box center [784, 391] width 1568 height 782
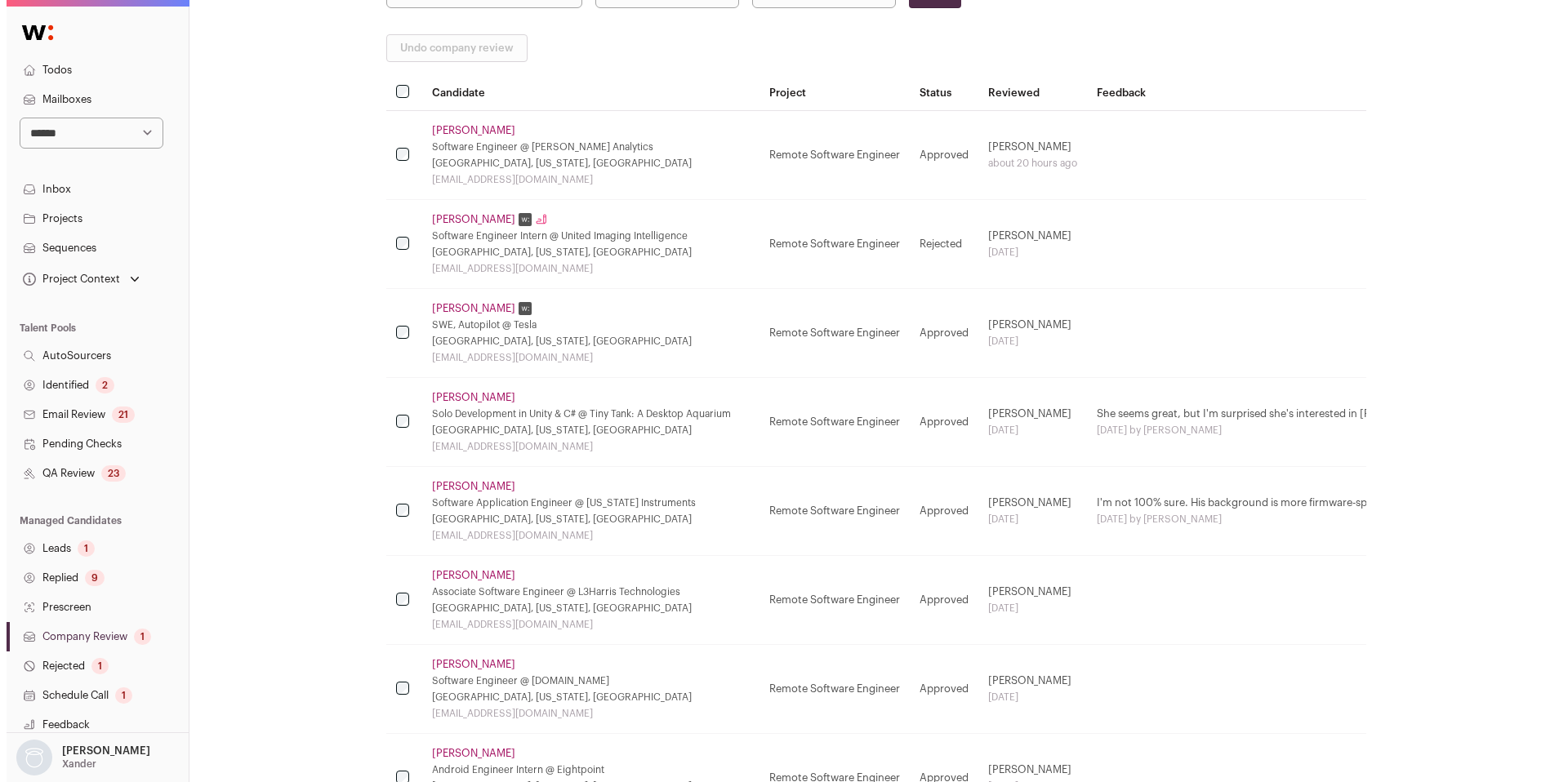
scroll to position [221, 0]
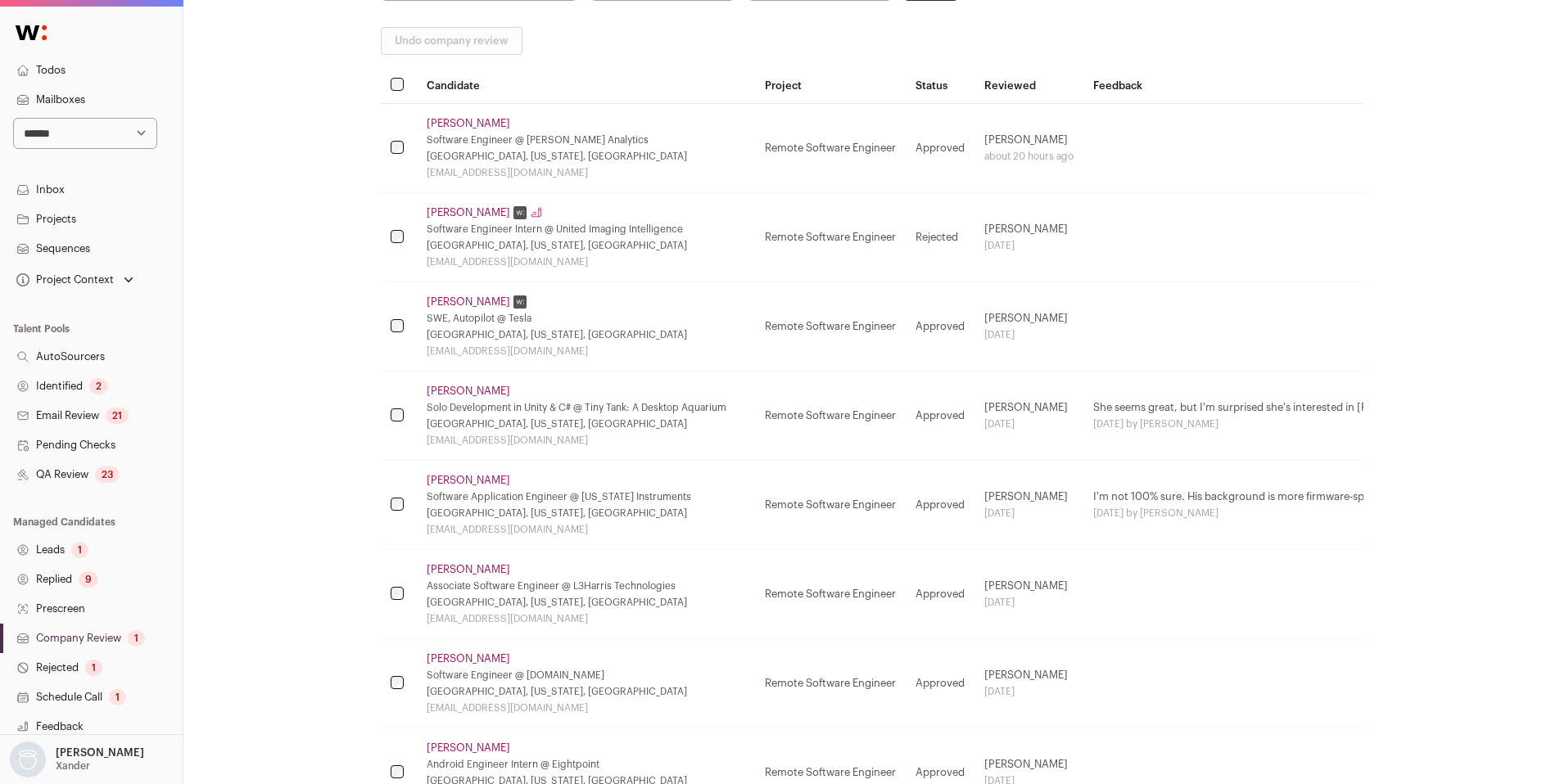
click at [495, 478] on link "Nima Behmanesh" at bounding box center [469, 480] width 84 height 13
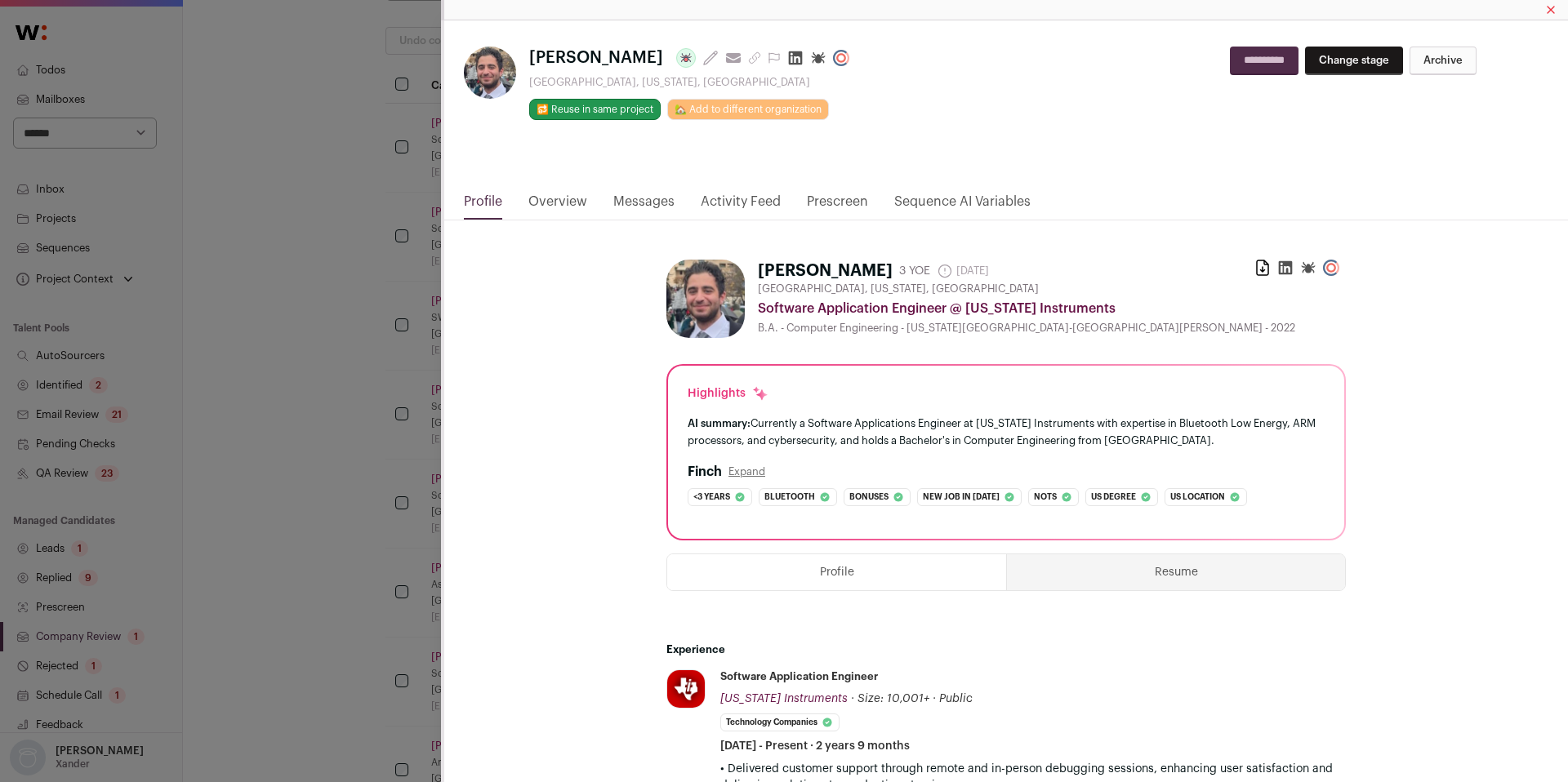
click at [749, 207] on link "Activity Feed" at bounding box center [740, 206] width 80 height 28
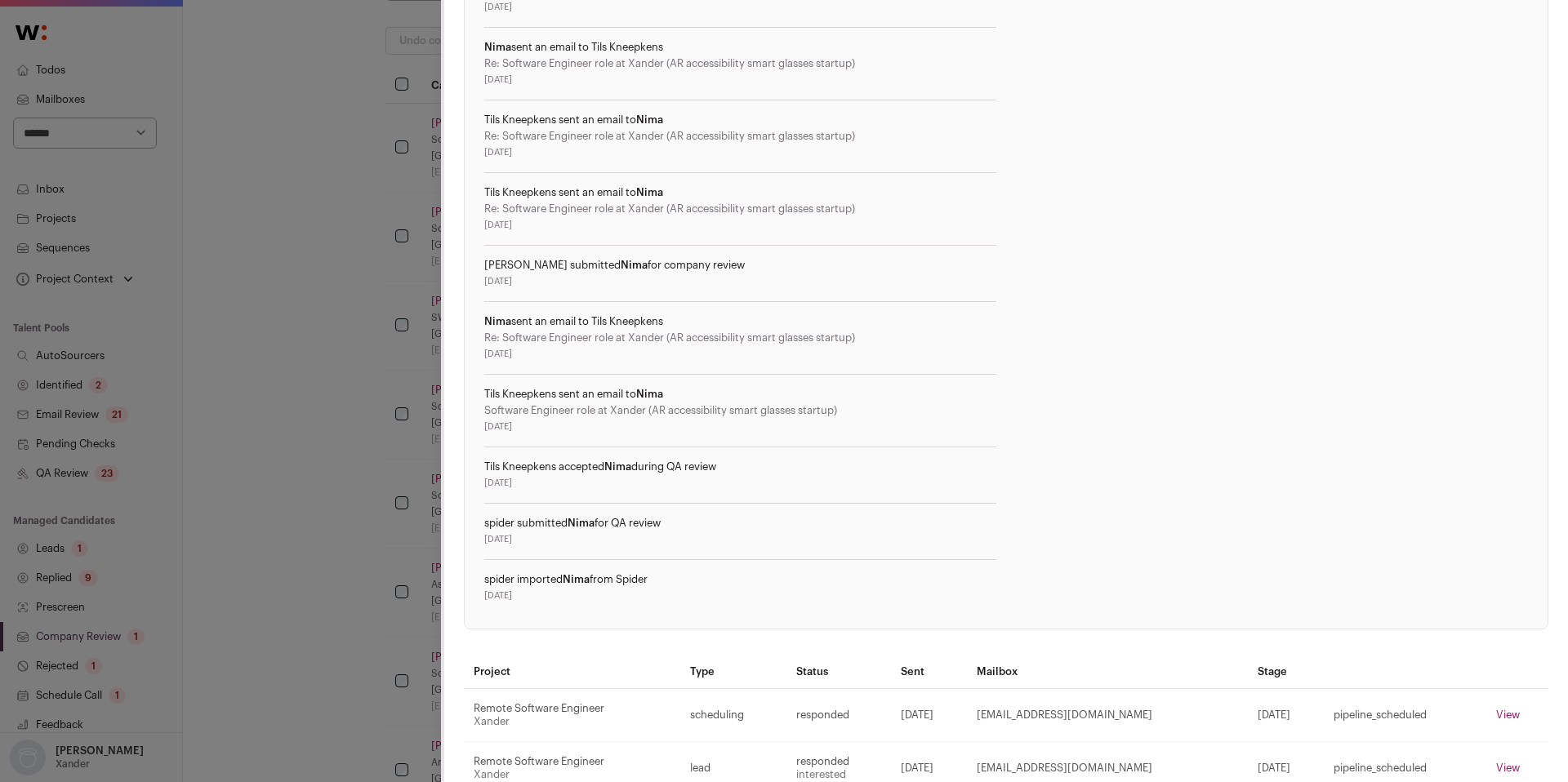
scroll to position [771, 0]
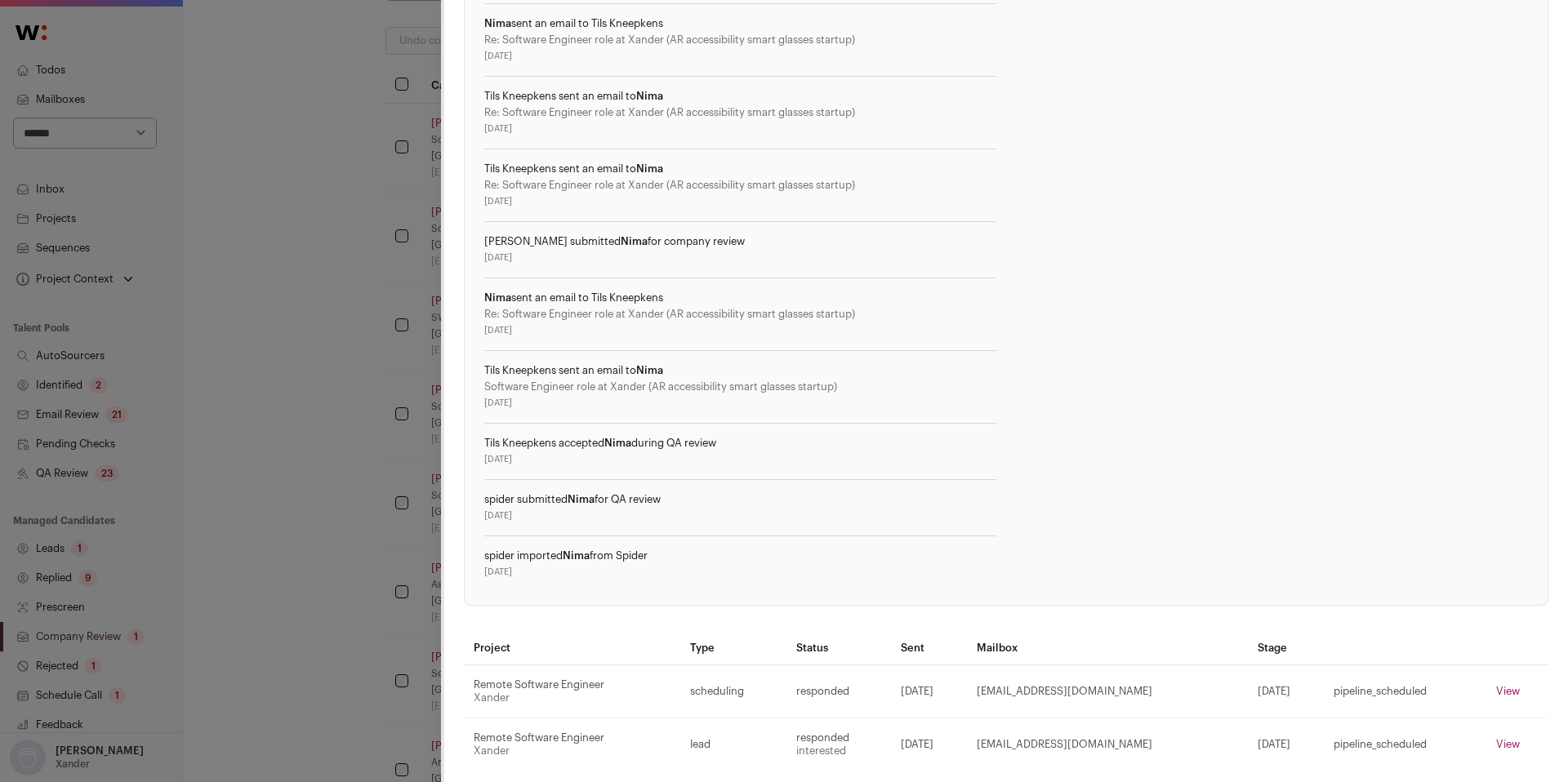
click at [397, 515] on div "Nima Behmanesh Last update: 8 days ago View most recent conversation in Front P…" at bounding box center [784, 391] width 1568 height 782
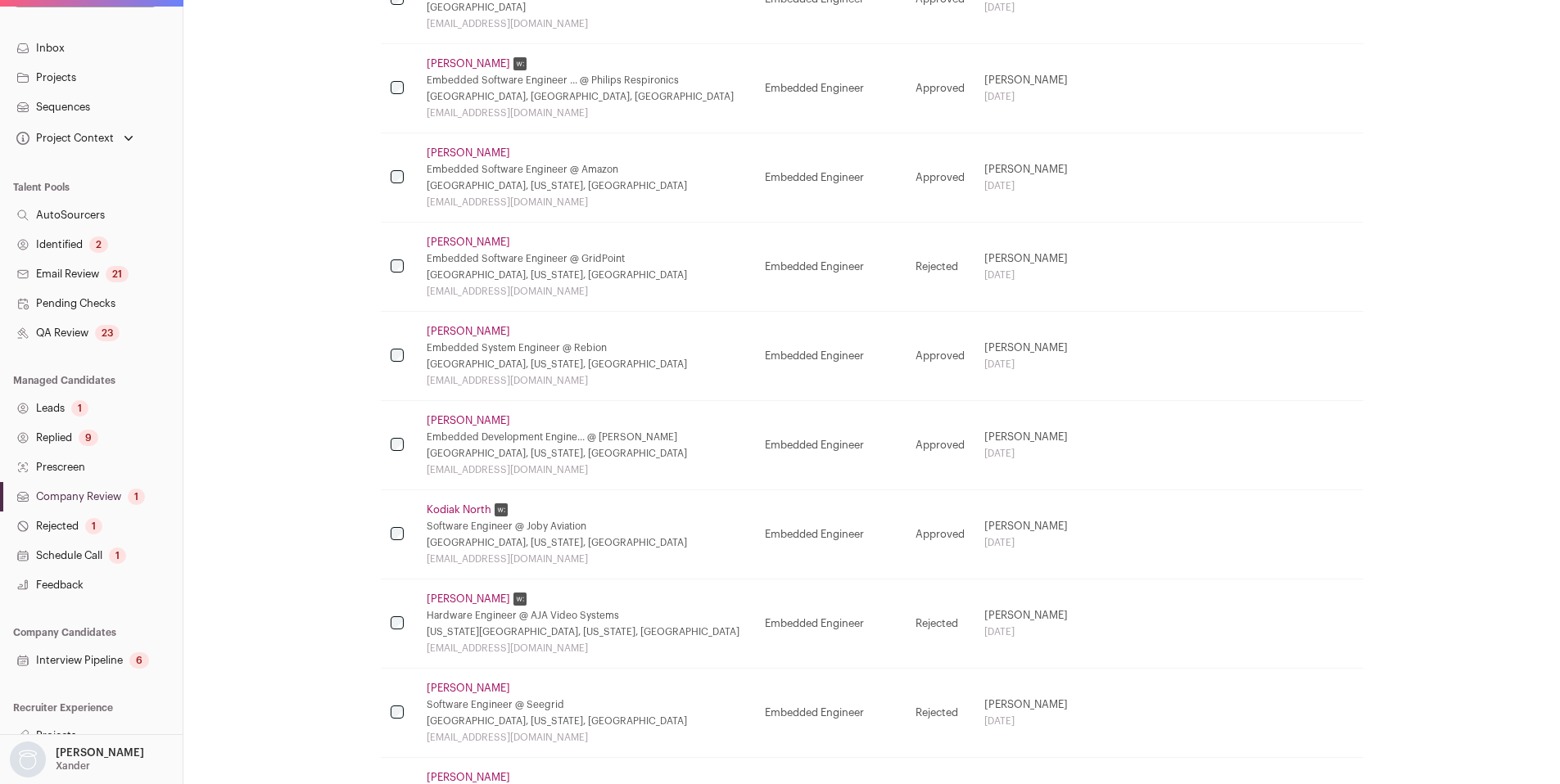
scroll to position [158, 0]
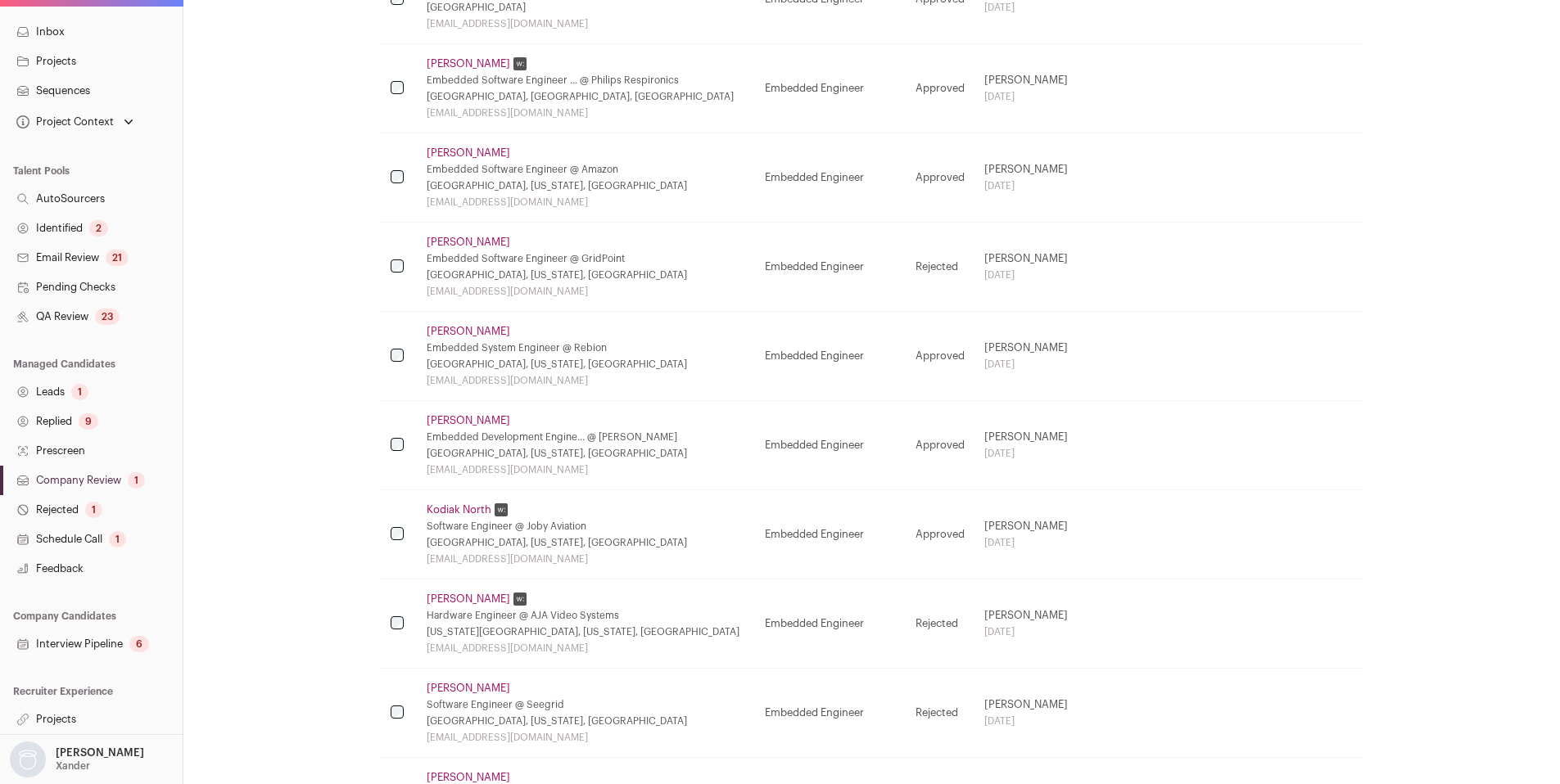
click at [81, 644] on link "Interview Pipeline 6" at bounding box center [91, 644] width 182 height 30
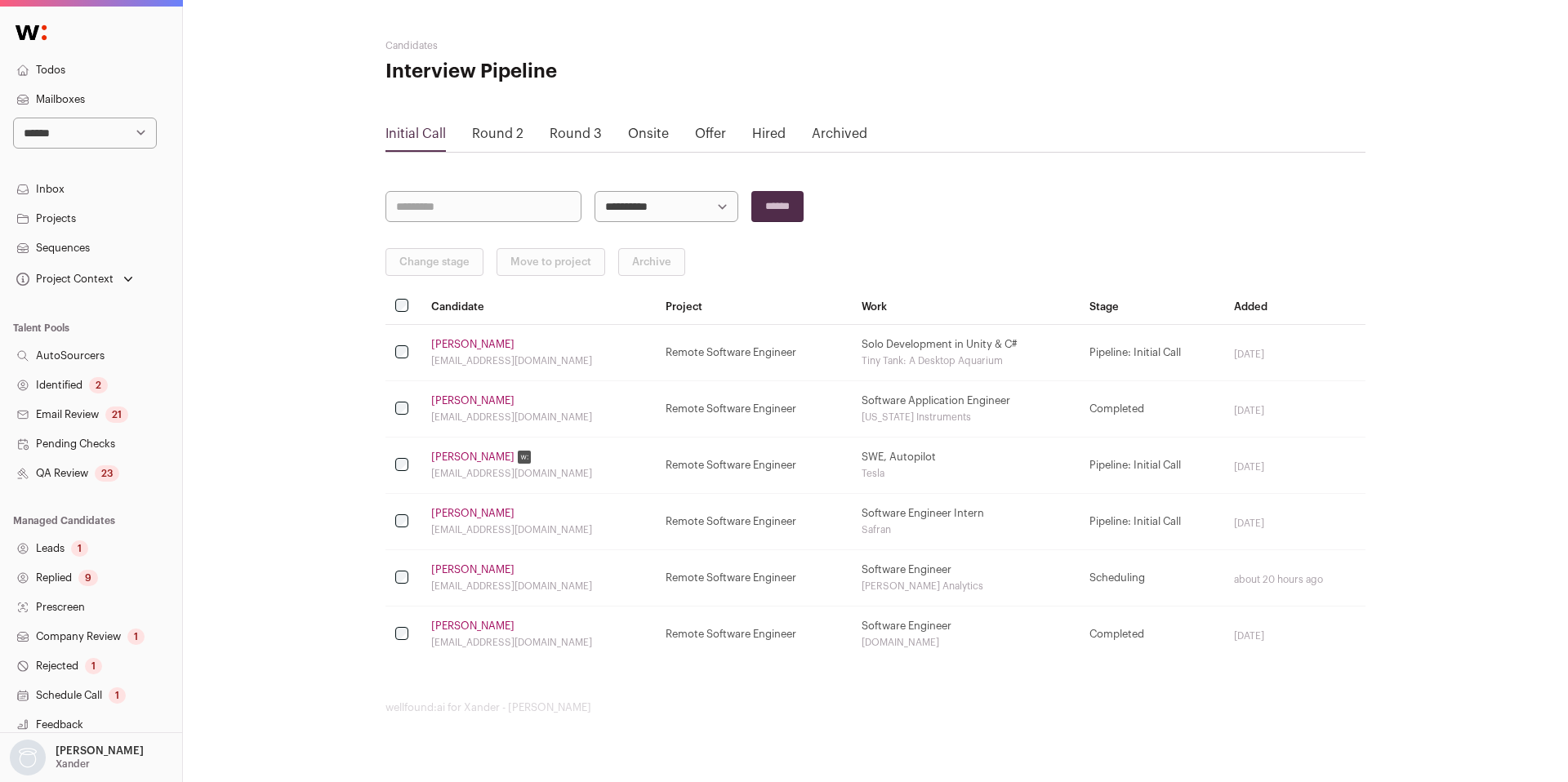
click at [453, 344] on link "Sabrina Shelton" at bounding box center [473, 344] width 84 height 13
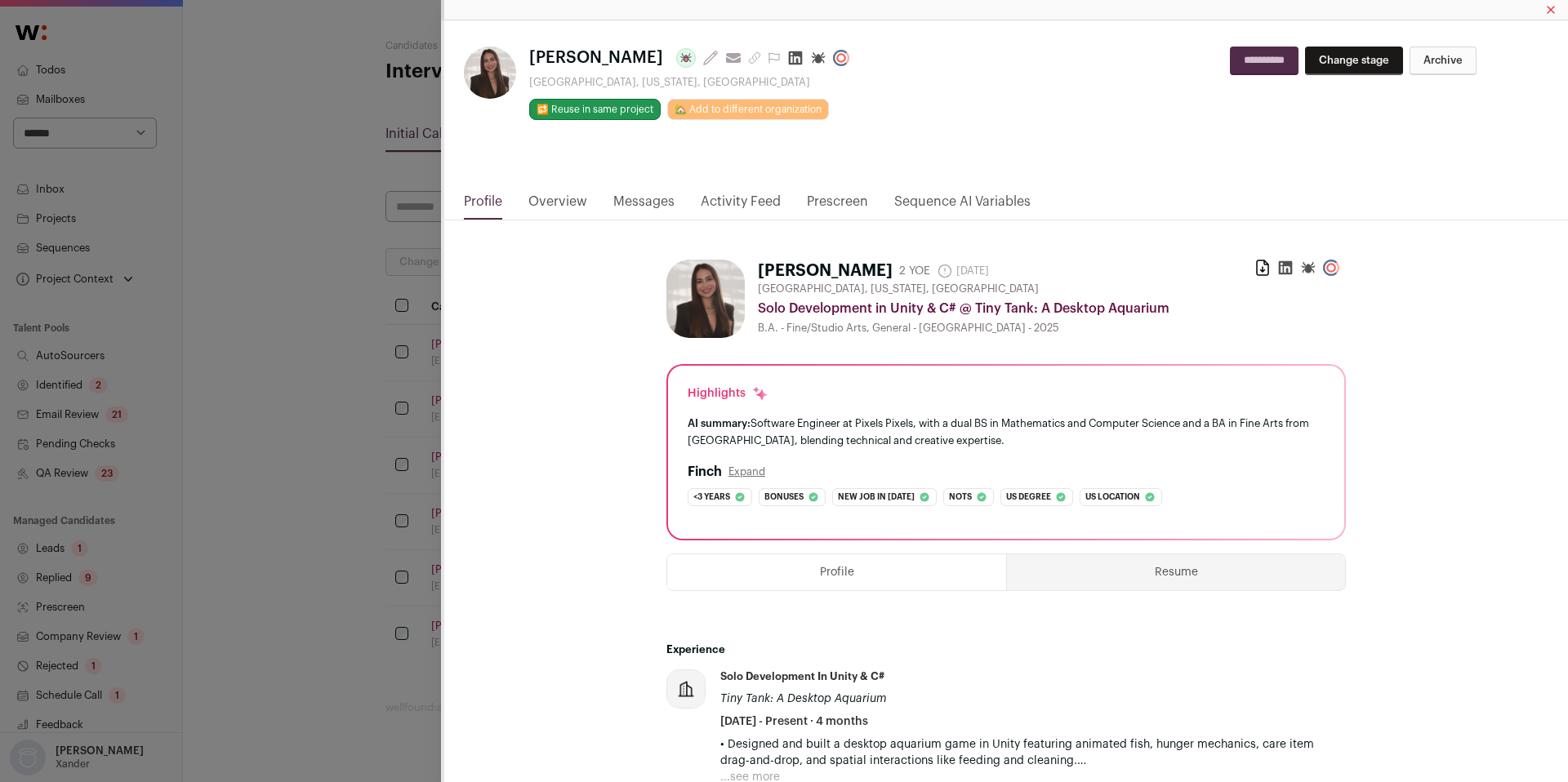
click at [738, 200] on link "Activity Feed" at bounding box center [740, 206] width 80 height 28
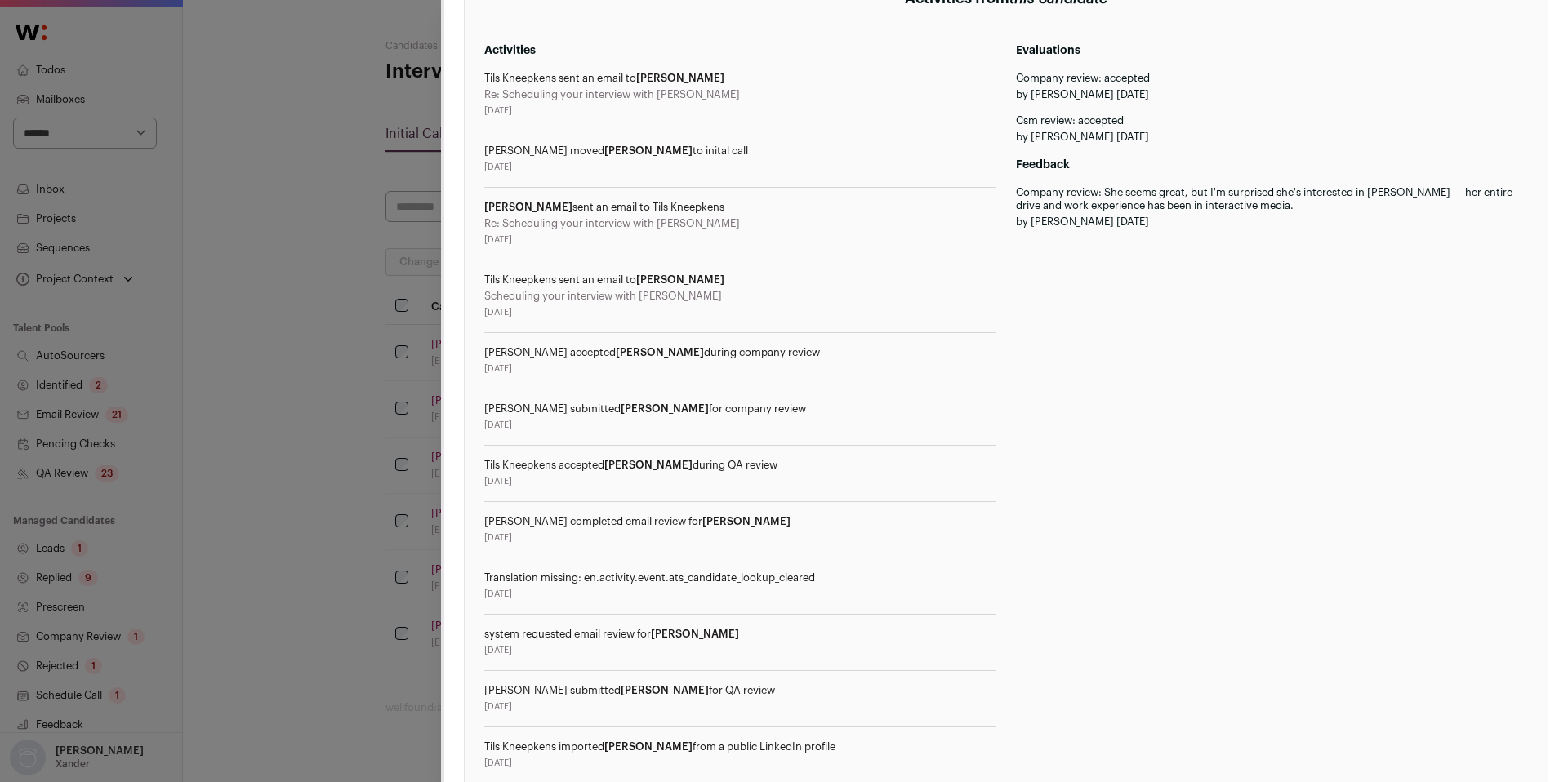
scroll to position [465, 0]
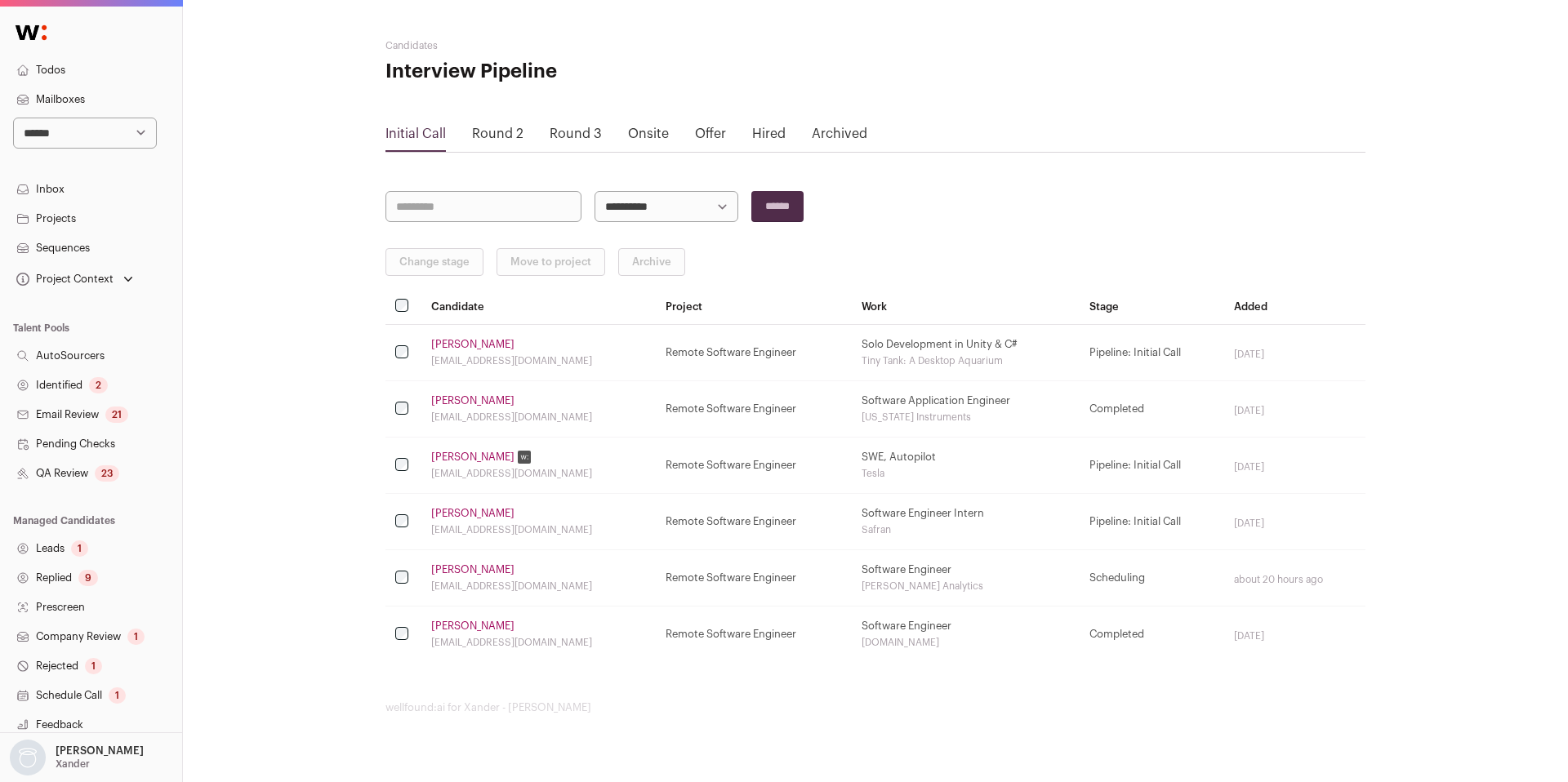
click at [478, 402] on link "Nima Behmanesh" at bounding box center [473, 400] width 84 height 13
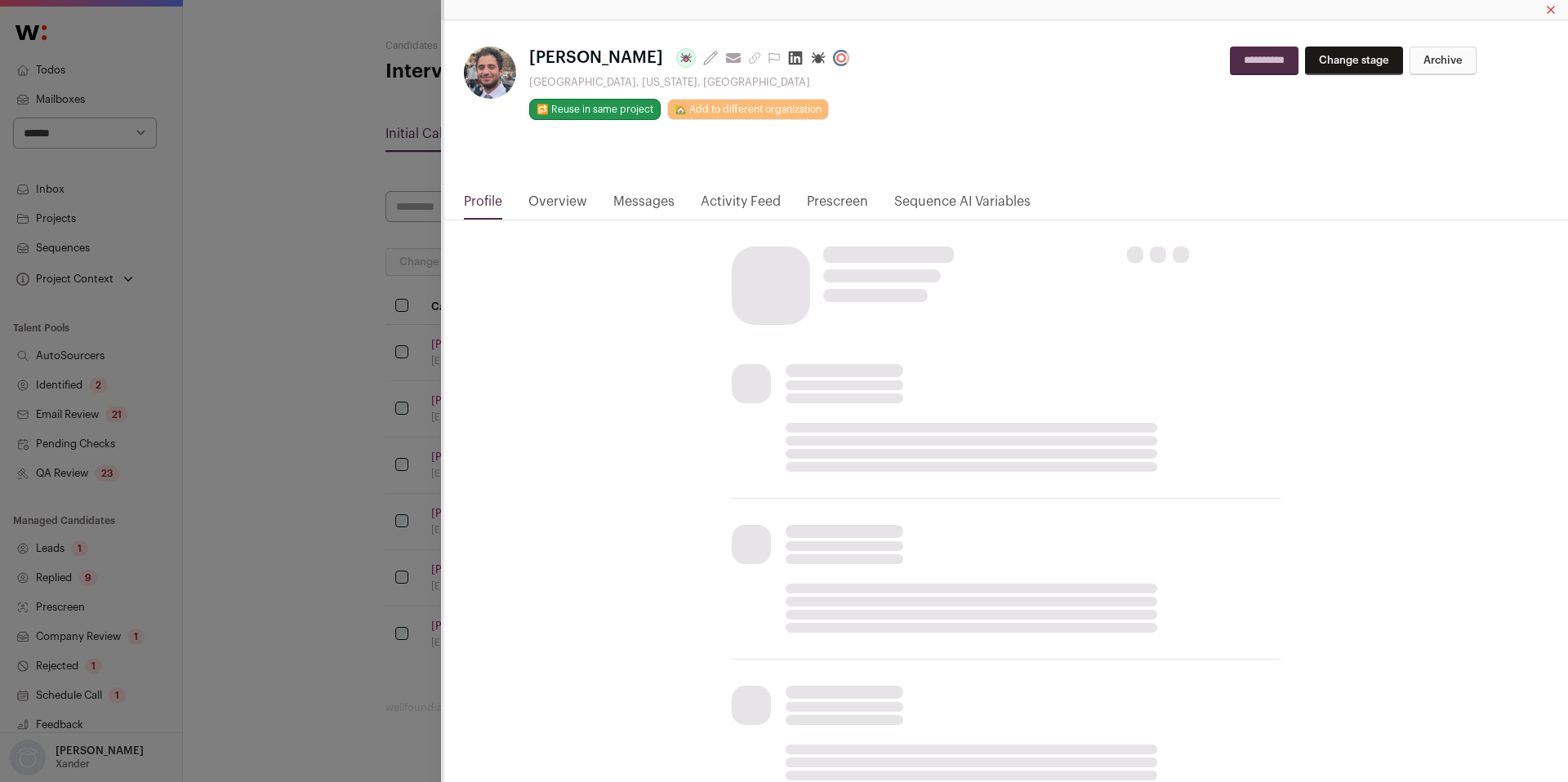
click at [734, 204] on link "Activity Feed" at bounding box center [740, 206] width 80 height 28
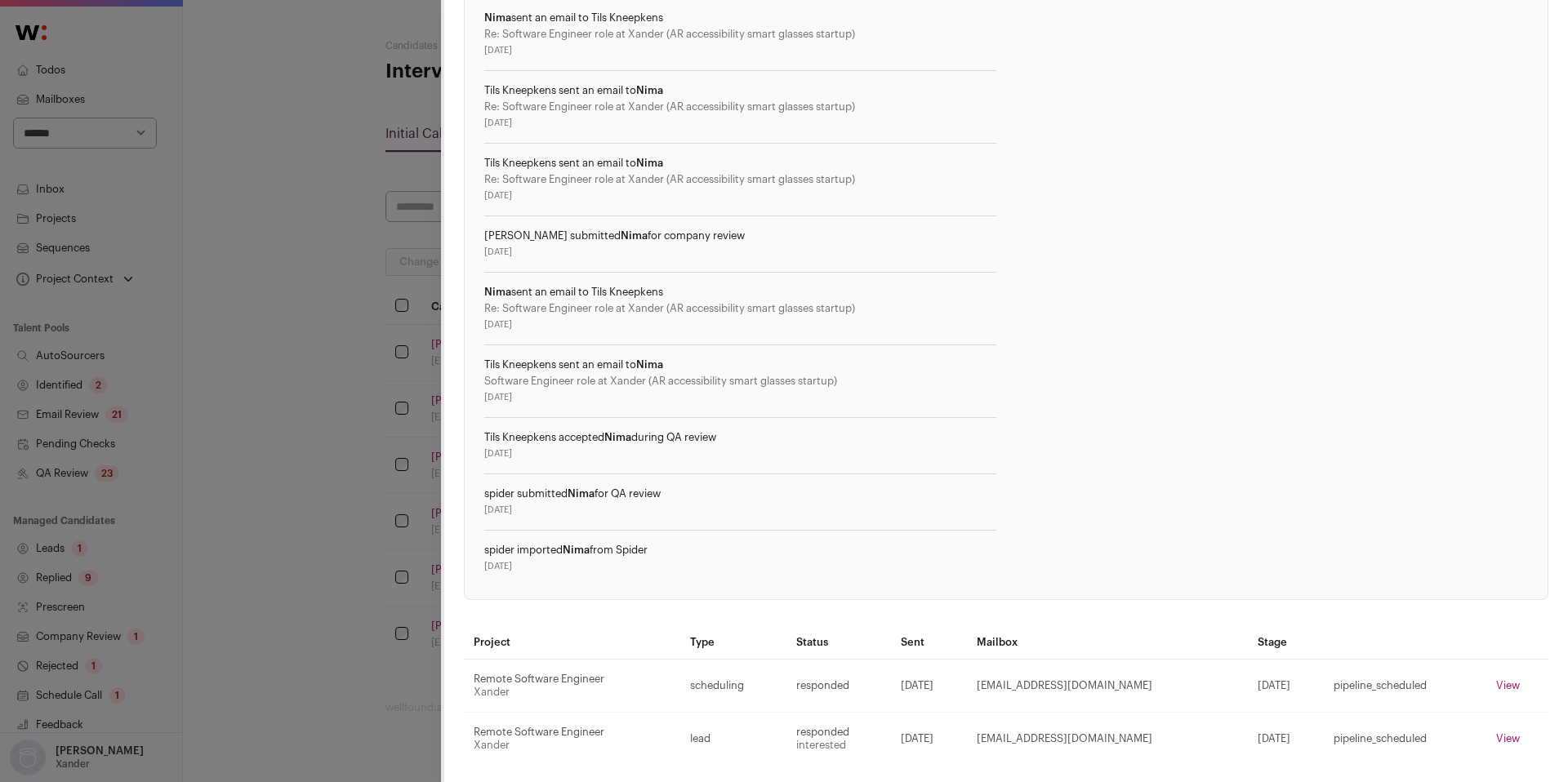
scroll to position [785, 0]
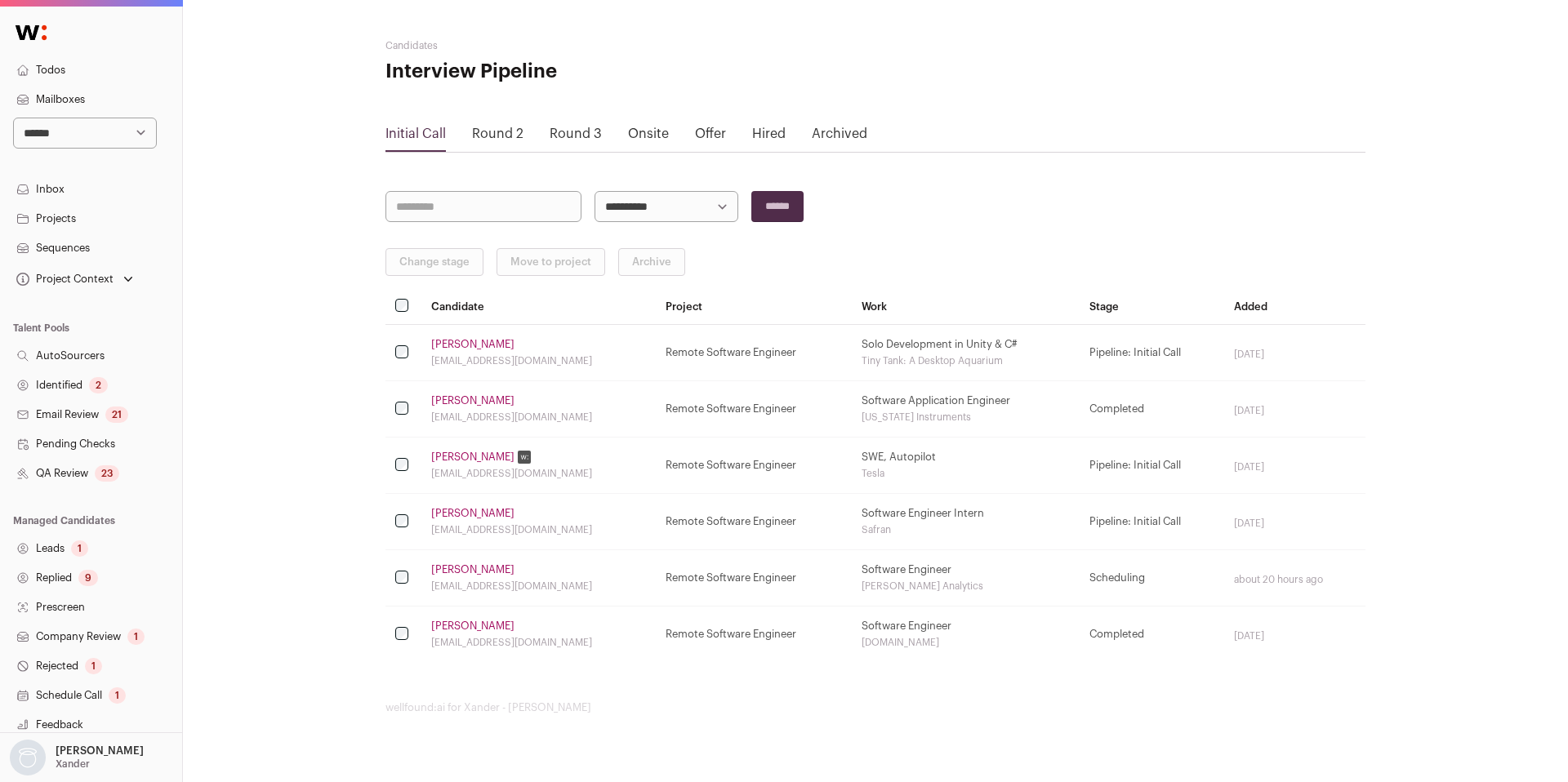
click at [476, 459] on link "Ishita Ghosh" at bounding box center [473, 457] width 84 height 13
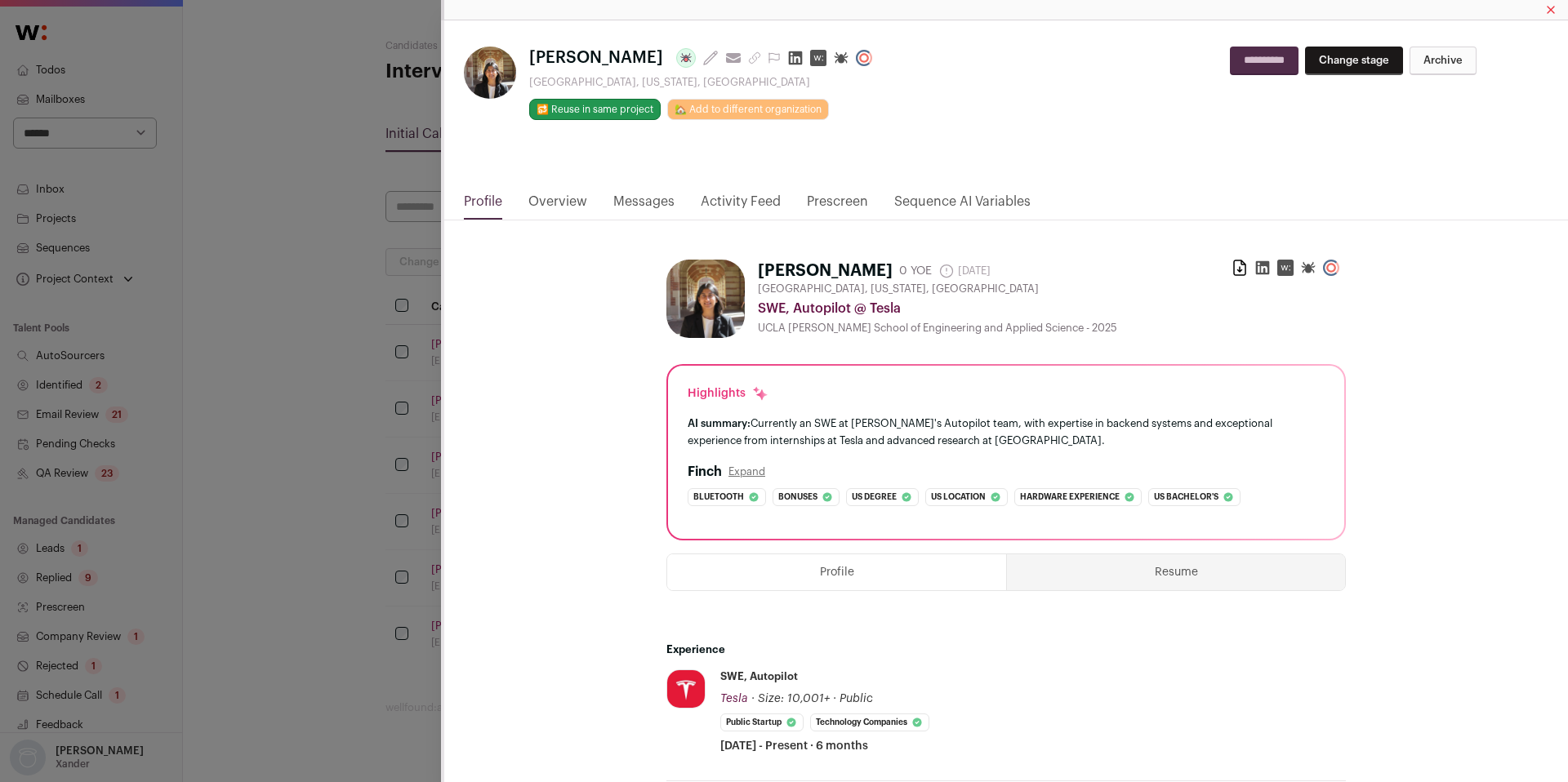
click at [740, 205] on link "Activity Feed" at bounding box center [740, 206] width 80 height 28
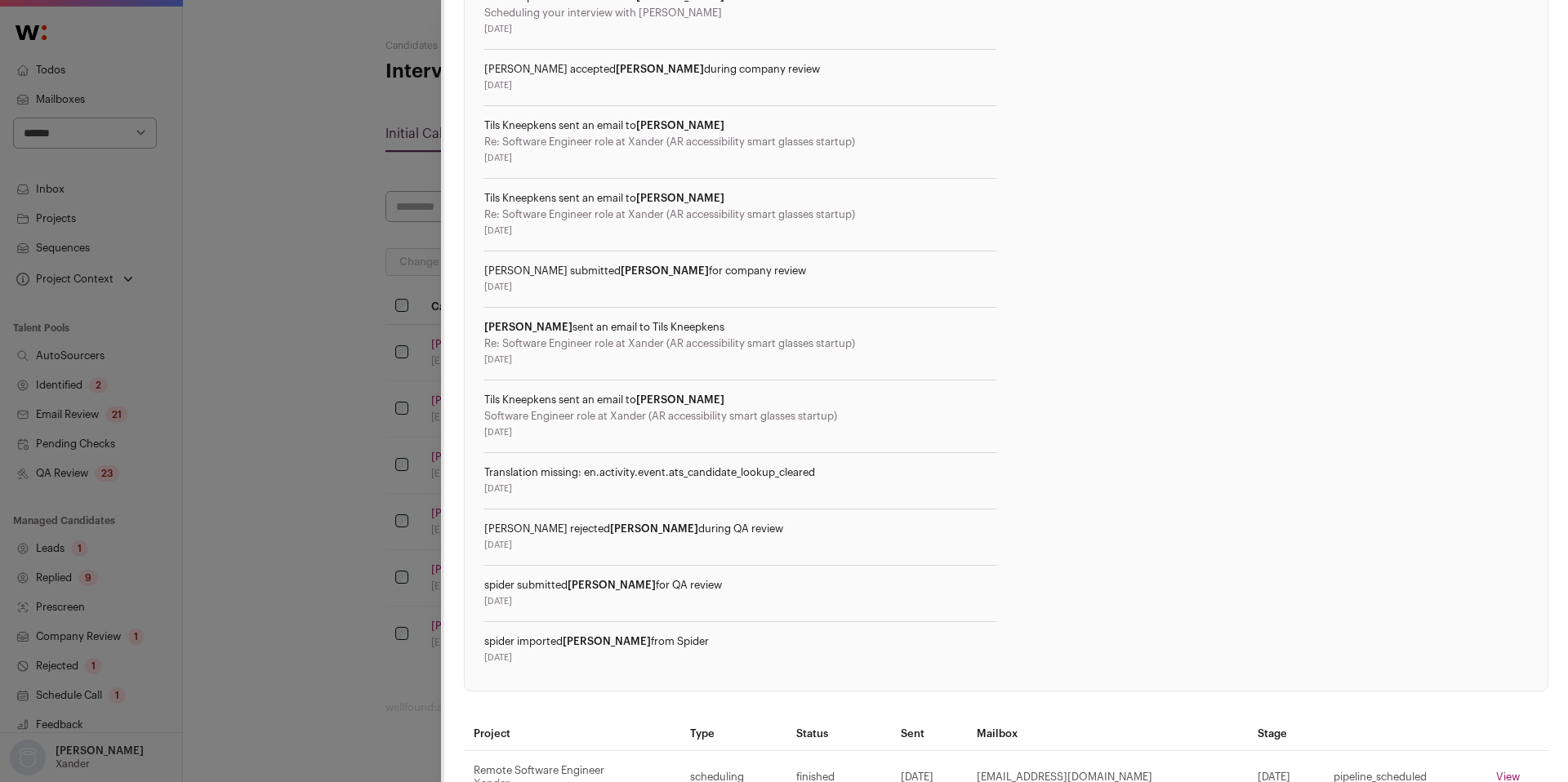
scroll to position [769, 0]
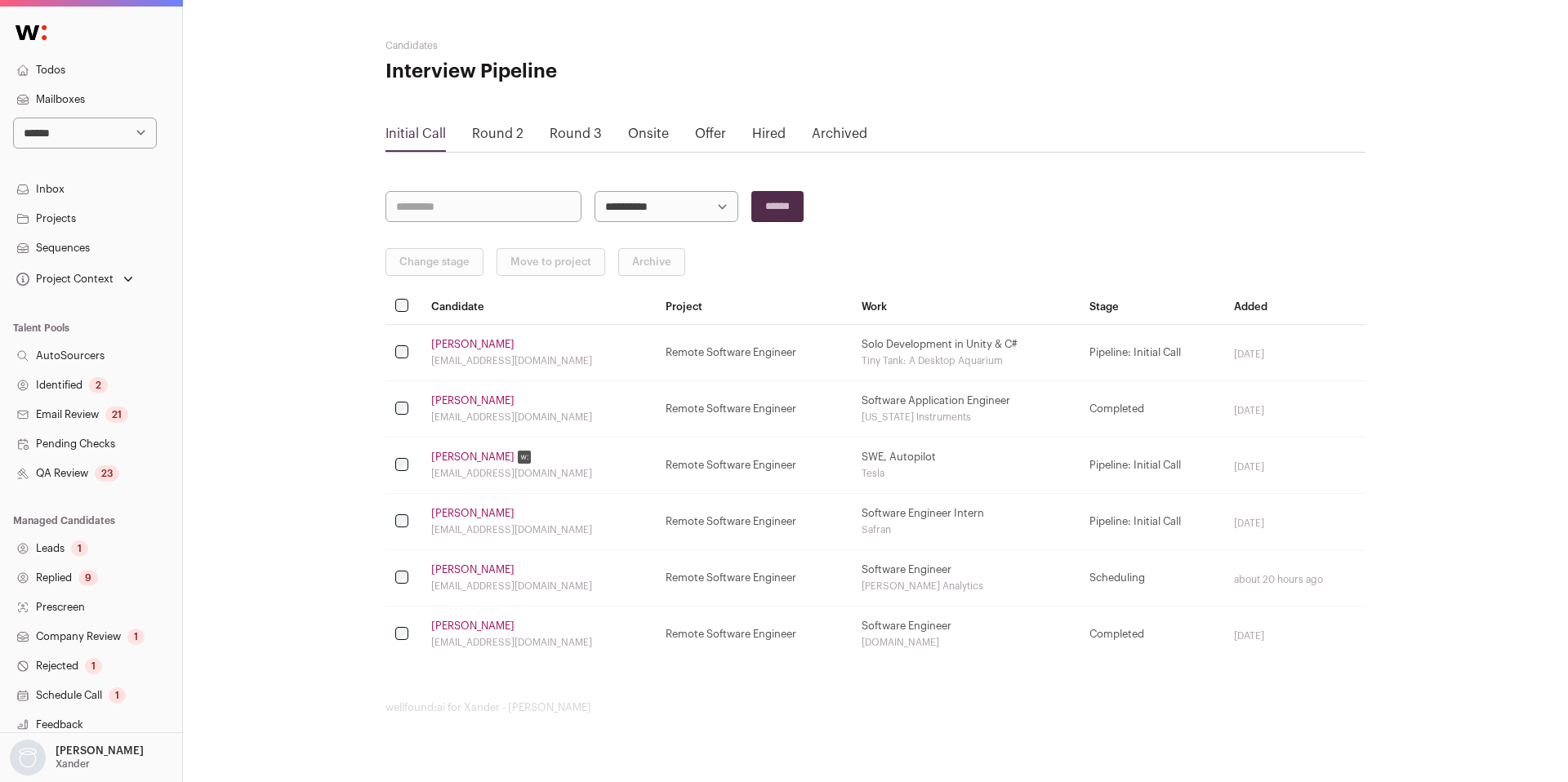
click at [466, 515] on link "Kevin Lopez" at bounding box center [473, 513] width 84 height 13
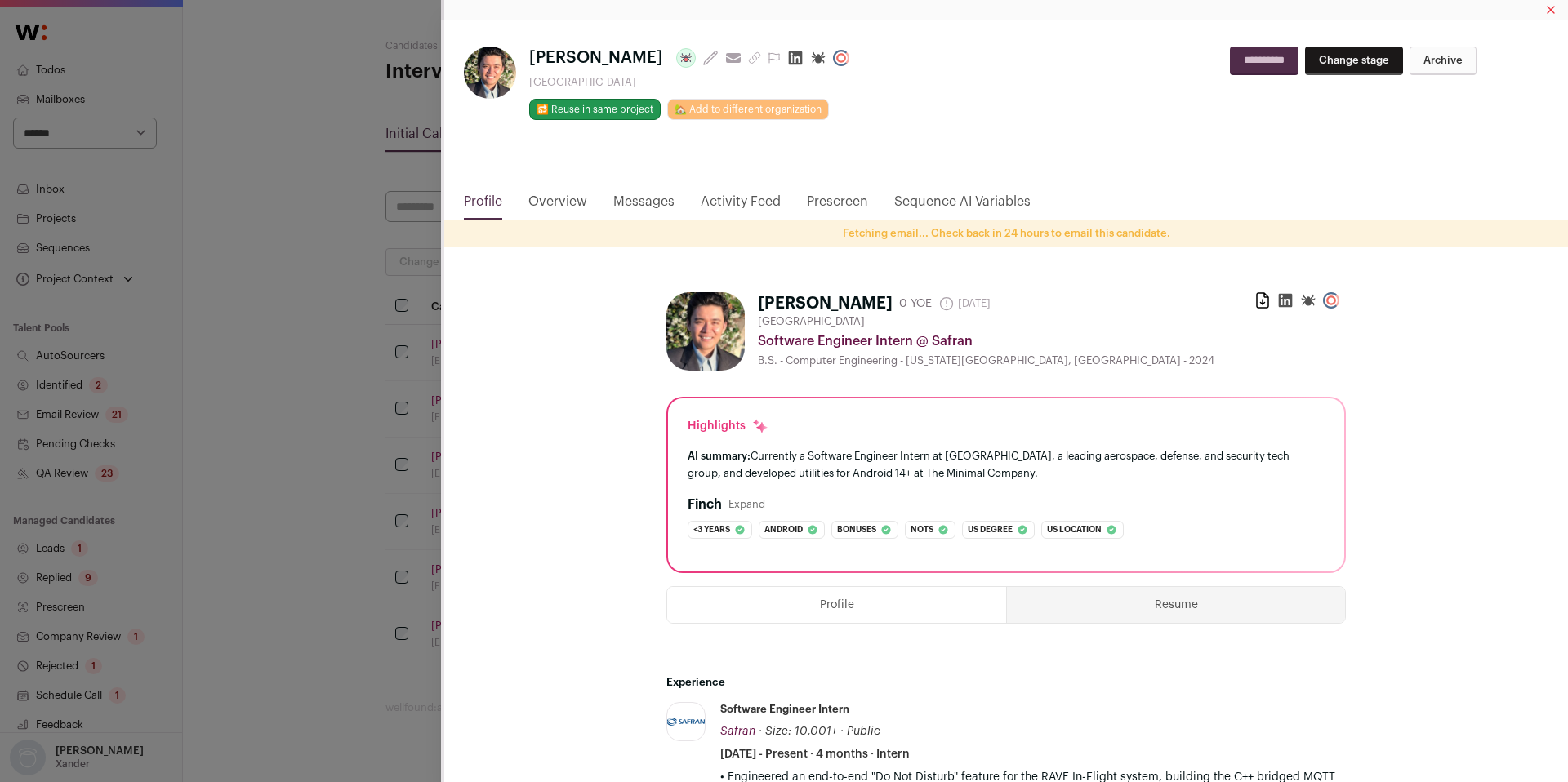
click at [743, 199] on link "Activity Feed" at bounding box center [740, 206] width 80 height 28
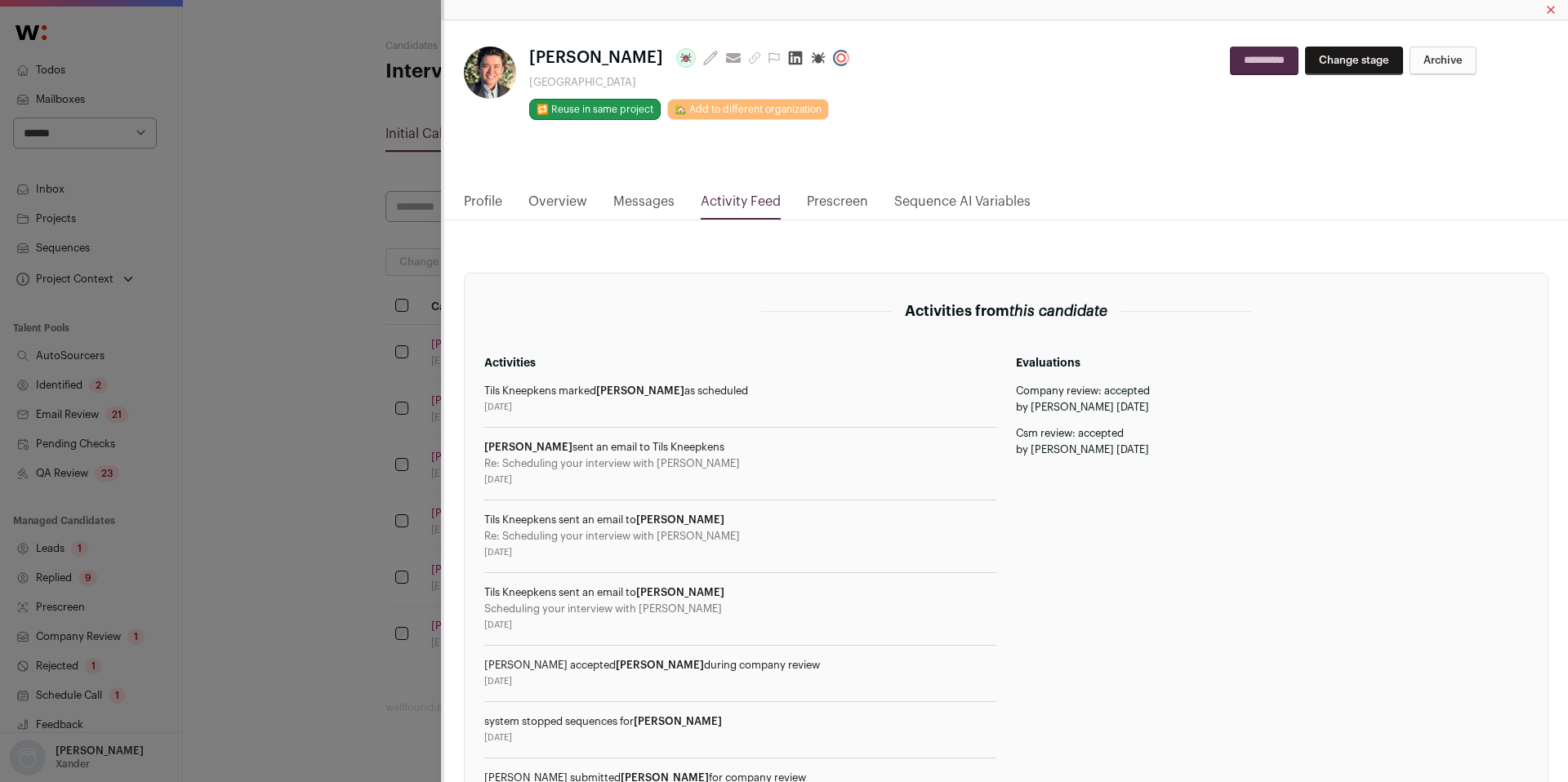
scroll to position [405, 0]
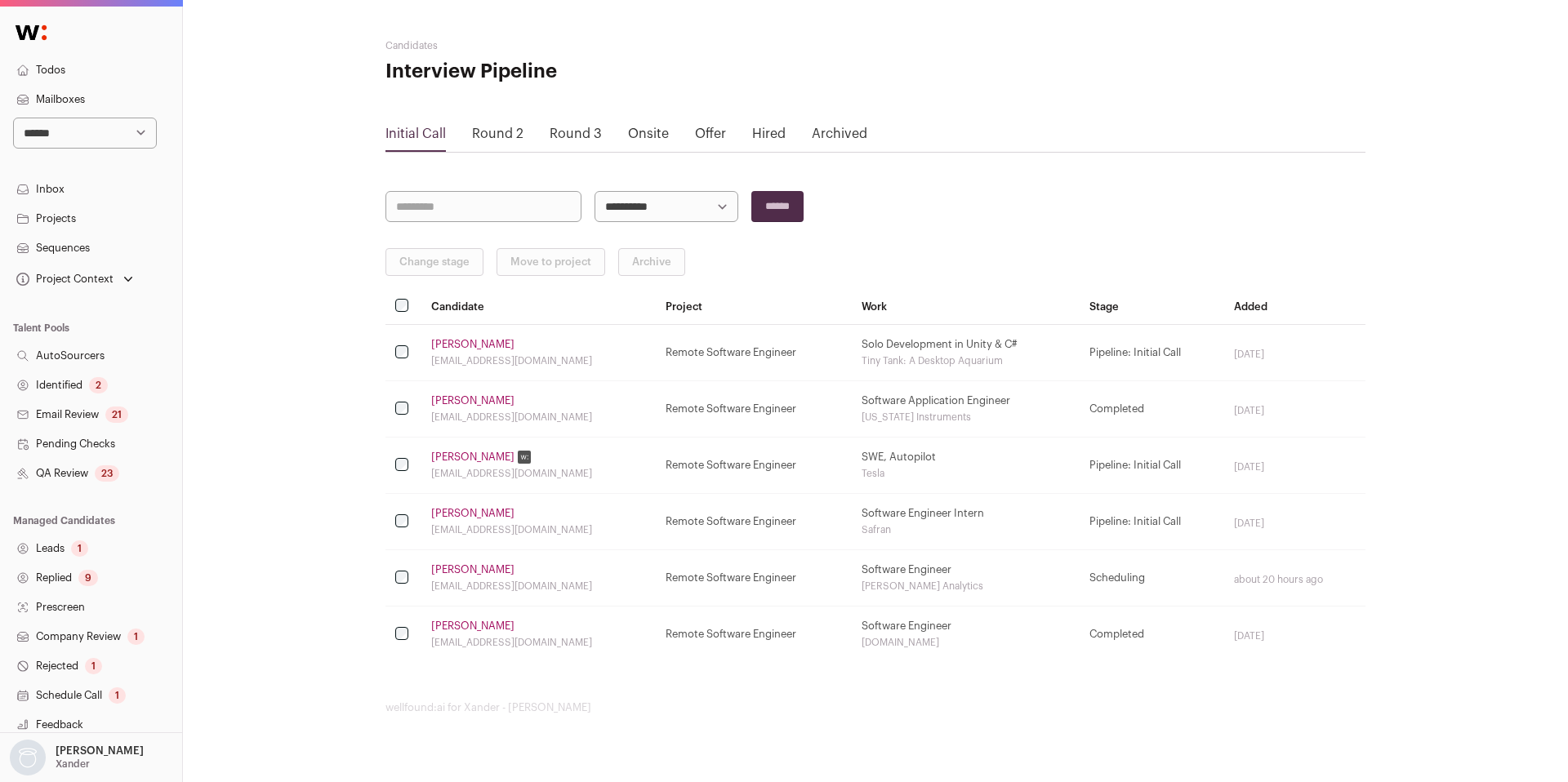
click at [486, 564] on link "Hruday Vairagade" at bounding box center [473, 570] width 84 height 13
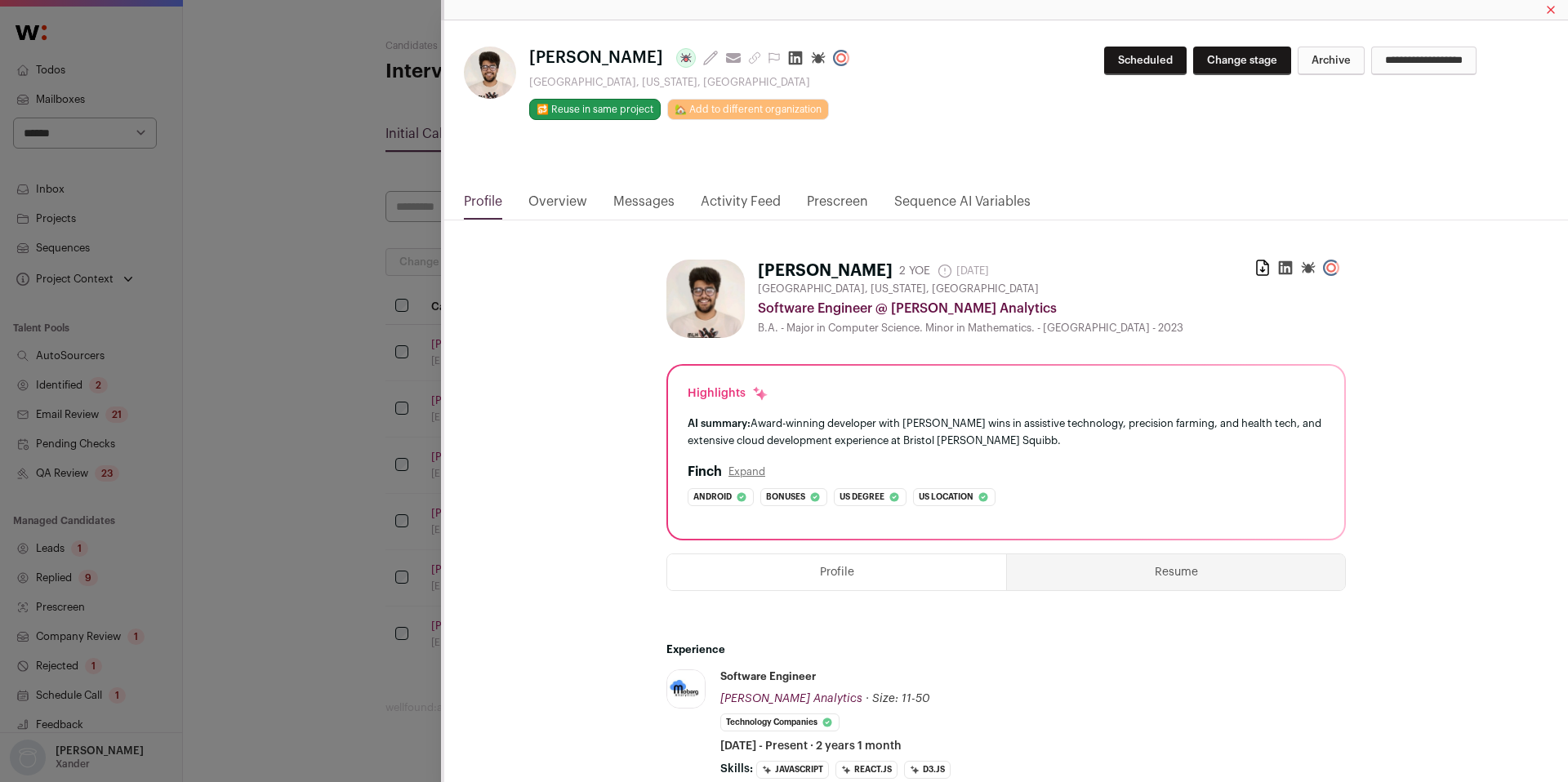
click at [736, 204] on link "Activity Feed" at bounding box center [740, 206] width 80 height 28
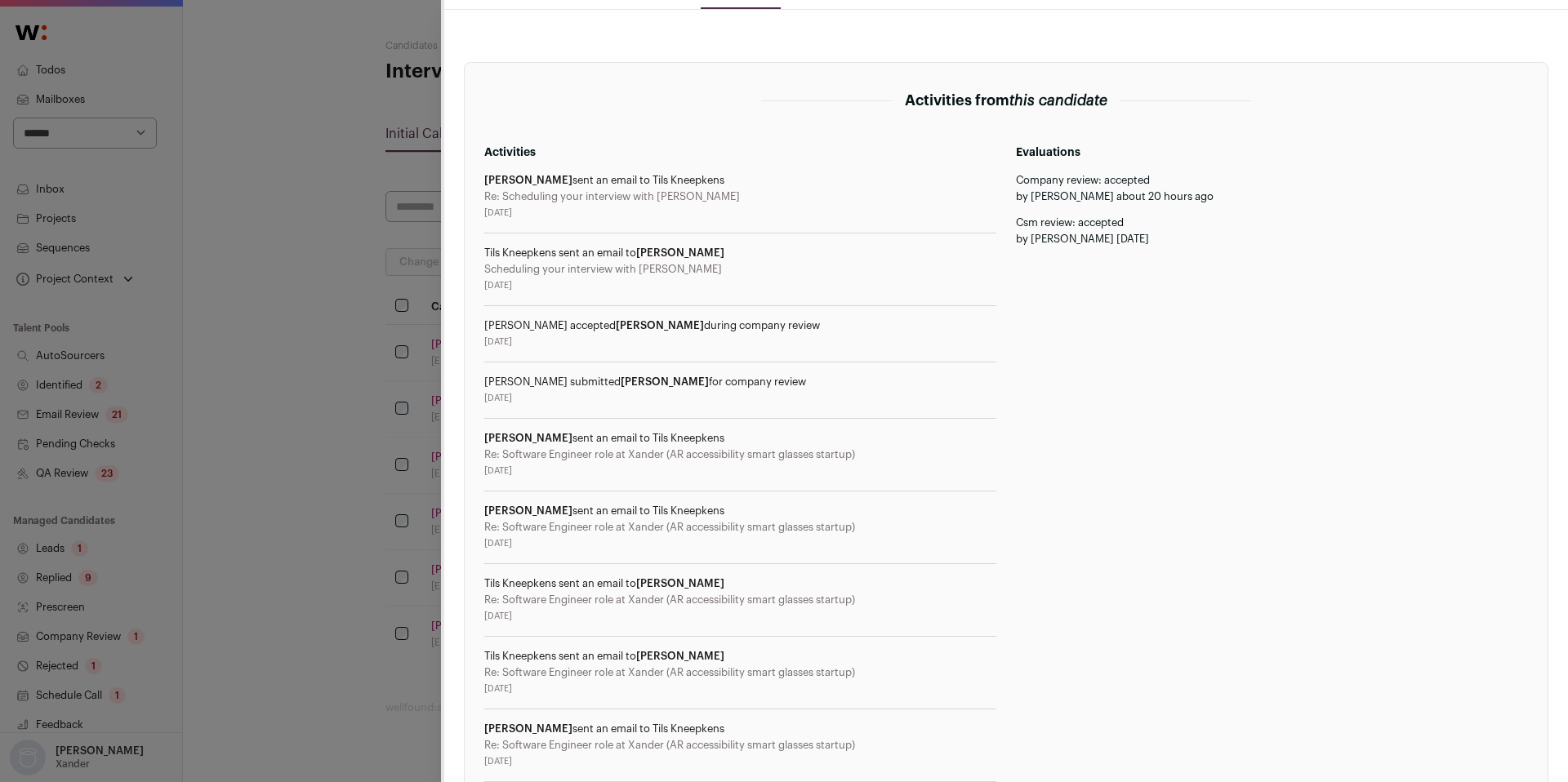
scroll to position [874, 0]
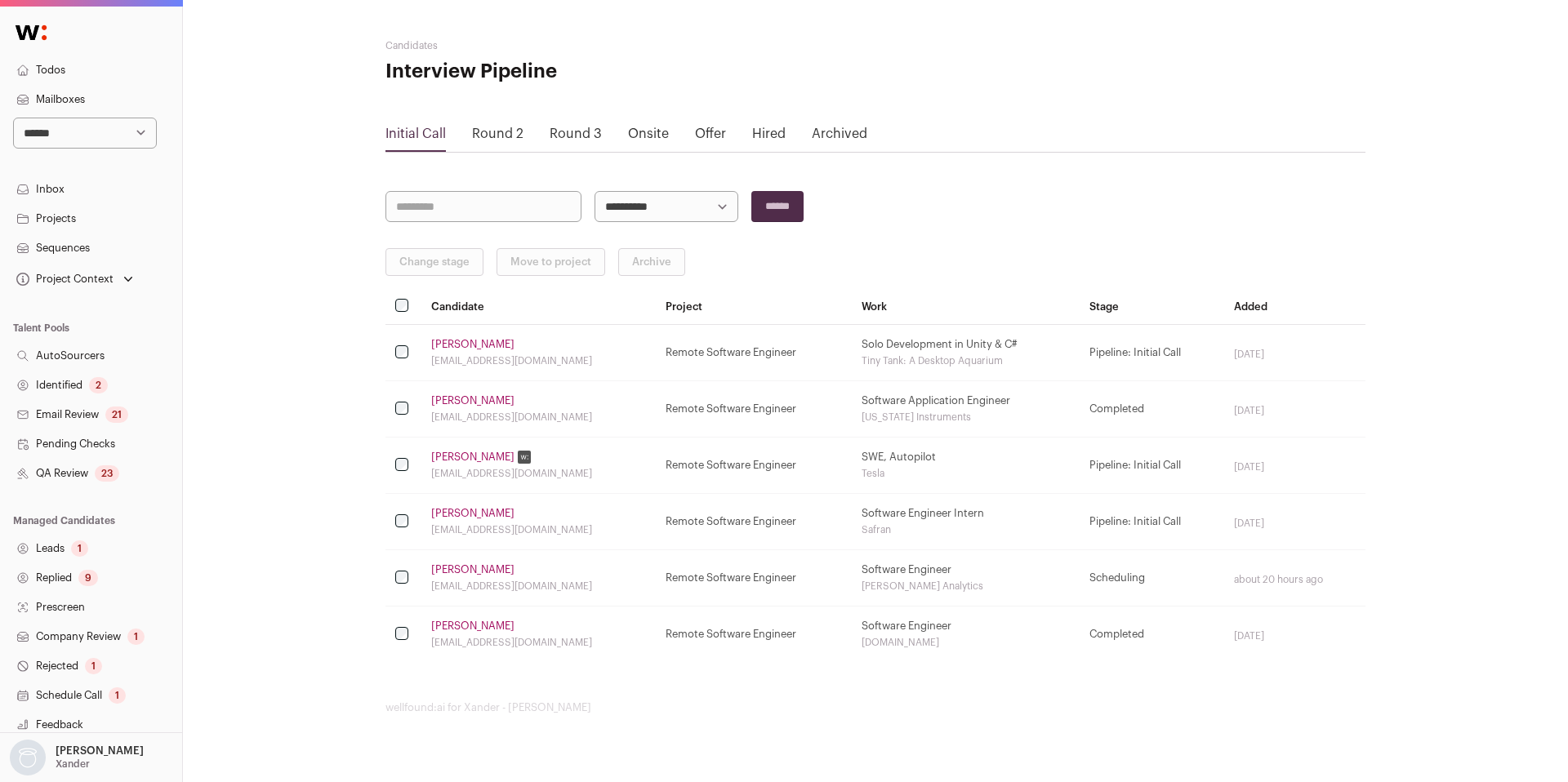
click at [467, 625] on link "Shawn Tripathy" at bounding box center [473, 625] width 84 height 13
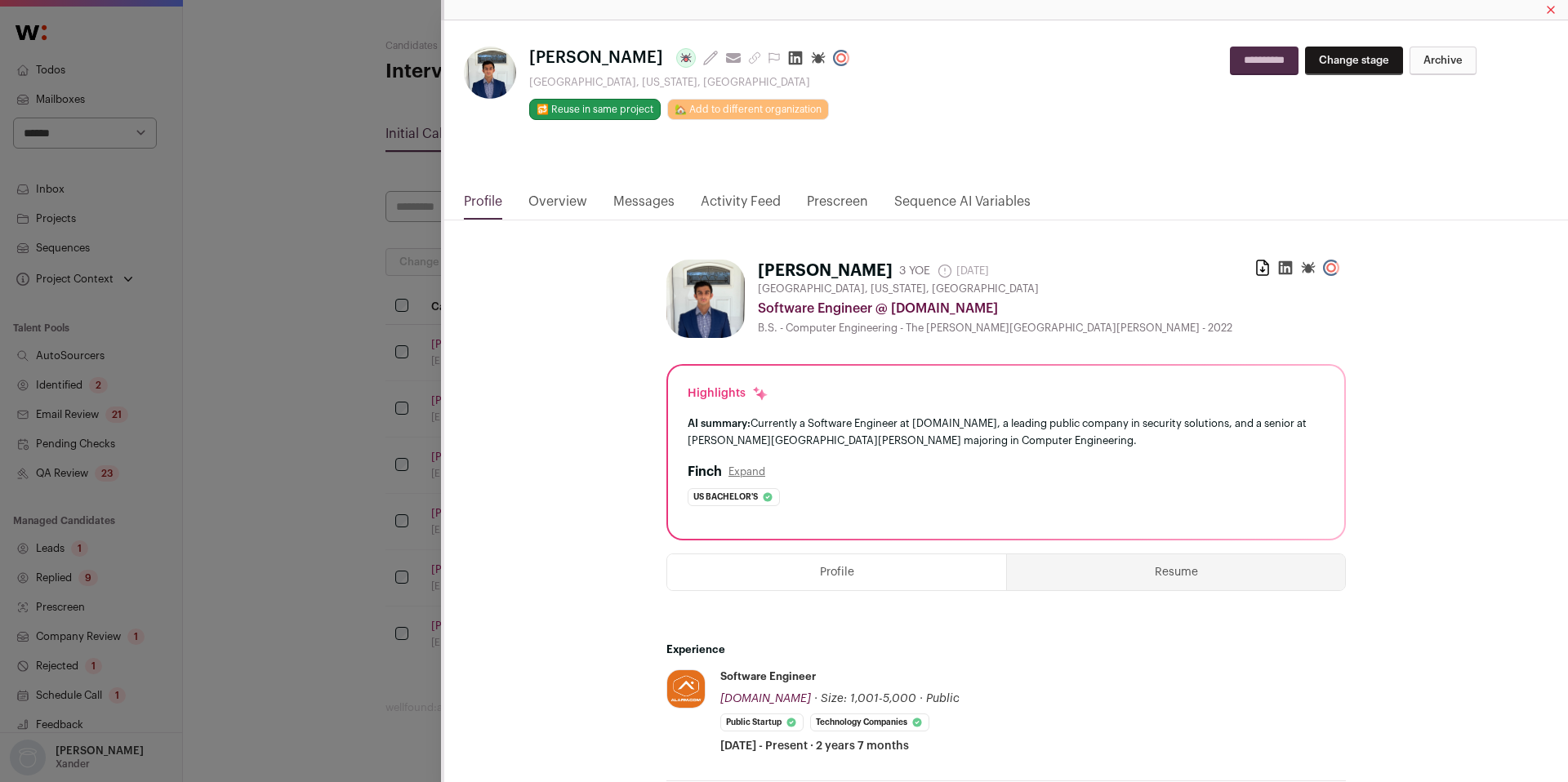
click at [740, 203] on link "Activity Feed" at bounding box center [740, 206] width 80 height 28
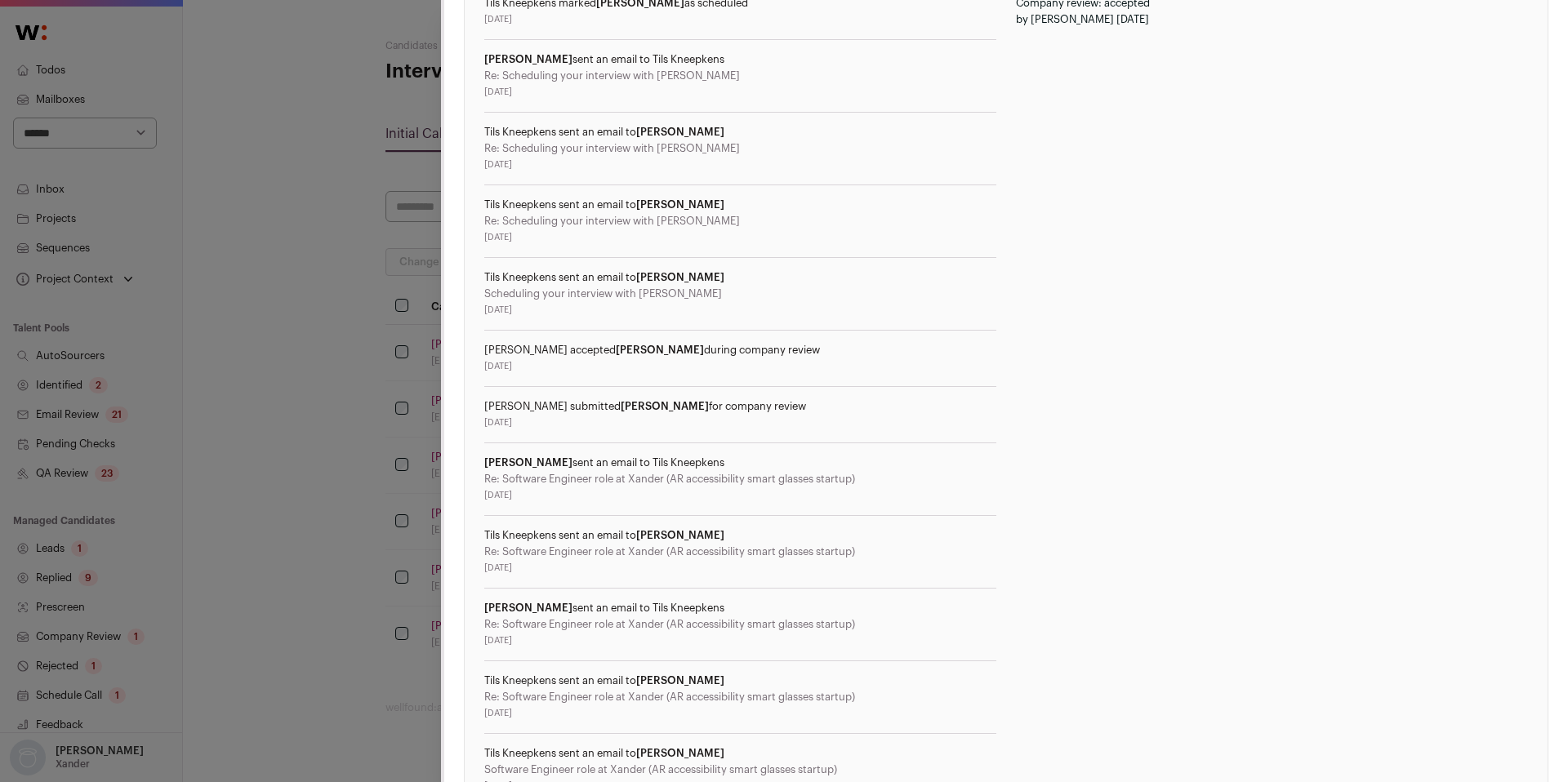
scroll to position [785, 0]
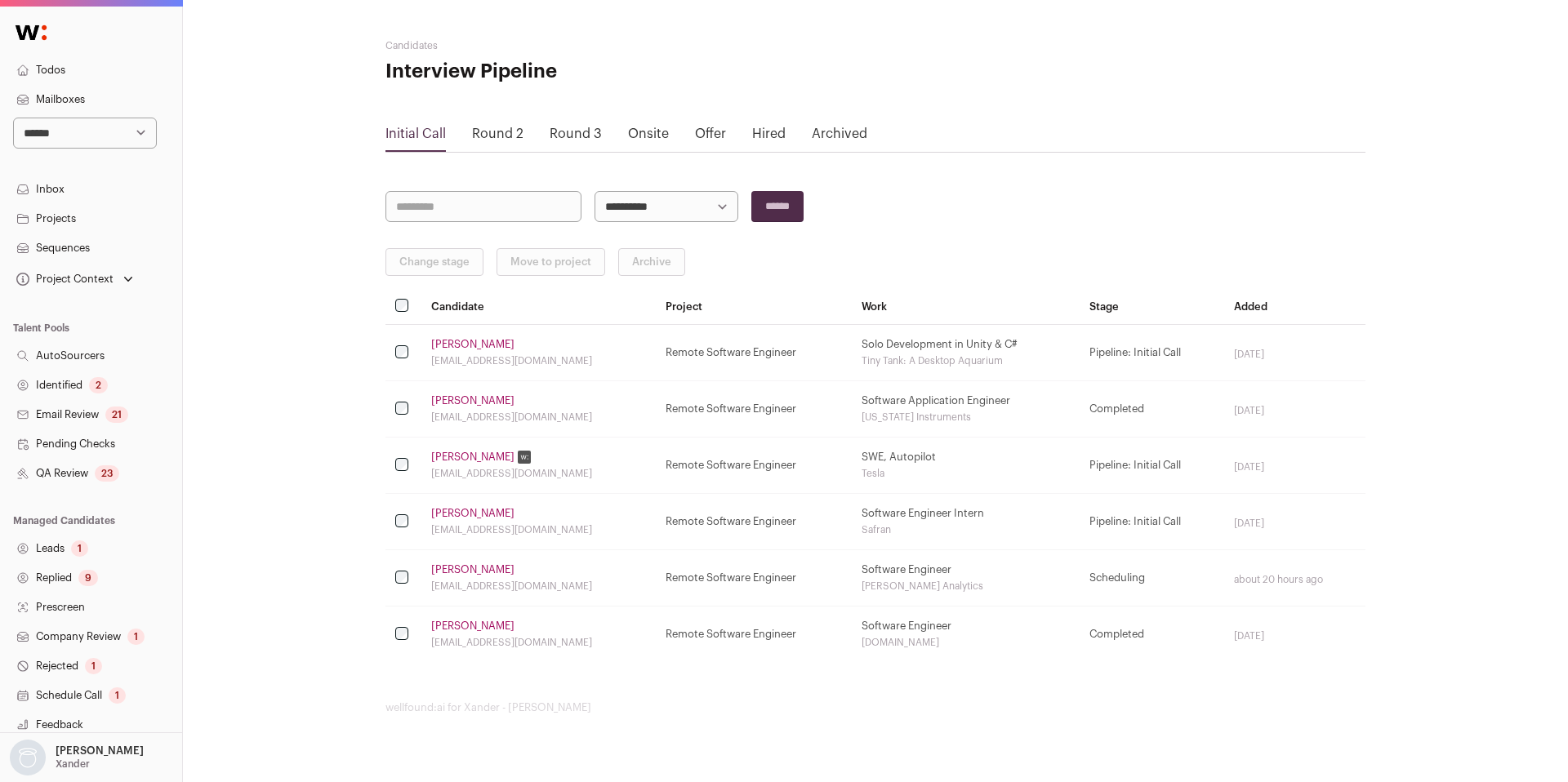
click at [498, 139] on link "Round 2" at bounding box center [497, 133] width 51 height 13
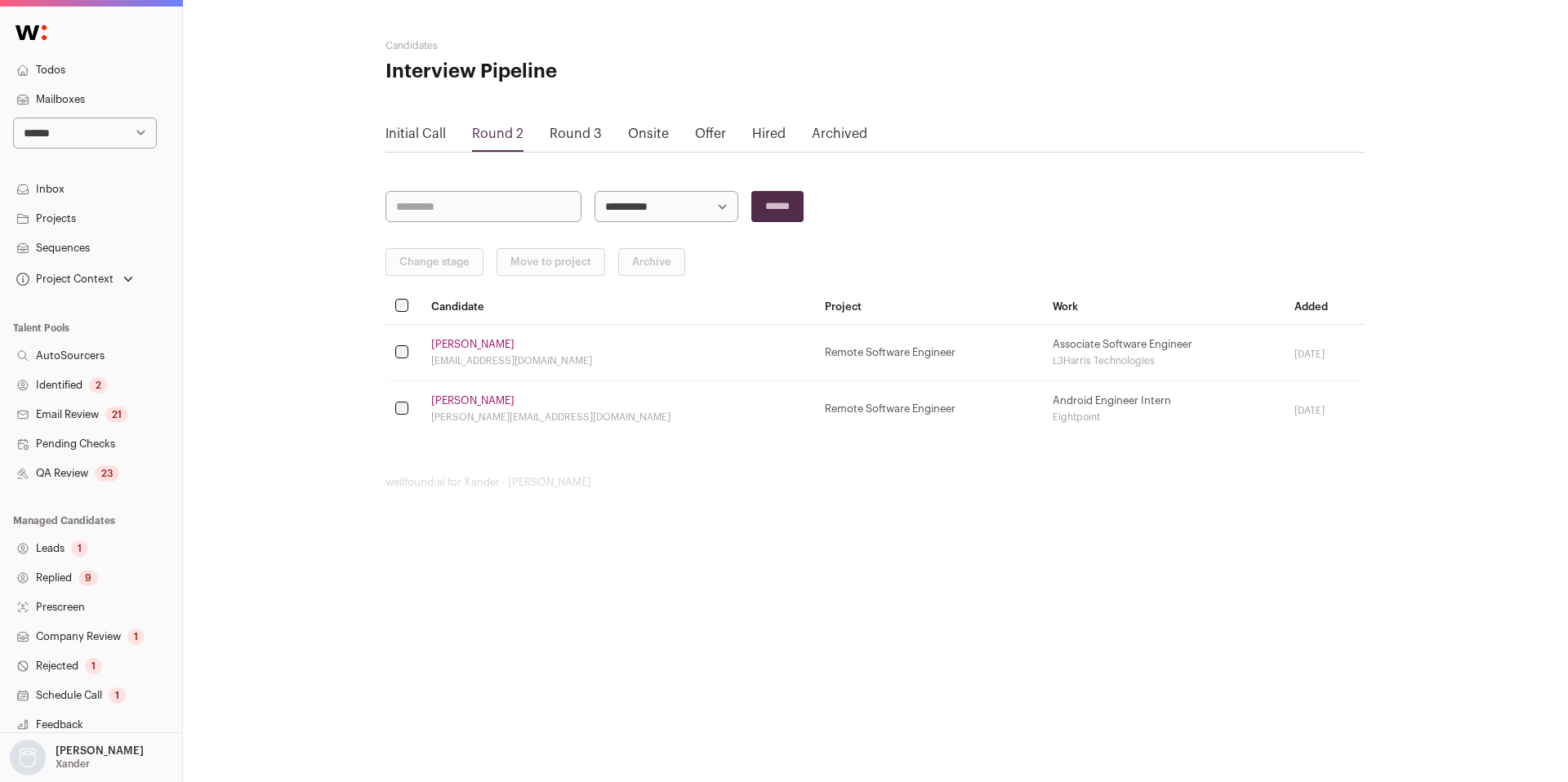
click at [450, 345] on link "Andrew Lin" at bounding box center [473, 344] width 84 height 13
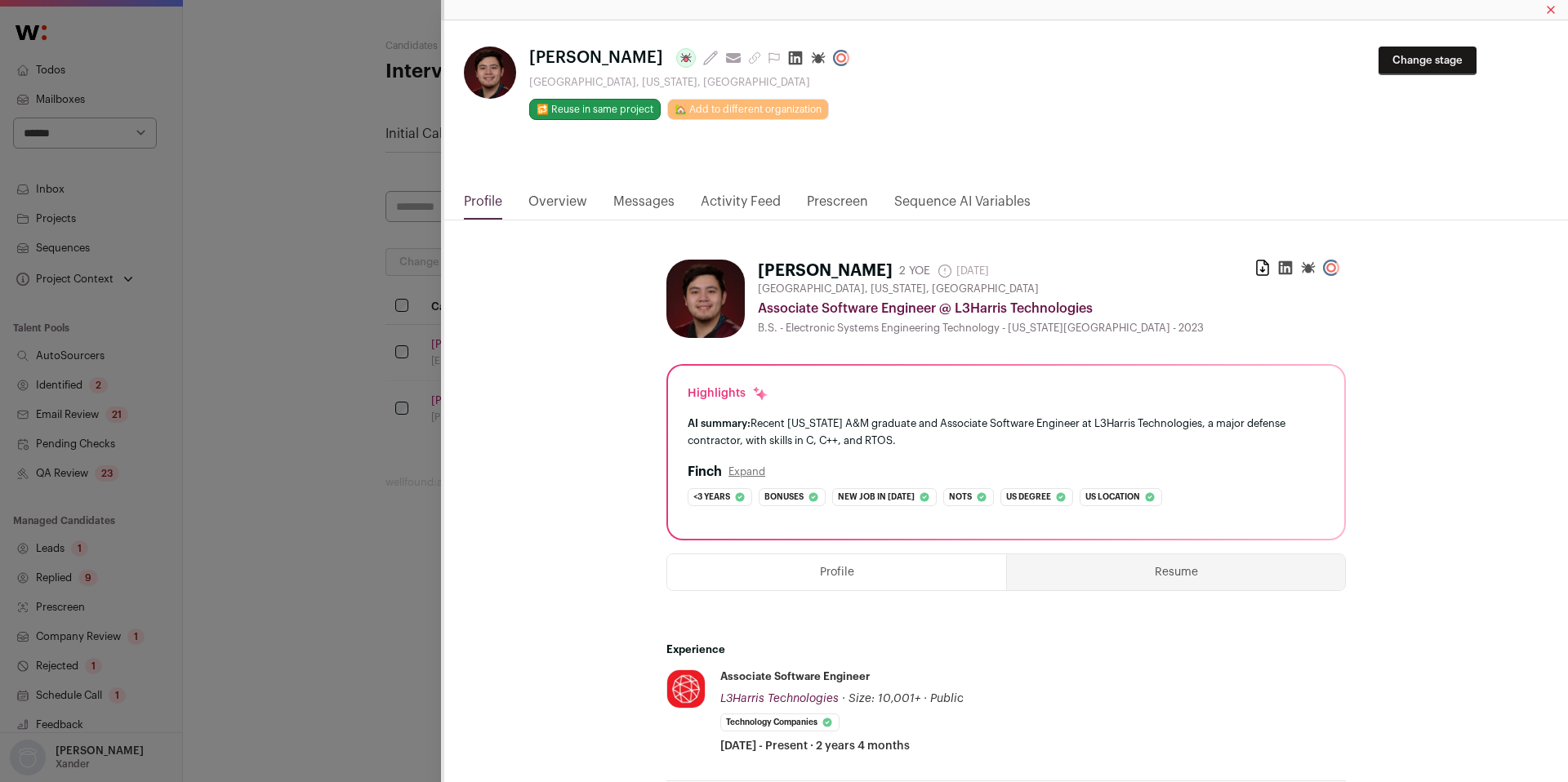
click at [743, 204] on link "Activity Feed" at bounding box center [740, 206] width 80 height 28
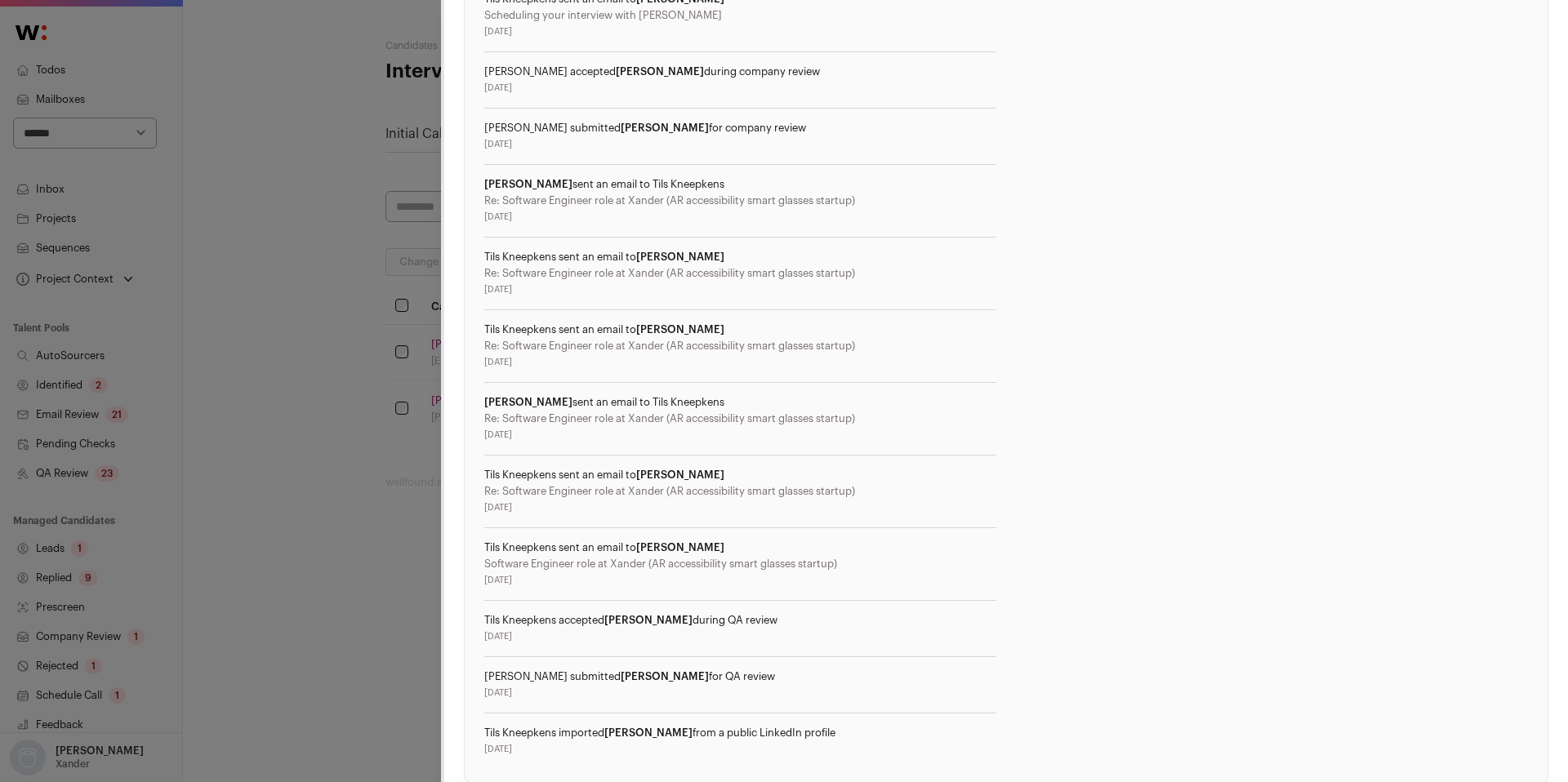
scroll to position [769, 0]
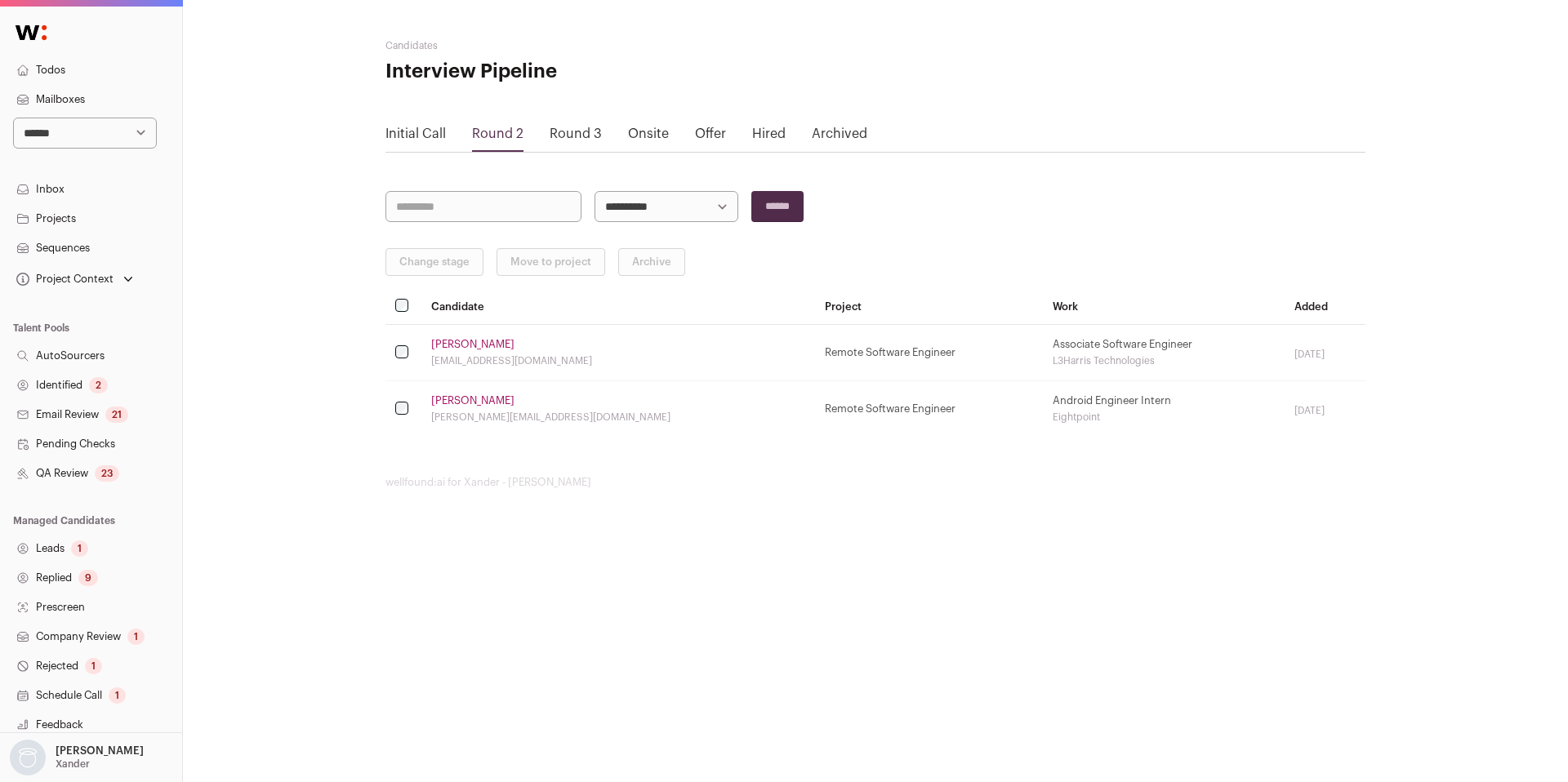
click at [485, 401] on link "Jeremy Clark" at bounding box center [473, 400] width 84 height 13
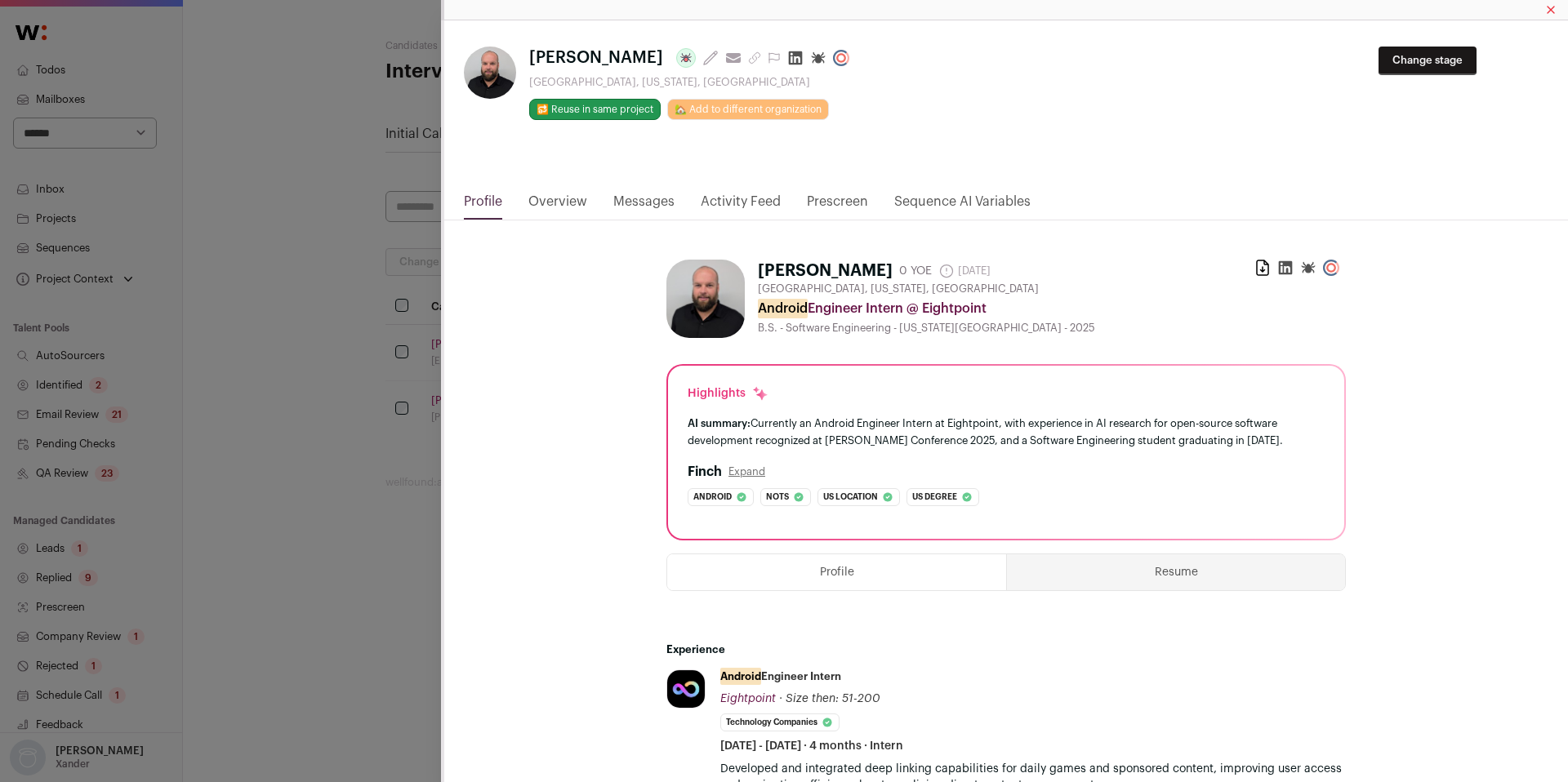
click at [748, 200] on link "Activity Feed" at bounding box center [740, 206] width 80 height 28
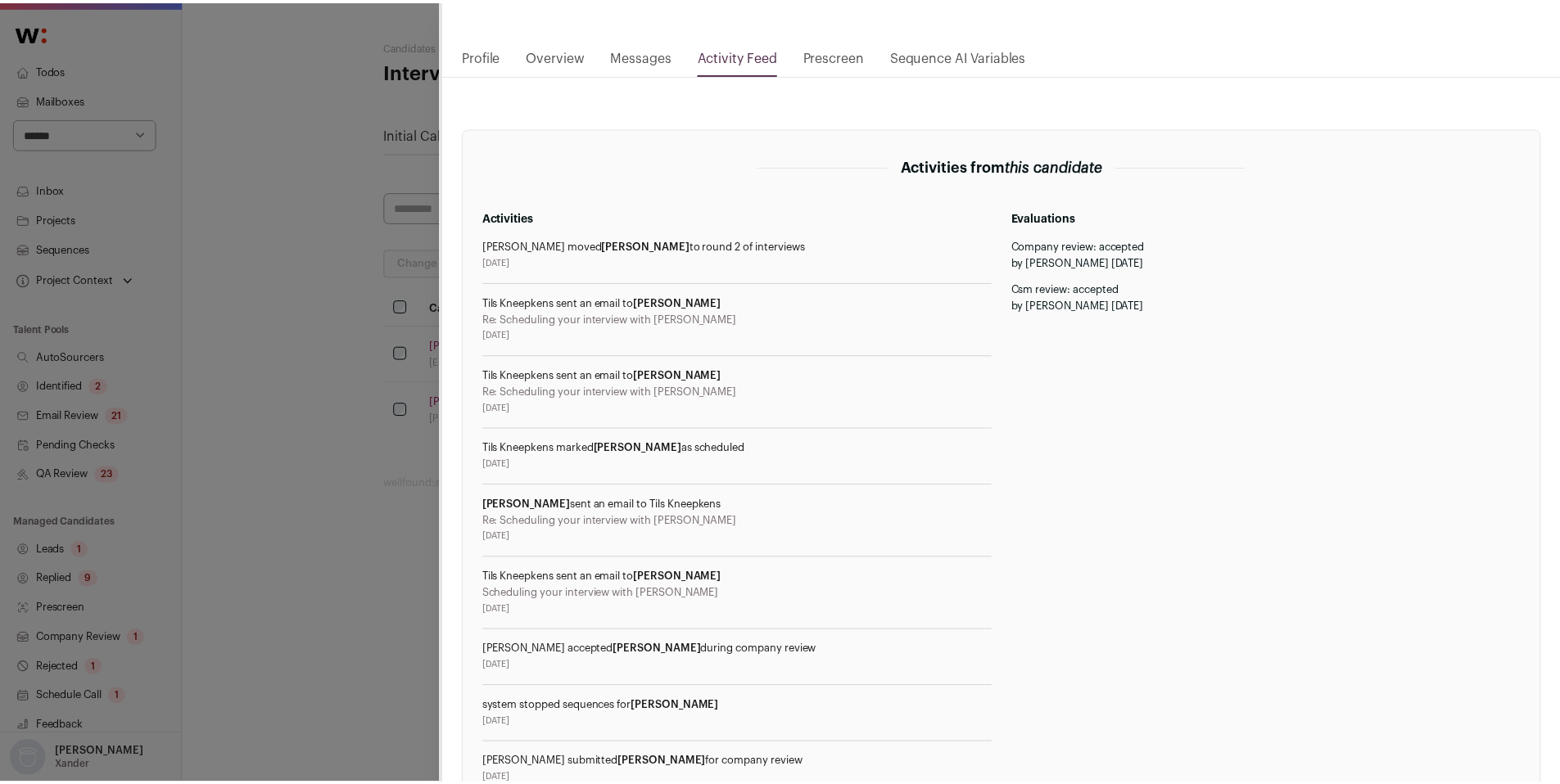
scroll to position [0, 0]
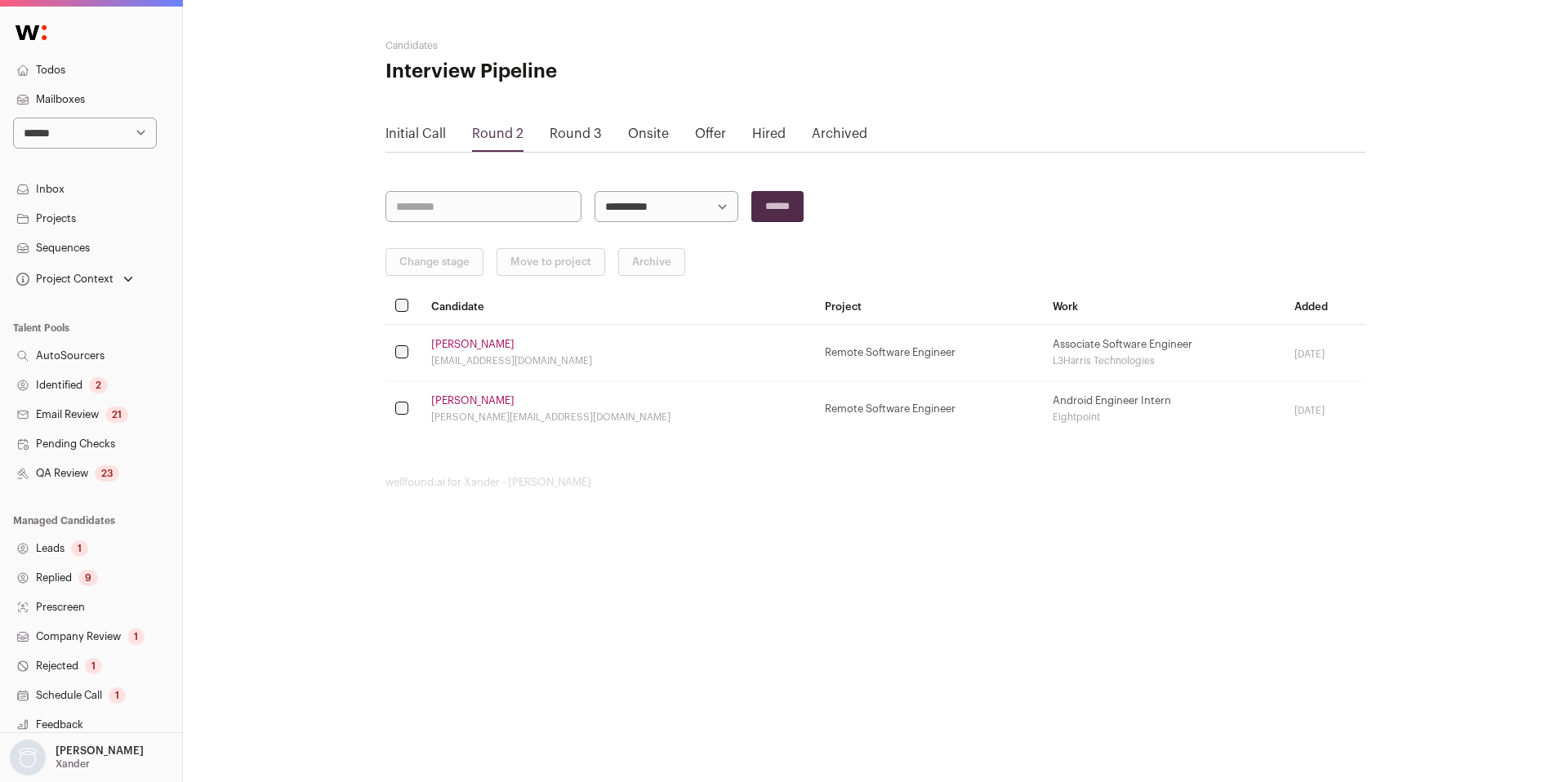
click at [581, 132] on link "Round 3" at bounding box center [576, 133] width 52 height 13
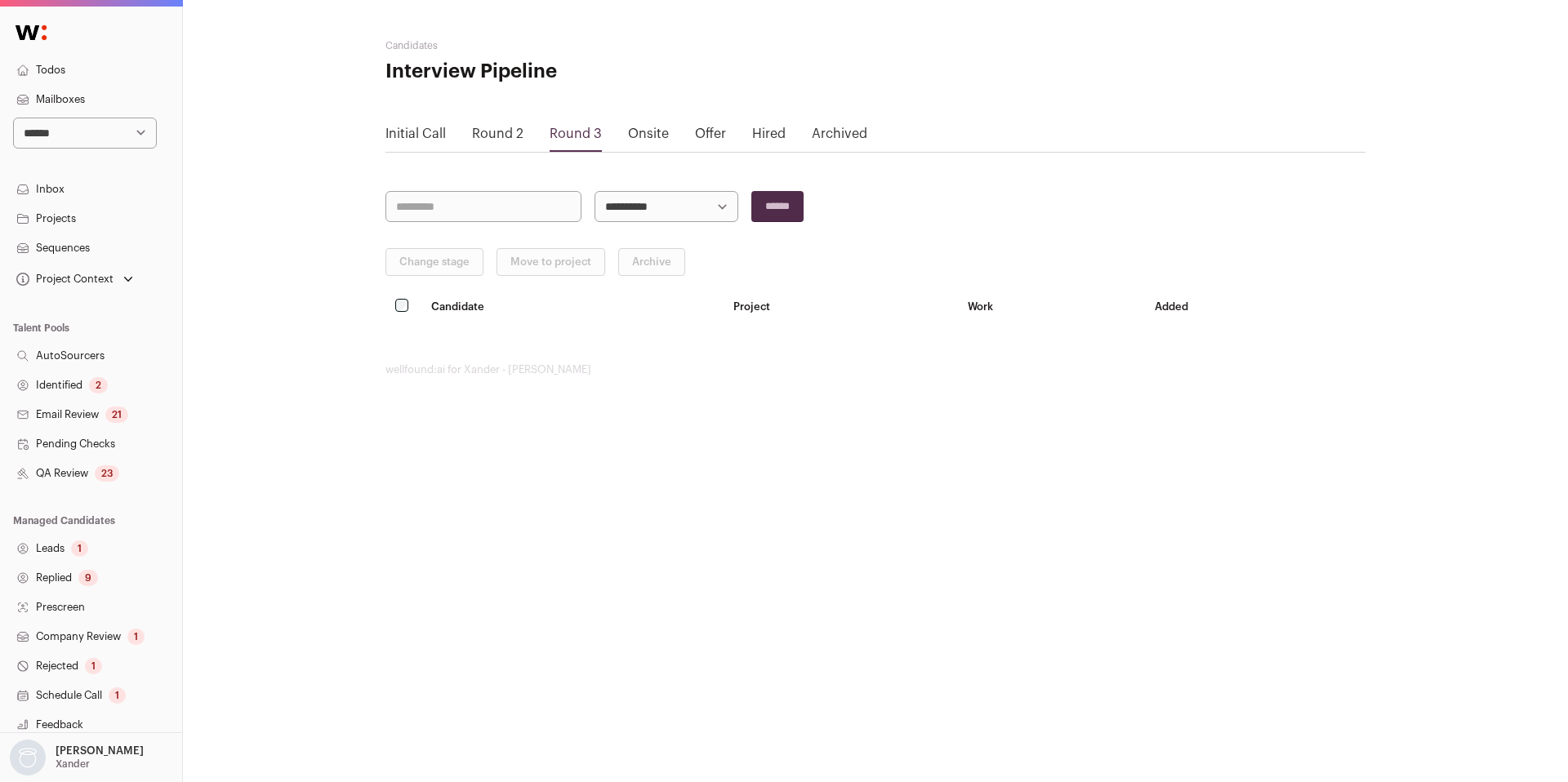
click at [639, 130] on link "Onsite" at bounding box center [648, 133] width 41 height 13
click at [707, 134] on link "Offer" at bounding box center [711, 133] width 31 height 13
click at [765, 137] on link "Hired" at bounding box center [768, 133] width 33 height 13
click at [847, 130] on link "Archived" at bounding box center [840, 133] width 56 height 13
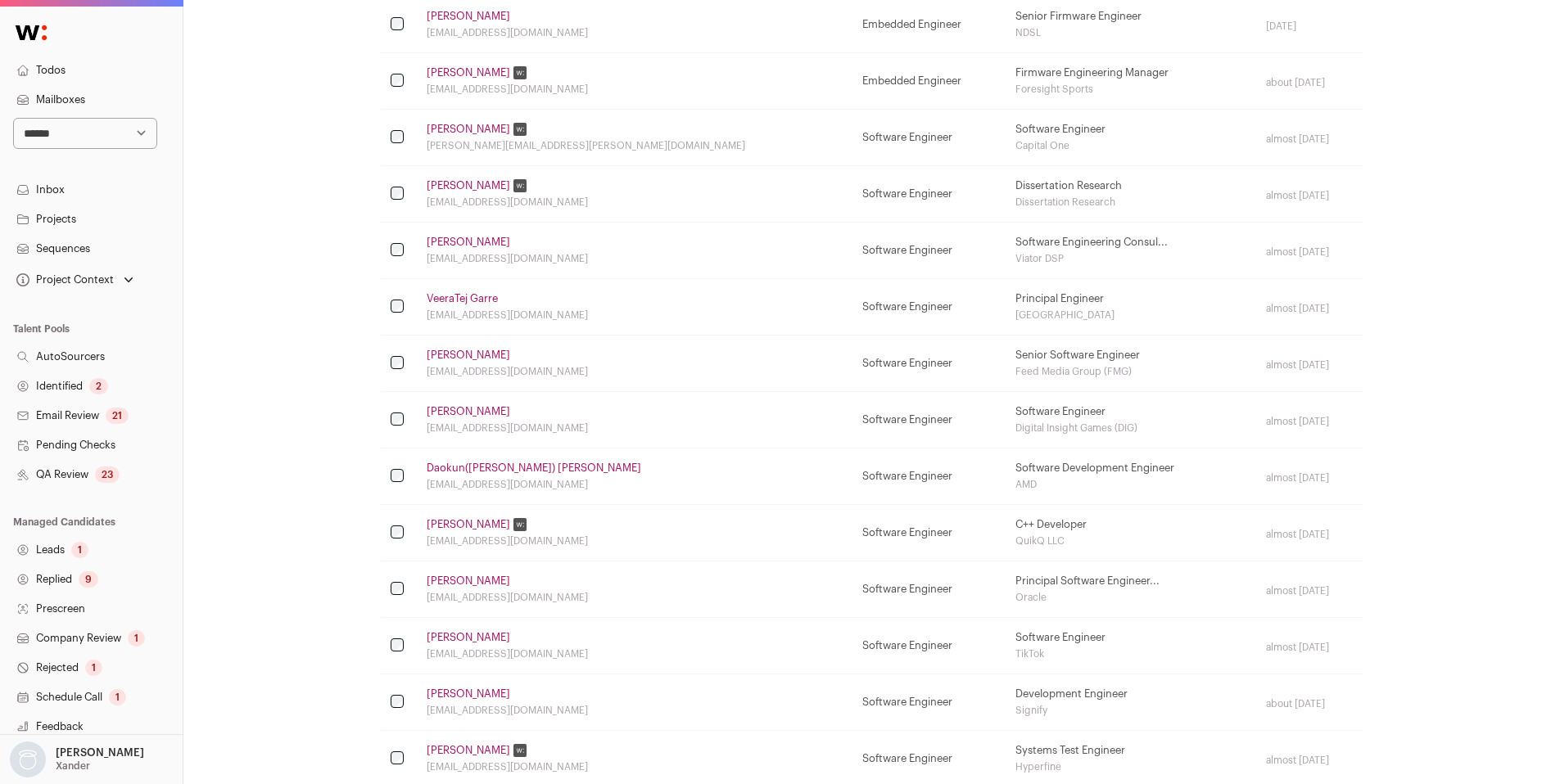
scroll to position [617, 0]
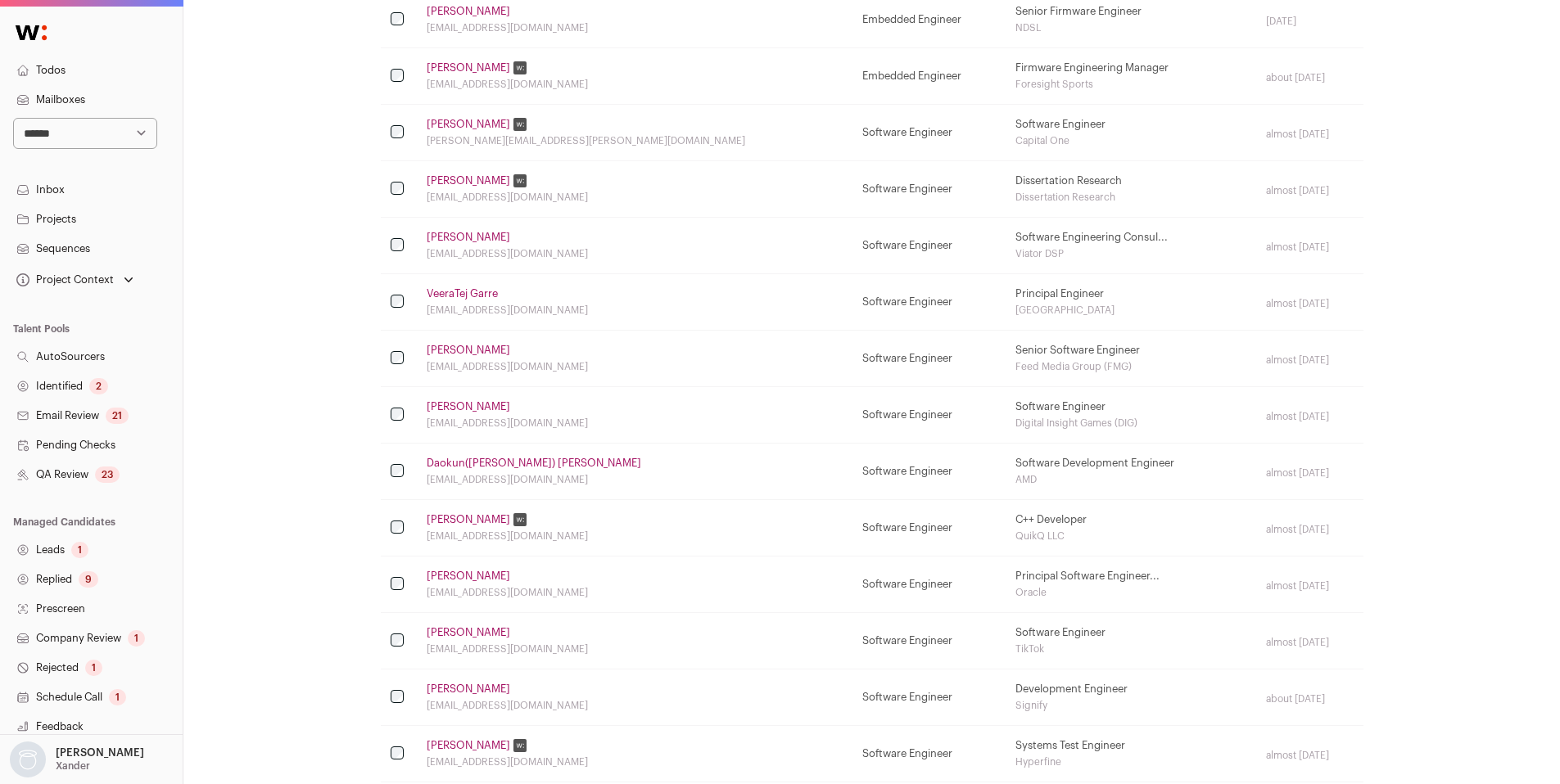
click at [64, 382] on link "Identified 2" at bounding box center [91, 386] width 182 height 30
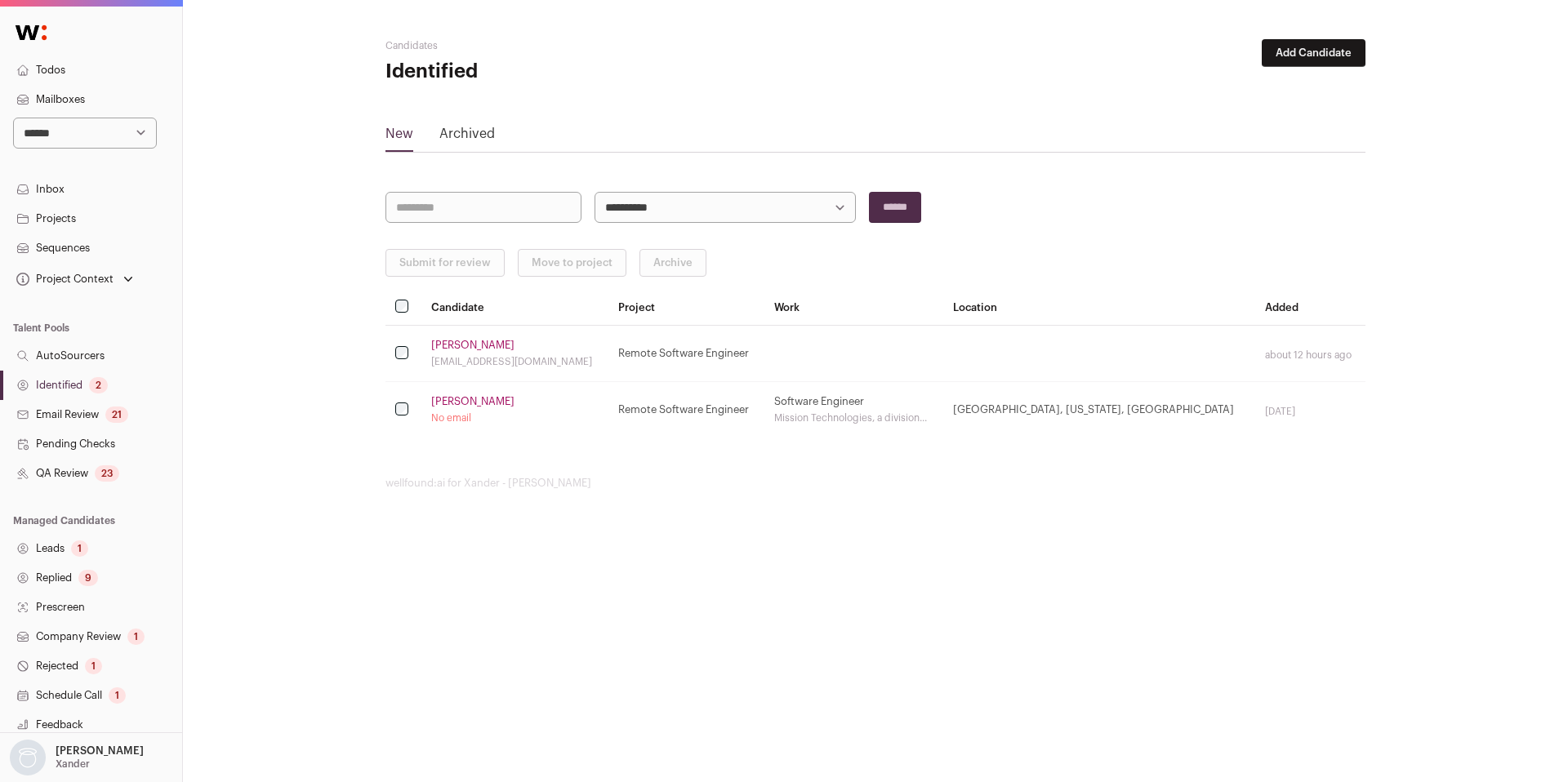
click at [68, 473] on link "QA Review 23" at bounding box center [90, 473] width 182 height 30
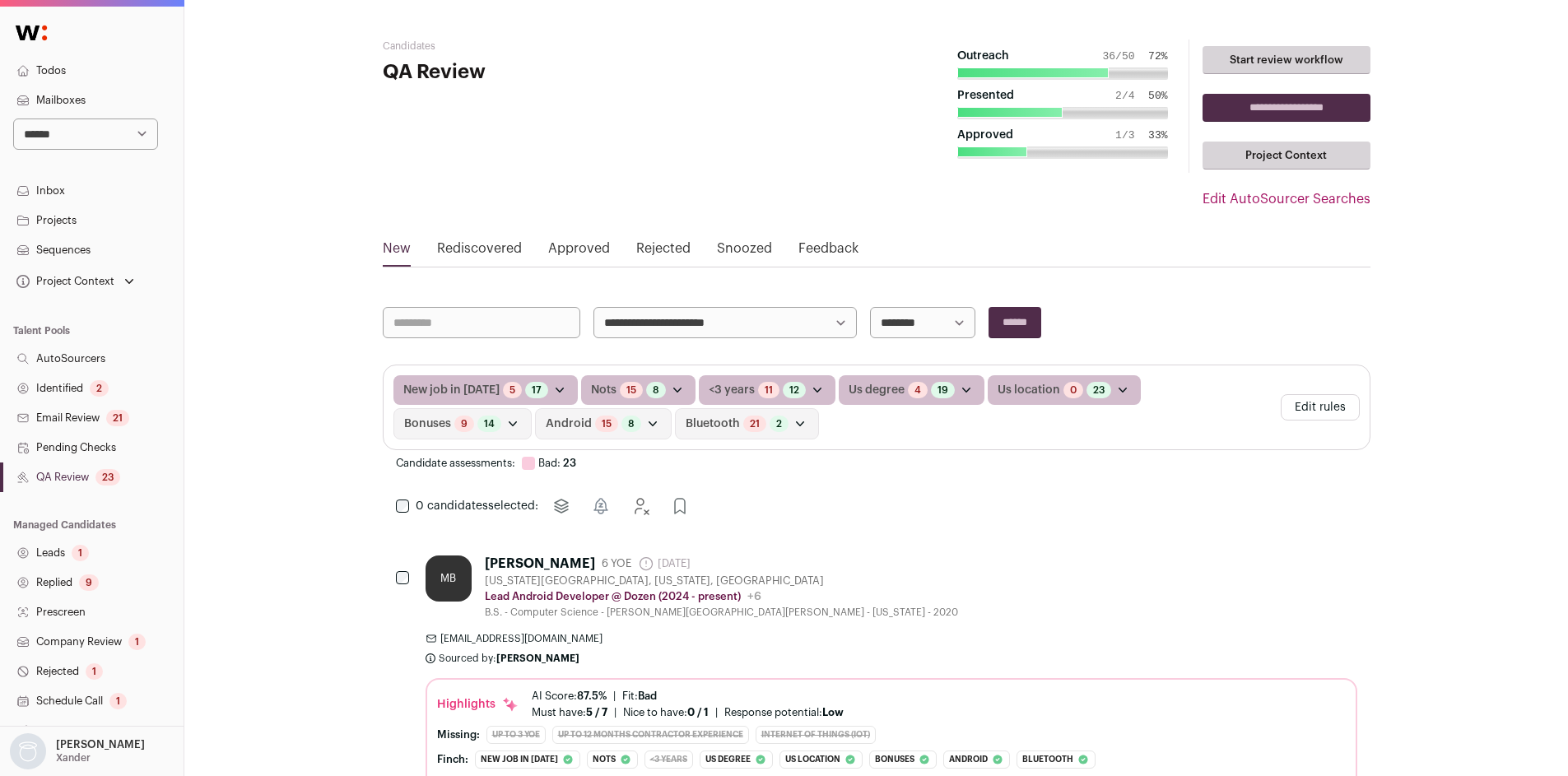
click at [1315, 402] on button "Edit rules" at bounding box center [1320, 408] width 79 height 26
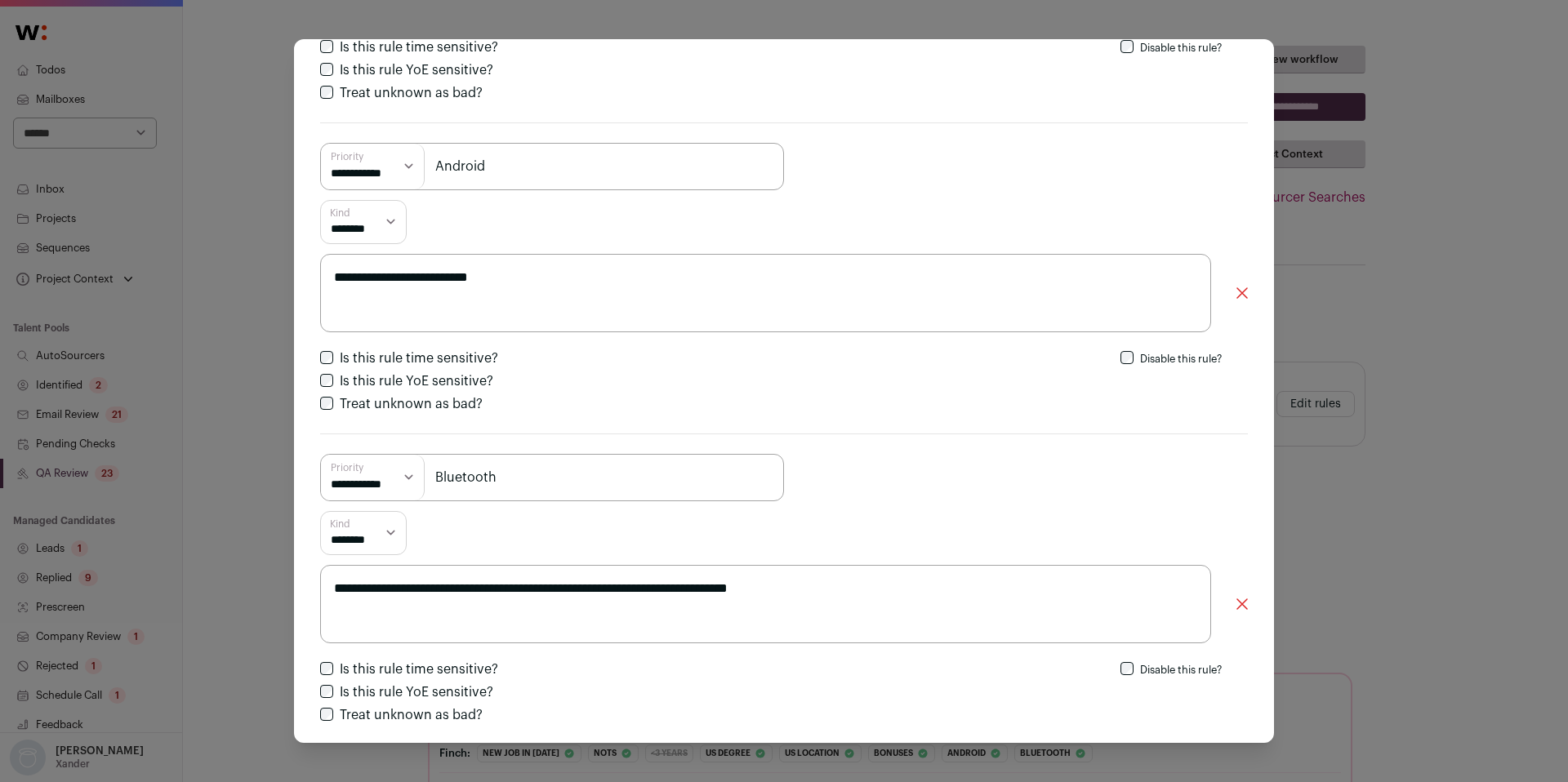
scroll to position [1930, 0]
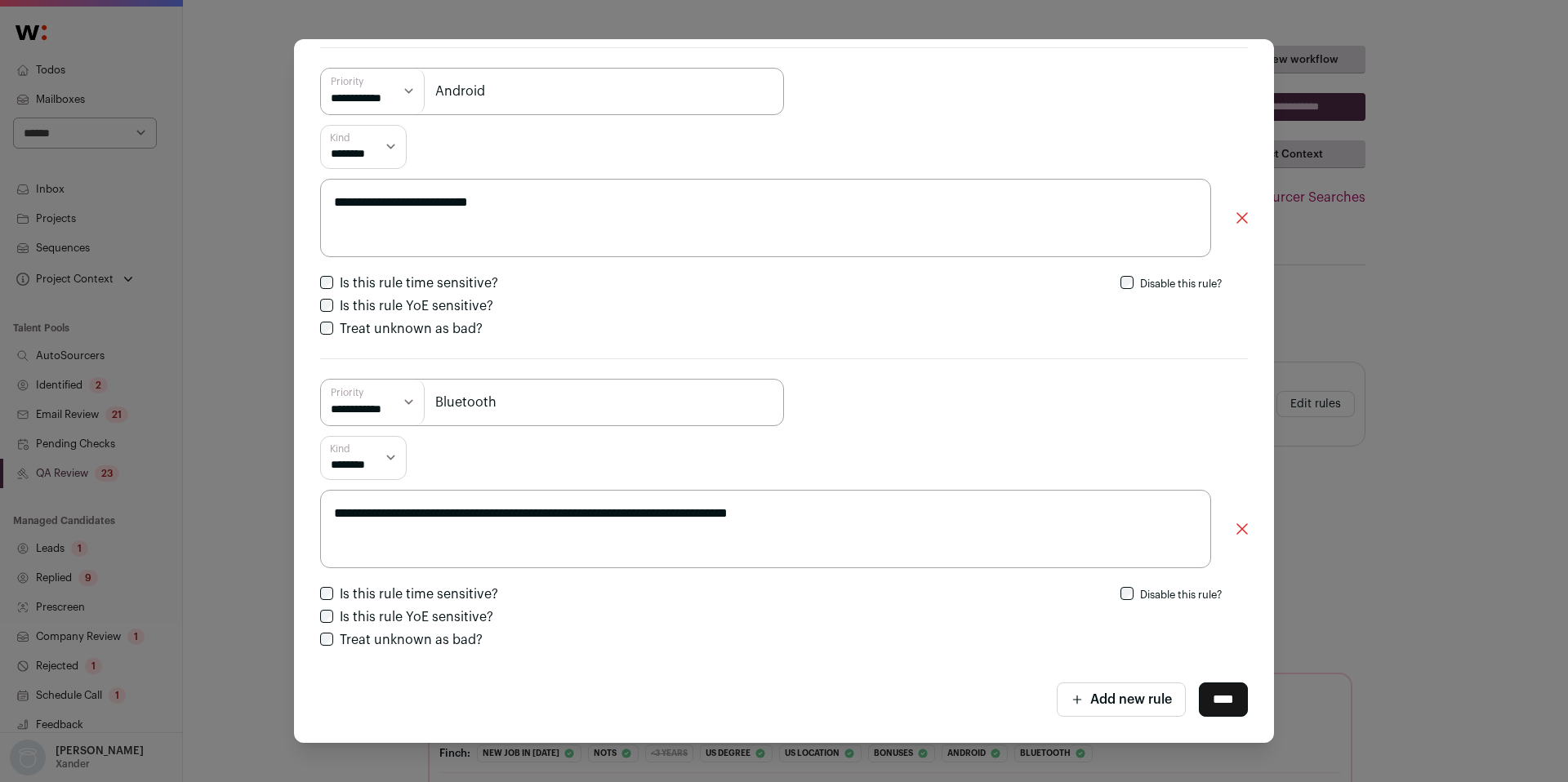
click at [1435, 355] on div "**********" at bounding box center [784, 391] width 1568 height 782
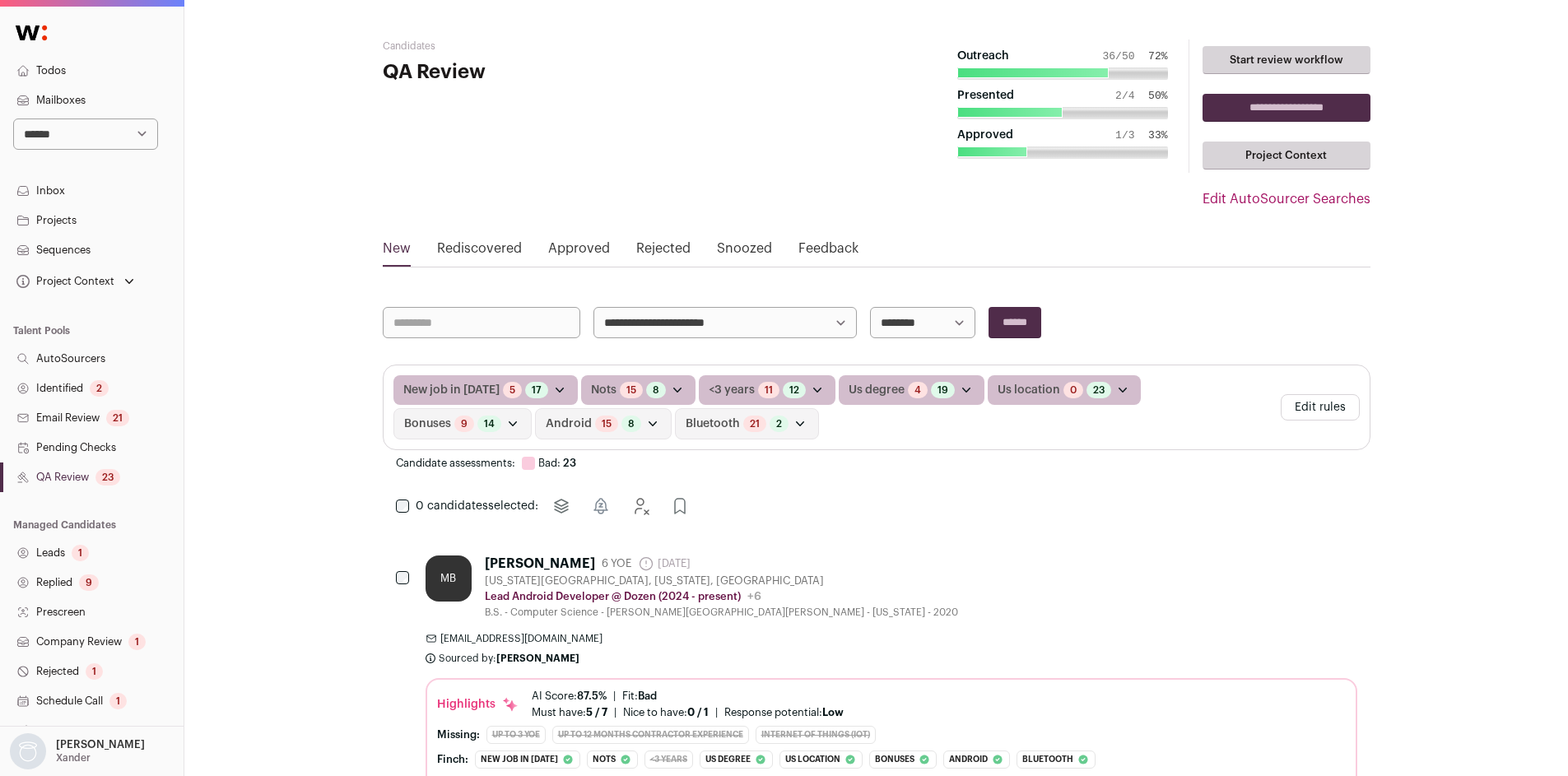
click at [1311, 401] on button "Edit rules" at bounding box center [1320, 408] width 79 height 26
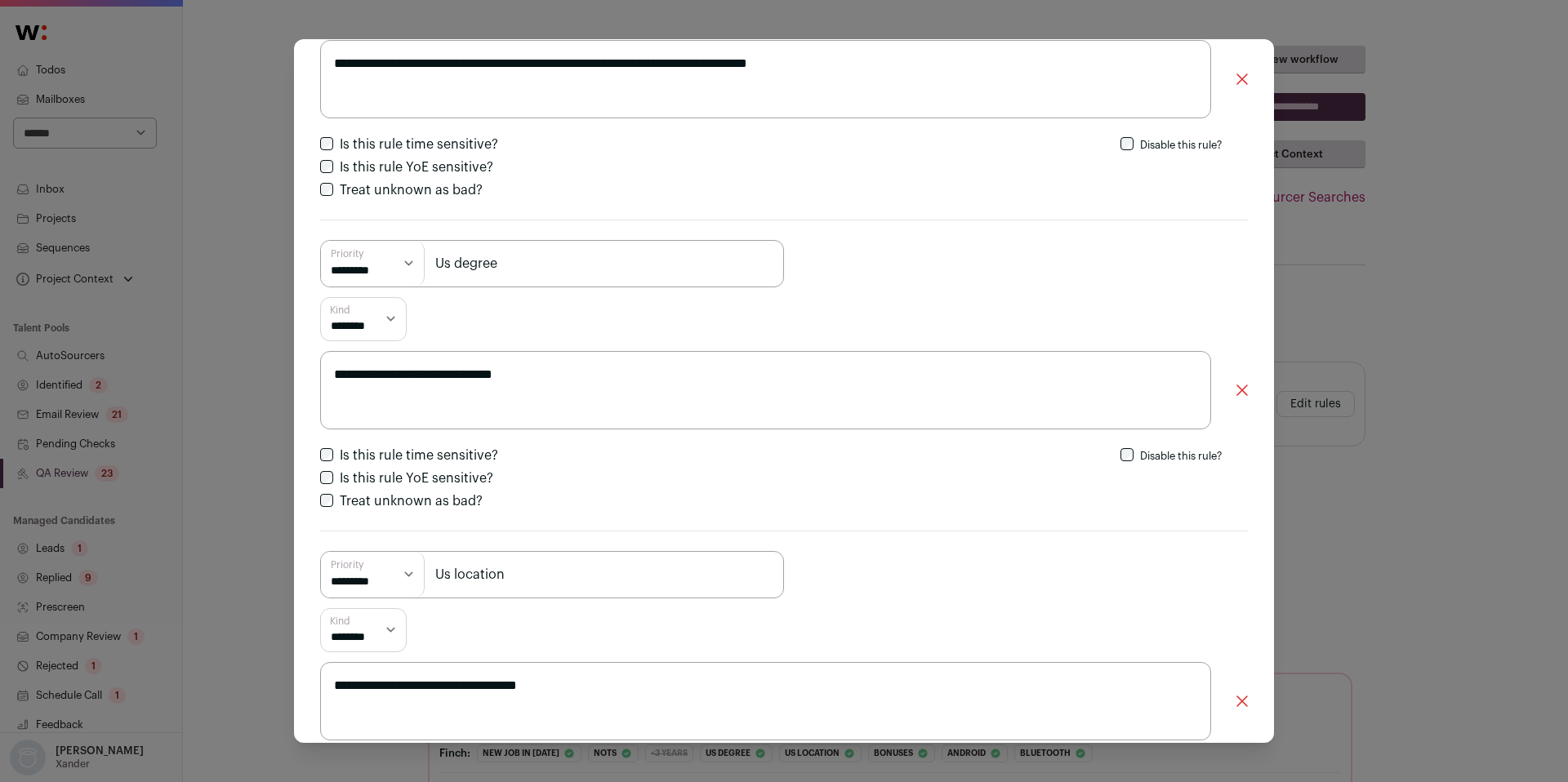
scroll to position [0, 0]
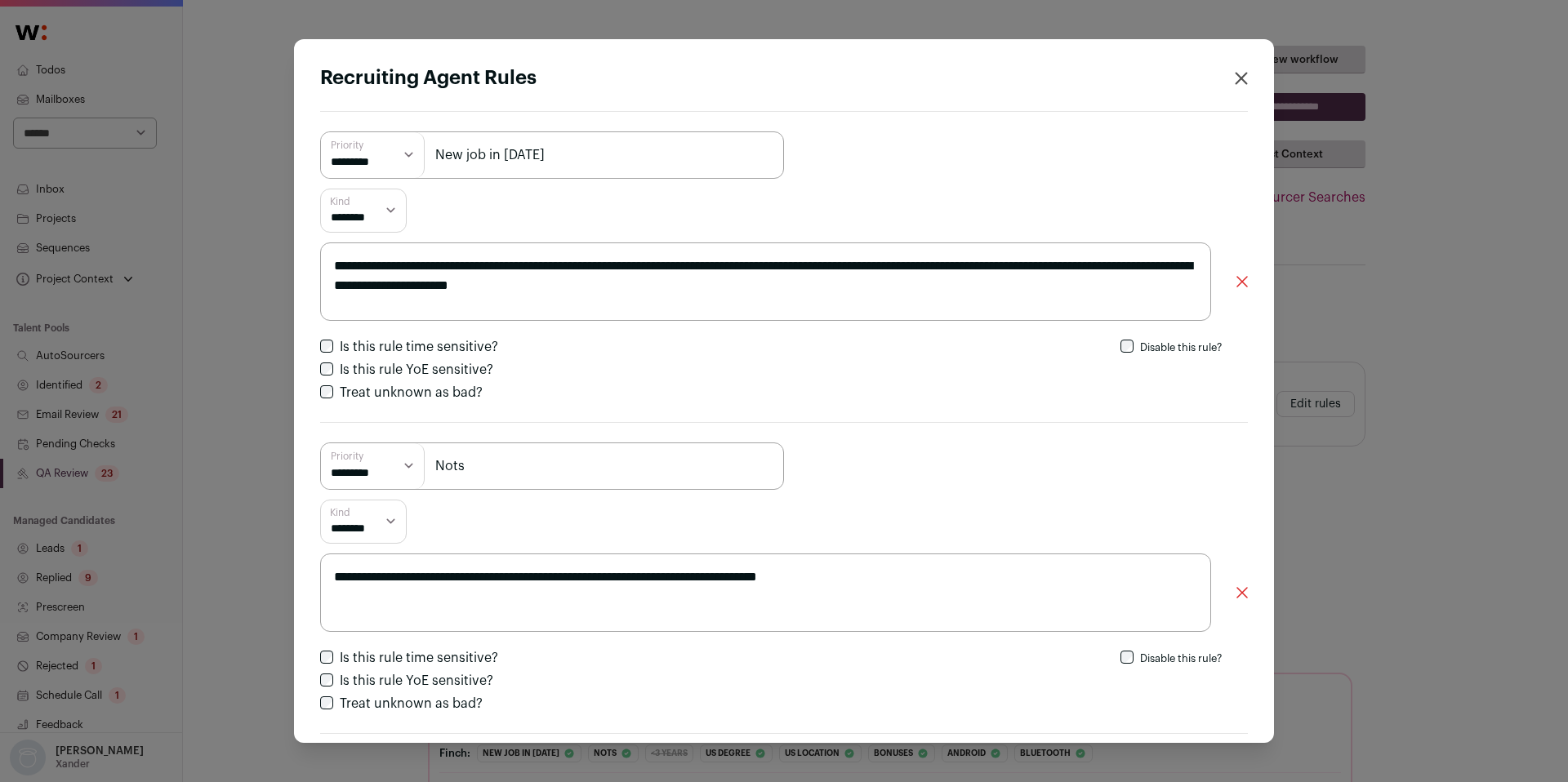
click at [1343, 251] on div "**********" at bounding box center [784, 391] width 1568 height 782
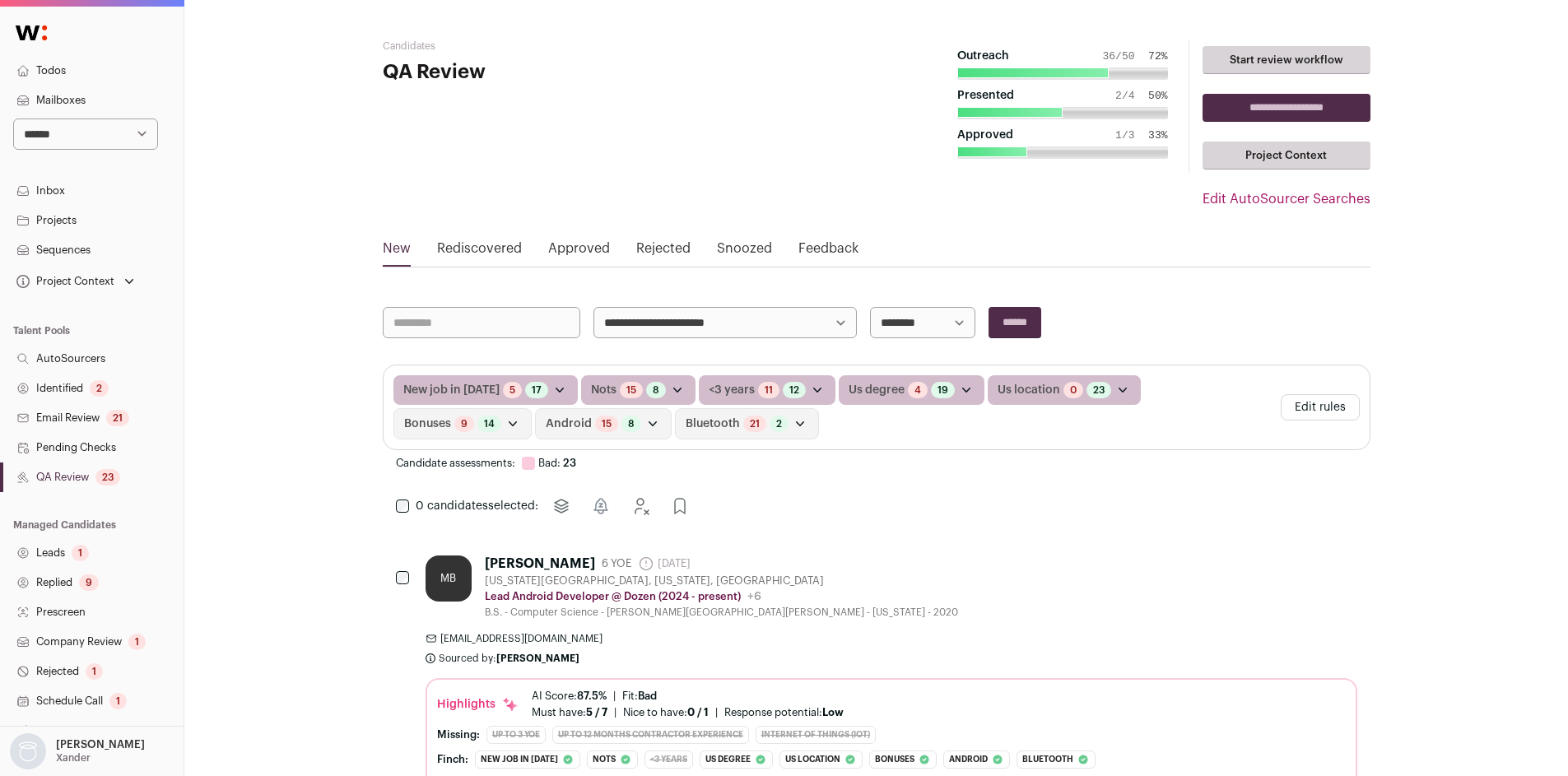
click at [1321, 411] on button "Edit rules" at bounding box center [1320, 408] width 79 height 26
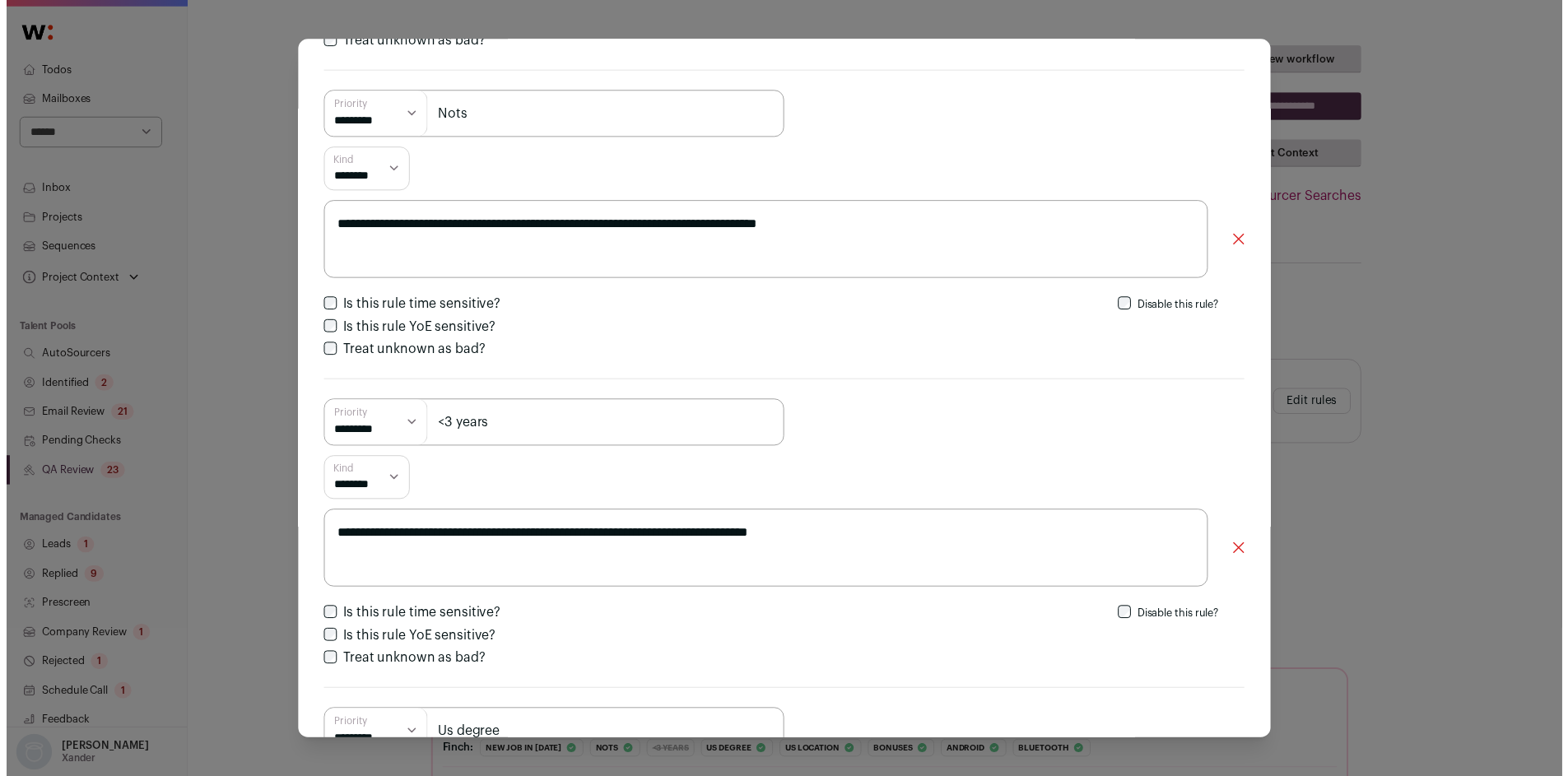
scroll to position [360, 0]
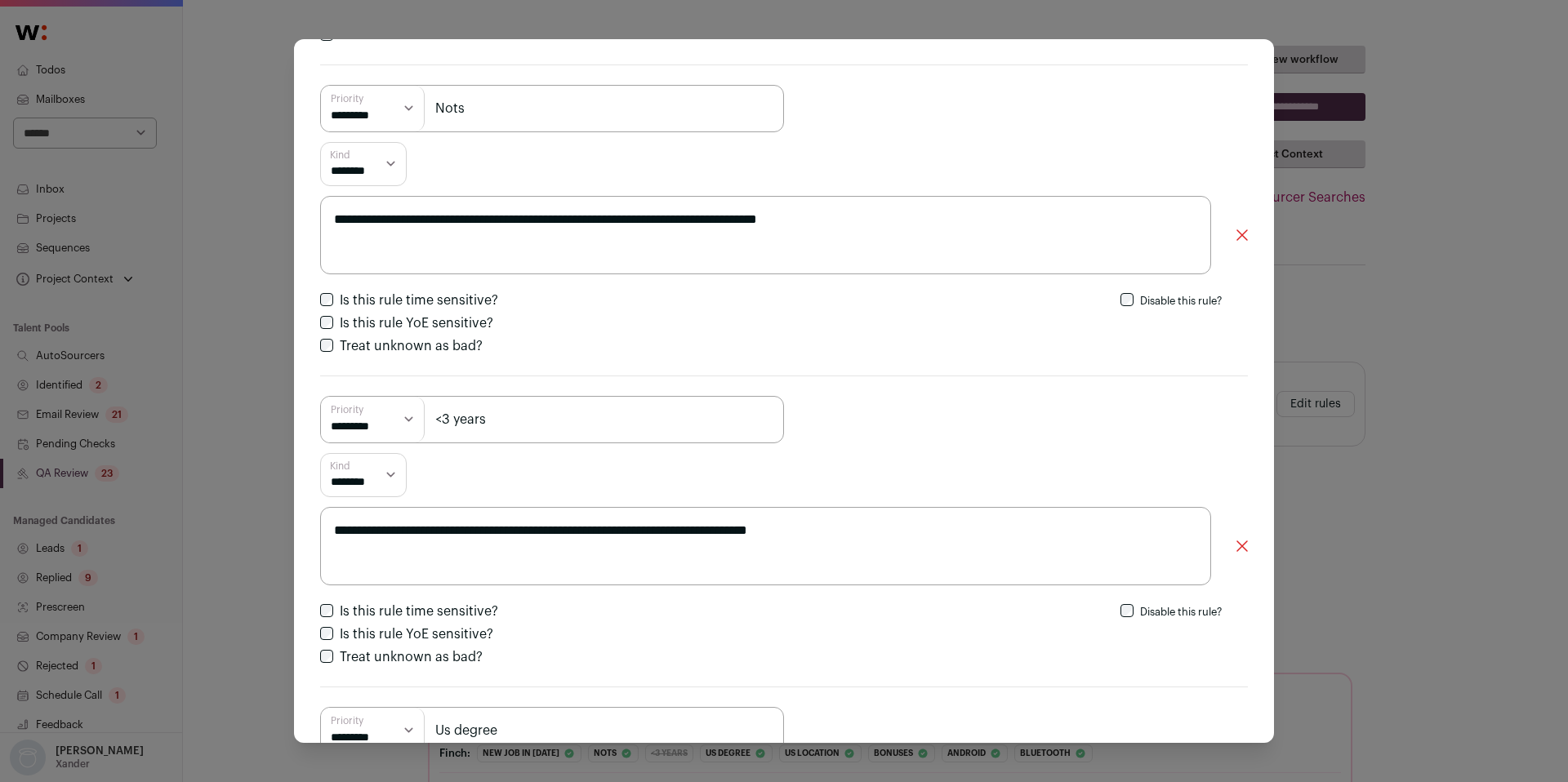
click at [1413, 444] on div "**********" at bounding box center [784, 391] width 1568 height 782
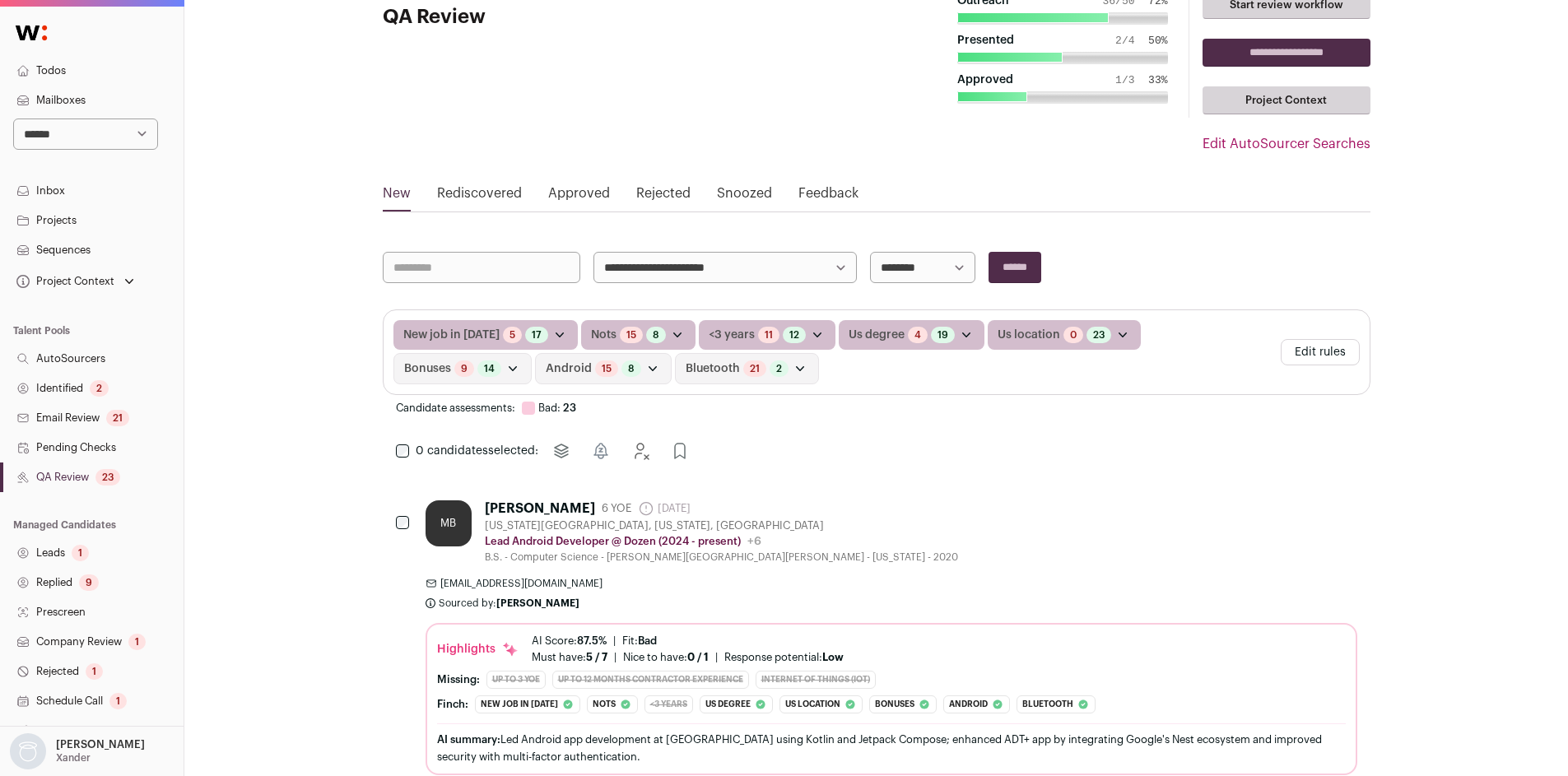
scroll to position [69, 0]
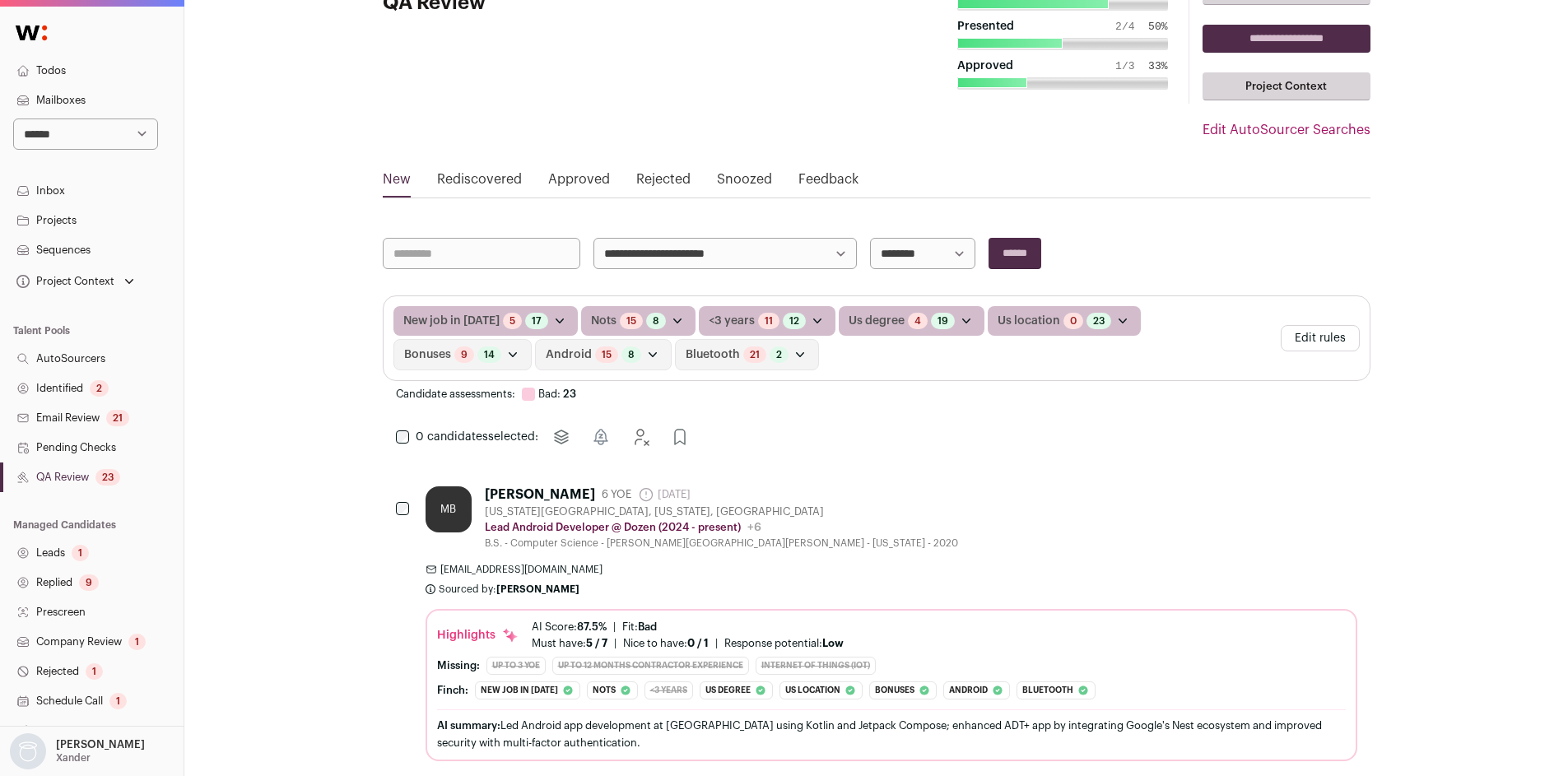
click at [71, 388] on link "Identified 2" at bounding box center [91, 388] width 183 height 30
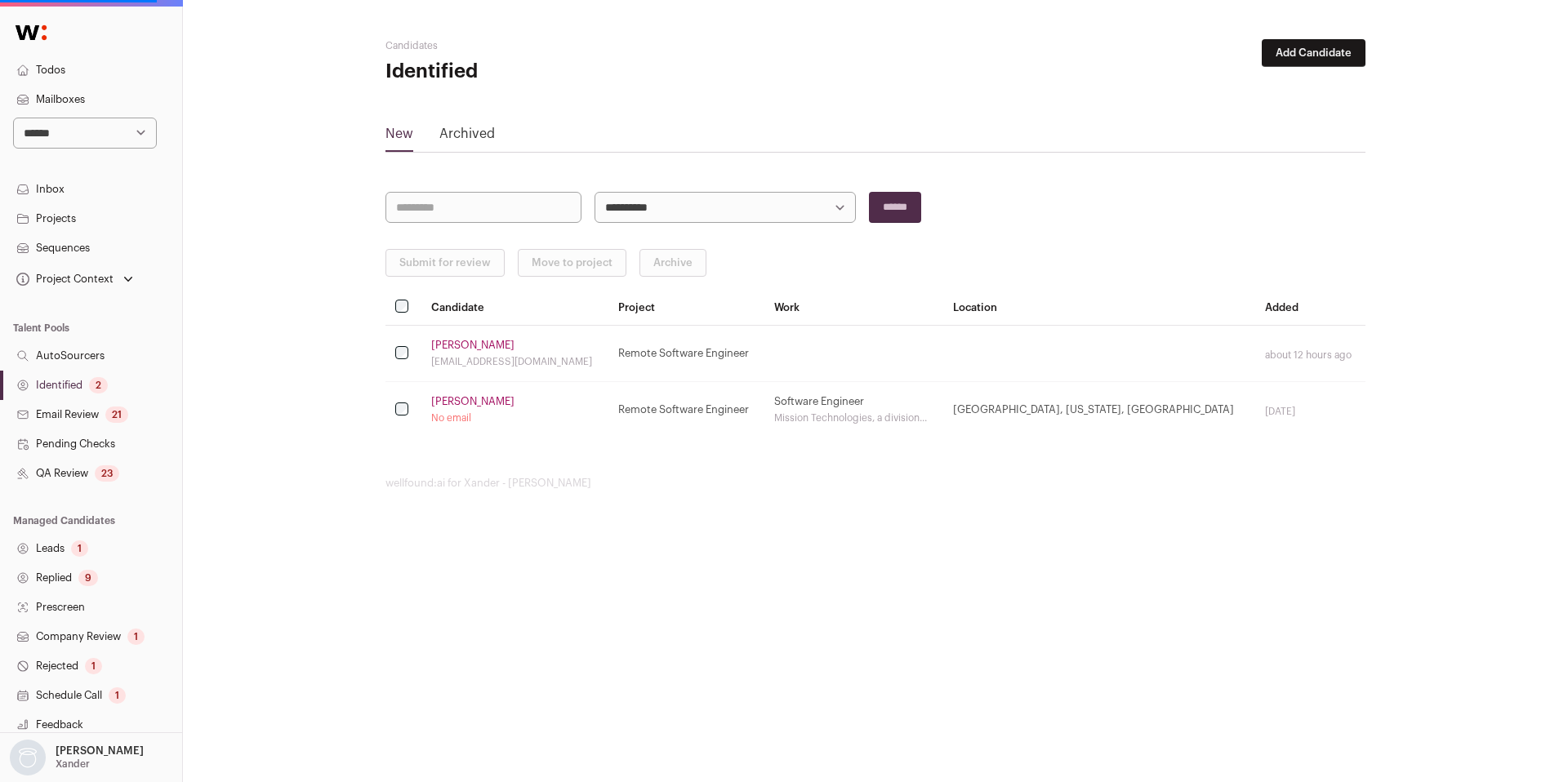
click at [70, 385] on link "Identified 2" at bounding box center [90, 385] width 182 height 30
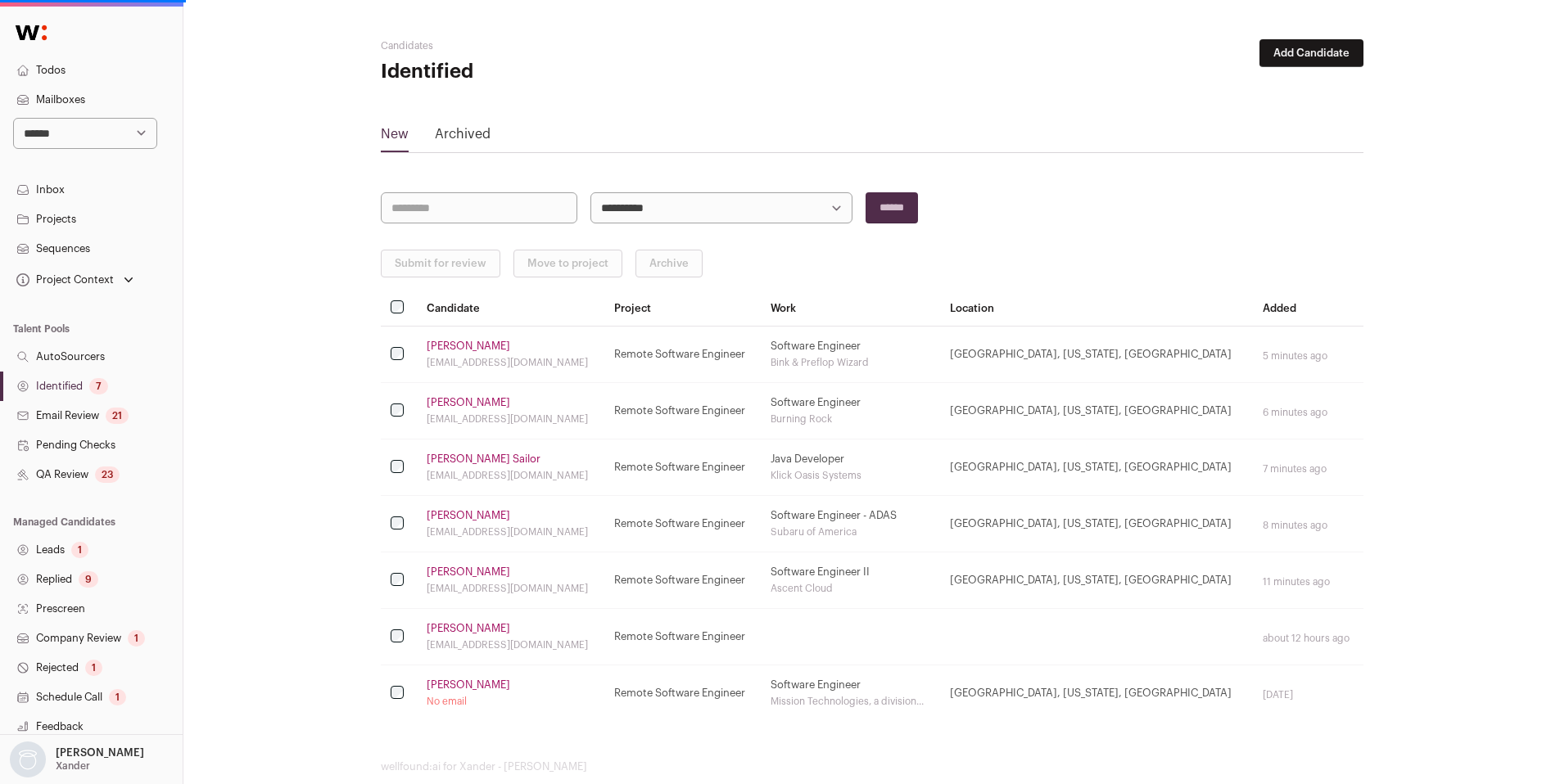
click at [616, 220] on select "**********" at bounding box center [722, 208] width 262 height 31
